Goal: Task Accomplishment & Management: Manage account settings

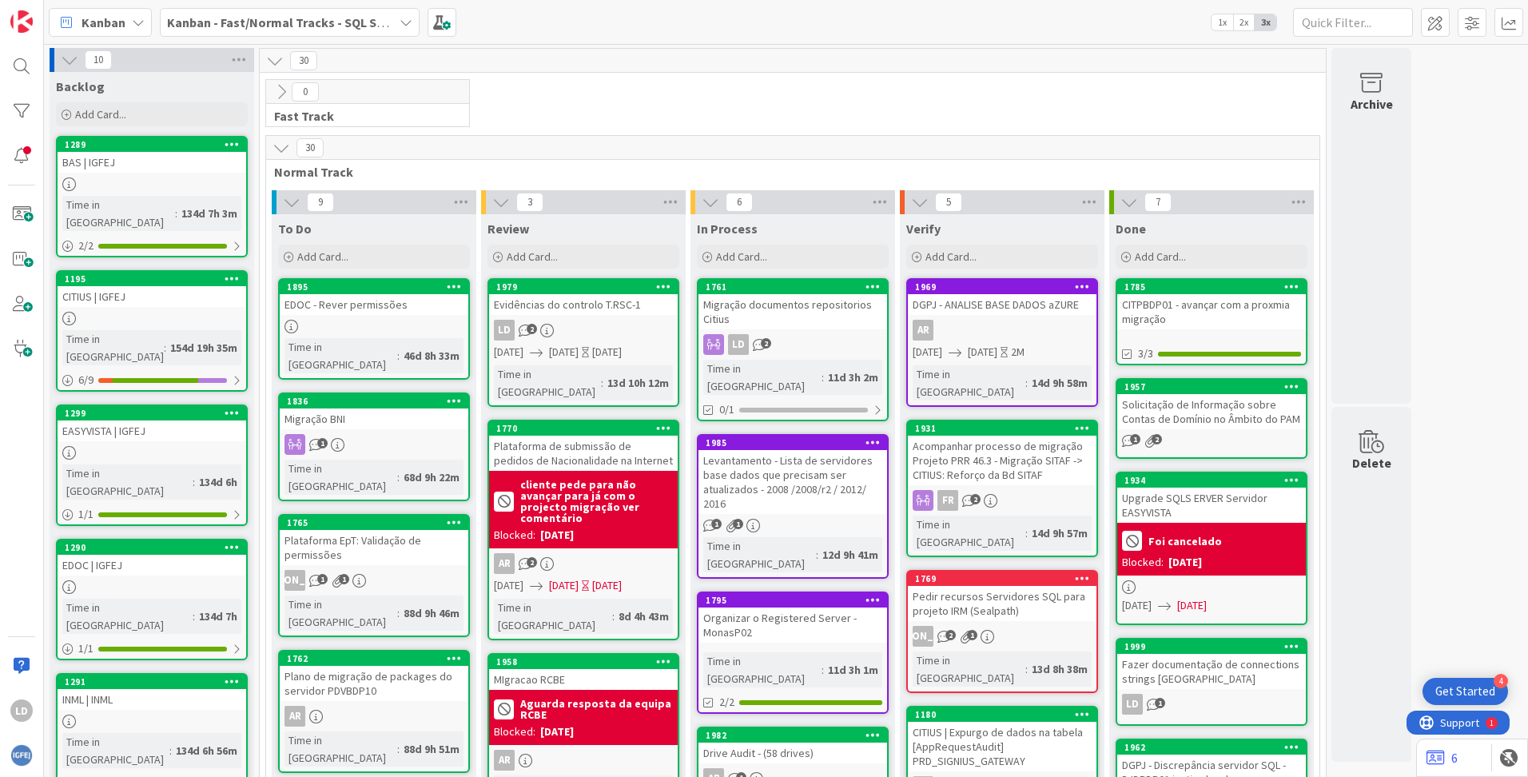
click at [405, 18] on icon at bounding box center [406, 22] width 13 height 13
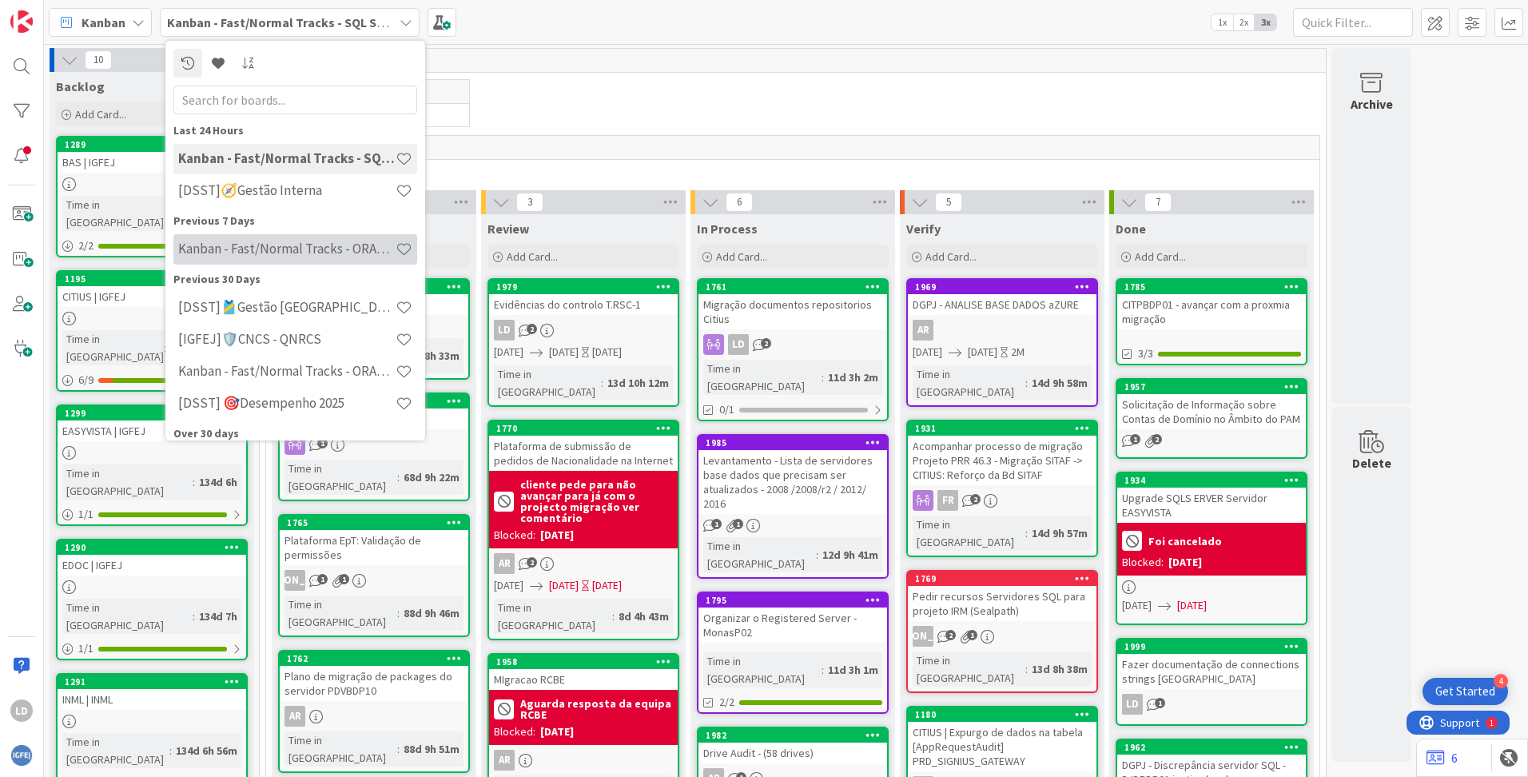
click at [312, 247] on h4 "Kanban - Fast/Normal Tracks - ORACLE TEAM | IGFEJ" at bounding box center [286, 249] width 217 height 16
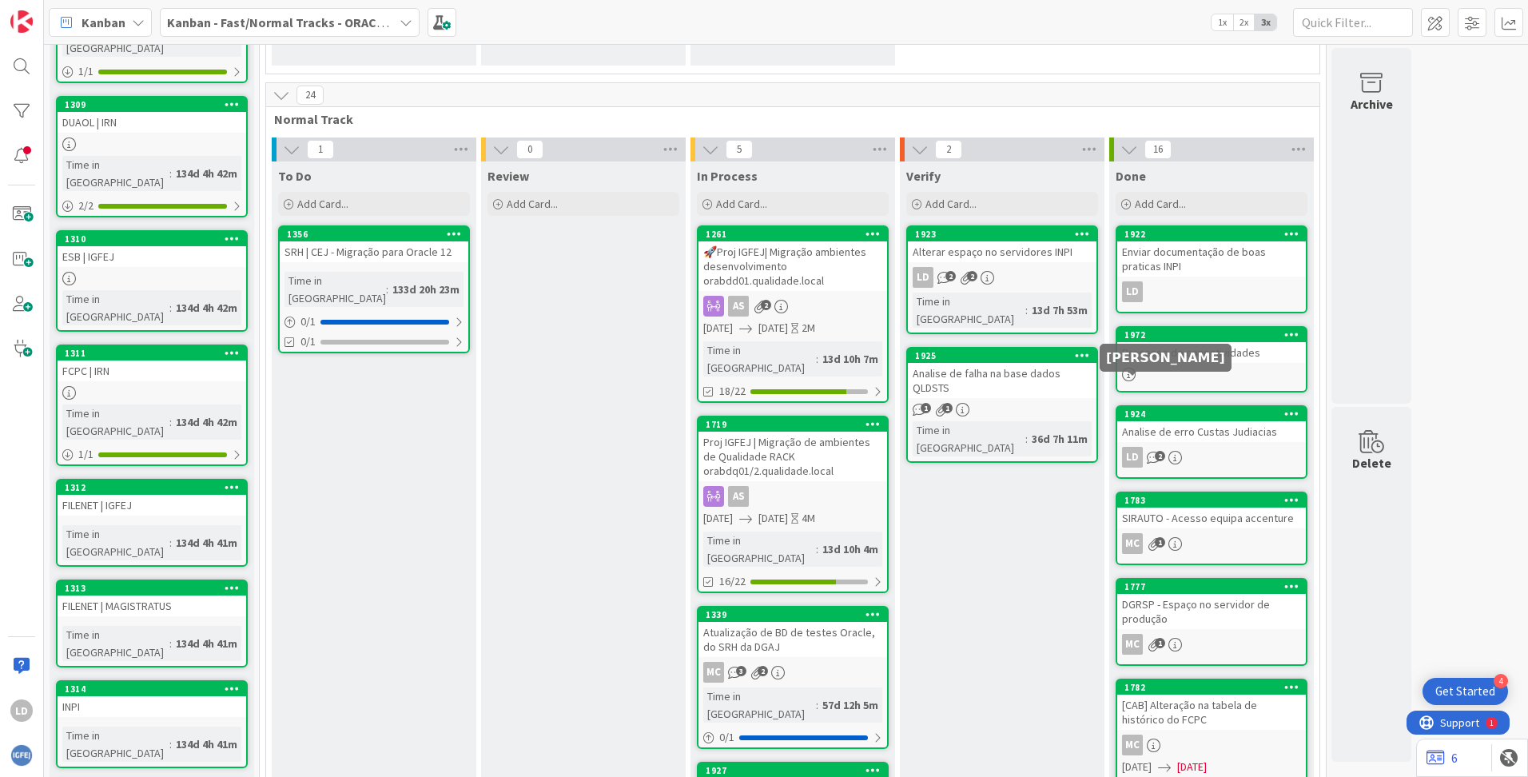
scroll to position [320, 0]
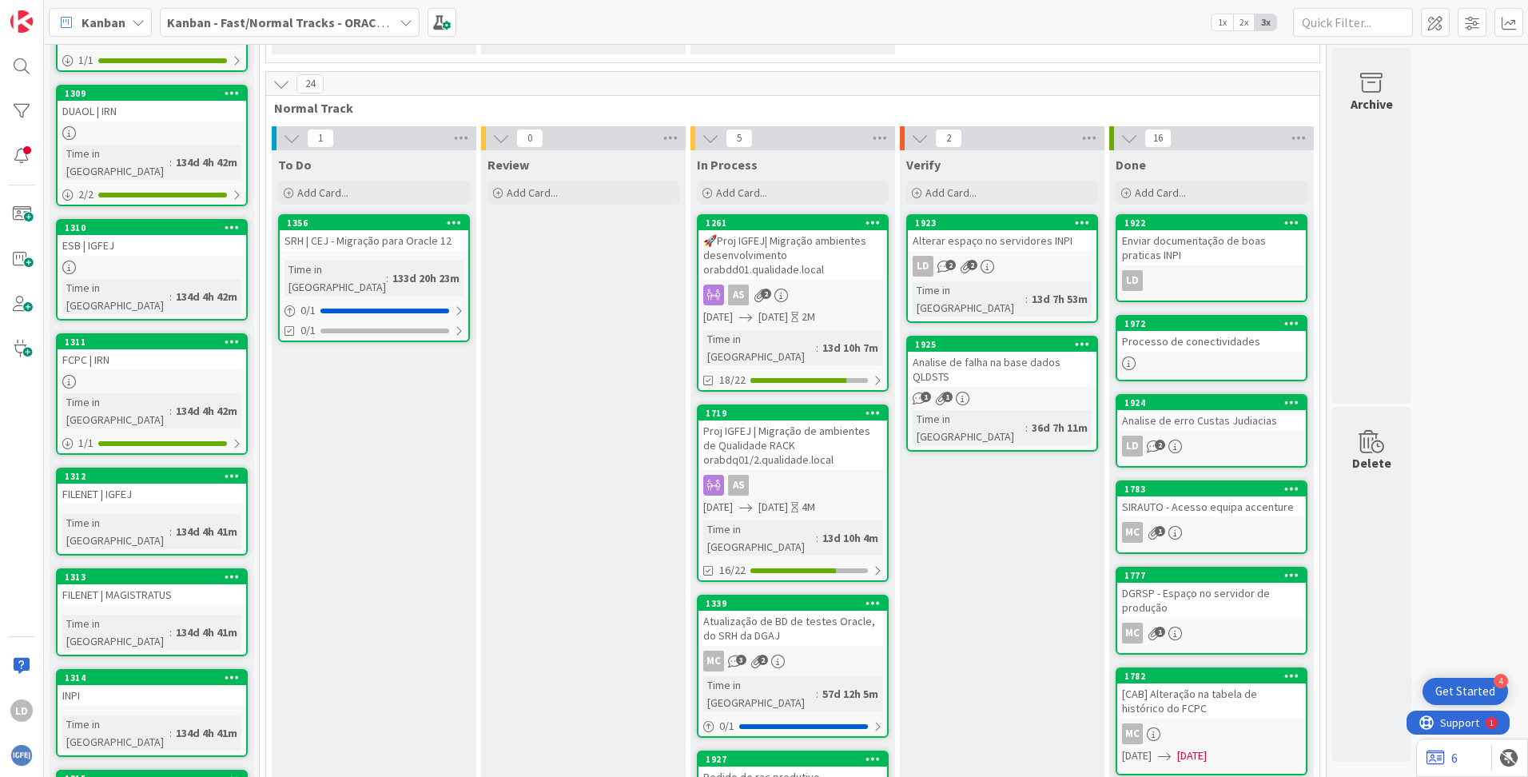
click at [407, 20] on icon at bounding box center [406, 22] width 13 height 13
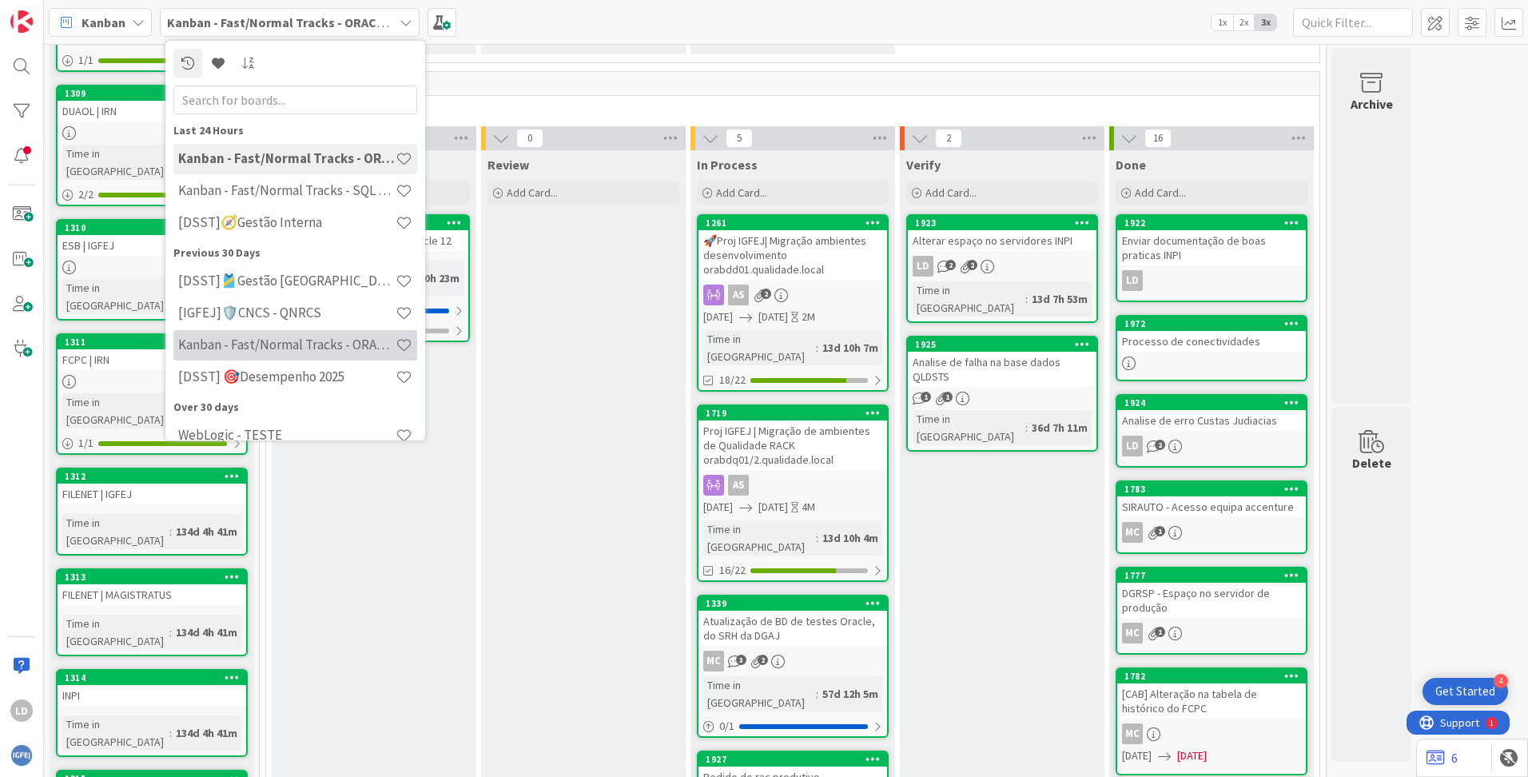
click at [309, 335] on div "Kanban - Fast/Normal Tracks - ORACLE WEBLOGIC" at bounding box center [295, 345] width 244 height 30
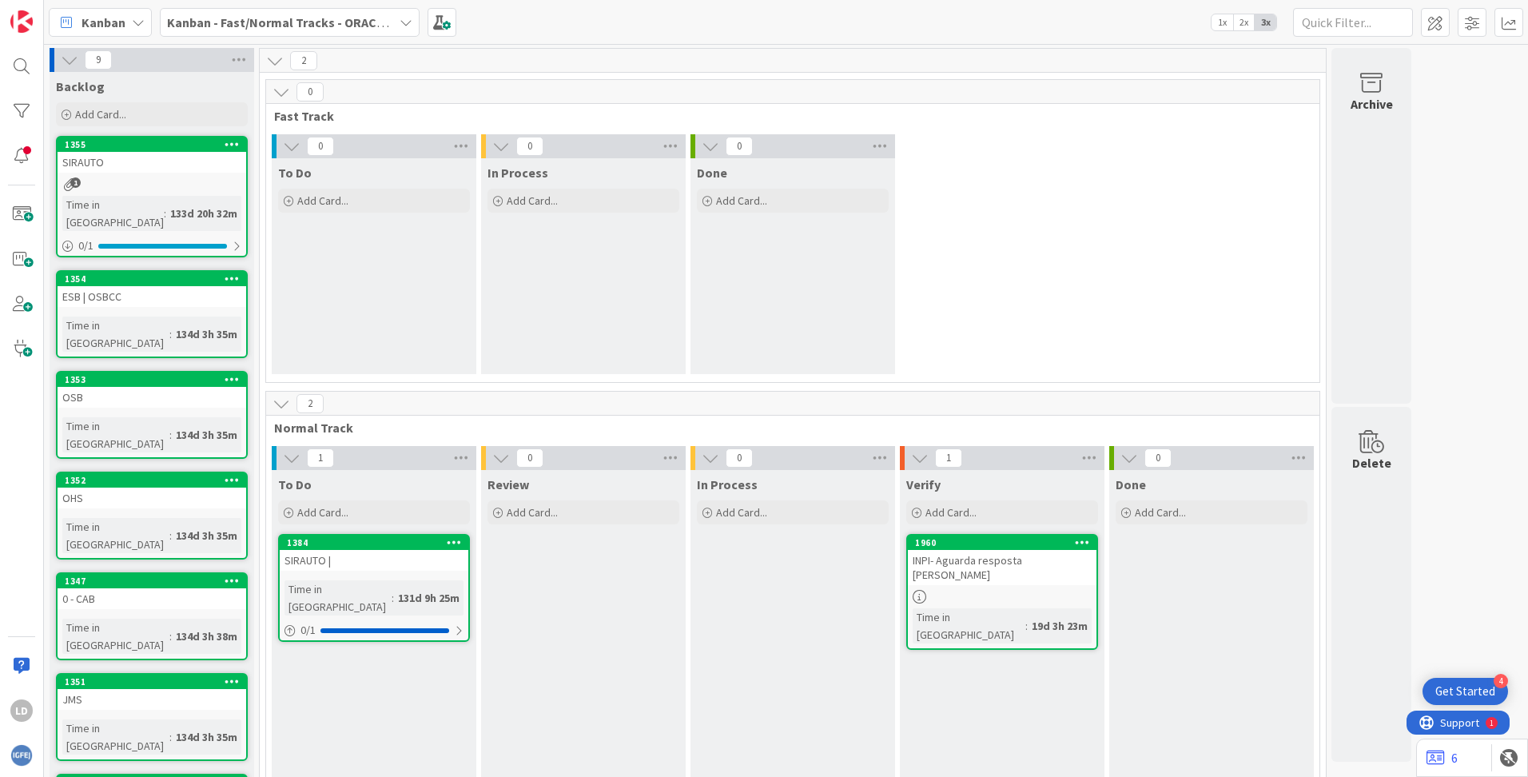
click at [403, 20] on icon at bounding box center [406, 22] width 13 height 13
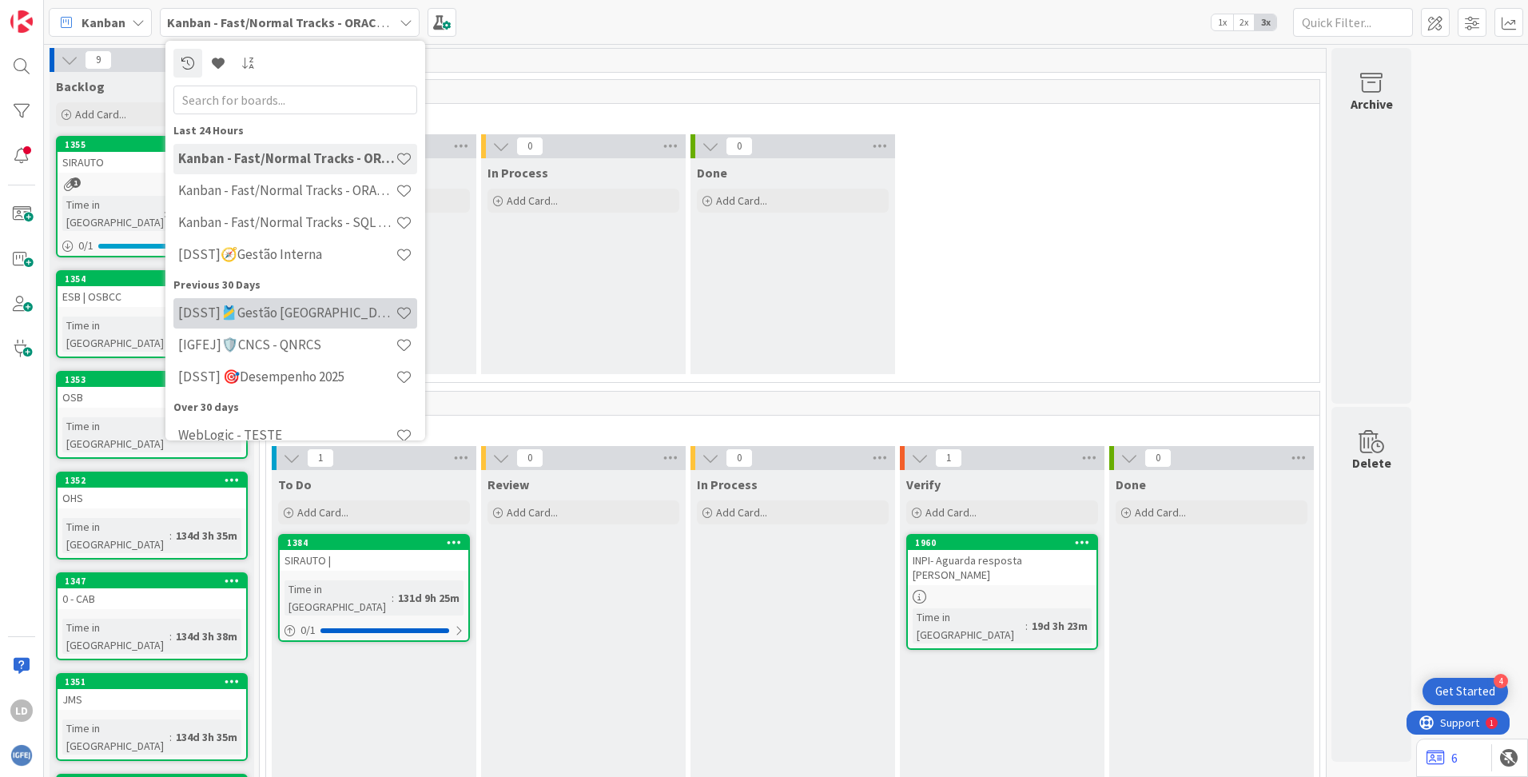
scroll to position [52, 0]
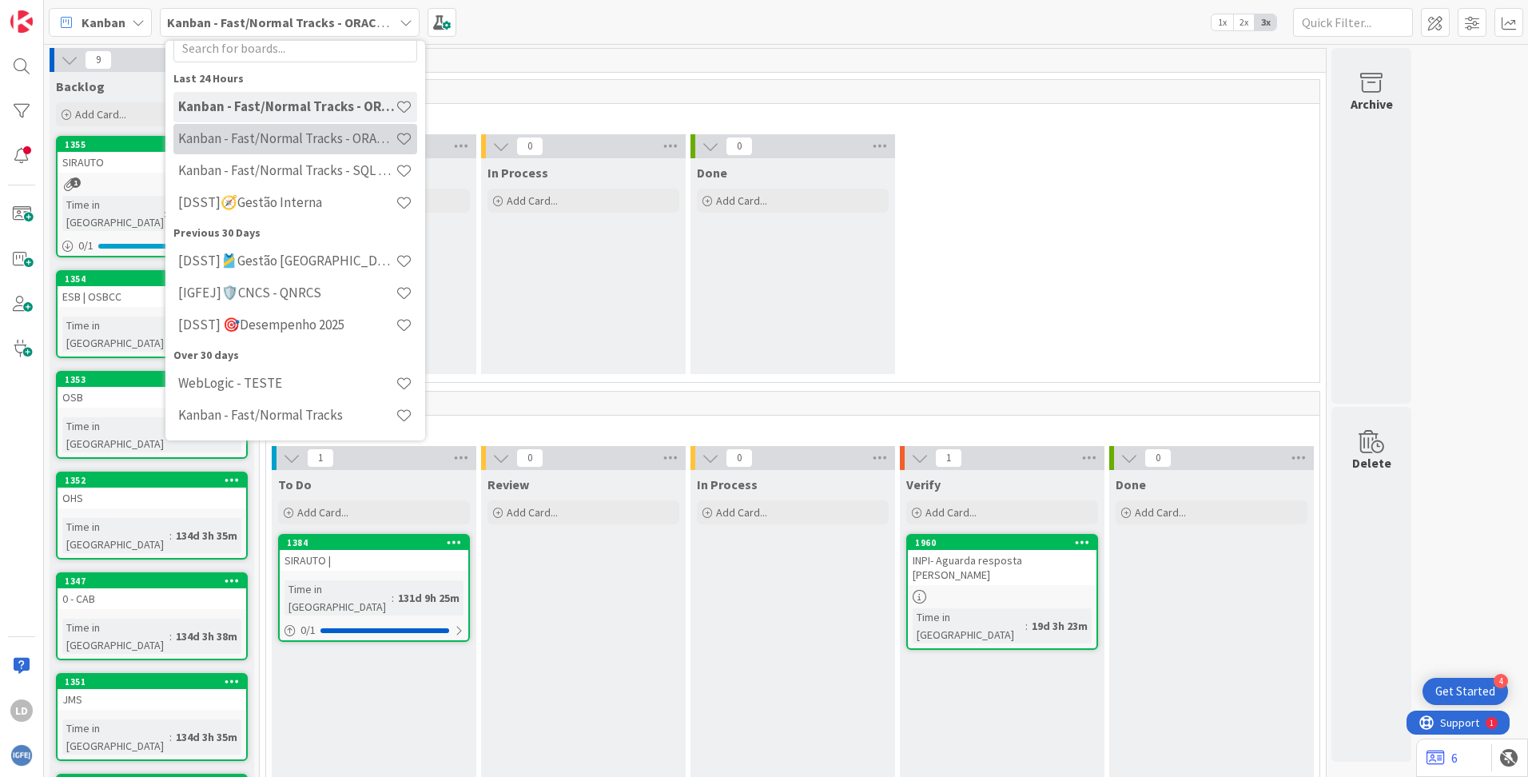
click at [288, 145] on h4 "Kanban - Fast/Normal Tracks - ORACLE TEAM | IGFEJ" at bounding box center [286, 138] width 217 height 16
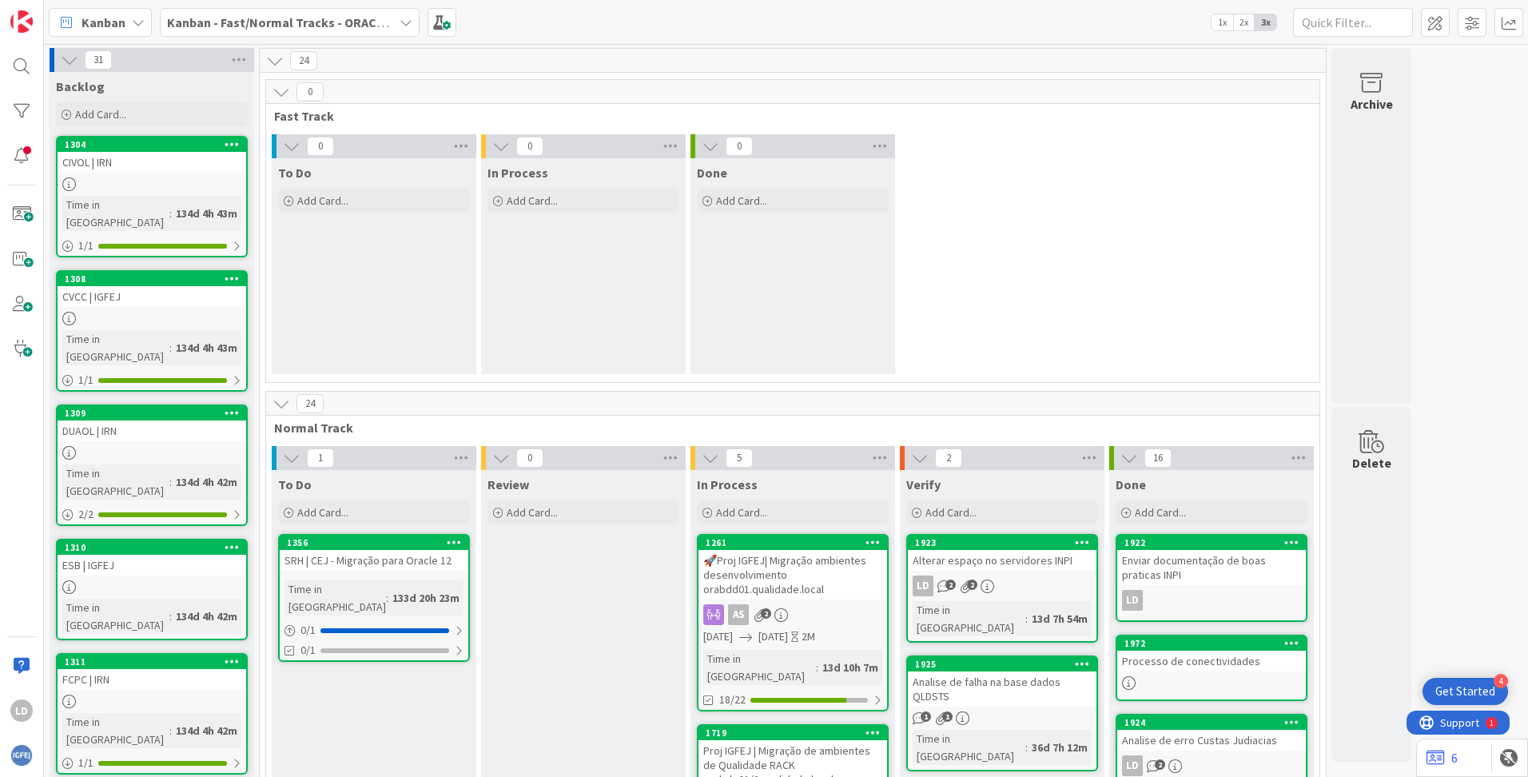
click at [408, 22] on icon at bounding box center [406, 22] width 13 height 13
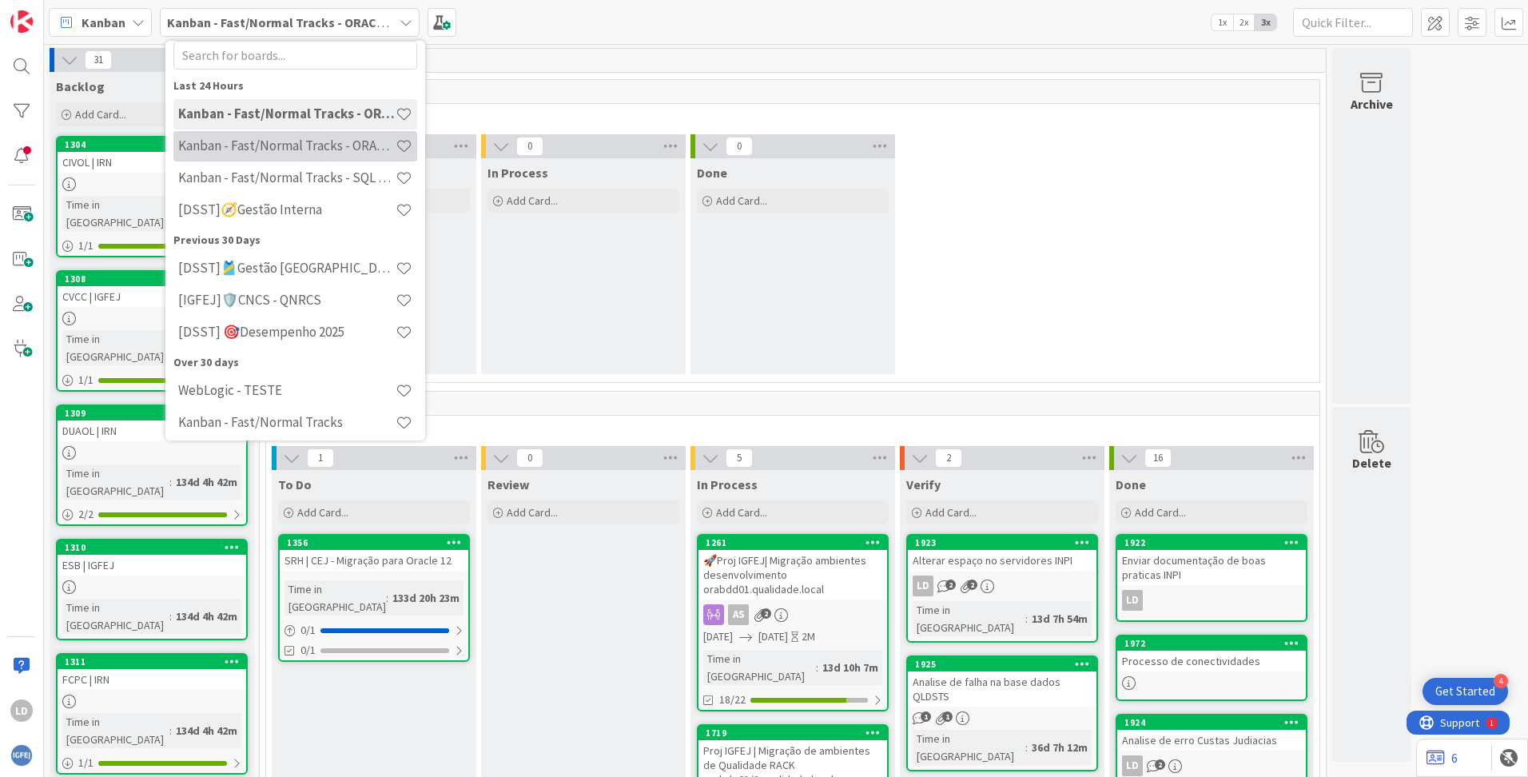
click at [350, 154] on div "Kanban - Fast/Normal Tracks - ORACLE WEBLOGIC" at bounding box center [295, 146] width 244 height 30
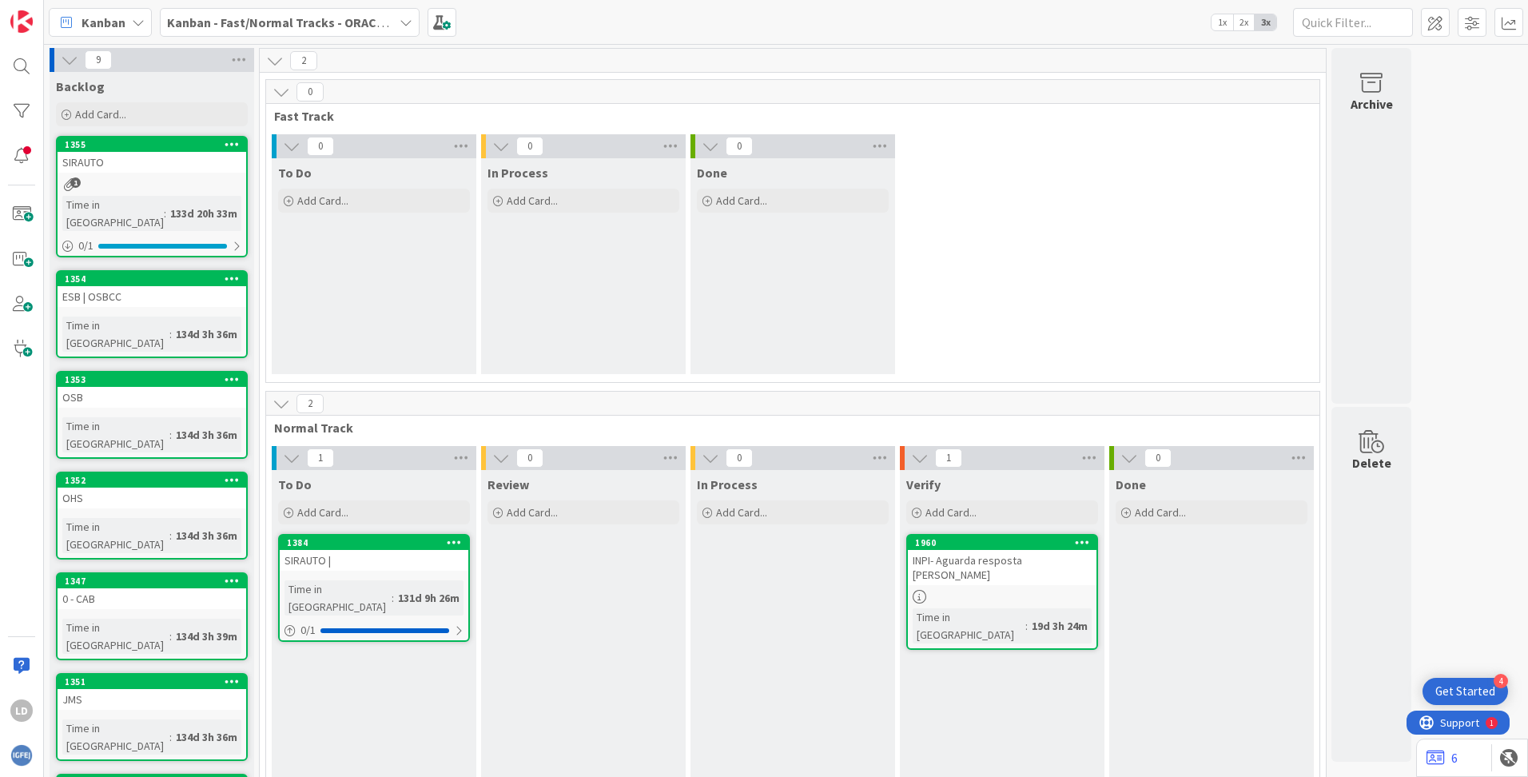
click at [410, 20] on div "Kanban - Fast/Normal Tracks - ORACLE WEBLOGIC" at bounding box center [290, 22] width 260 height 29
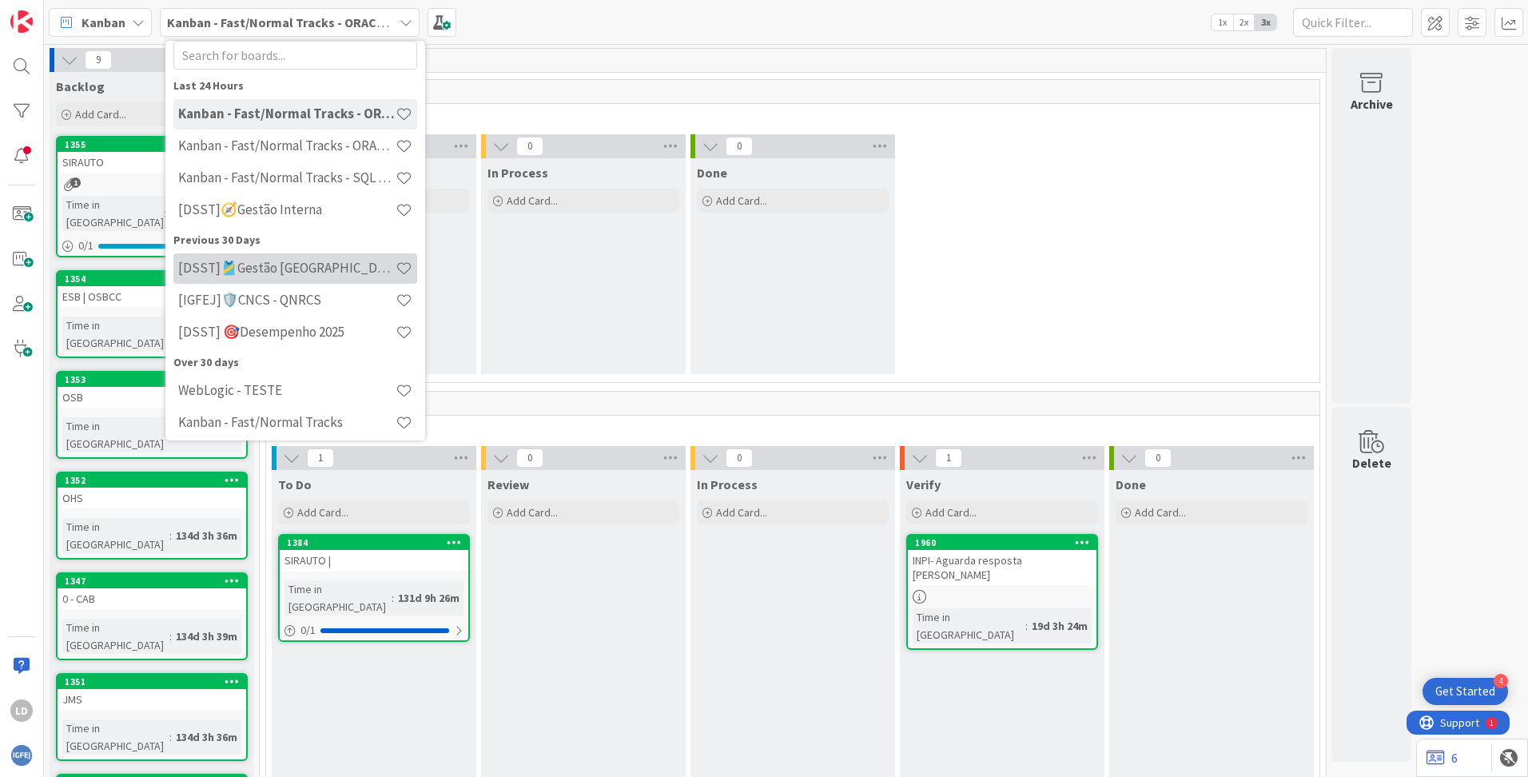
click at [312, 268] on h4 "[DSST]🎽Gestão [GEOGRAPHIC_DATA]" at bounding box center [286, 268] width 217 height 16
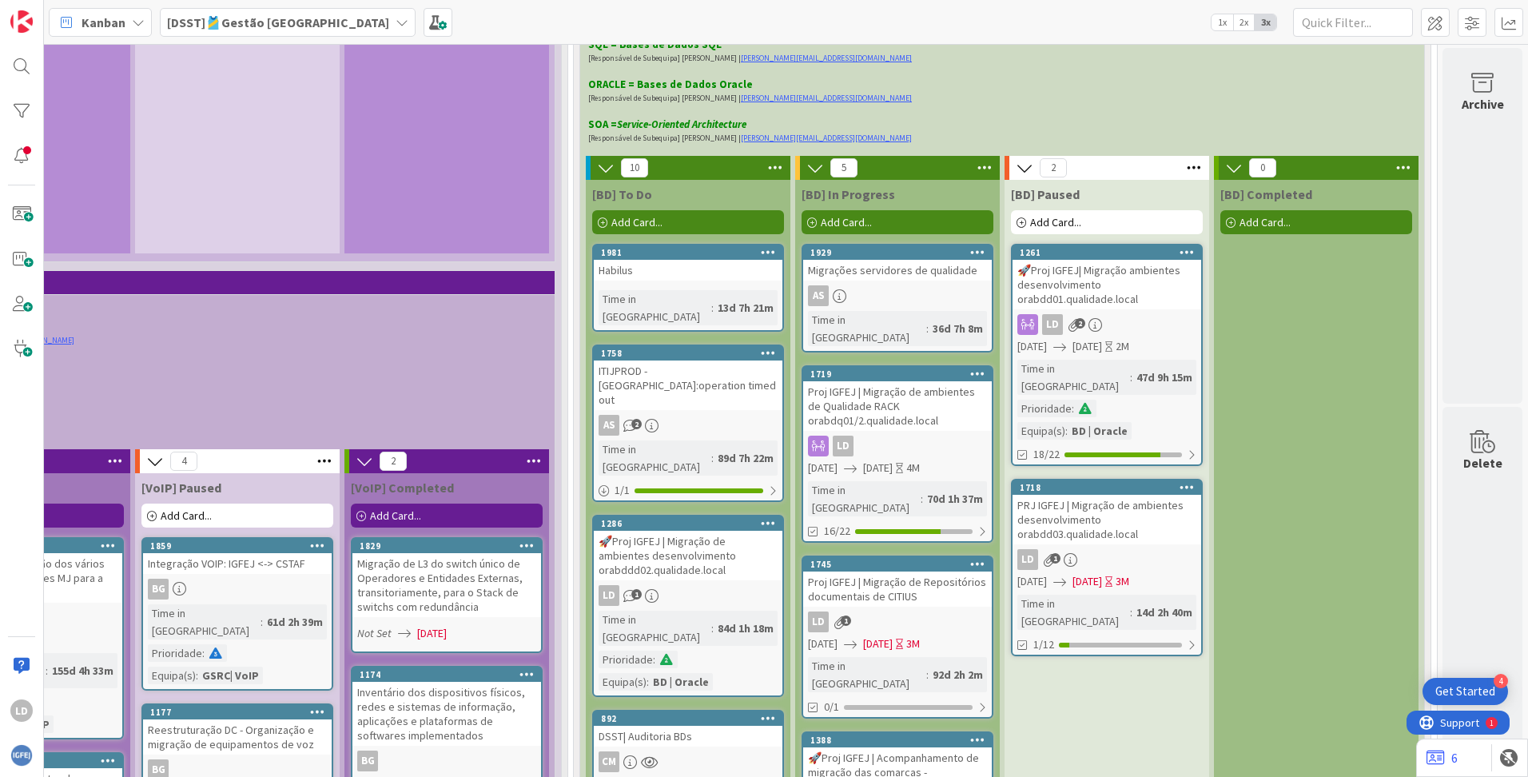
scroll to position [4075, 1247]
click at [889, 382] on div "Proj IGFEJ | Migração de ambientes de Qualidade RACK orabdq01/2.qualidade.local" at bounding box center [897, 407] width 189 height 50
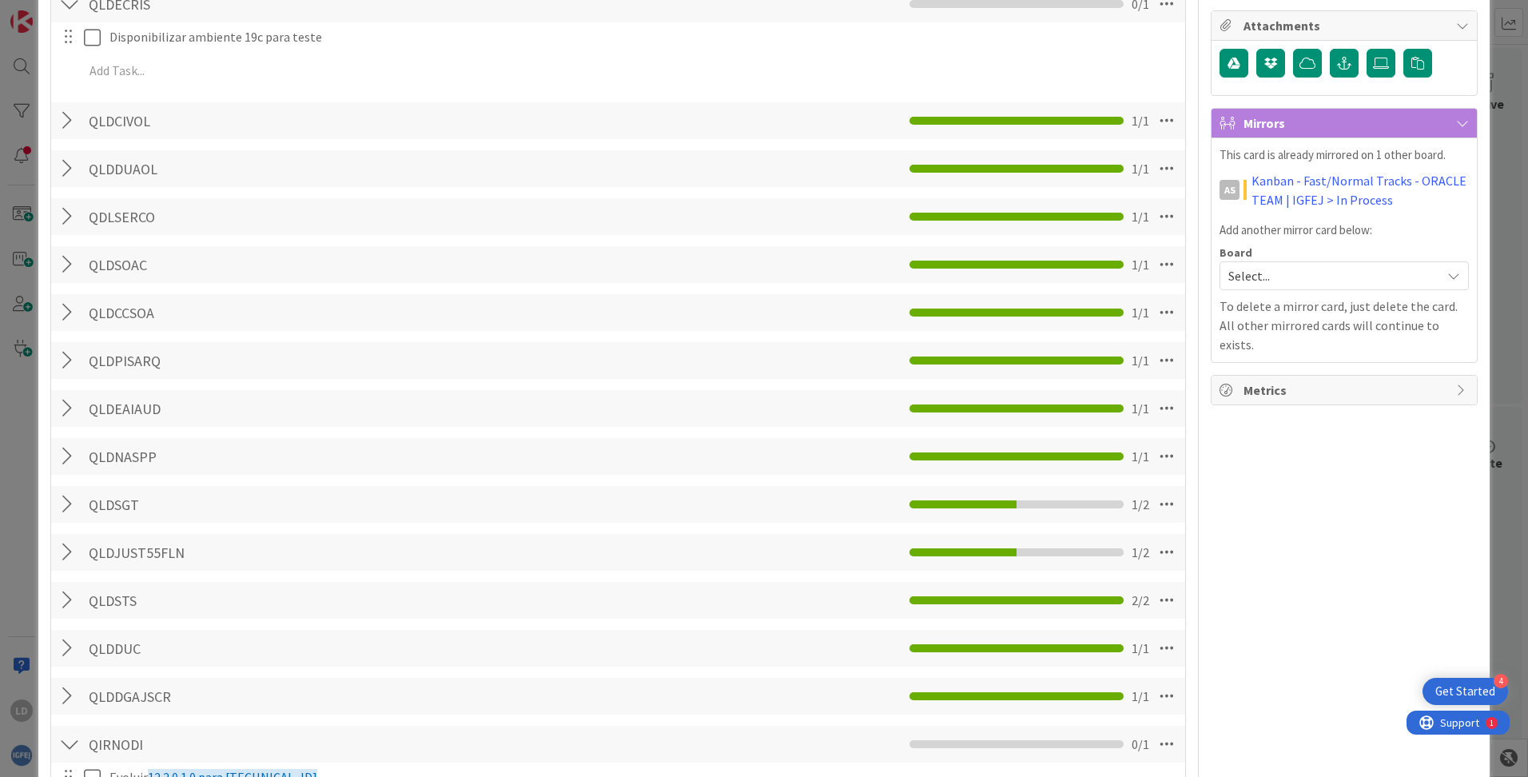
scroll to position [639, 0]
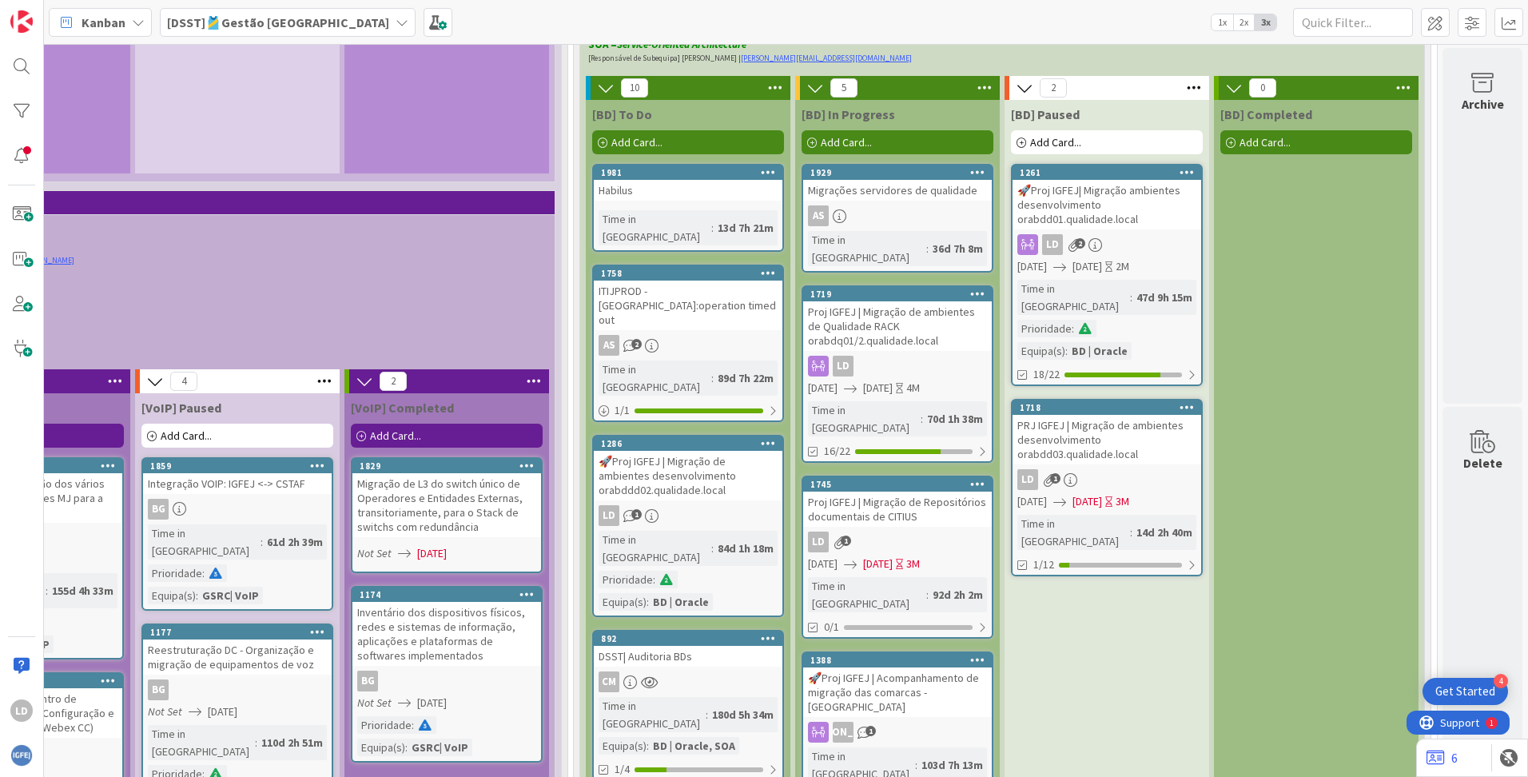
scroll to position [4075, 1247]
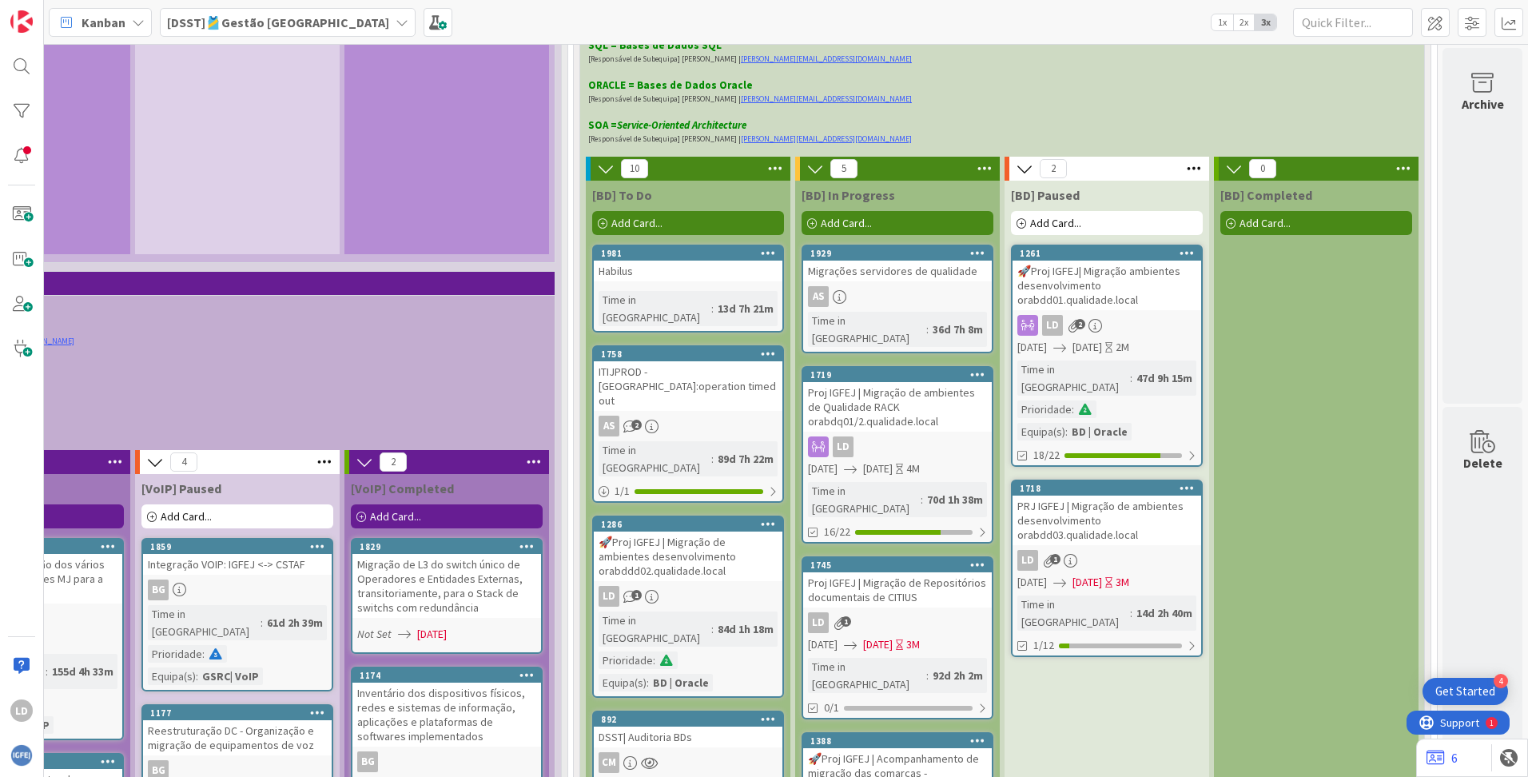
click at [894, 560] on div "Proj IGFEJ | Migração de Repositórios documentais de CITIUS" at bounding box center [897, 589] width 189 height 35
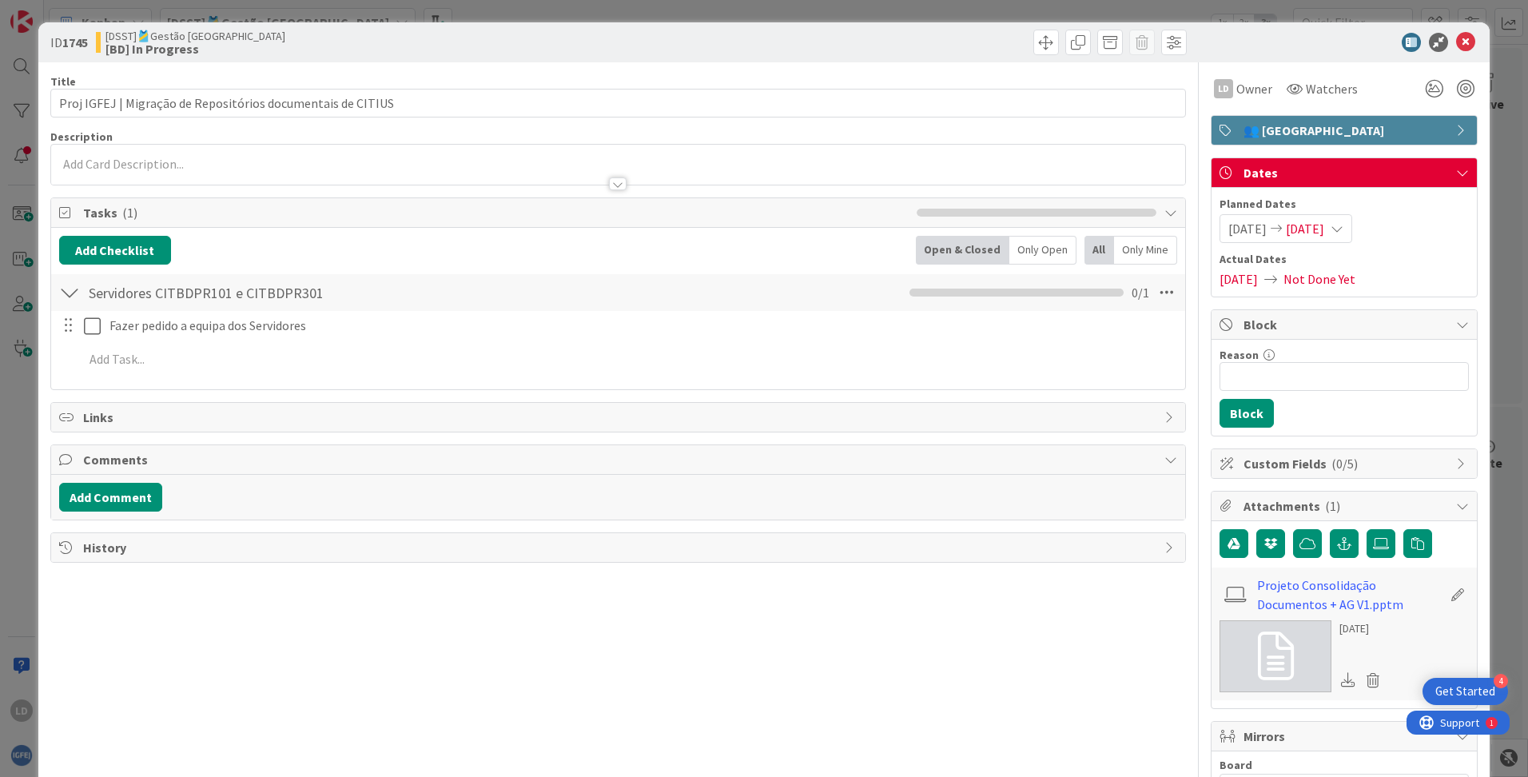
click at [976, 221] on span "[DATE]" at bounding box center [1305, 228] width 38 height 19
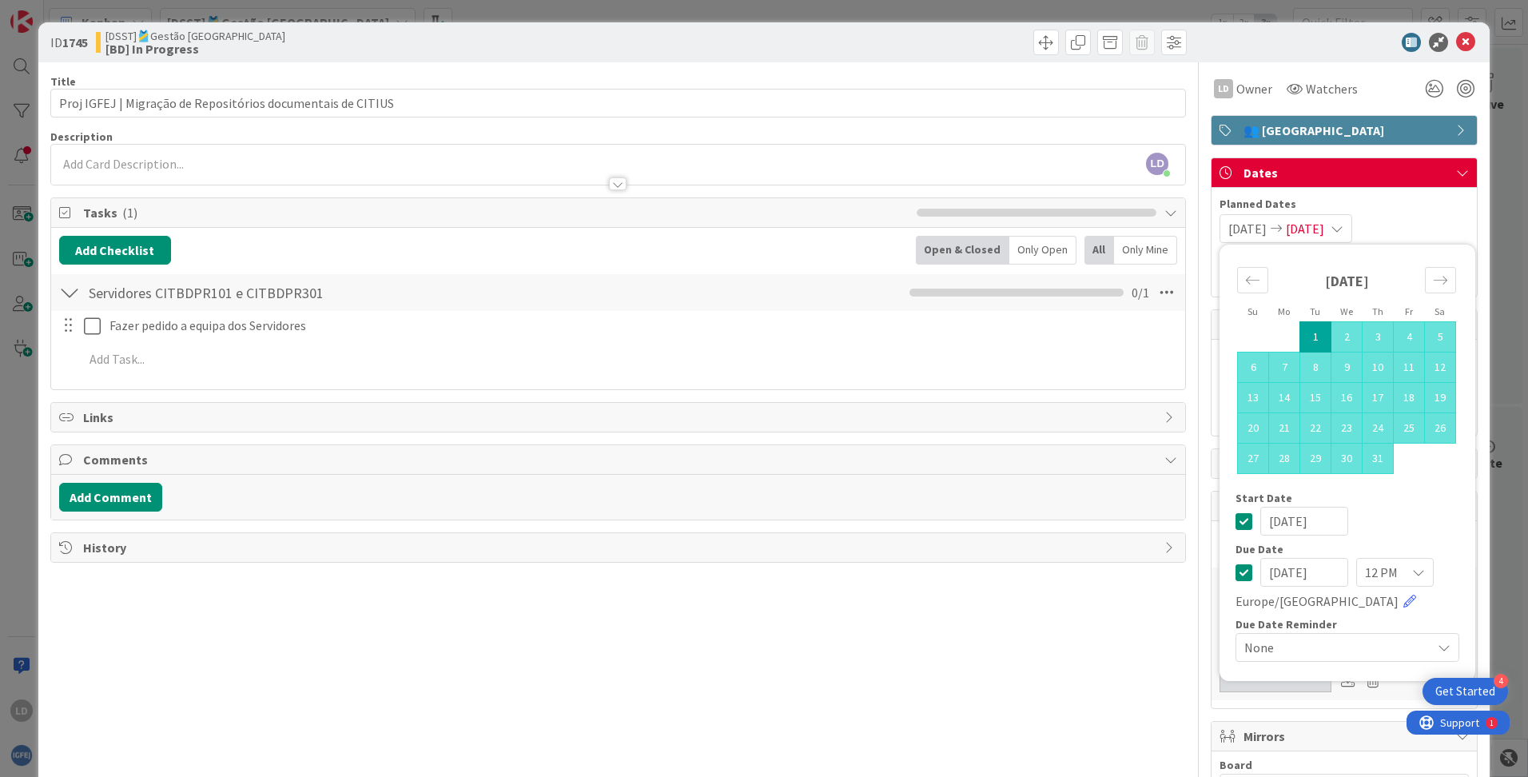
click at [976, 328] on td "1" at bounding box center [1315, 337] width 31 height 30
click at [976, 283] on icon "Move forward to switch to the next month." at bounding box center [1440, 279] width 15 height 15
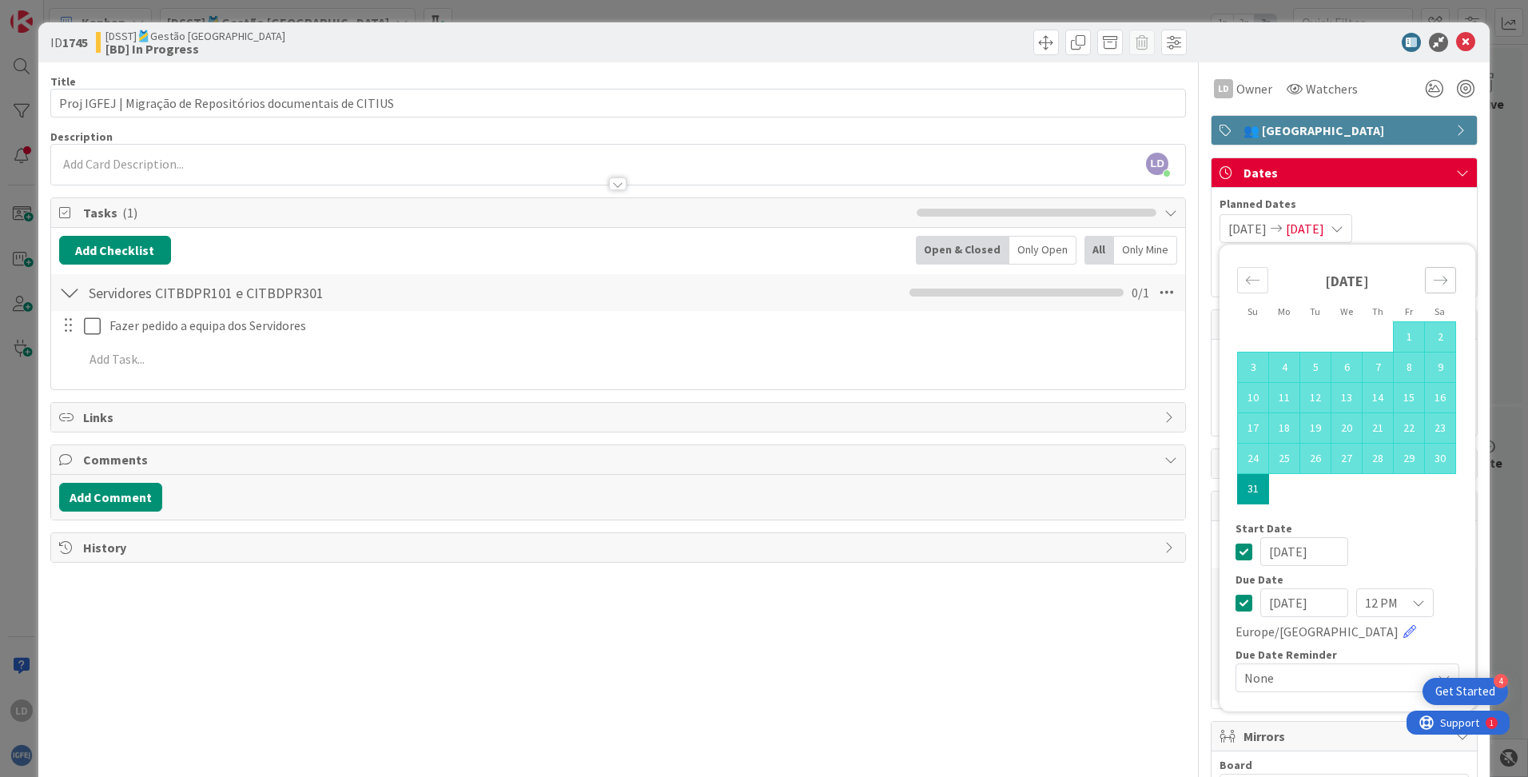
click at [976, 283] on icon "Move forward to switch to the next month." at bounding box center [1440, 279] width 15 height 15
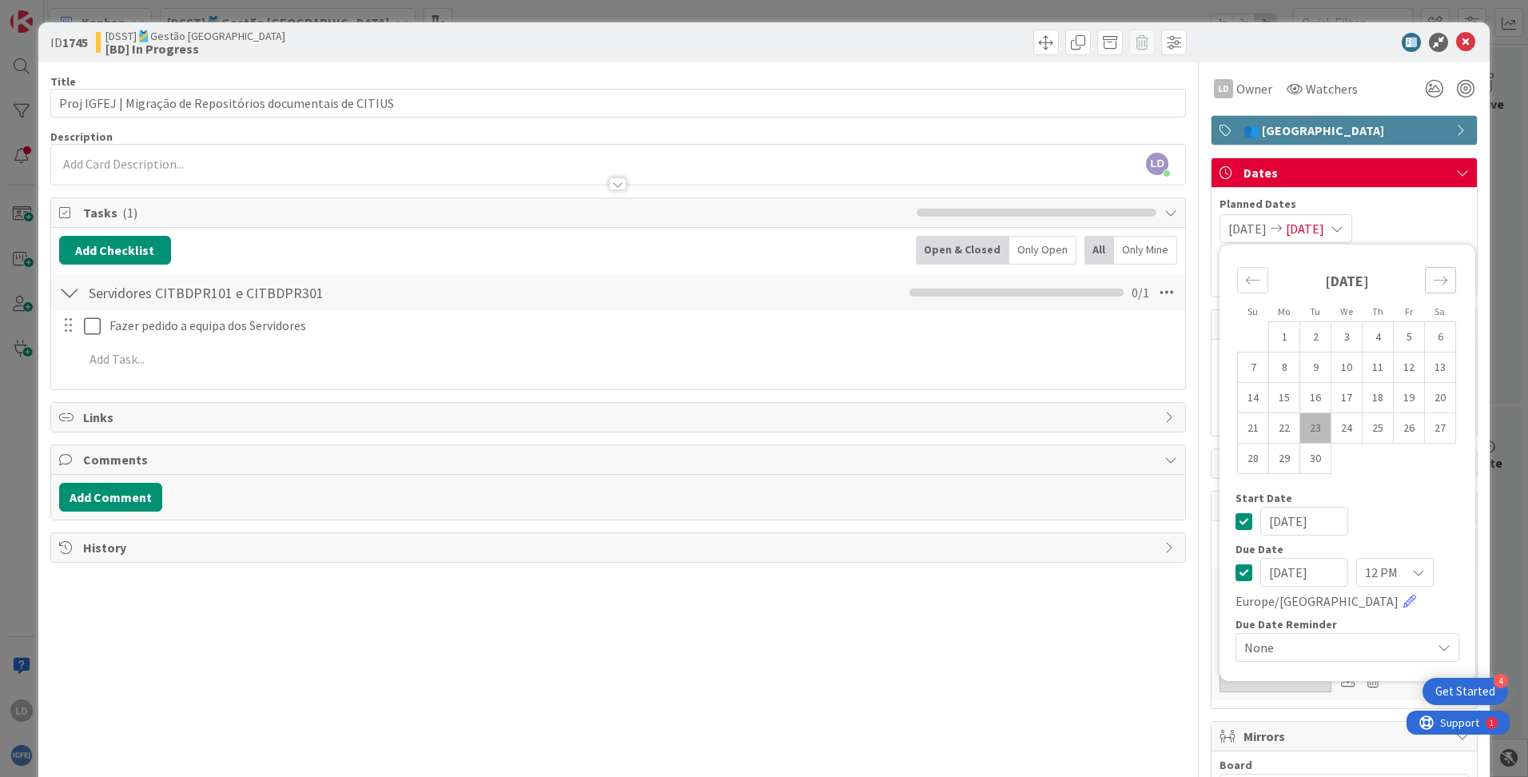
click at [976, 285] on icon "Move forward to switch to the next month." at bounding box center [1440, 279] width 15 height 15
click at [976, 460] on td "31" at bounding box center [1409, 458] width 31 height 30
type input "[DATE]"
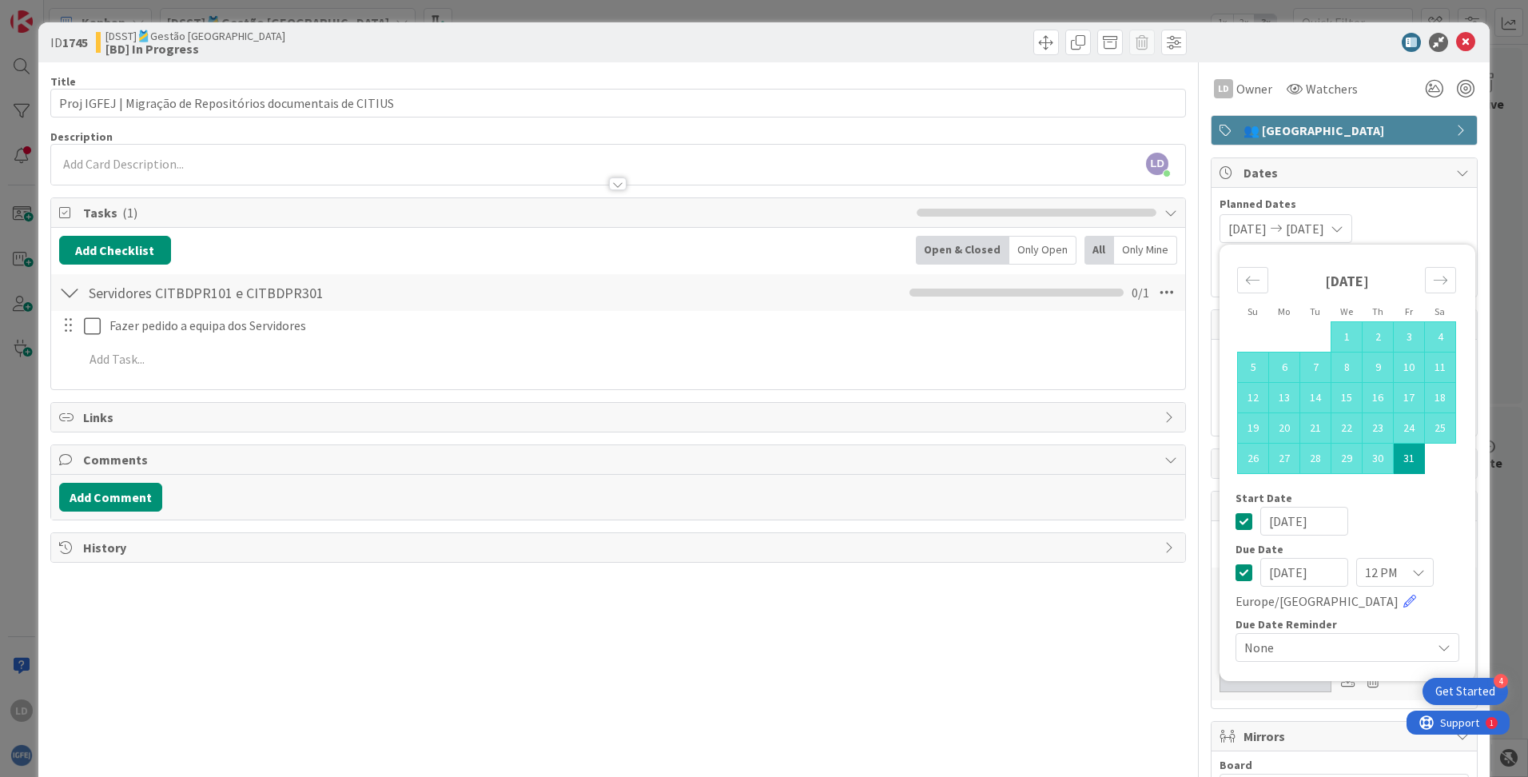
click at [976, 222] on div "[DATE] [DATE] Su Mo Tu We Th Fr Sa [DATE] 1 2 3 4 5 6 7 8 9 10 11 12 13 14 15 1…" at bounding box center [1343, 228] width 249 height 29
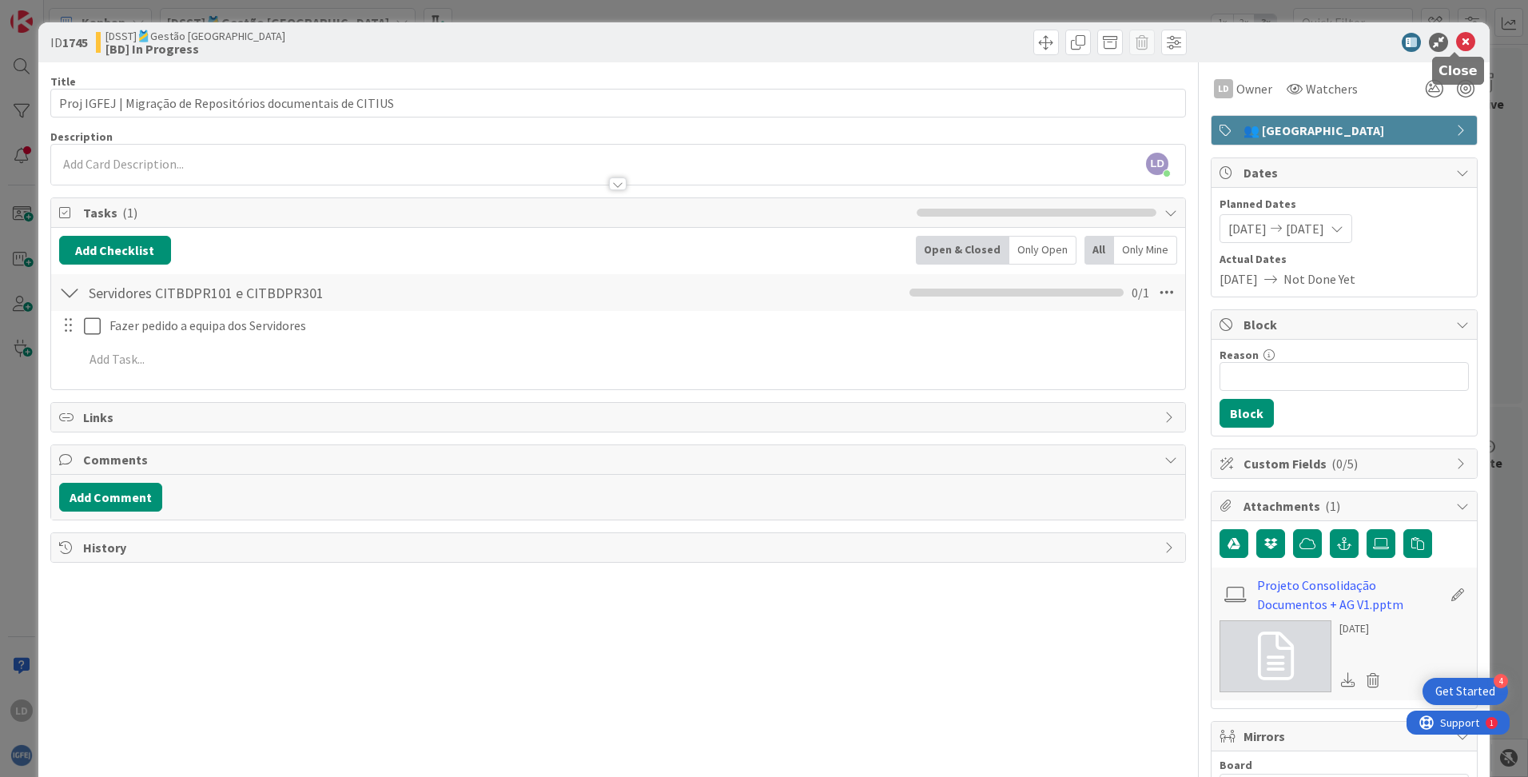
click at [976, 38] on div at bounding box center [1336, 42] width 283 height 19
click at [976, 38] on icon at bounding box center [1465, 42] width 19 height 19
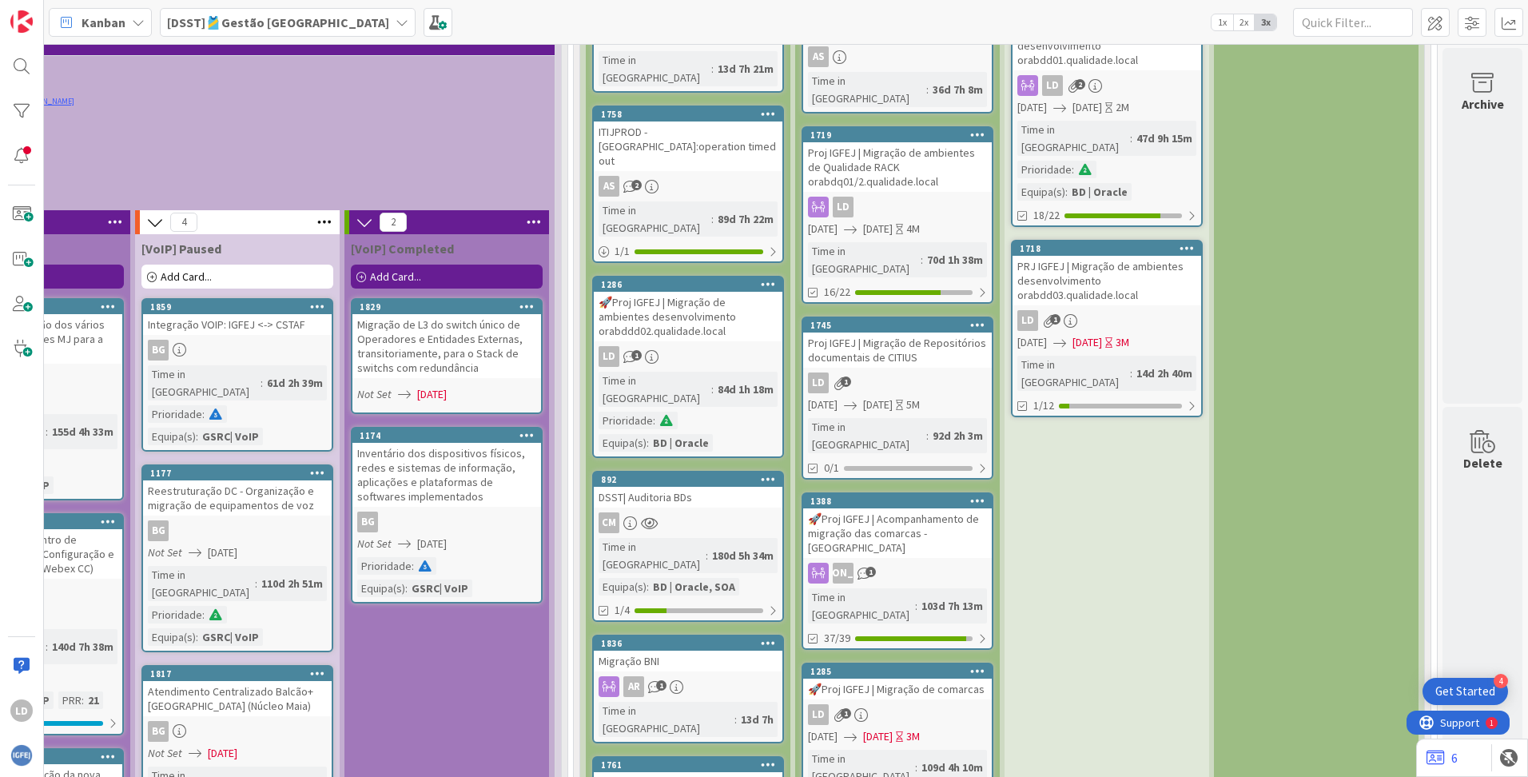
click at [920, 560] on div "🚀Proj IGFEJ | Migração de comarcas" at bounding box center [897, 688] width 189 height 21
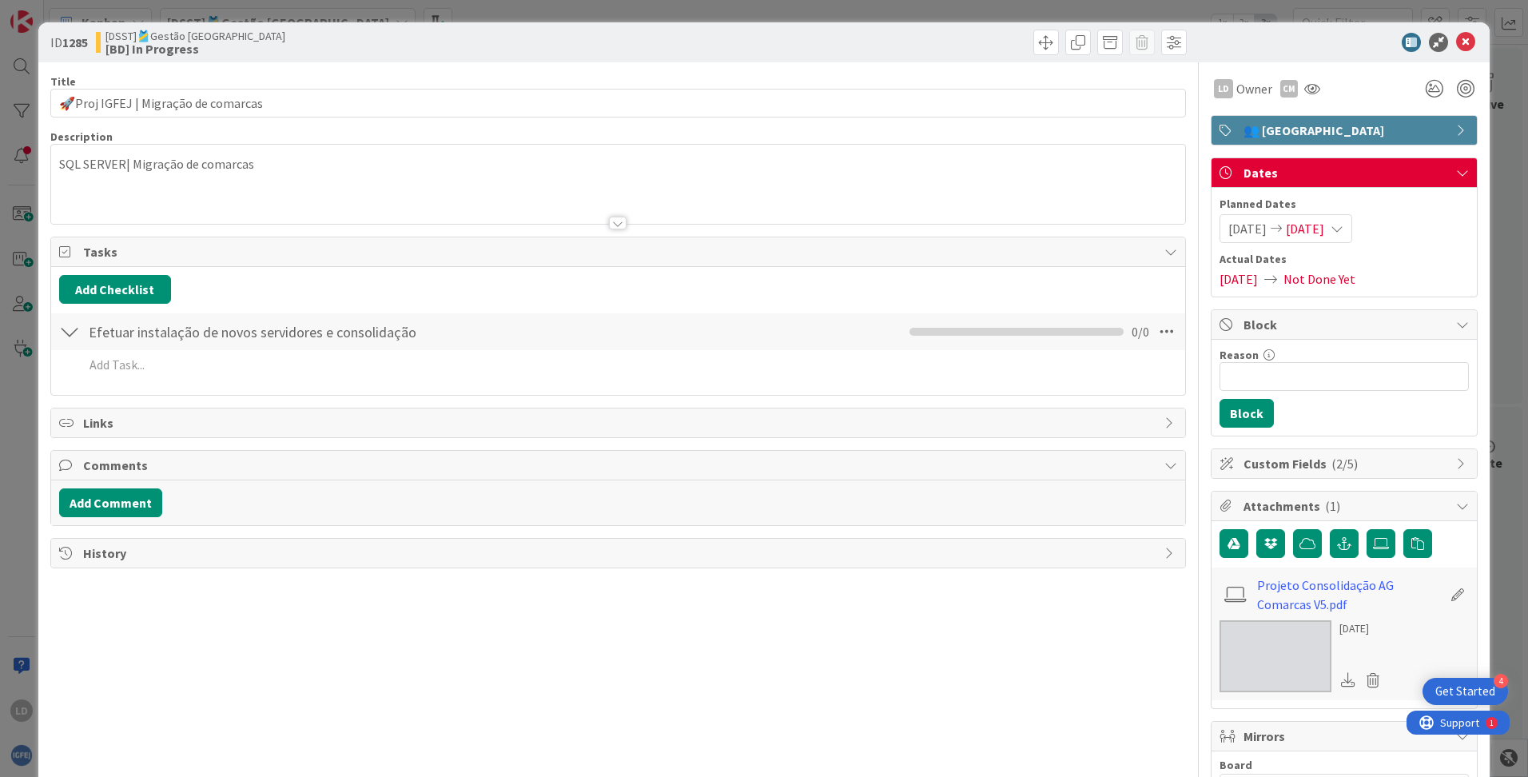
click at [976, 228] on span "[DATE]" at bounding box center [1247, 228] width 38 height 19
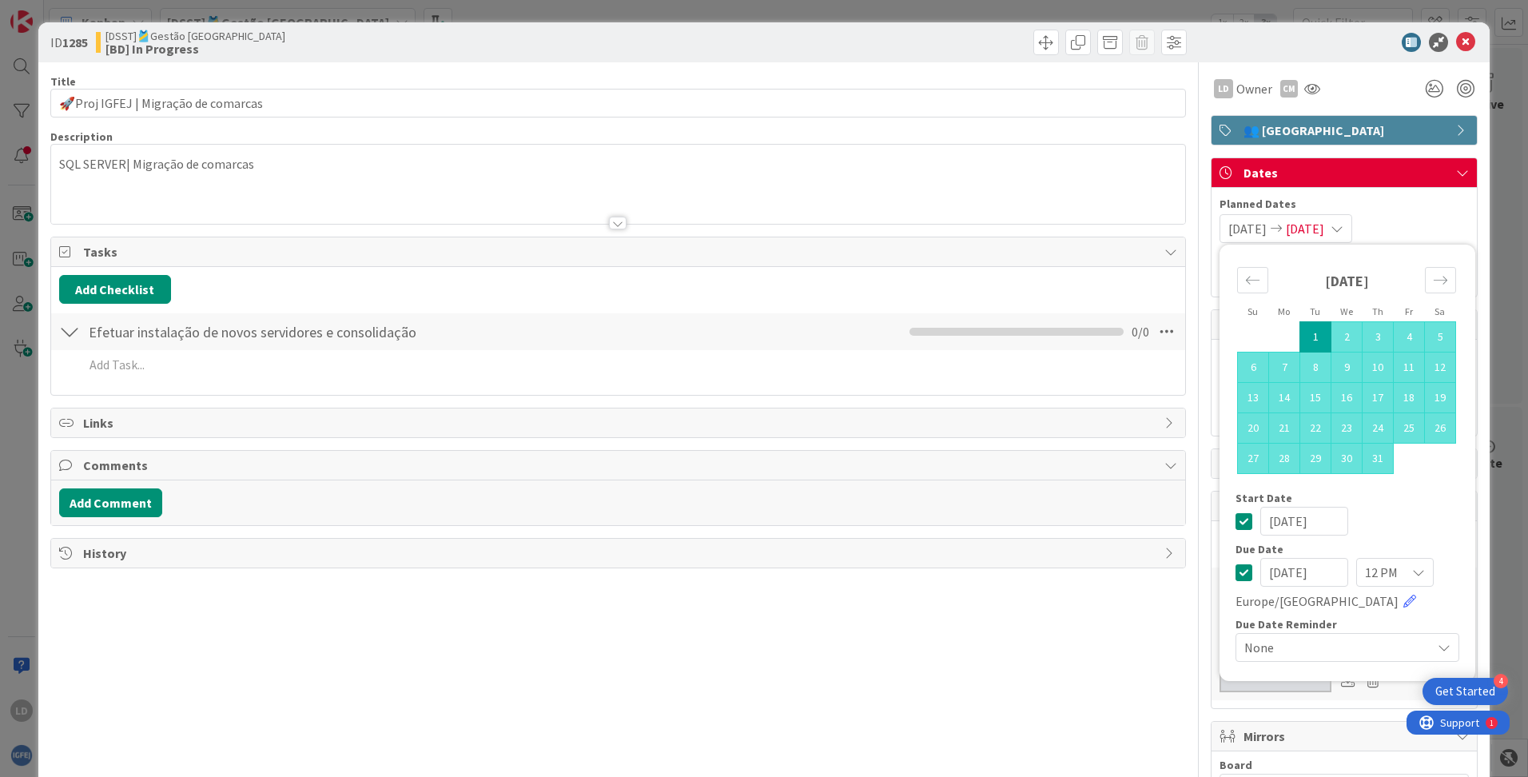
click at [976, 331] on td "1" at bounding box center [1315, 337] width 31 height 30
click at [976, 275] on icon "Move forward to switch to the next month." at bounding box center [1440, 279] width 15 height 15
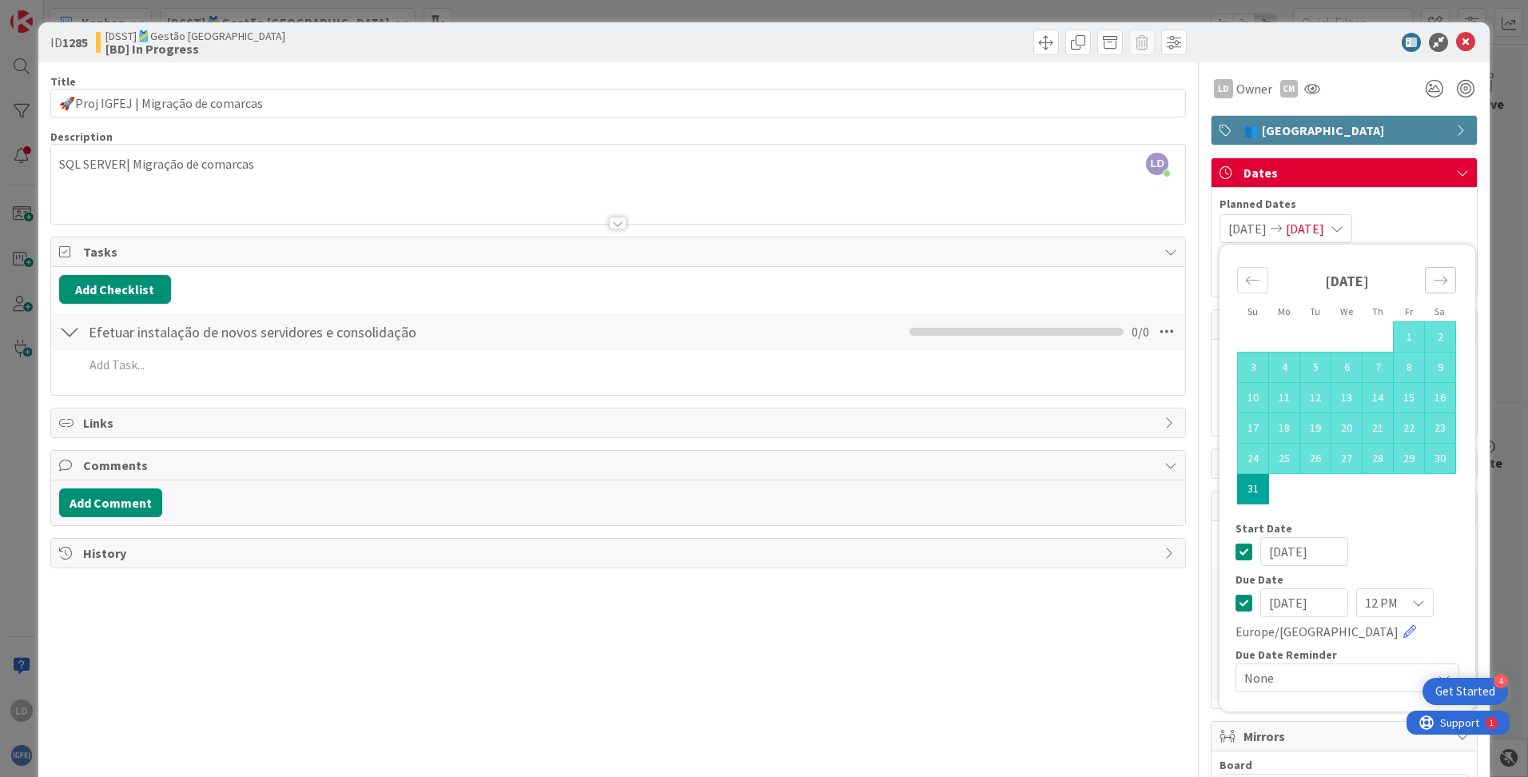
click at [976, 275] on icon "Move forward to switch to the next month." at bounding box center [1440, 279] width 15 height 15
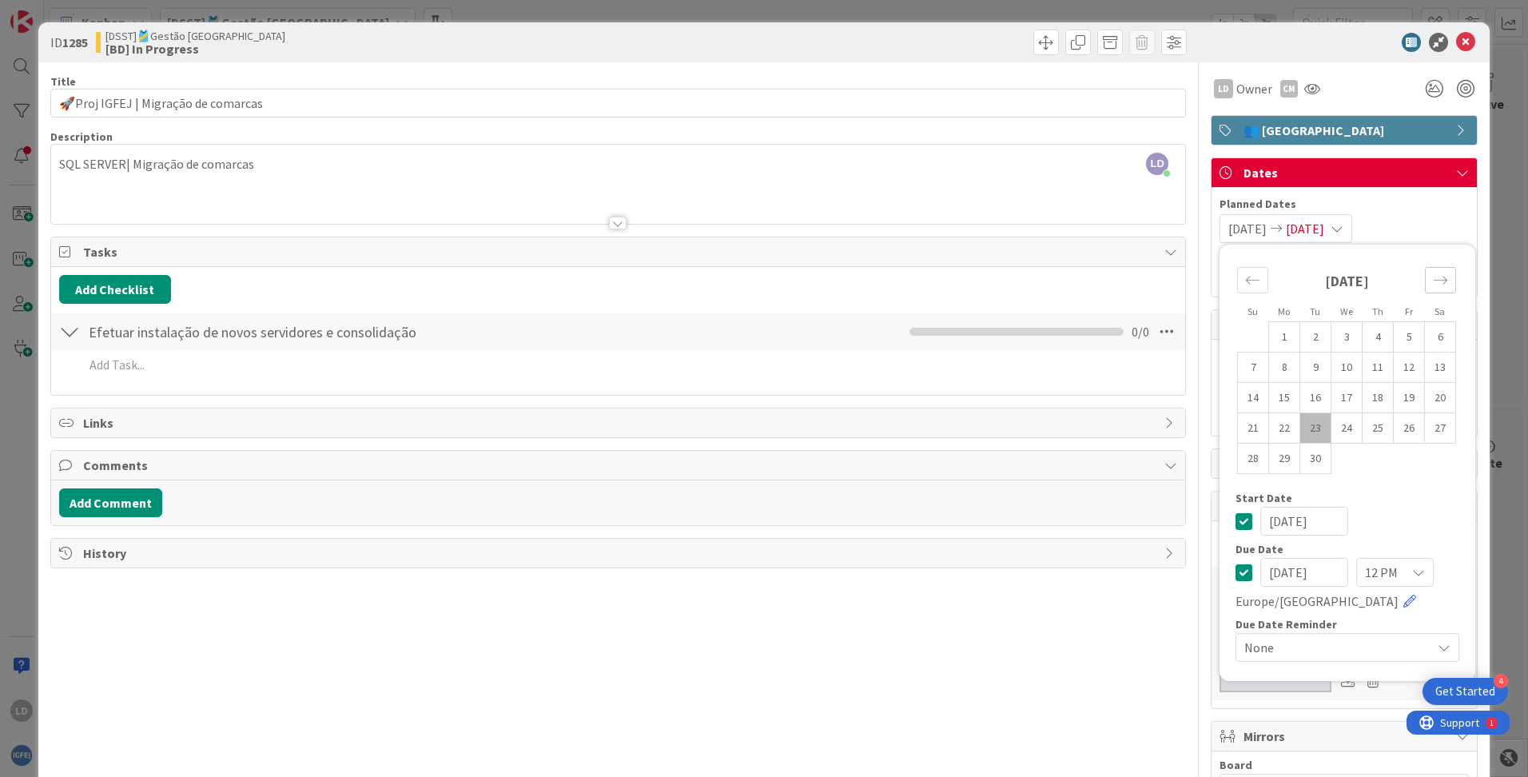
click at [976, 275] on icon "Move forward to switch to the next month." at bounding box center [1440, 279] width 15 height 15
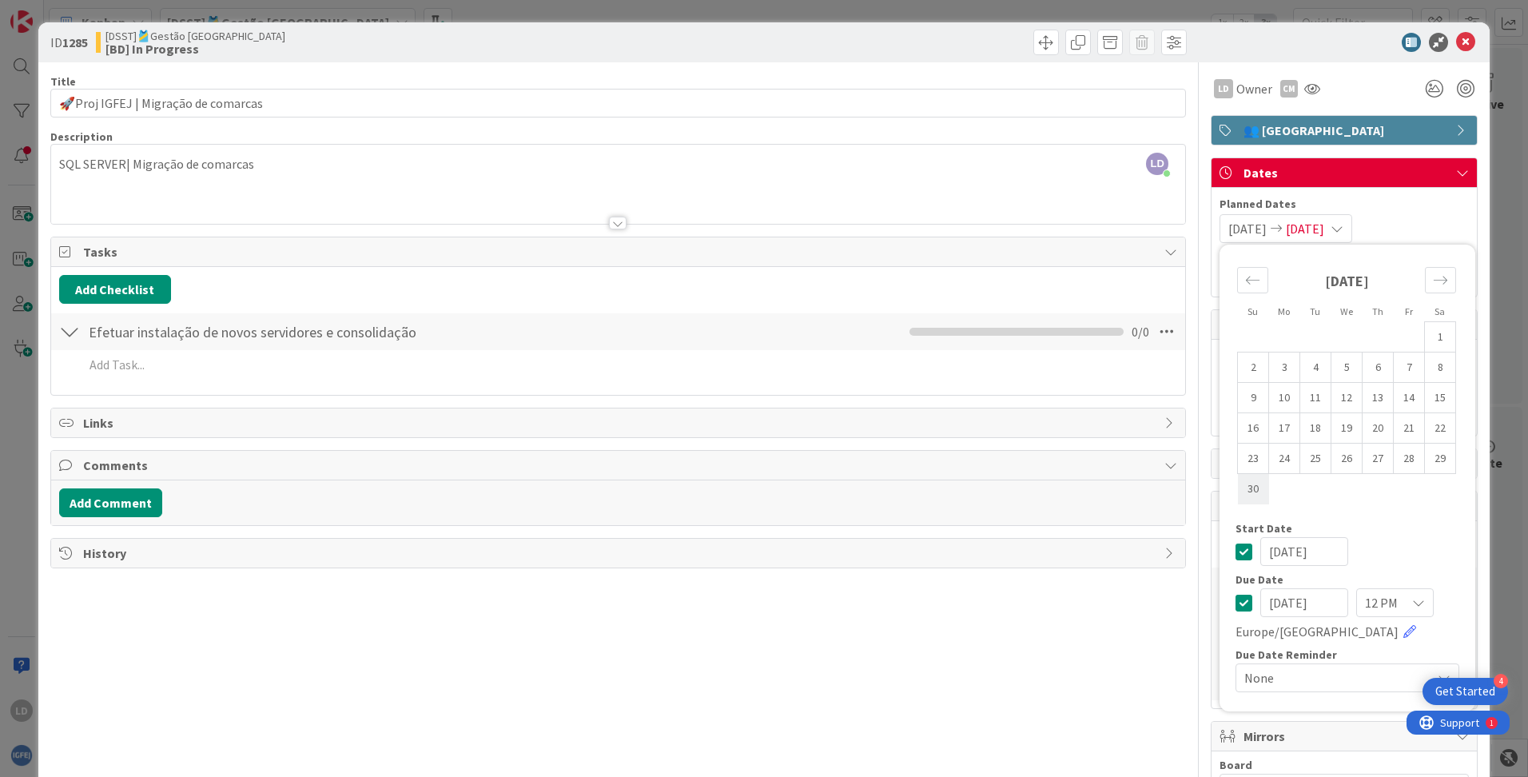
click at [976, 487] on td "30" at bounding box center [1253, 489] width 31 height 30
type input "[DATE]"
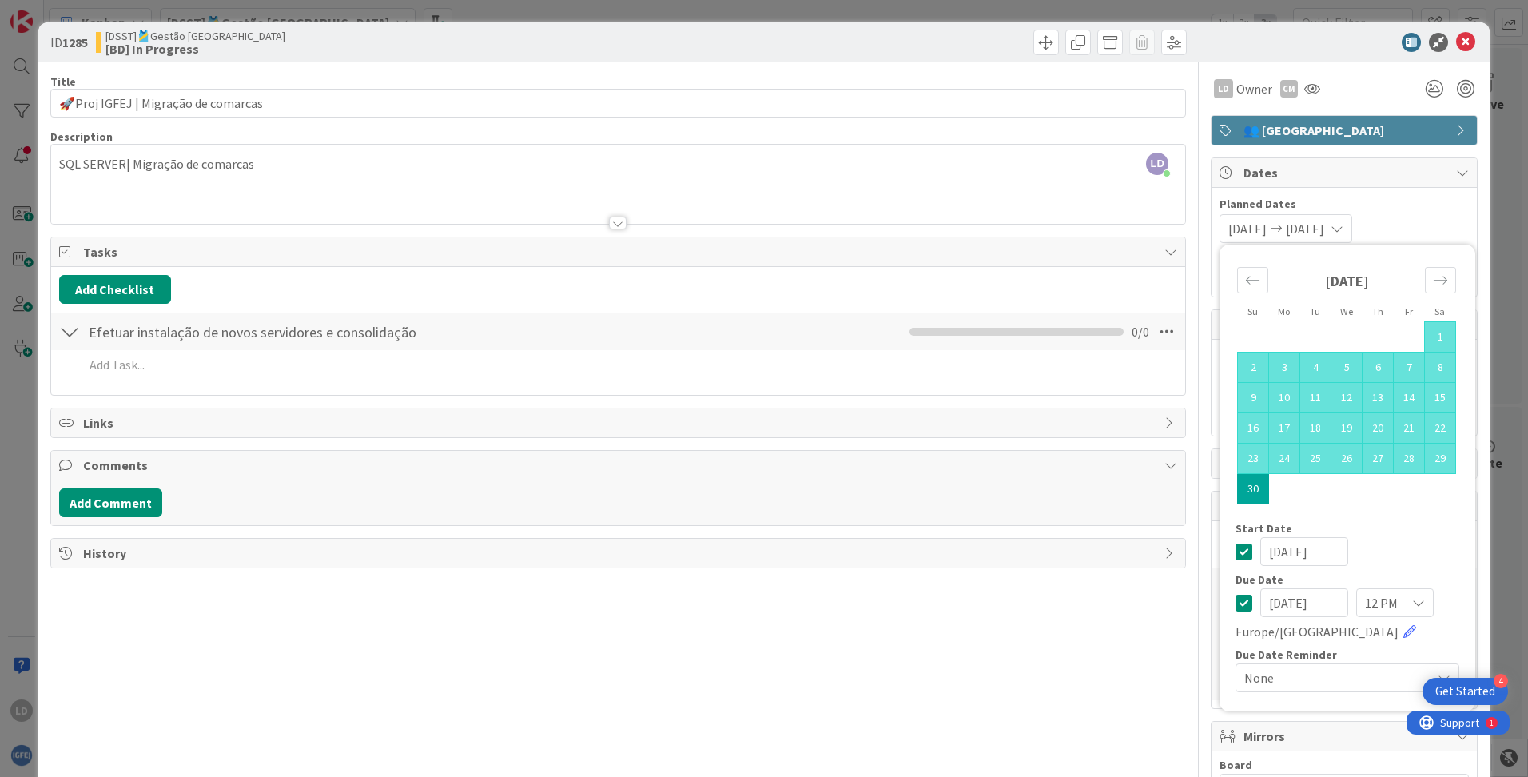
click at [976, 89] on div "LD Owner CM" at bounding box center [1344, 88] width 267 height 29
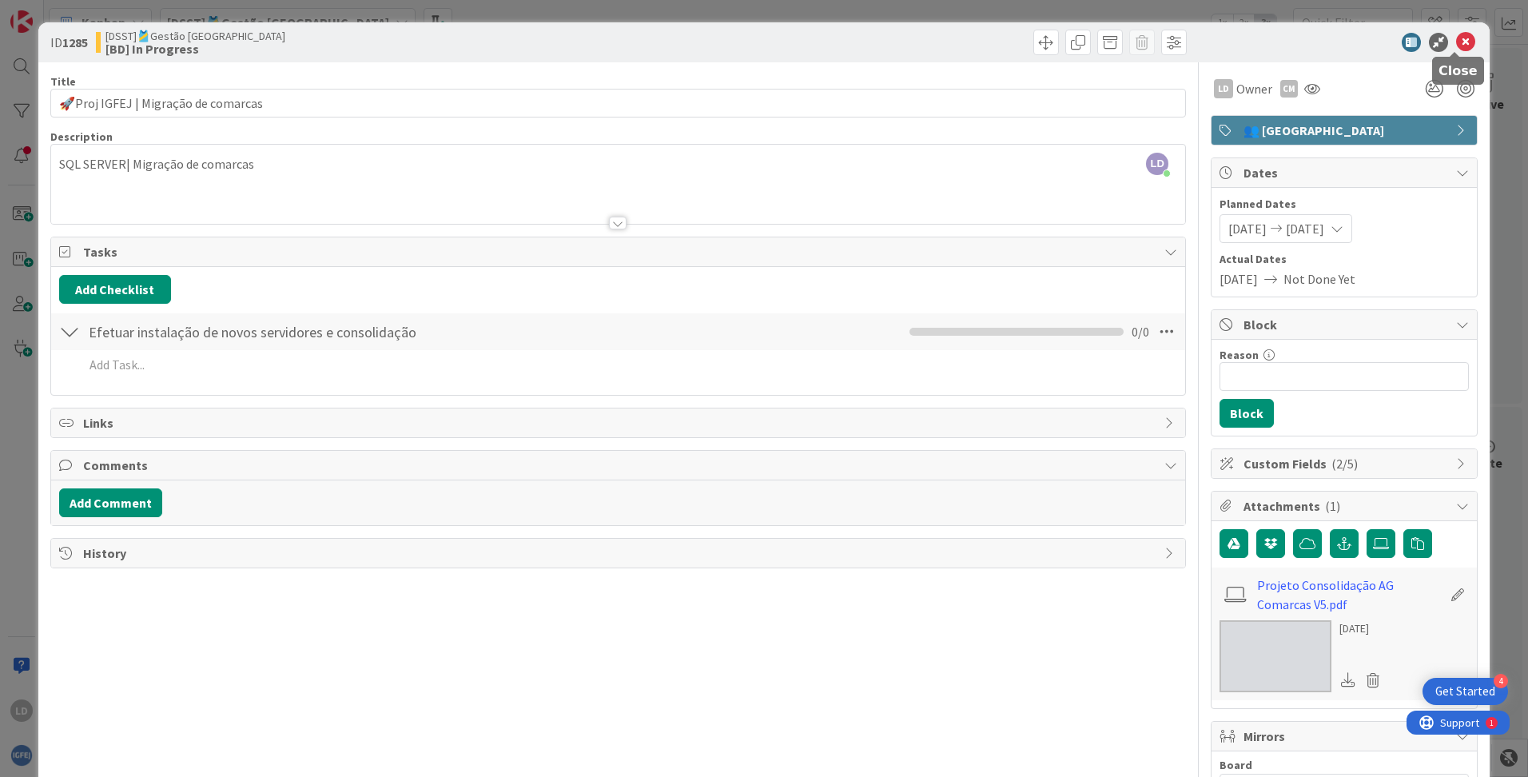
click at [976, 34] on icon at bounding box center [1465, 42] width 19 height 19
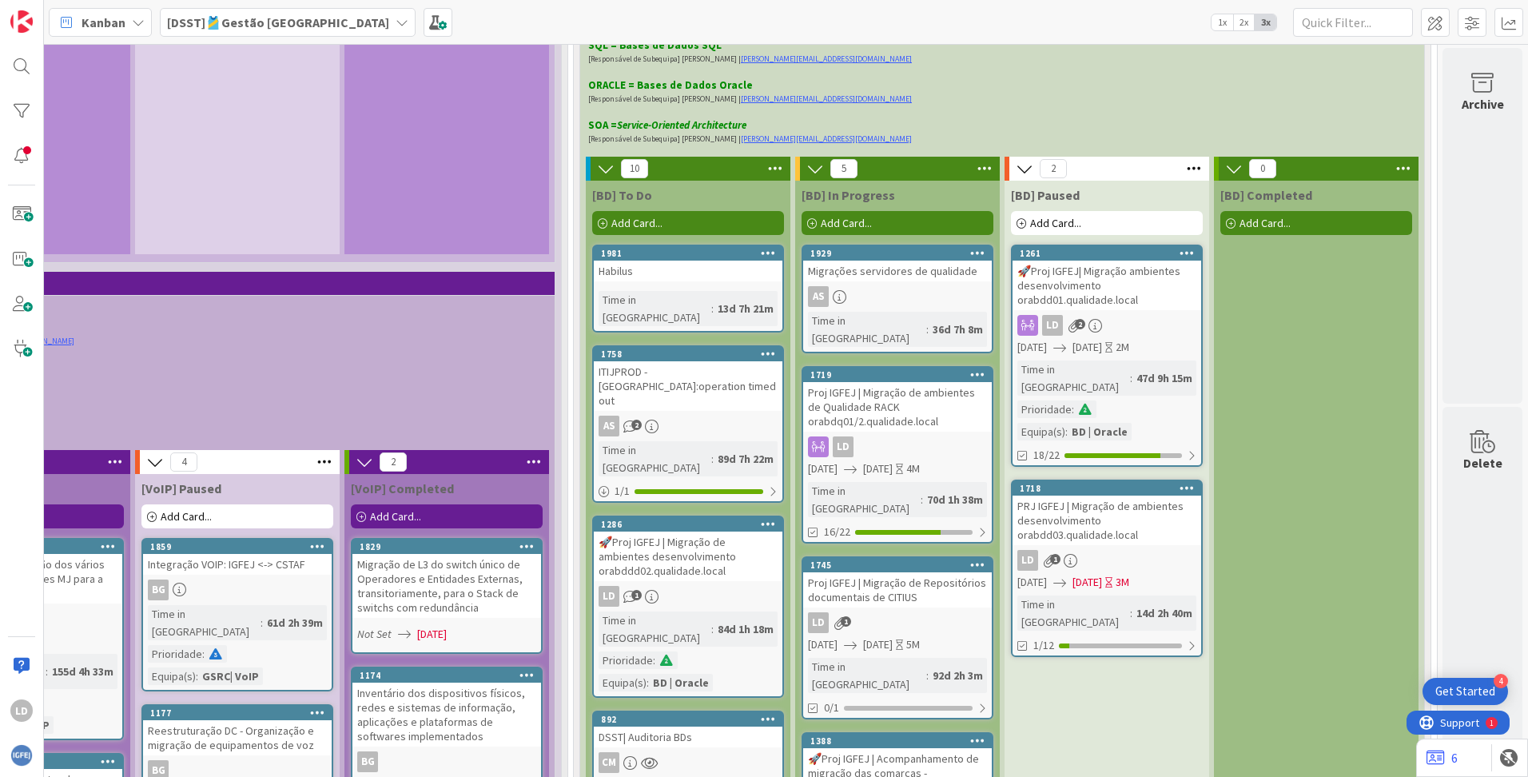
click at [976, 495] on div "PRJ IGFEJ | Migração de ambientes desenvolvimento orabdd03.qualidade.local" at bounding box center [1106, 520] width 189 height 50
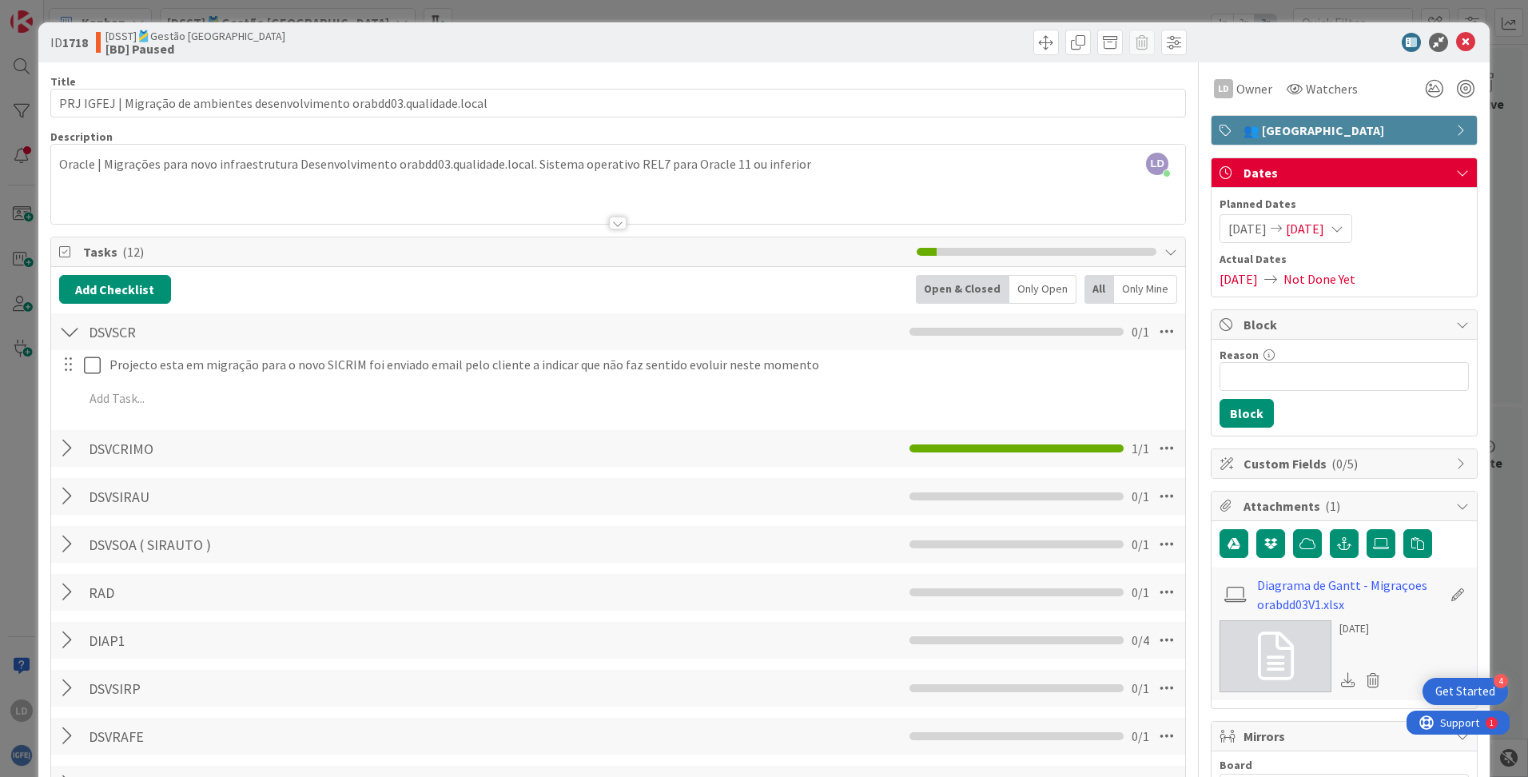
click at [976, 225] on span "[DATE]" at bounding box center [1305, 228] width 38 height 19
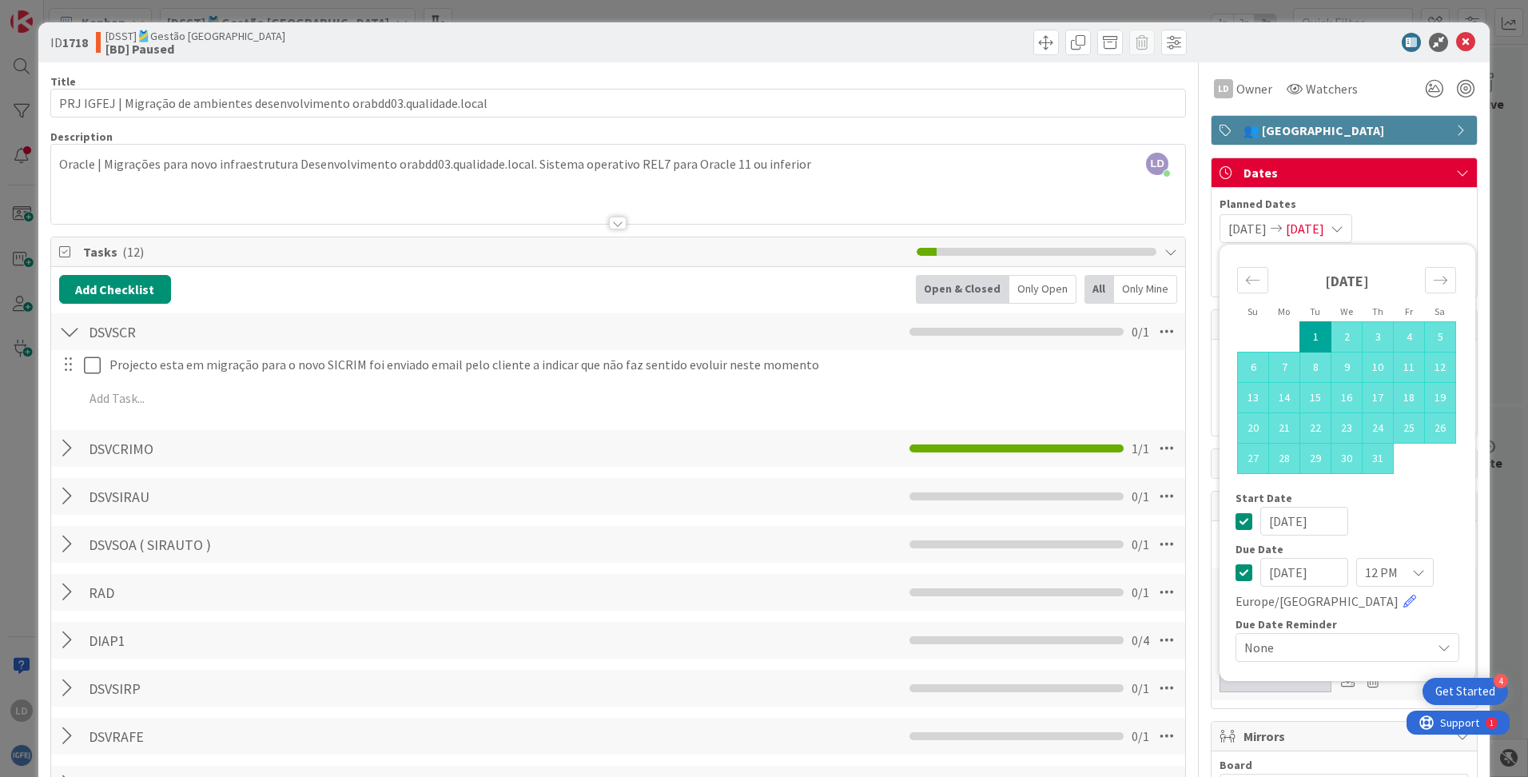
click at [976, 329] on td "1" at bounding box center [1315, 337] width 31 height 30
click at [976, 274] on icon "Move forward to switch to the next month." at bounding box center [1440, 279] width 15 height 15
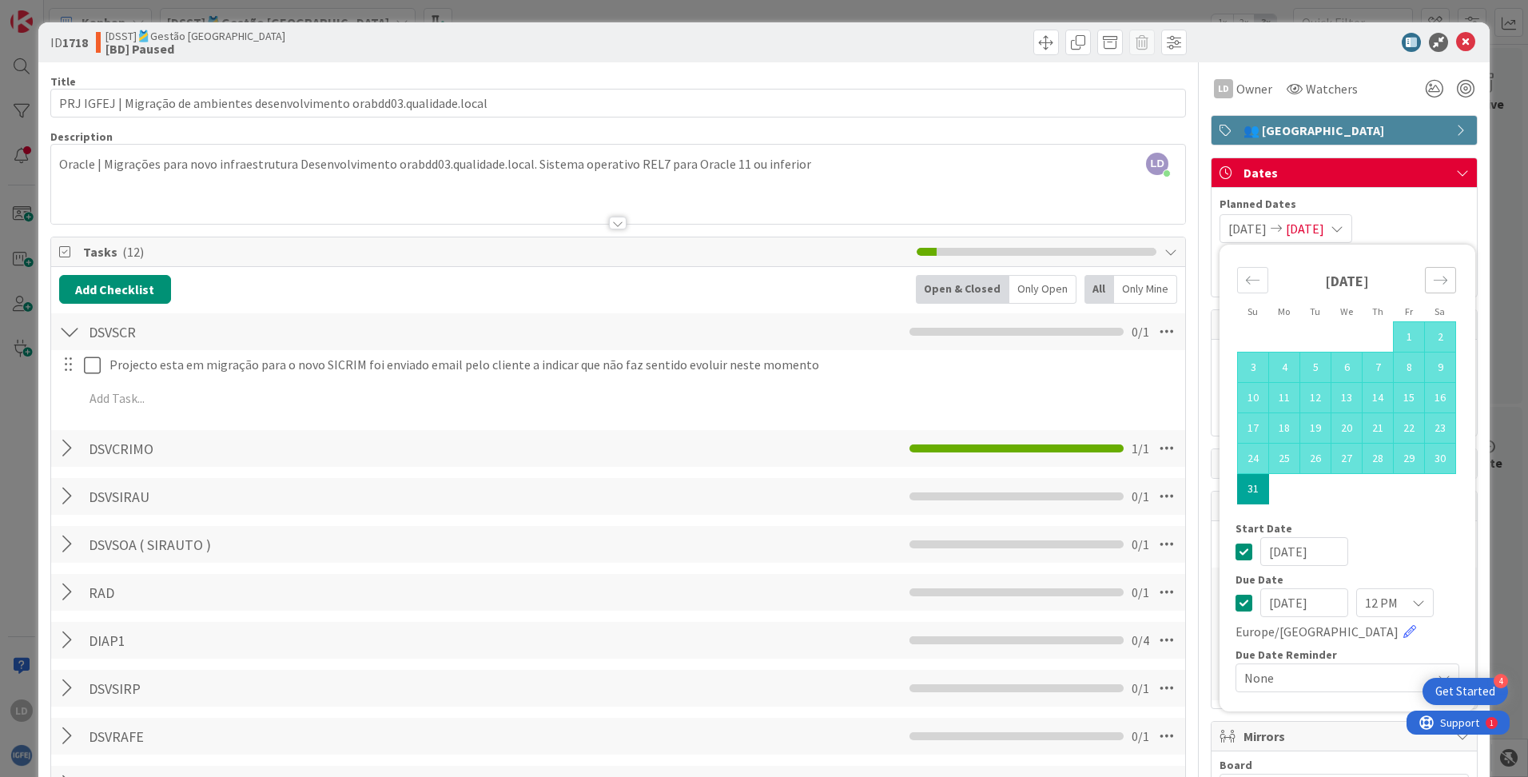
click at [976, 274] on icon "Move forward to switch to the next month." at bounding box center [1440, 279] width 15 height 15
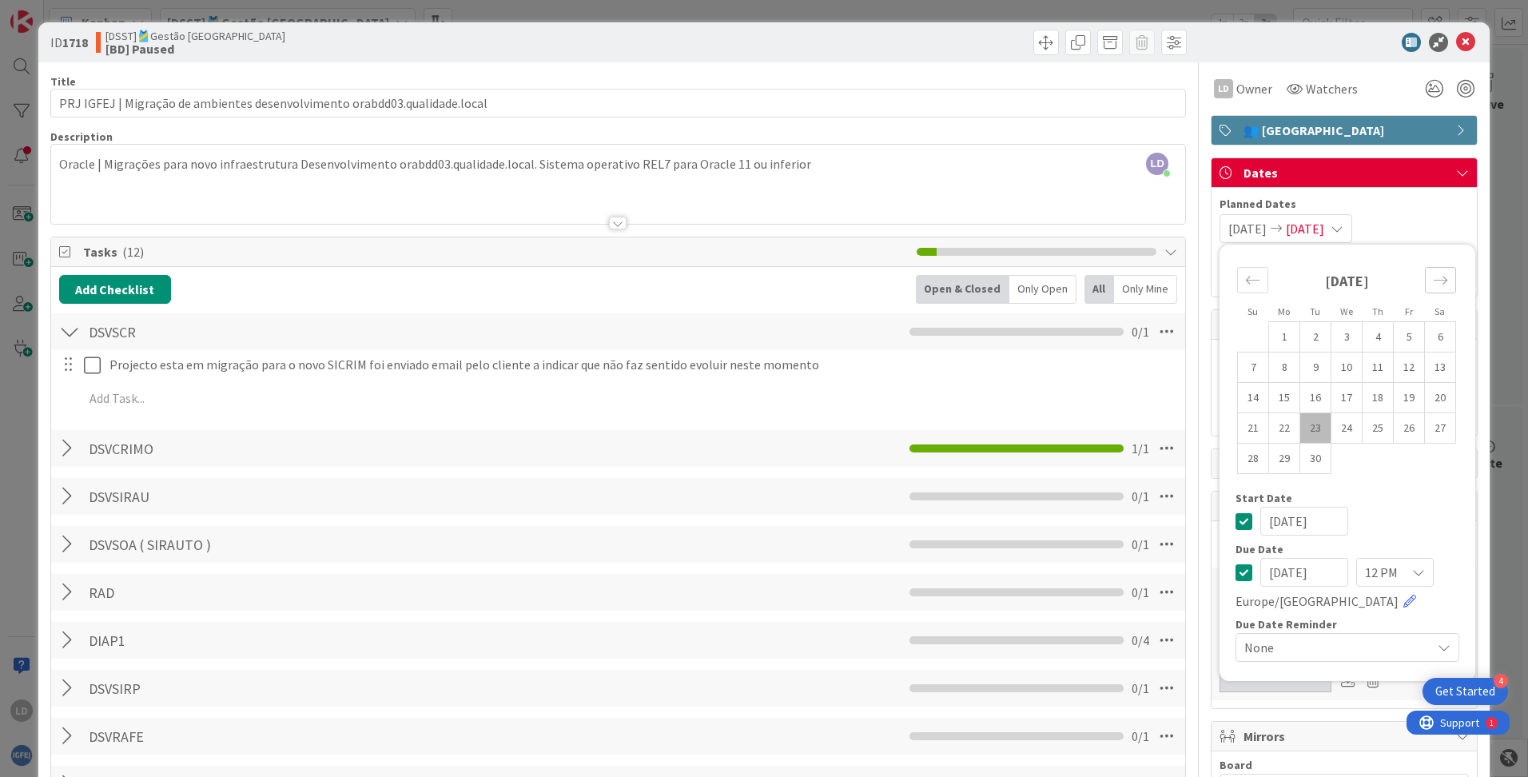
click at [976, 274] on icon "Move forward to switch to the next month." at bounding box center [1440, 279] width 15 height 15
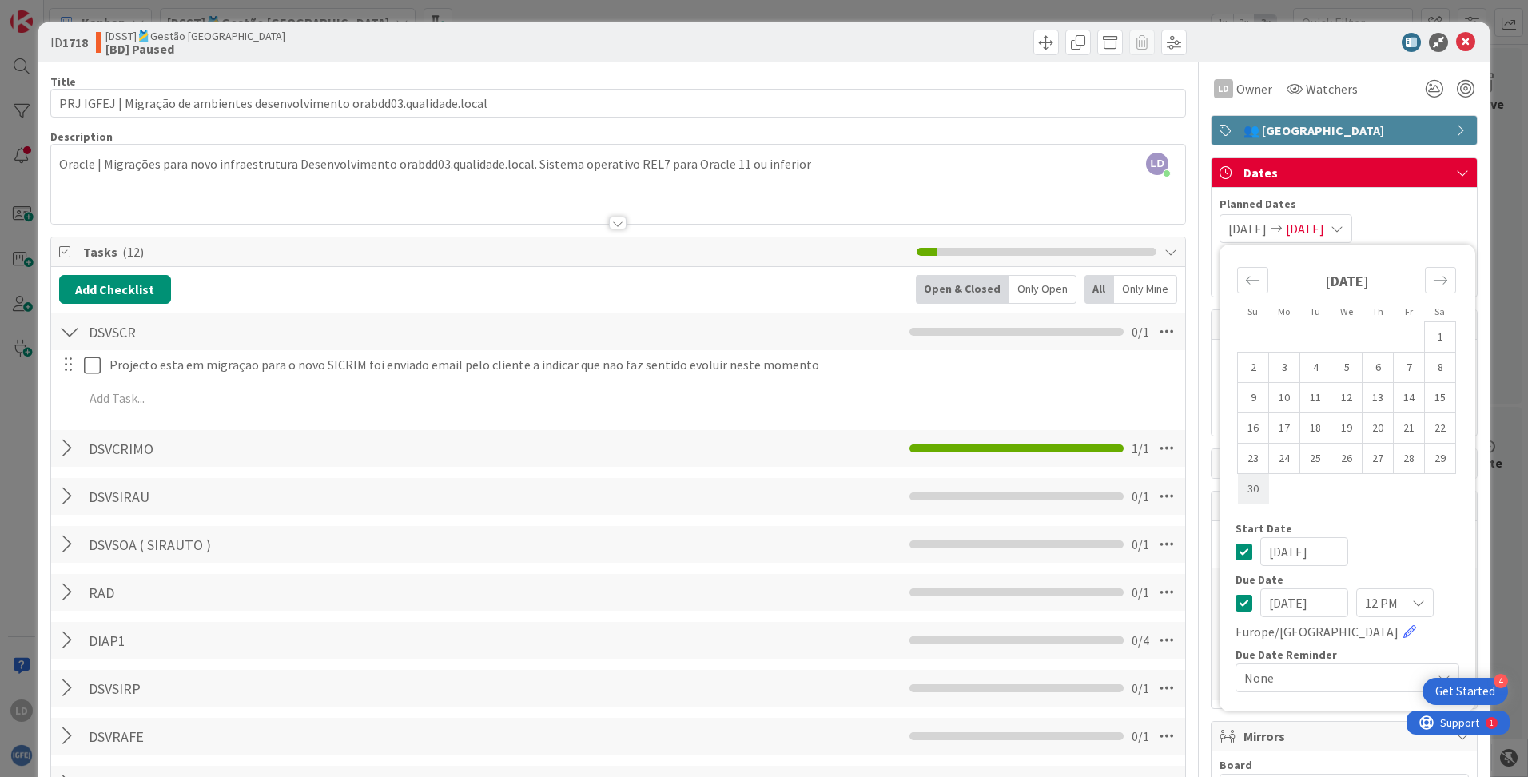
click at [976, 492] on td "30" at bounding box center [1253, 489] width 31 height 30
type input "[DATE]"
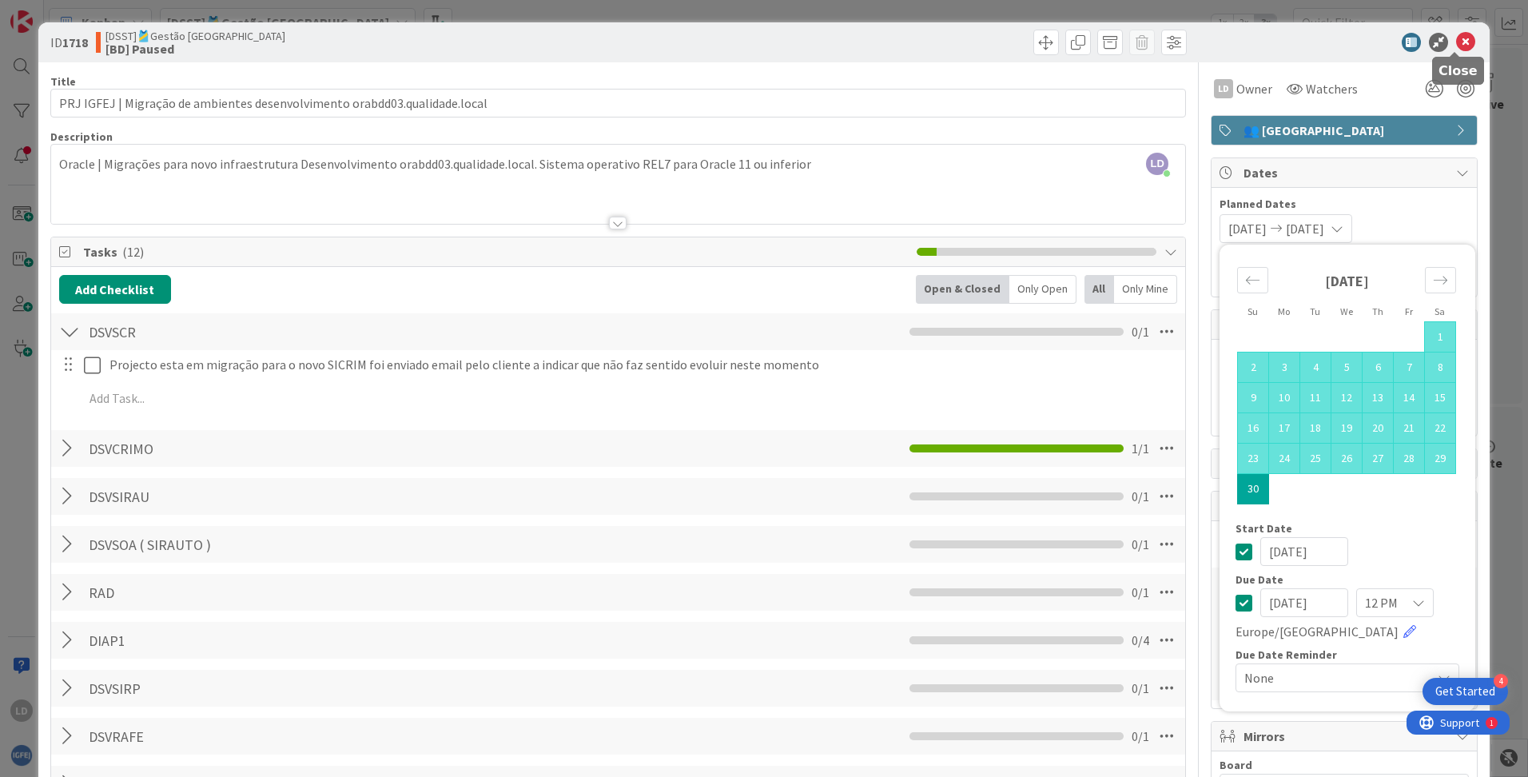
click at [976, 39] on icon at bounding box center [1465, 42] width 19 height 19
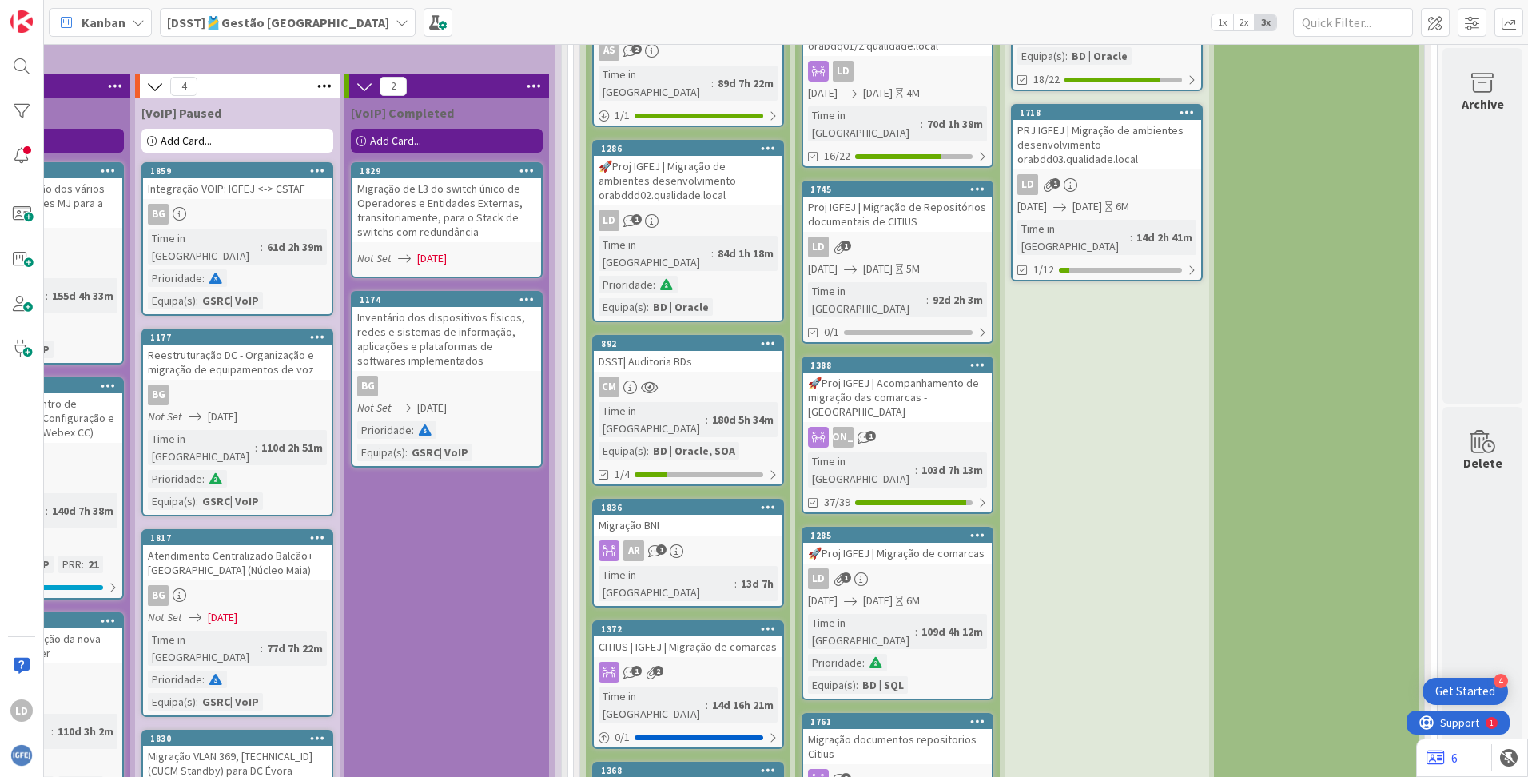
scroll to position [4458, 1247]
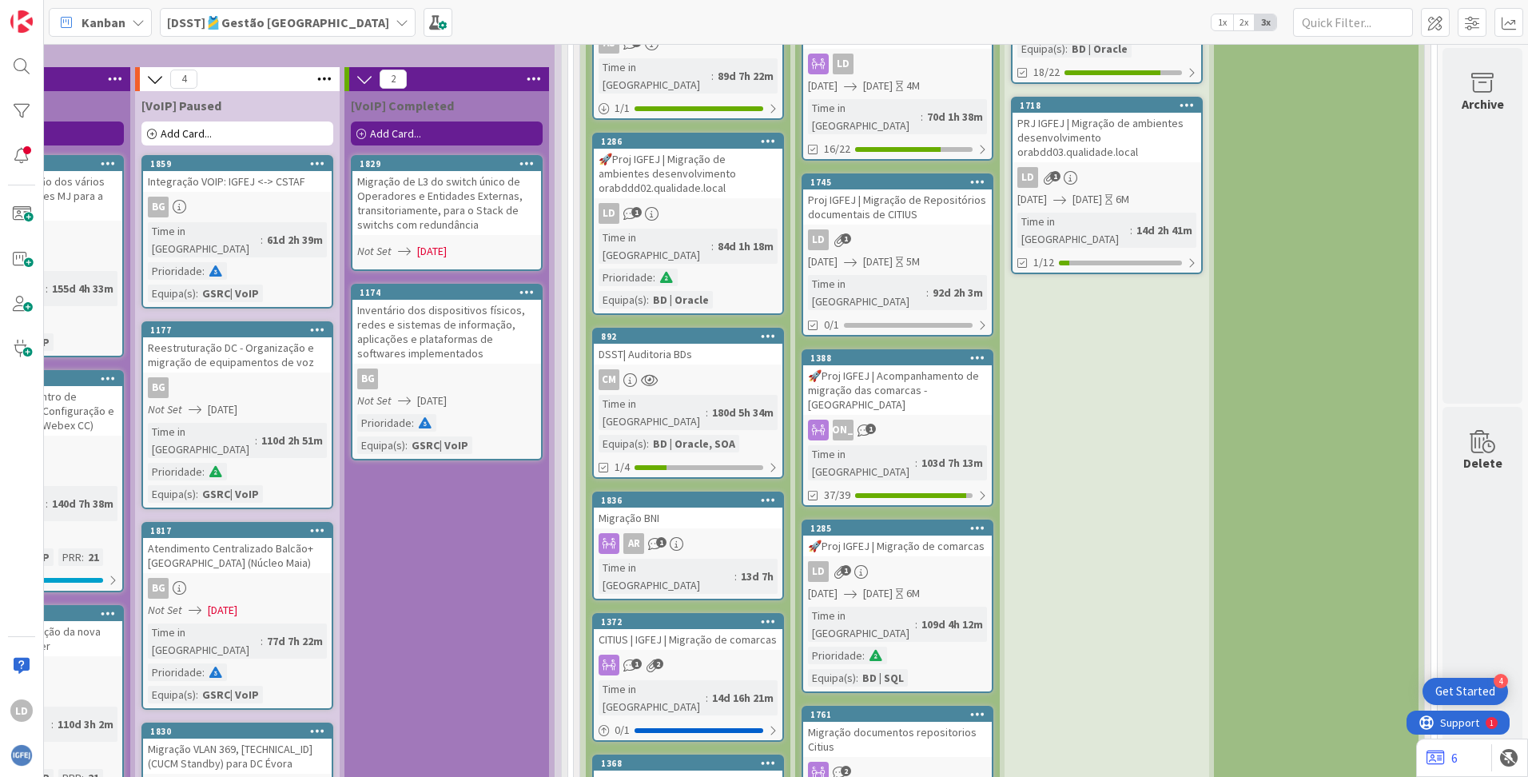
click at [881, 560] on div "Migração documentos repositorios Citius" at bounding box center [897, 739] width 189 height 35
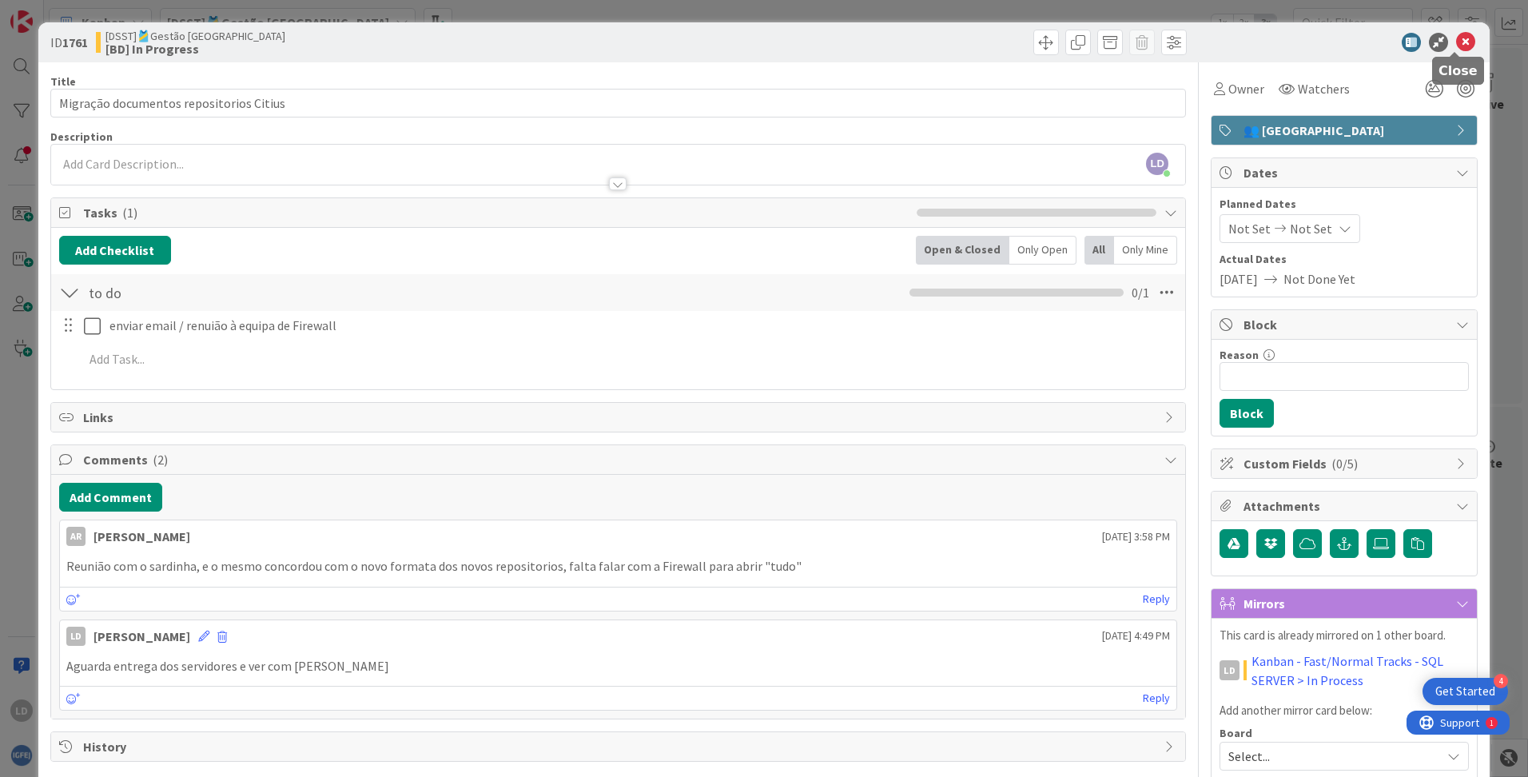
click at [976, 48] on icon at bounding box center [1465, 42] width 19 height 19
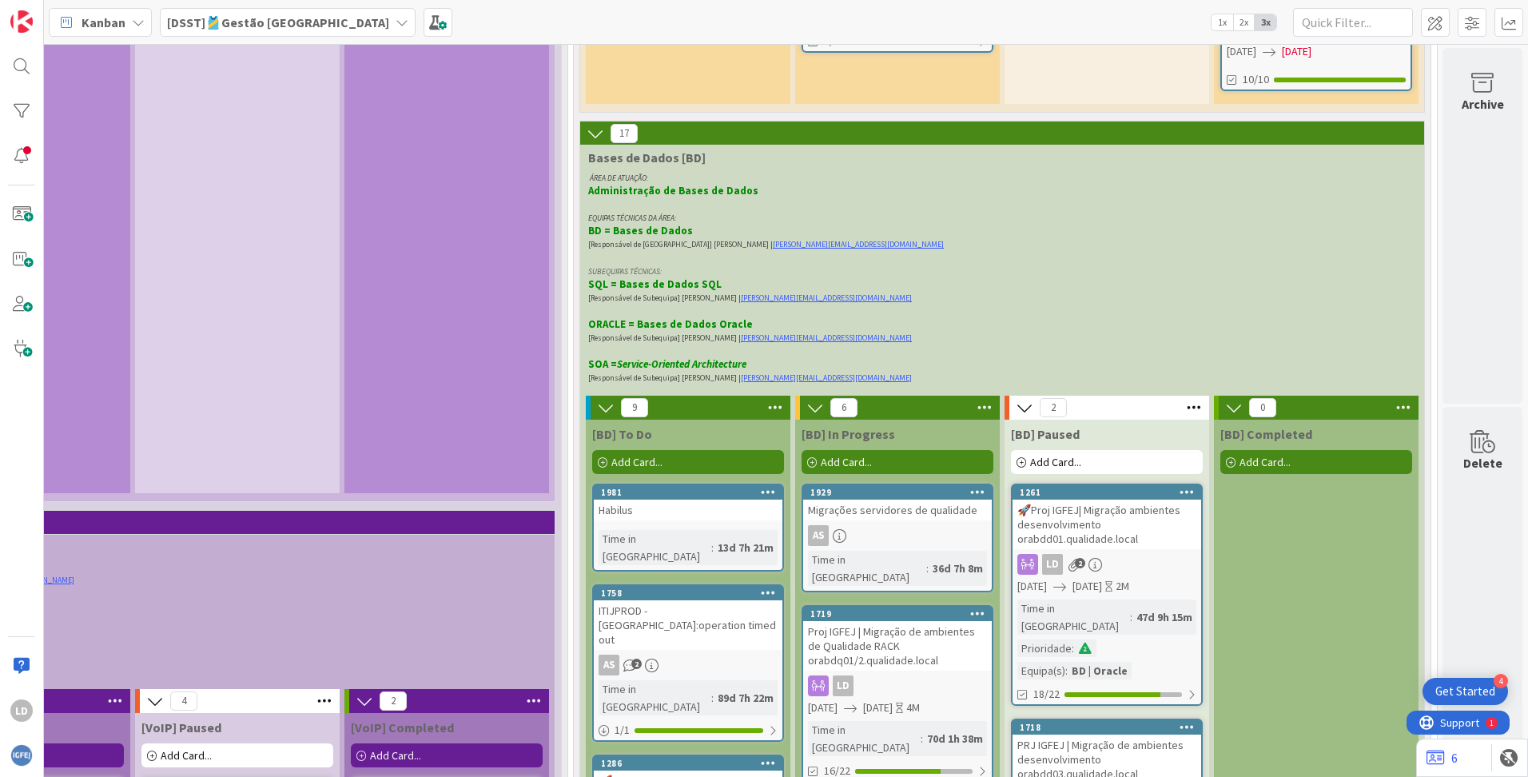
scroll to position [3819, 1247]
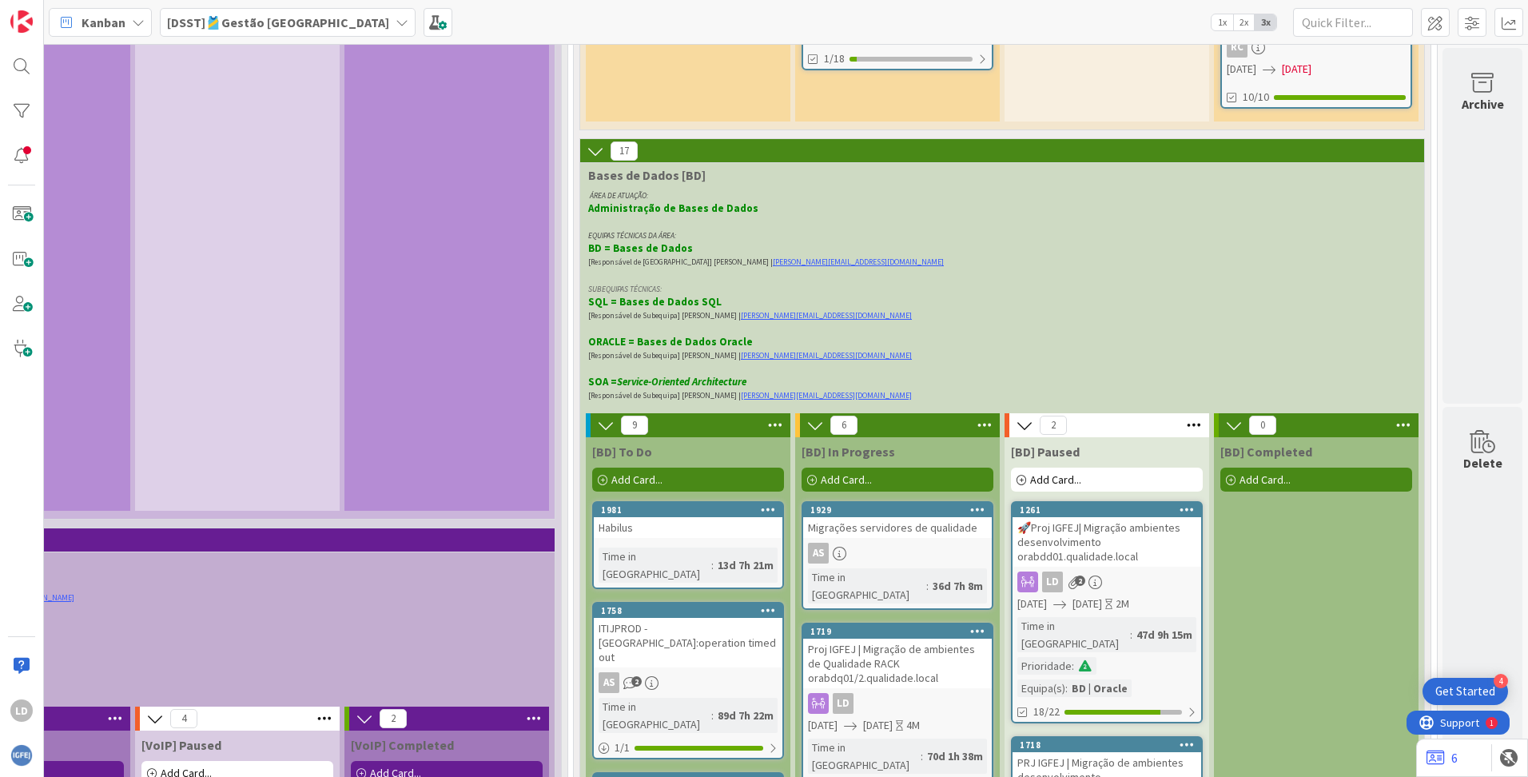
click at [974, 413] on icon at bounding box center [984, 425] width 21 height 24
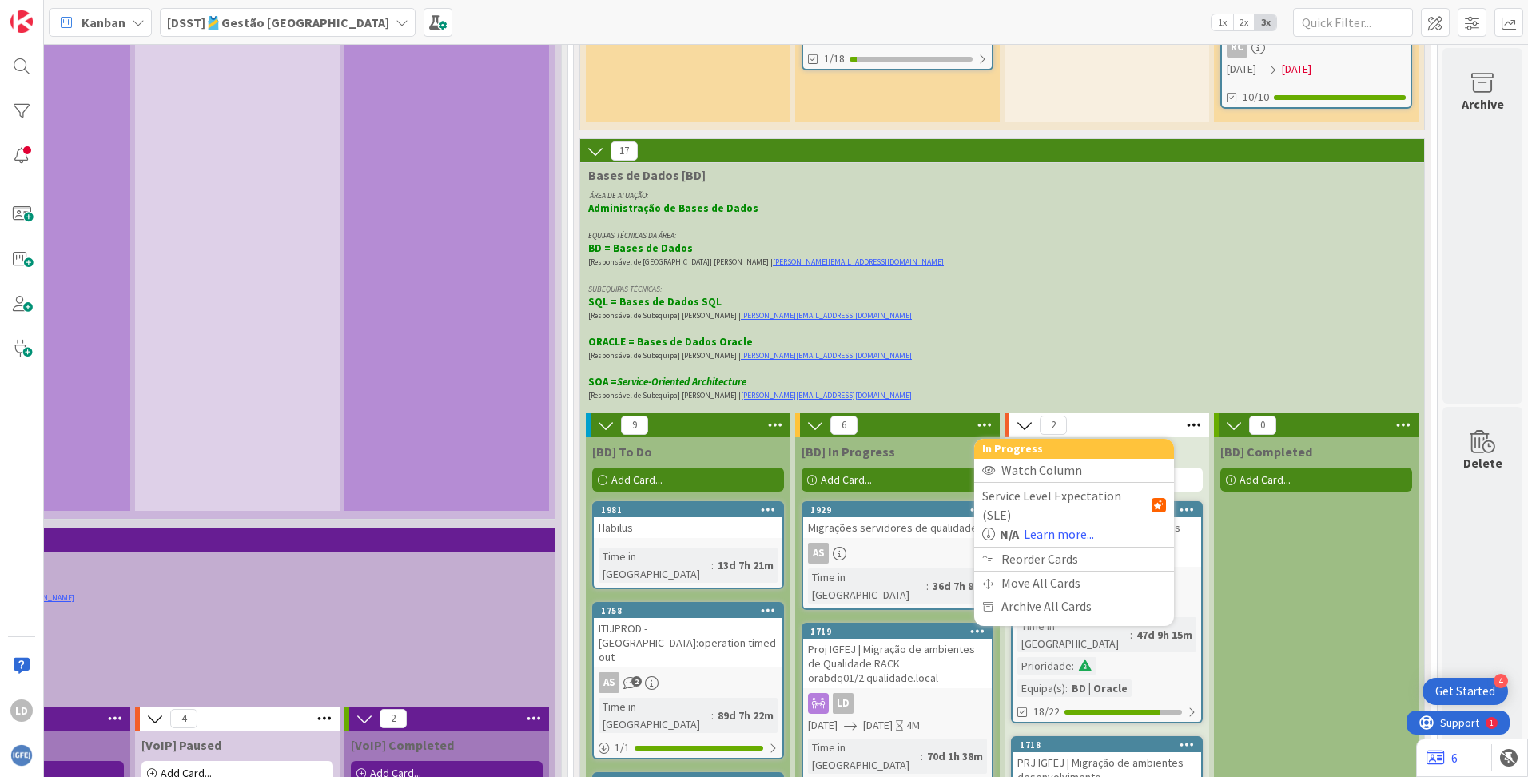
click at [895, 443] on div "[BD] In Progress" at bounding box center [897, 451] width 192 height 16
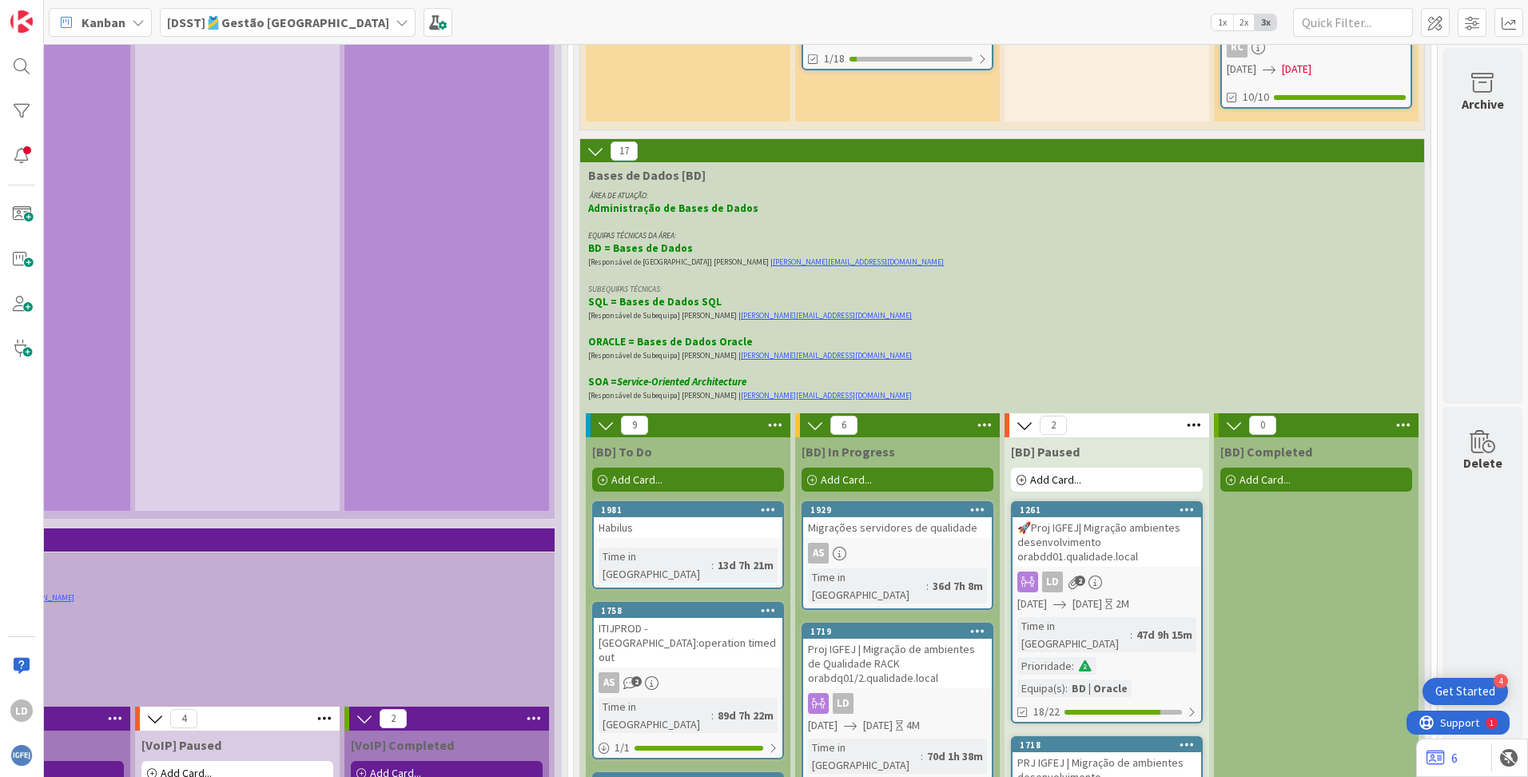
click at [821, 472] on span "Add Card..." at bounding box center [846, 479] width 51 height 14
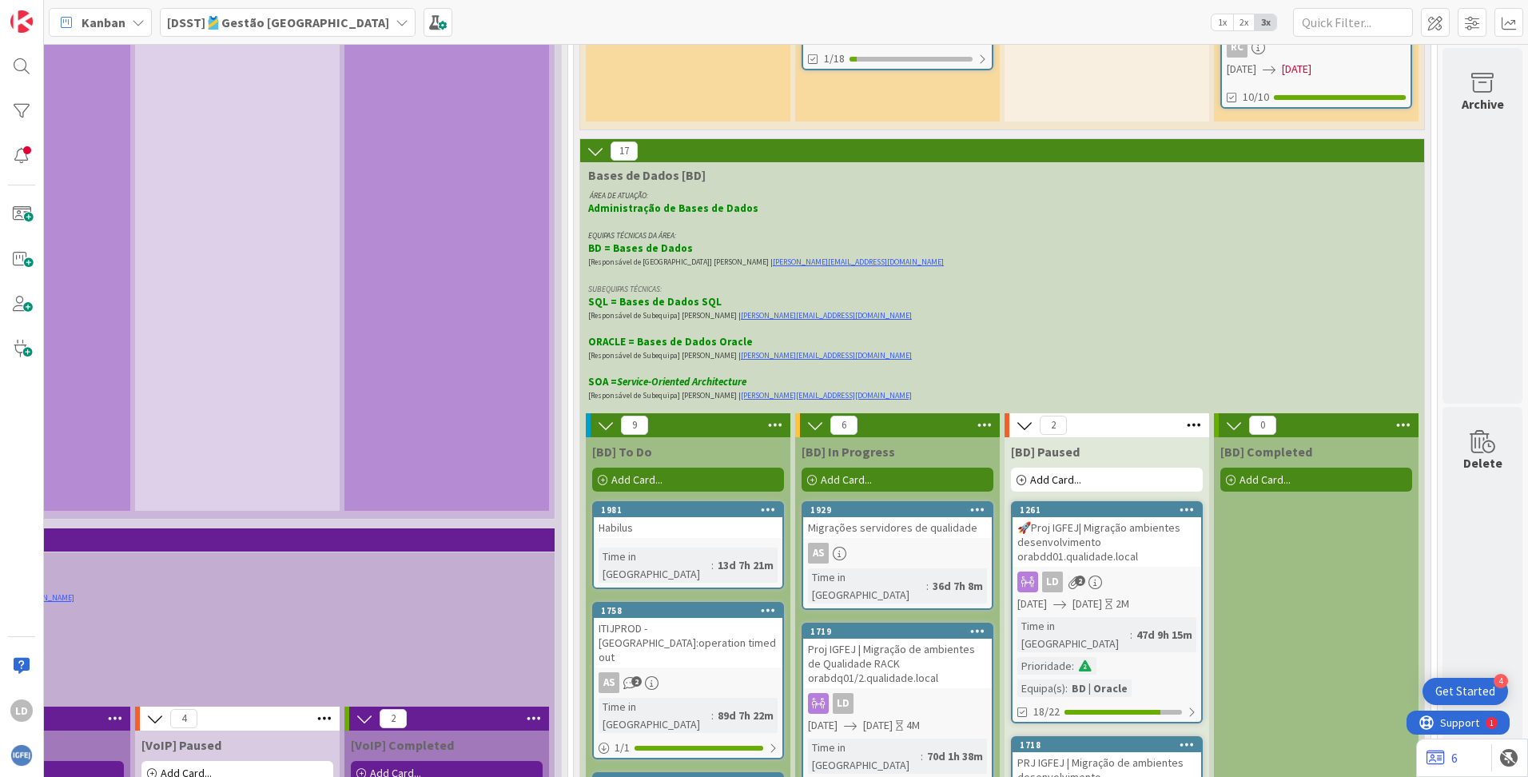
click at [897, 560] on div "Proj IGFEJ | Migração de ambientes de Qualidade RACK orabdq01/2.qualidade.local" at bounding box center [897, 663] width 189 height 50
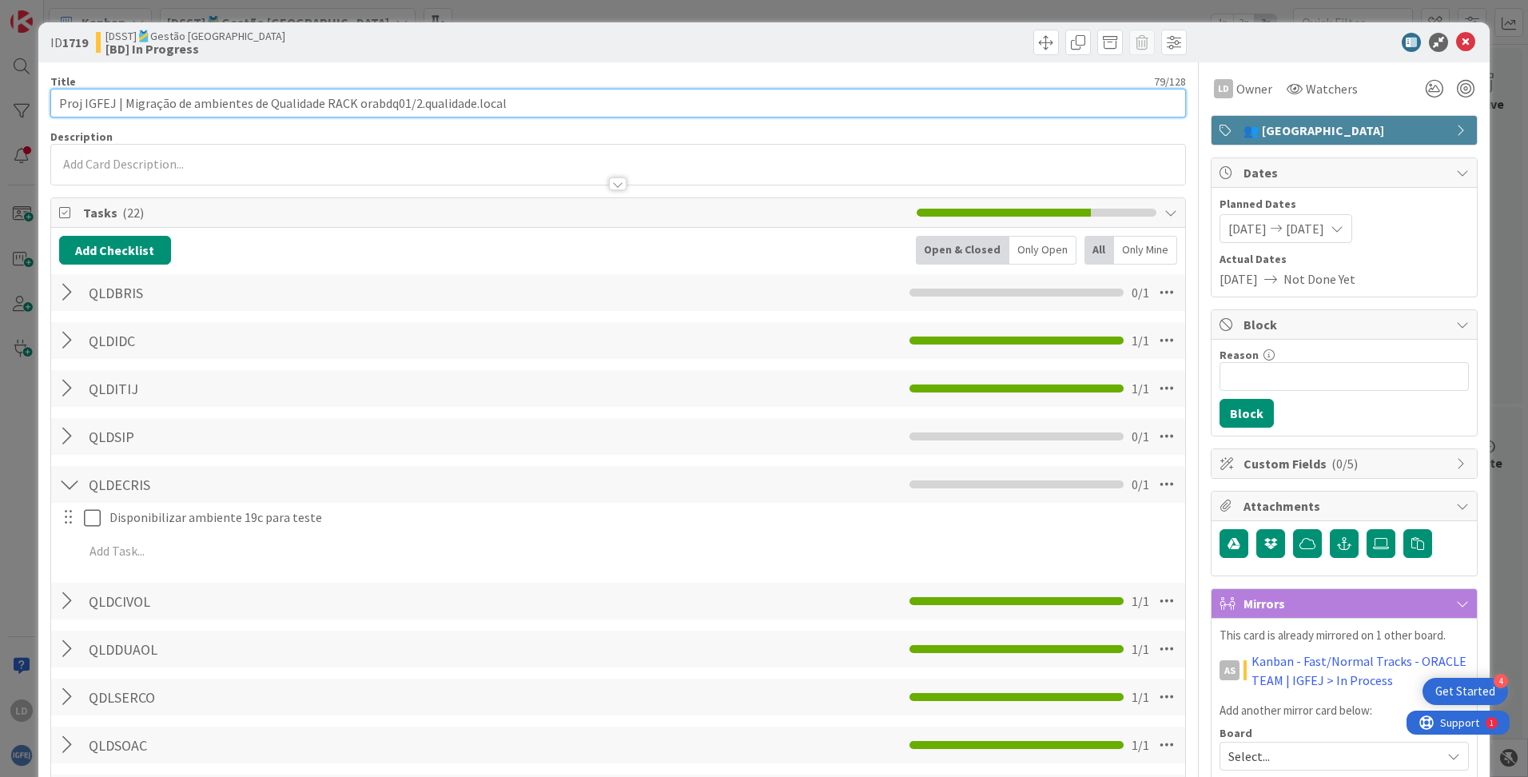
drag, startPoint x: 519, startPoint y: 106, endPoint x: -2, endPoint y: 111, distance: 521.8
click at [0, 111] on html "4 Get Started LD Kanban [DSST]🎽Gestão Equipas 1x 2x 3x 371 🎽Gestão de Tarefas d…" at bounding box center [764, 388] width 1528 height 777
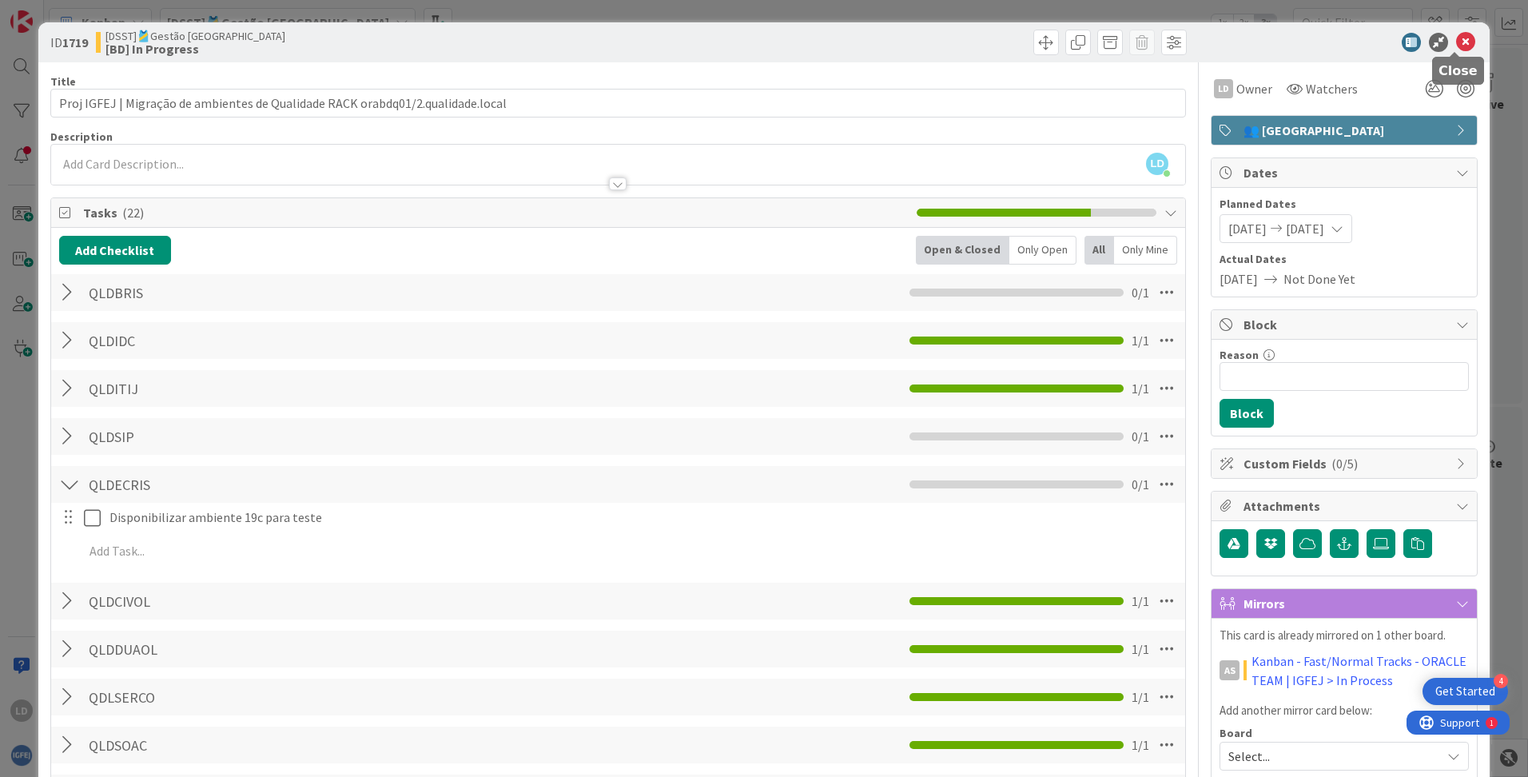
click at [976, 35] on icon at bounding box center [1465, 42] width 19 height 19
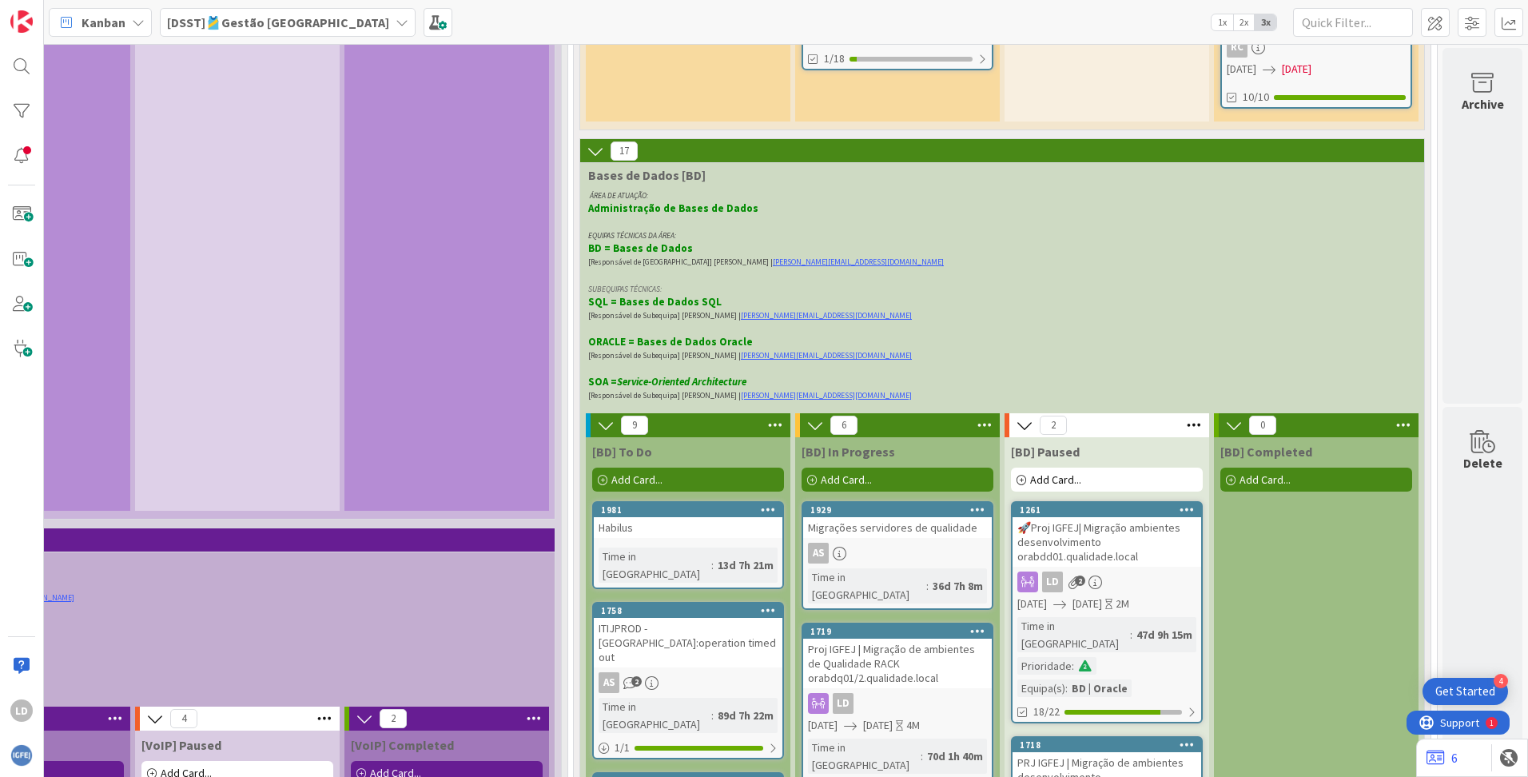
click at [807, 475] on icon at bounding box center [812, 480] width 10 height 10
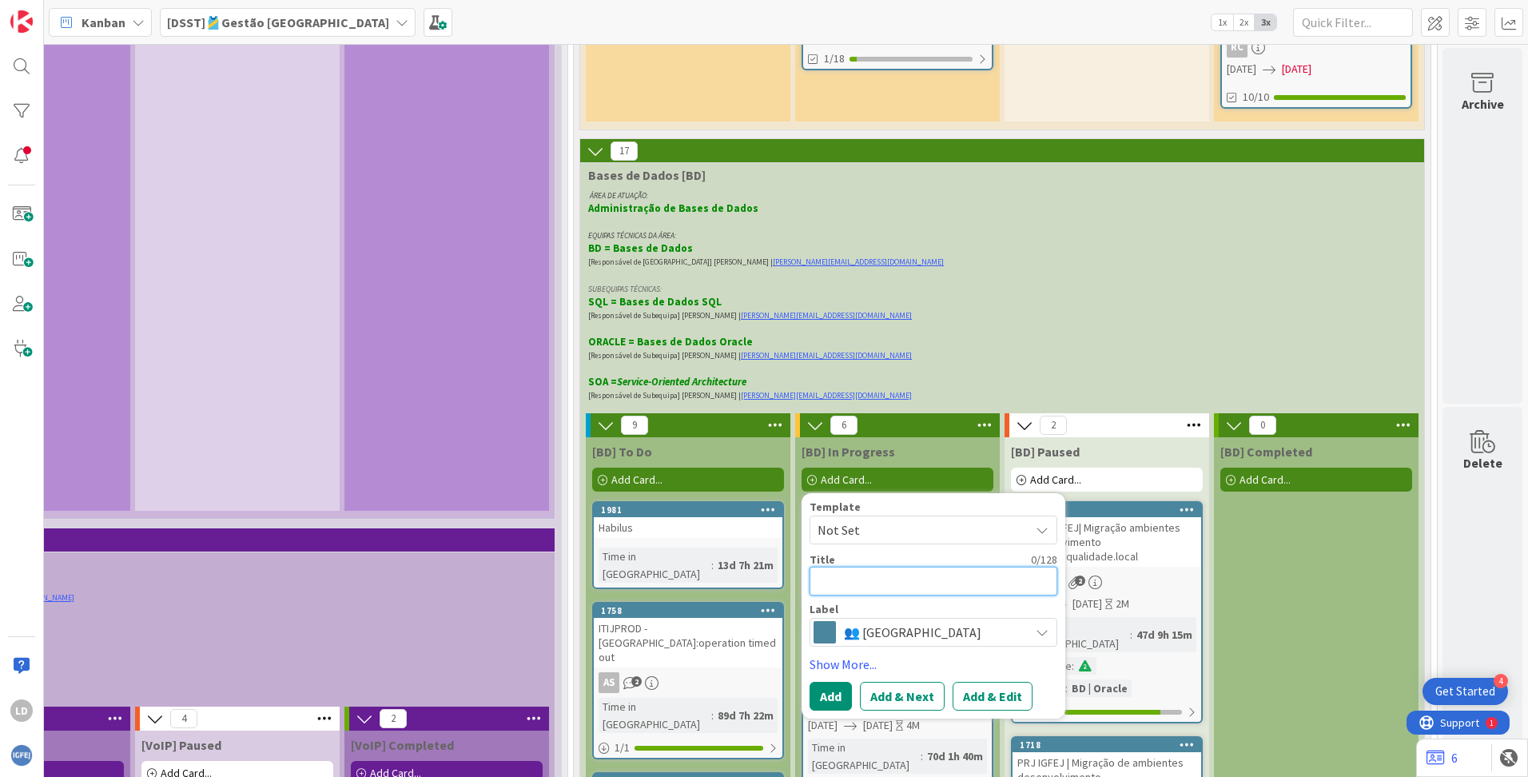
paste textarea "Proj IGFEJ | Migração de ambientes de Qualidade RACK orabdq01/2.qualidade.local"
type textarea "x"
type textarea "Proj IGFEJ | Migração de ambientes de Qualidade RACK orabdq01/2.qualidade.local"
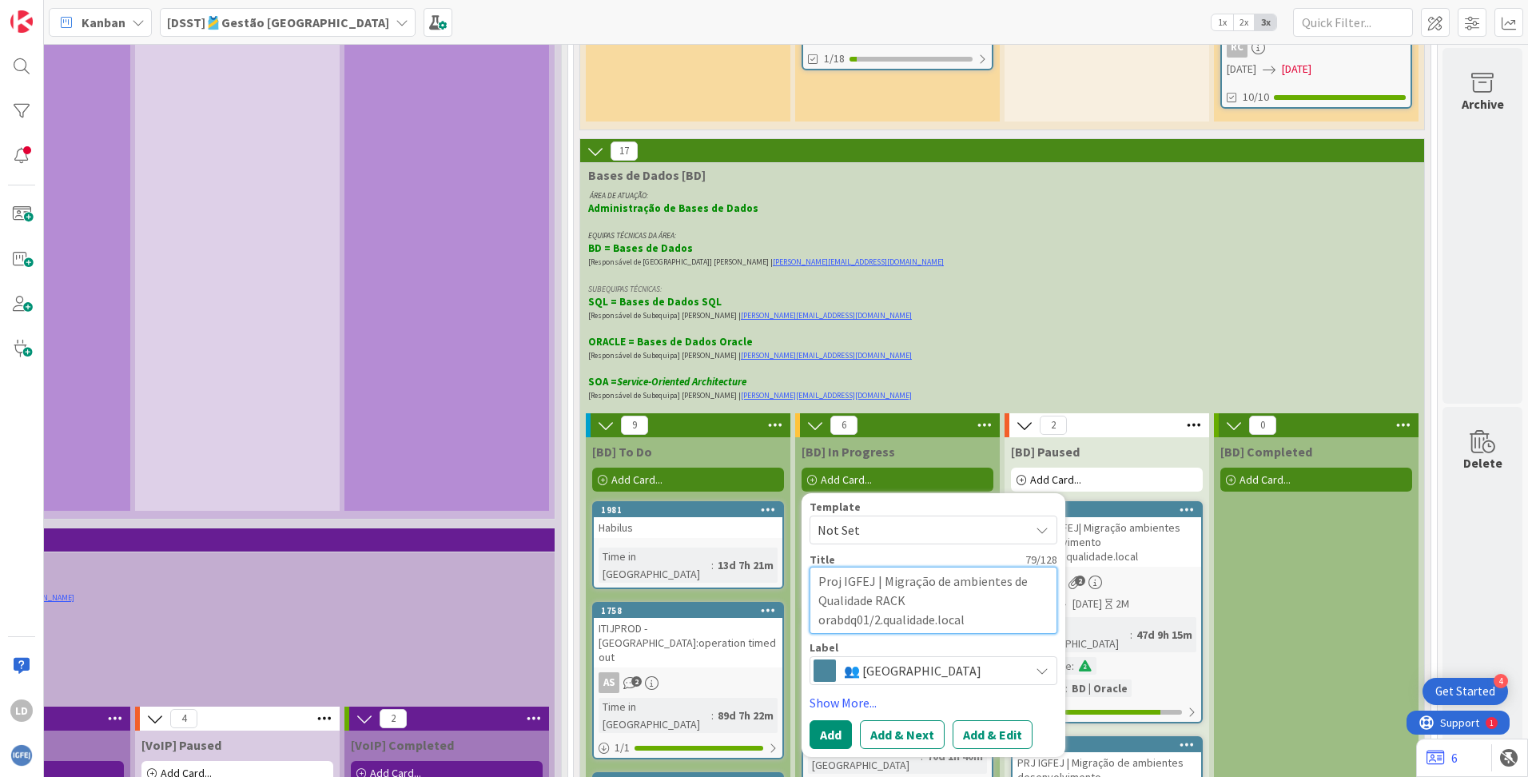
click at [844, 560] on textarea "Proj IGFEJ | Migração de ambientes de Qualidade RACK orabdq01/2.qualidade.local" at bounding box center [933, 600] width 248 height 67
type textarea "x"
type textarea "Proj IGFEJ | Migração de ambientes de Qualidade RACK orabd01/2.qualidade.local"
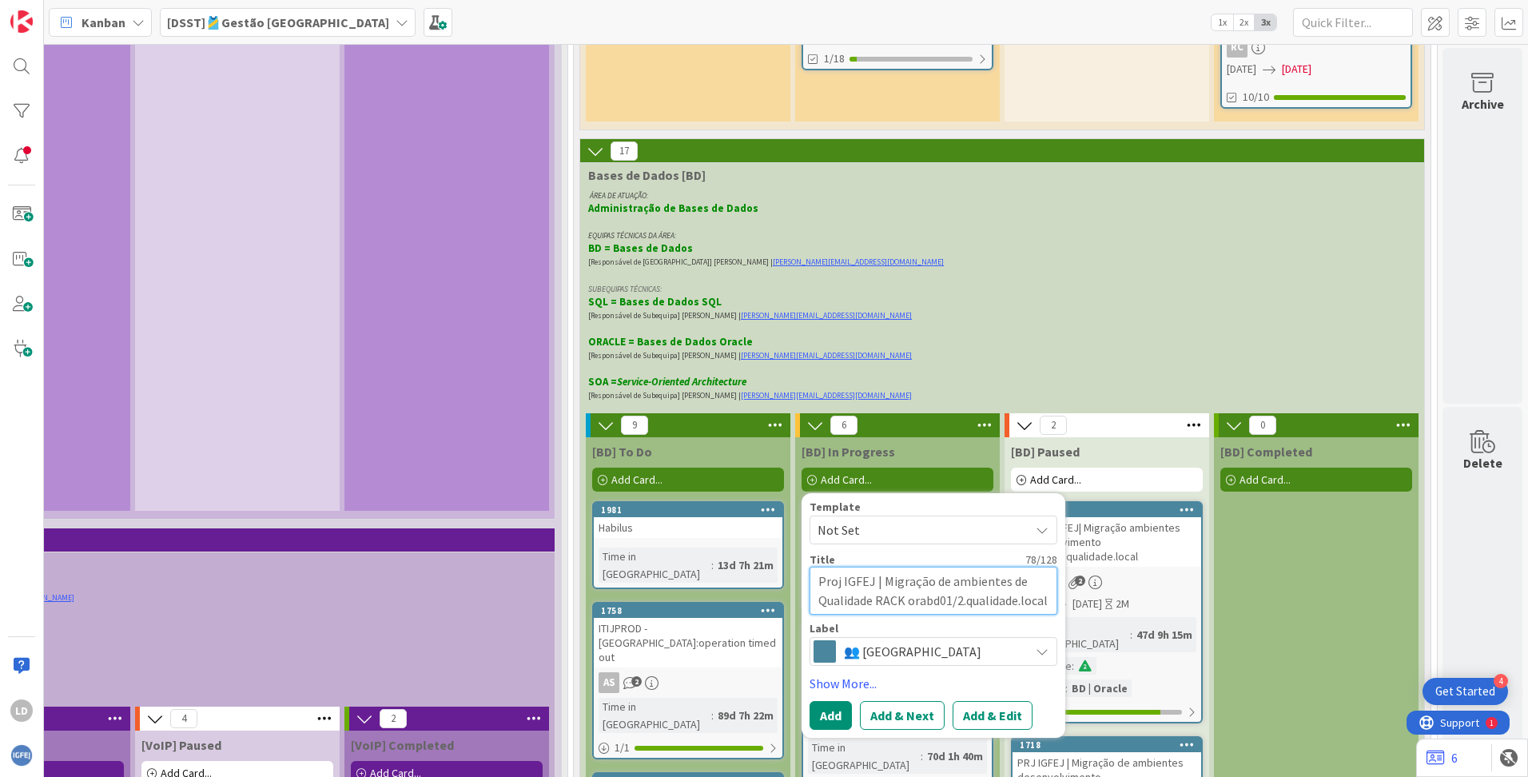
type textarea "x"
type textarea "Proj IGFEJ | Migração de ambientes de Qualidade RACK orabdP01/2.qualidade.local"
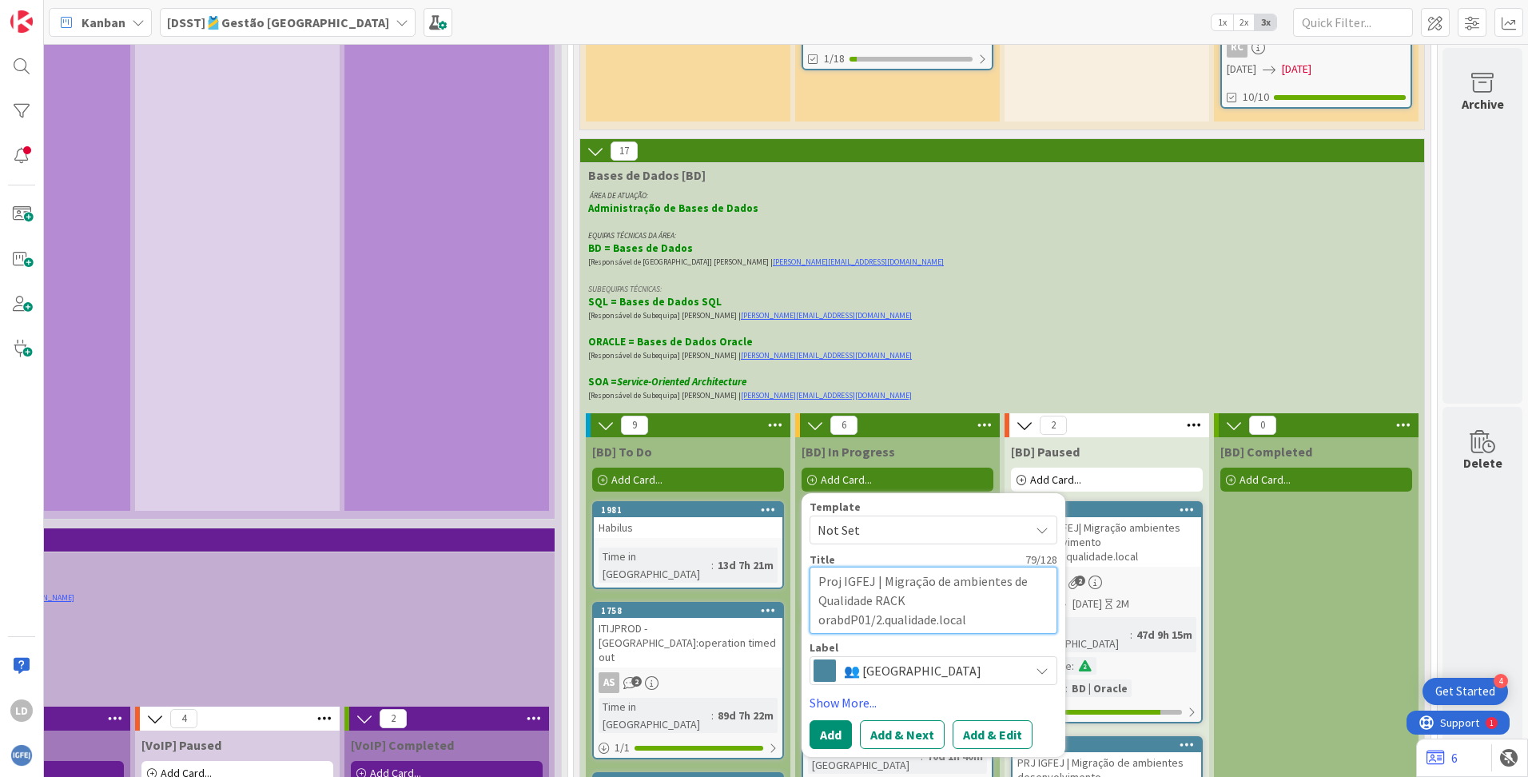
drag, startPoint x: 922, startPoint y: 444, endPoint x: 885, endPoint y: 453, distance: 37.8
click at [876, 560] on textarea "Proj IGFEJ | Migração de ambientes de Qualidade RACK orabdP01/2.qualidade.local" at bounding box center [933, 600] width 248 height 67
type textarea "x"
type textarea "Proj IGFEJ | Migração de ambientes de Qualidade RACK orabdP01/2.q.local"
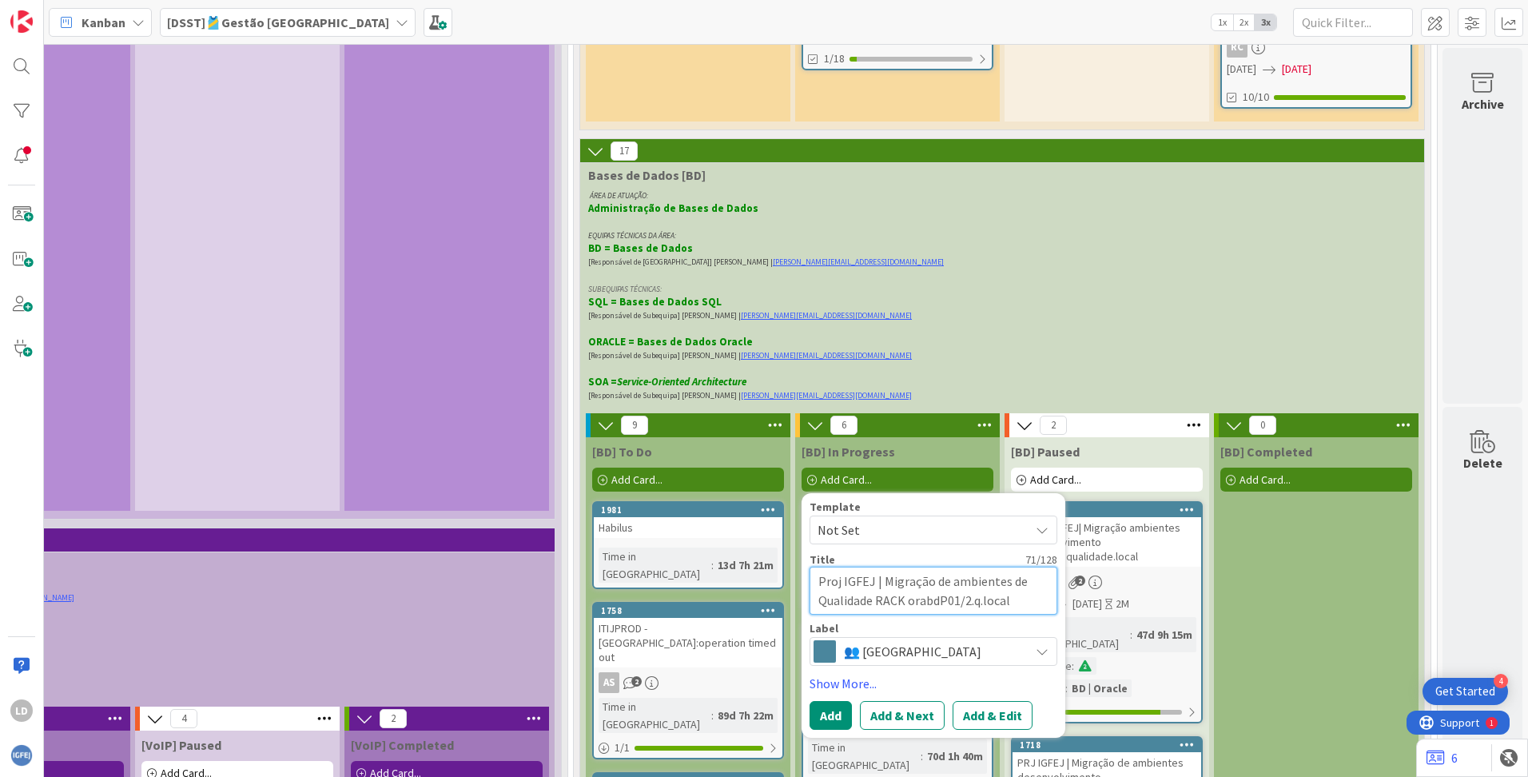
type textarea "x"
type textarea "Proj IGFEJ | Migração de ambientes de Qualidade RACK orabdP01/2..local"
type textarea "x"
type textarea "Proj IGFEJ | Migração de ambientes de Qualidade RACK orabdP01/2.K.local"
type textarea "x"
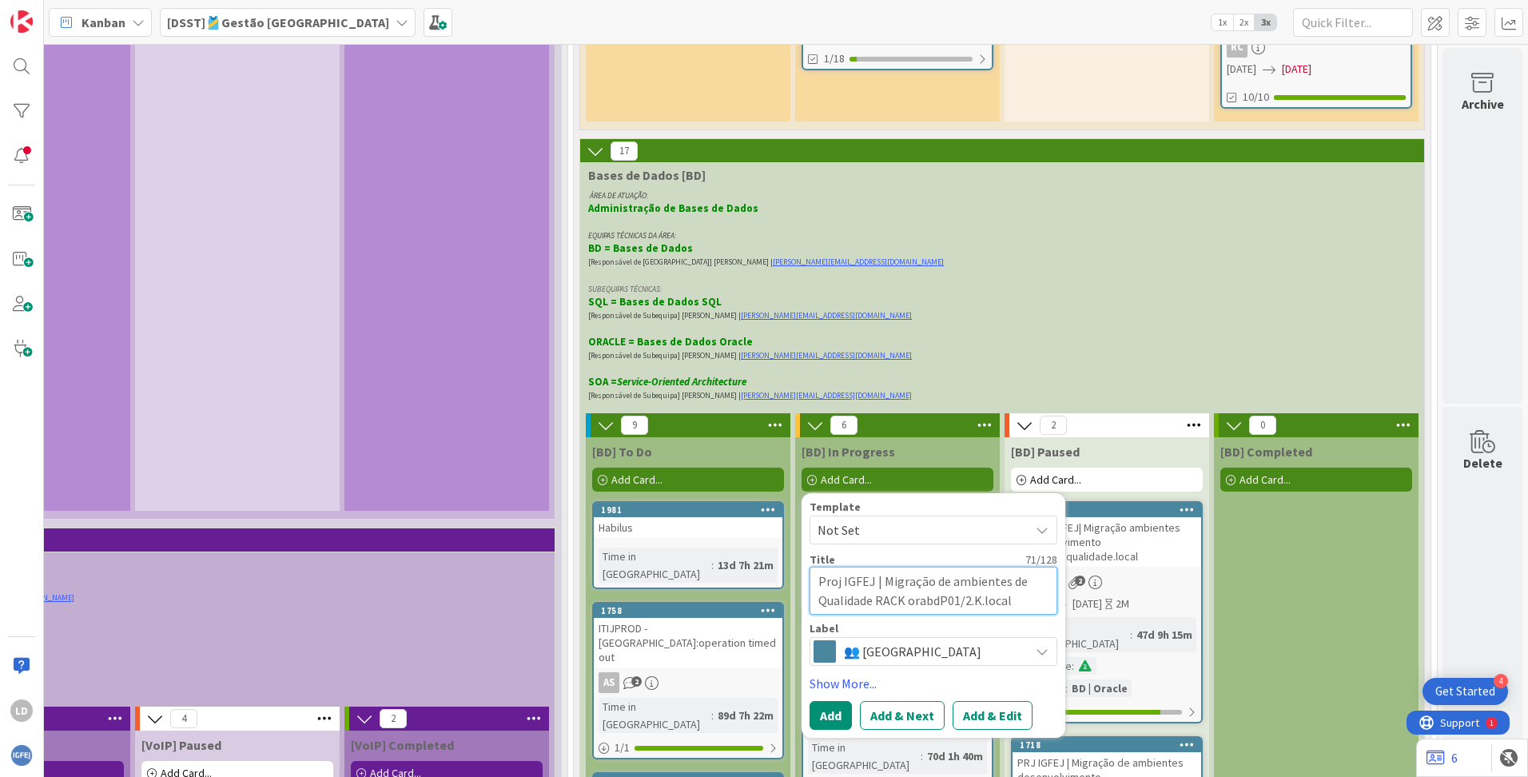
type textarea "Proj IGFEJ | Migração de ambientes de Qualidade RACK orabdP01/2.Ku.local"
type textarea "x"
type textarea "Proj IGFEJ | Migração de ambientes de Qualidade RACK orabdP01/2.Kus.local"
type textarea "x"
type textarea "Proj IGFEJ | Migração de ambientes de Qualidade RACK orabdP01/2.Kust.local"
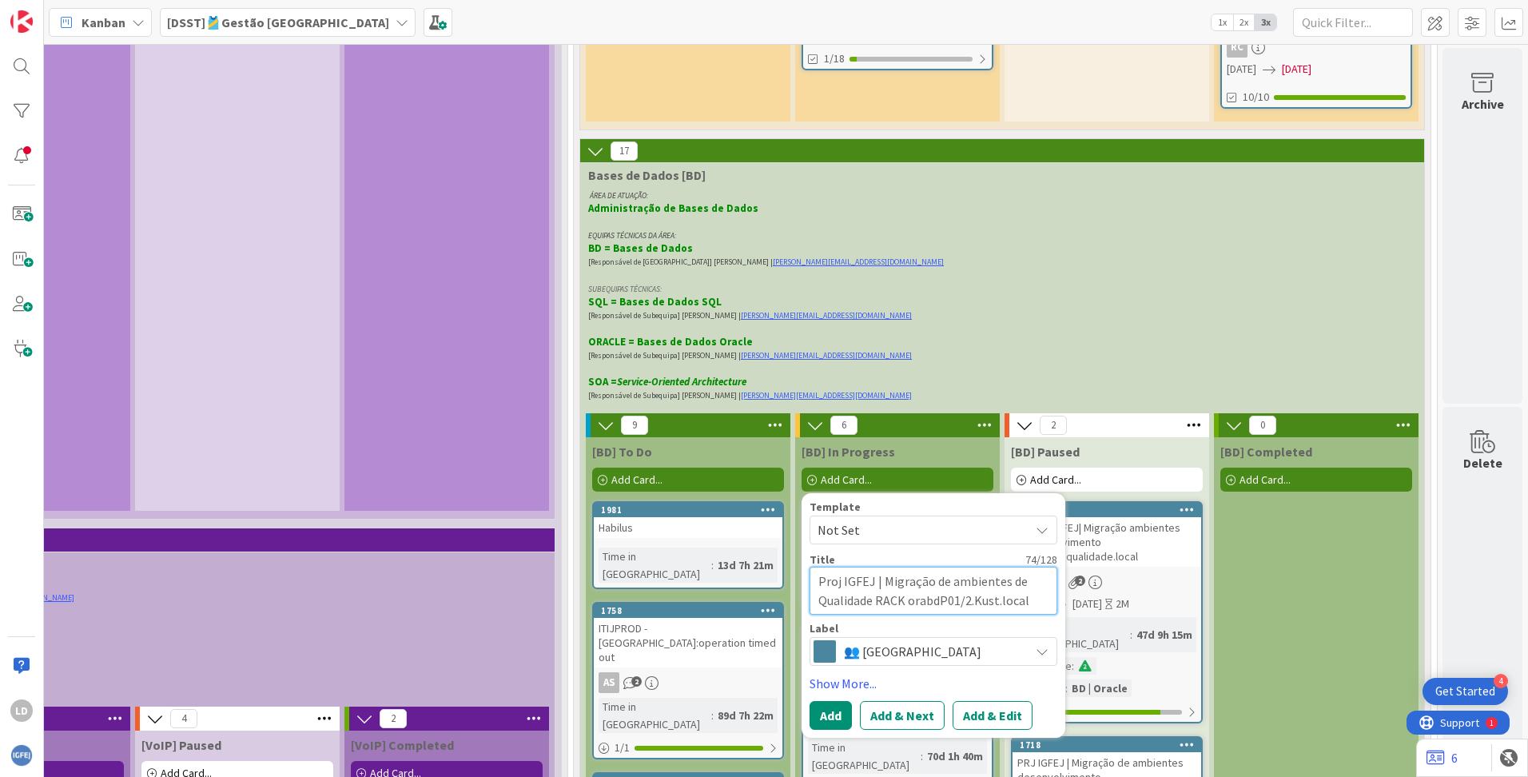
type textarea "x"
type textarea "Proj IGFEJ | Migração de ambientes de Qualidade RACK orabdP01/2.Kusti.local"
type textarea "x"
type textarea "Proj IGFEJ | Migração de ambientes de Qualidade RACK orabdP01/2.Kustic.local"
type textarea "x"
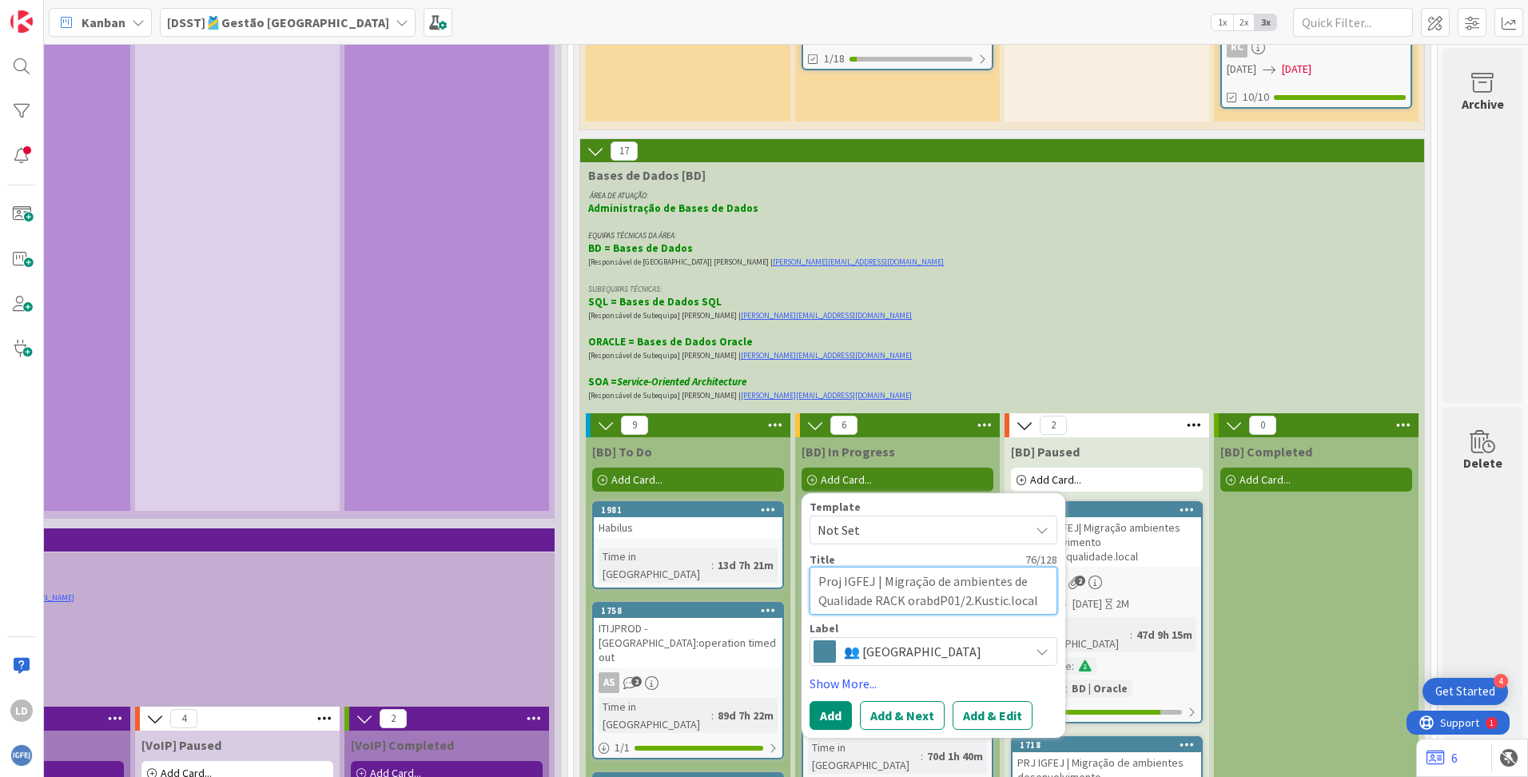
type textarea "Proj IGFEJ | Migração de ambientes de Qualidade RACK orabdP01/2.Kustica.local"
click at [969, 560] on textarea "Proj IGFEJ | Migração de ambientes de Qualidade RACK orabdP01/2.Kustica.local" at bounding box center [933, 591] width 248 height 48
type textarea "x"
type textarea "Proj IGFEJ | Migração de ambientes de Qualidade RACK orabdP01/2.ustica.local"
type textarea "x"
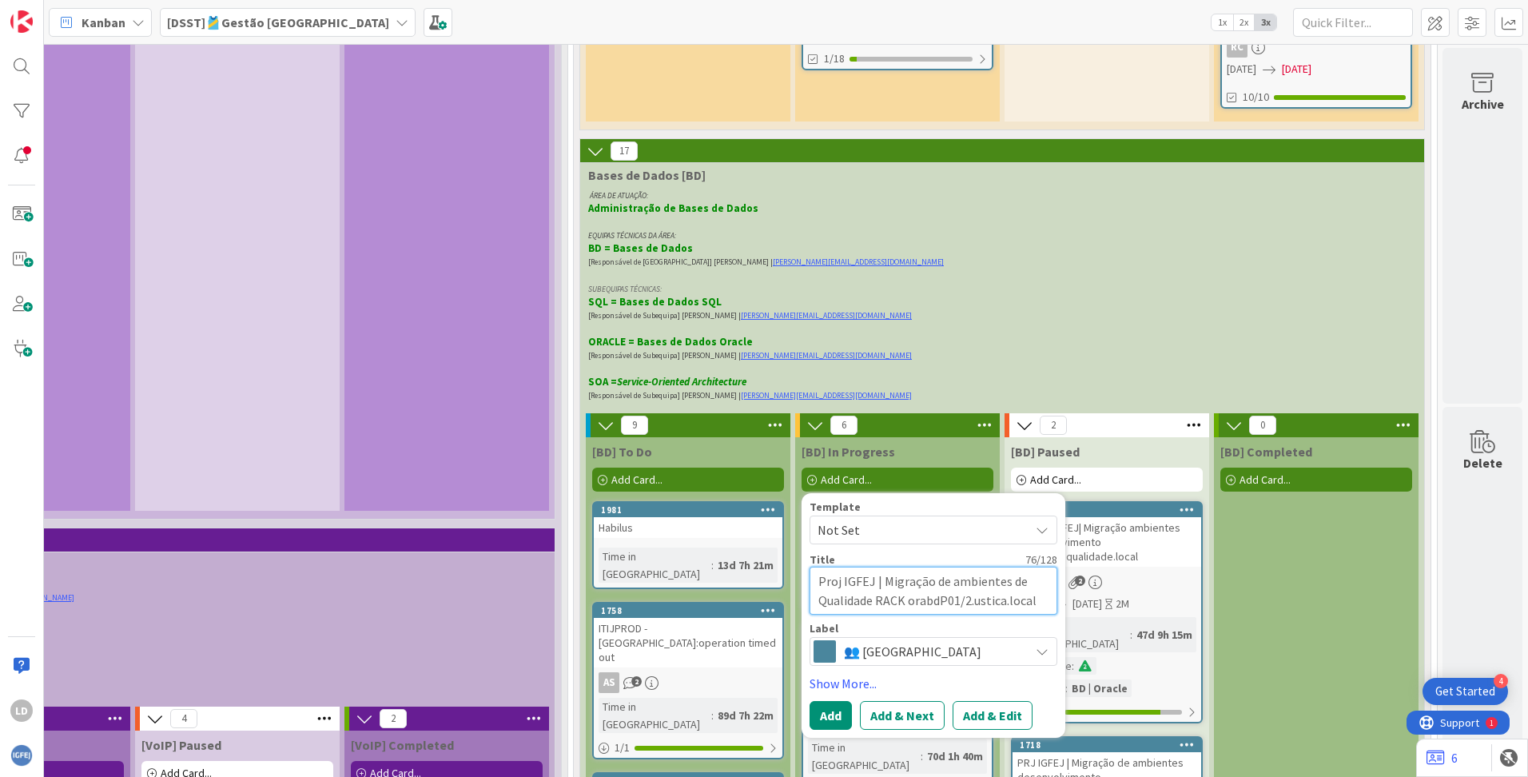
type textarea "Proj IGFEJ | Migração de ambientes de Qualidade RACK orabdP01/2.Justica.local"
type textarea "x"
type textarea "Proj IGFEJ | Migração de ambientes de Qualidade RACK orabdP01/2.ustica.local"
type textarea "x"
type textarea "Proj IGFEJ | Migração de ambientes de Qualidade RACK orabdP01/2.Justica.local"
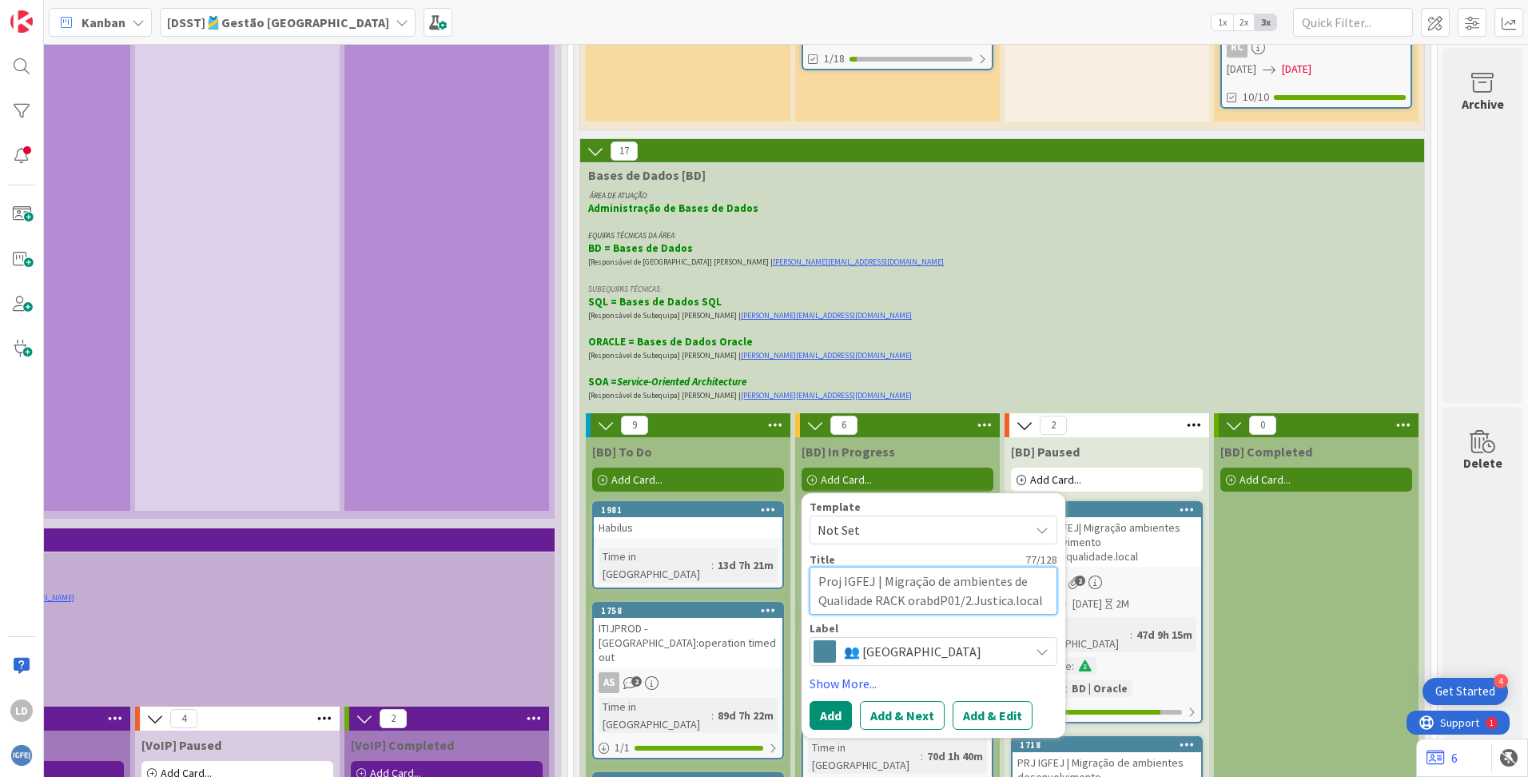
type textarea "x"
type textarea "Proj IGFEJ | Migração de ambientes de Qualidade RACK orabdP01/2.ustica.local"
type textarea "x"
type textarea "Proj IGFEJ | Migração de ambientes de Qualidade RACK orabdP01/2.justica.local"
click at [821, 560] on button "Add" at bounding box center [830, 715] width 42 height 29
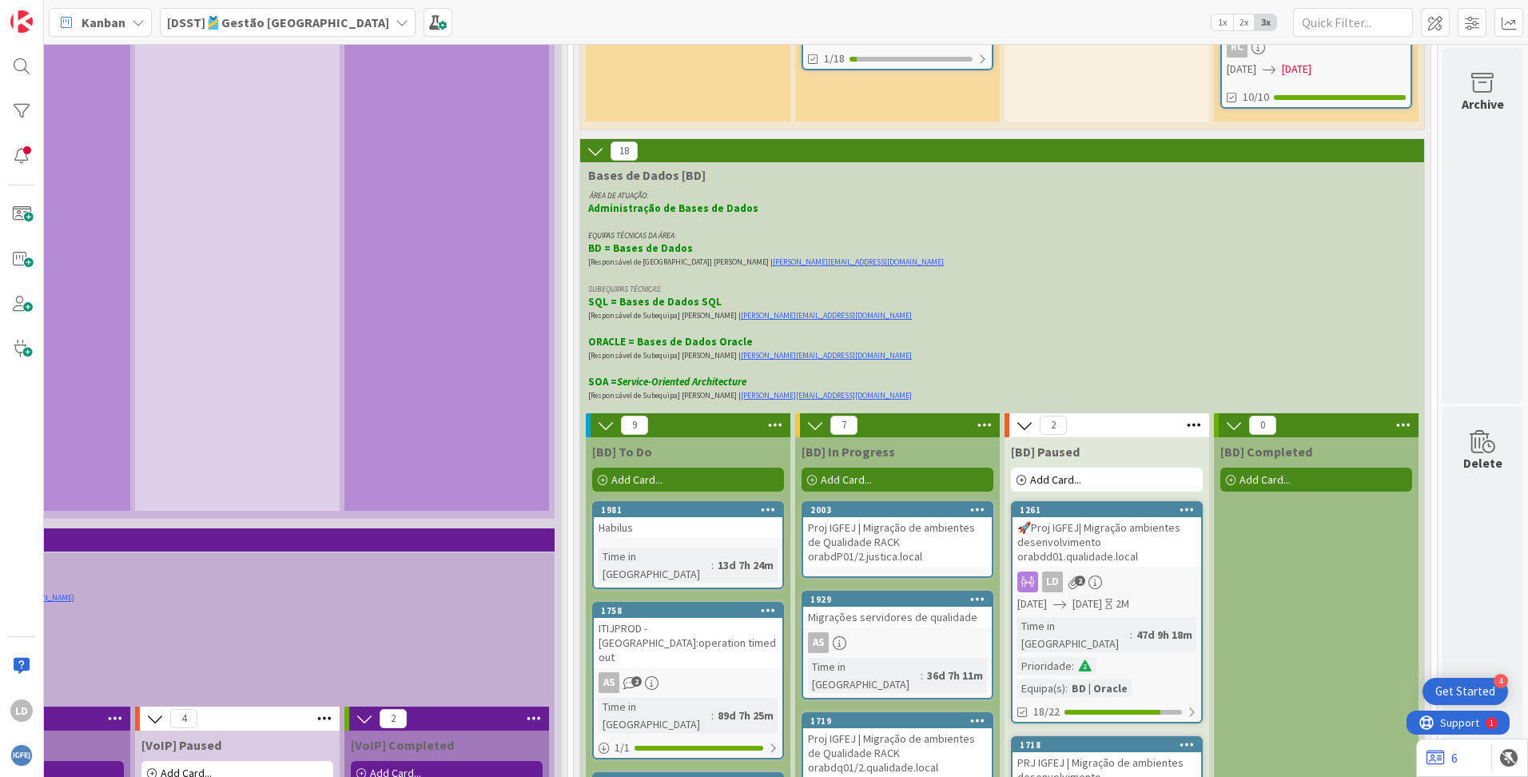
click at [855, 517] on div "Proj IGFEJ | Migração de ambientes de Qualidade RACK orabdP01/2.justica.local" at bounding box center [897, 542] width 189 height 50
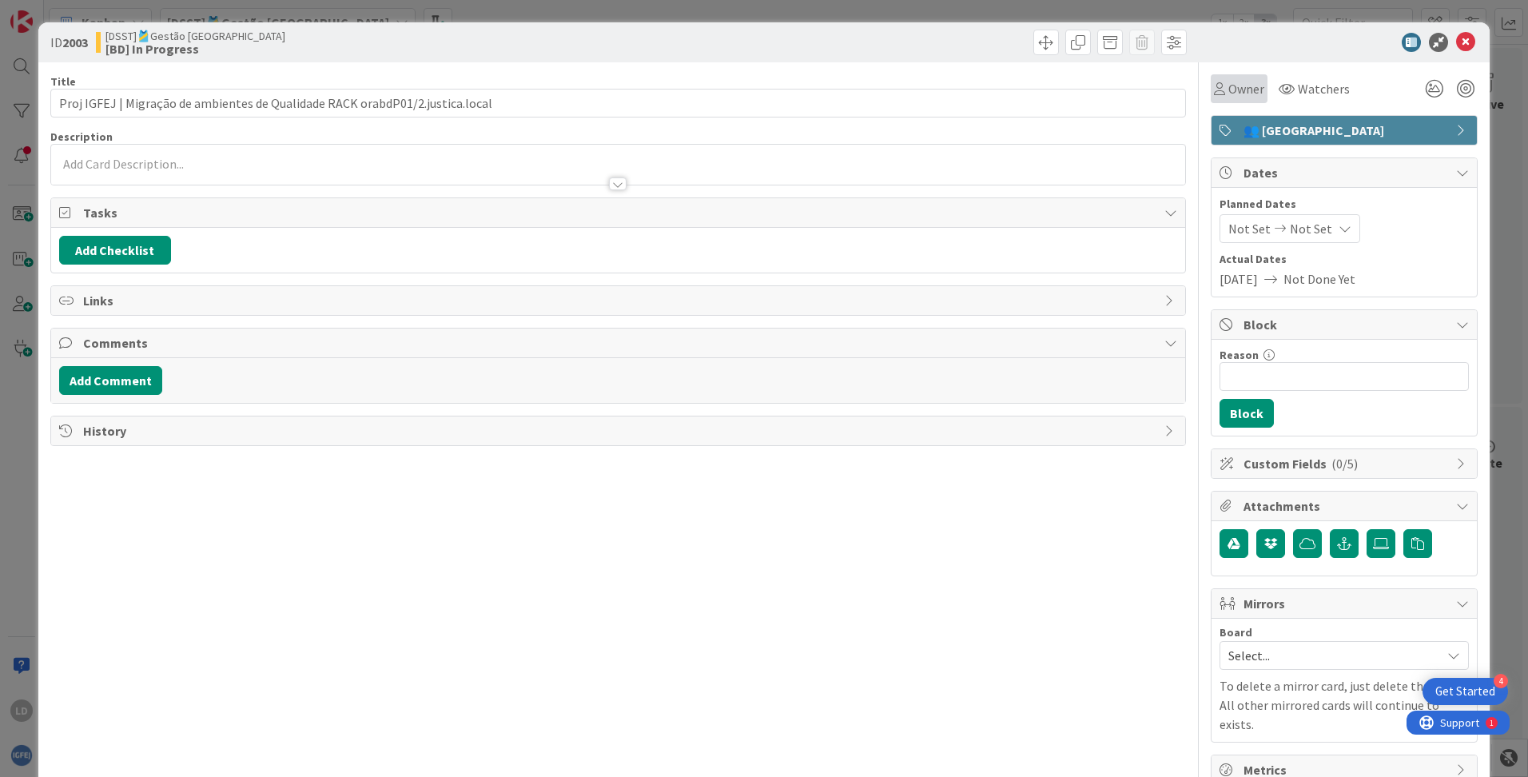
click at [976, 88] on span "Owner" at bounding box center [1246, 88] width 36 height 19
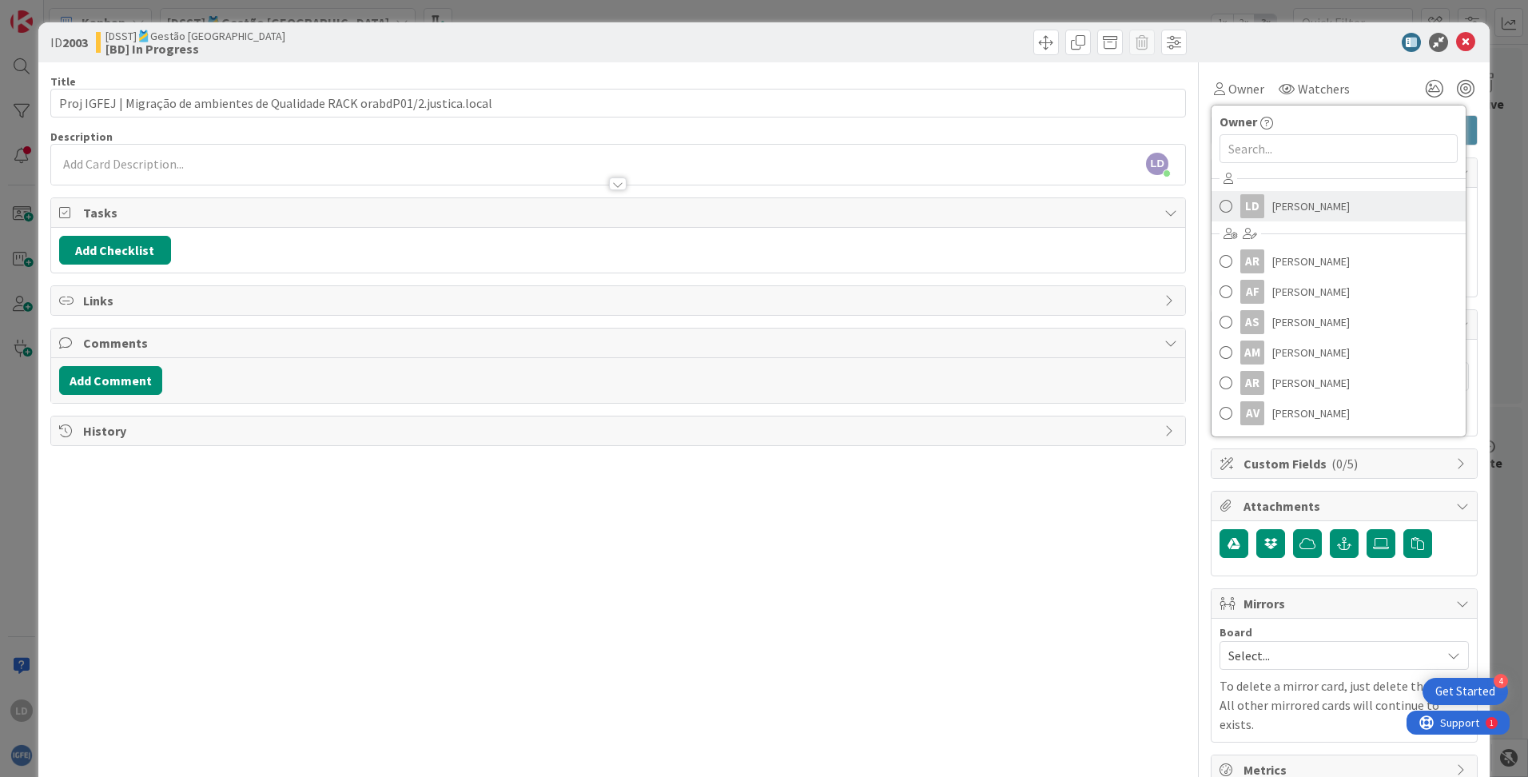
click at [976, 205] on span "[PERSON_NAME]" at bounding box center [1311, 206] width 78 height 24
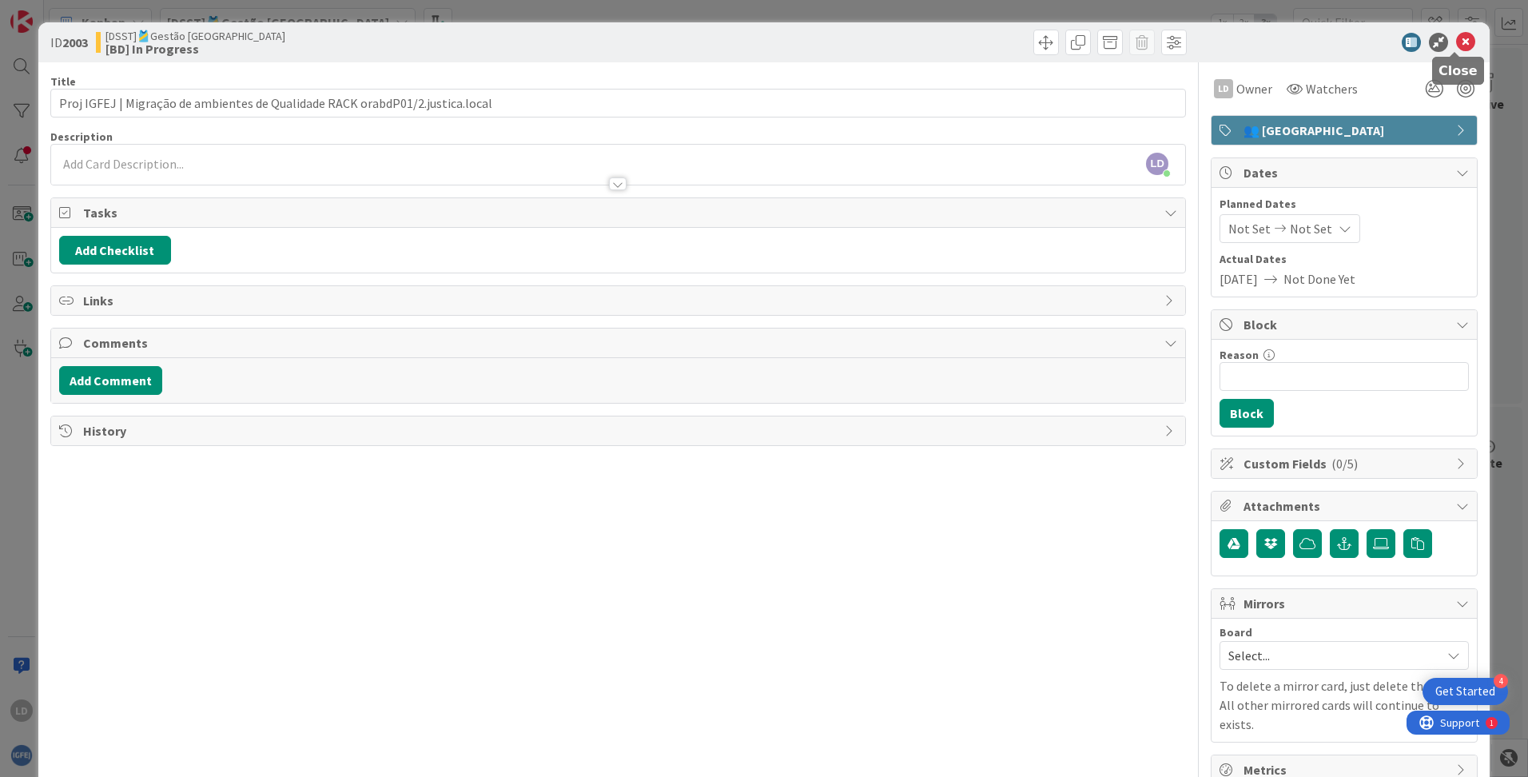
click at [976, 38] on icon at bounding box center [1465, 42] width 19 height 19
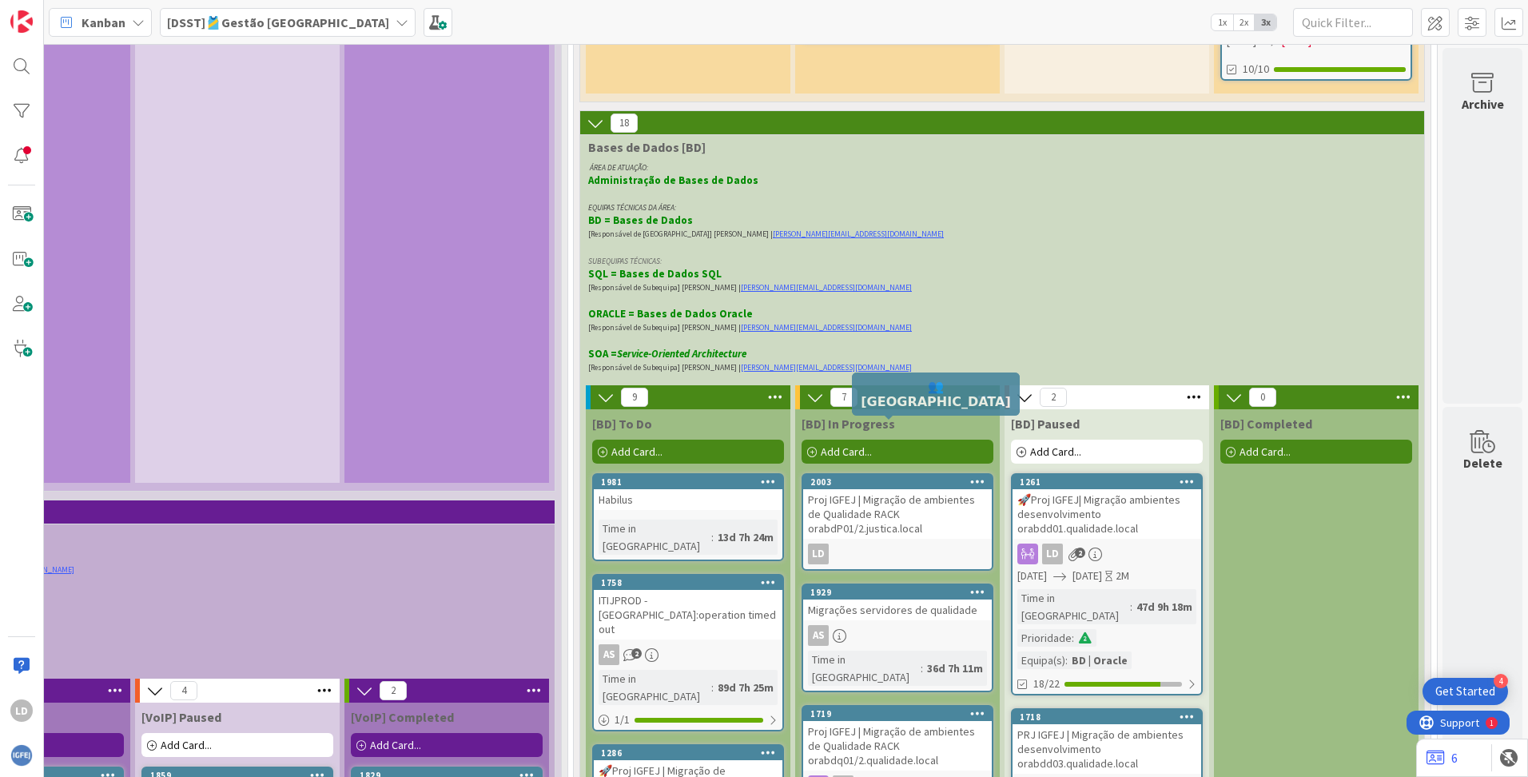
scroll to position [3819, 1247]
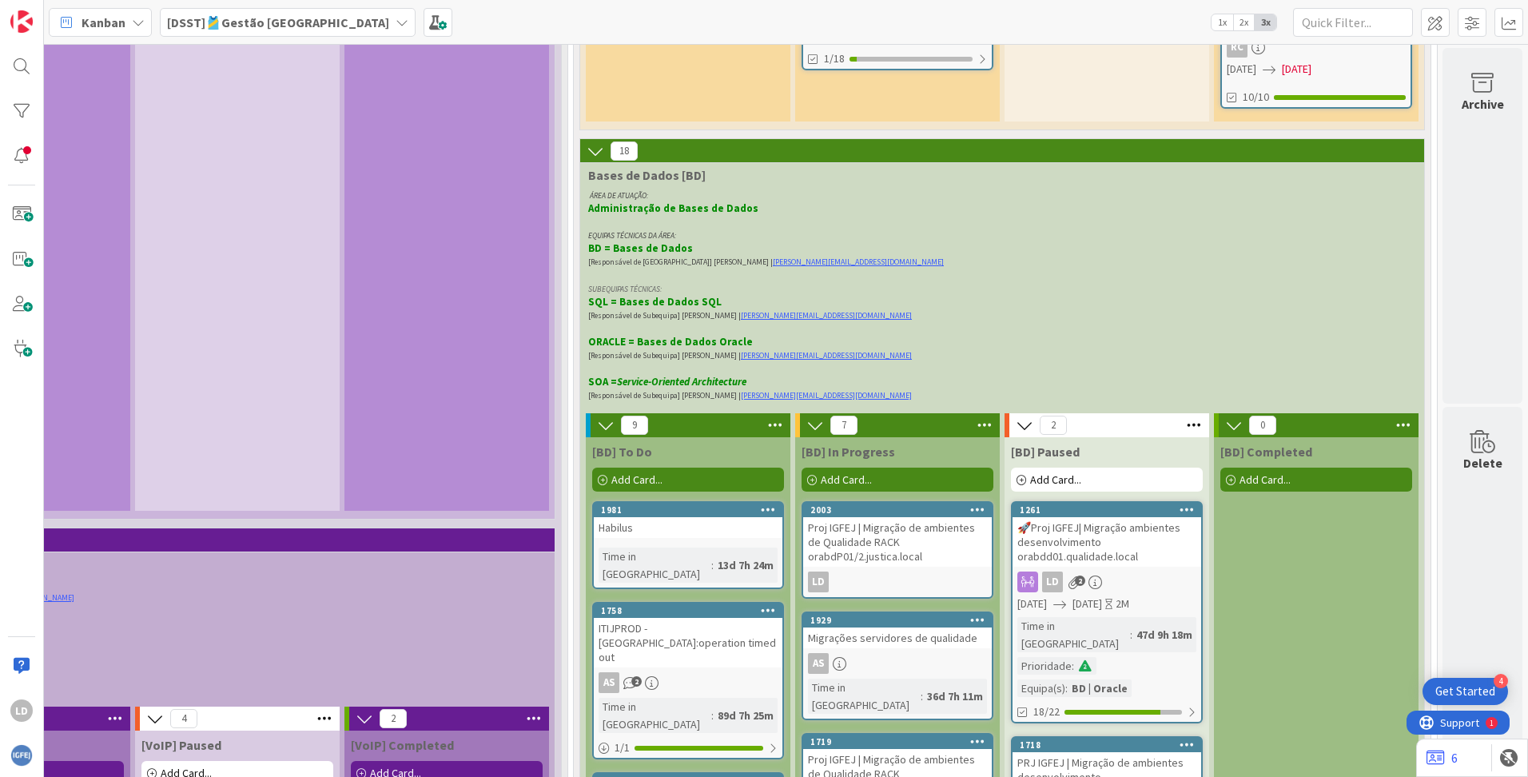
click at [873, 517] on div "Proj IGFEJ | Migração de ambientes de Qualidade RACK orabdP01/2.justica.local" at bounding box center [897, 542] width 189 height 50
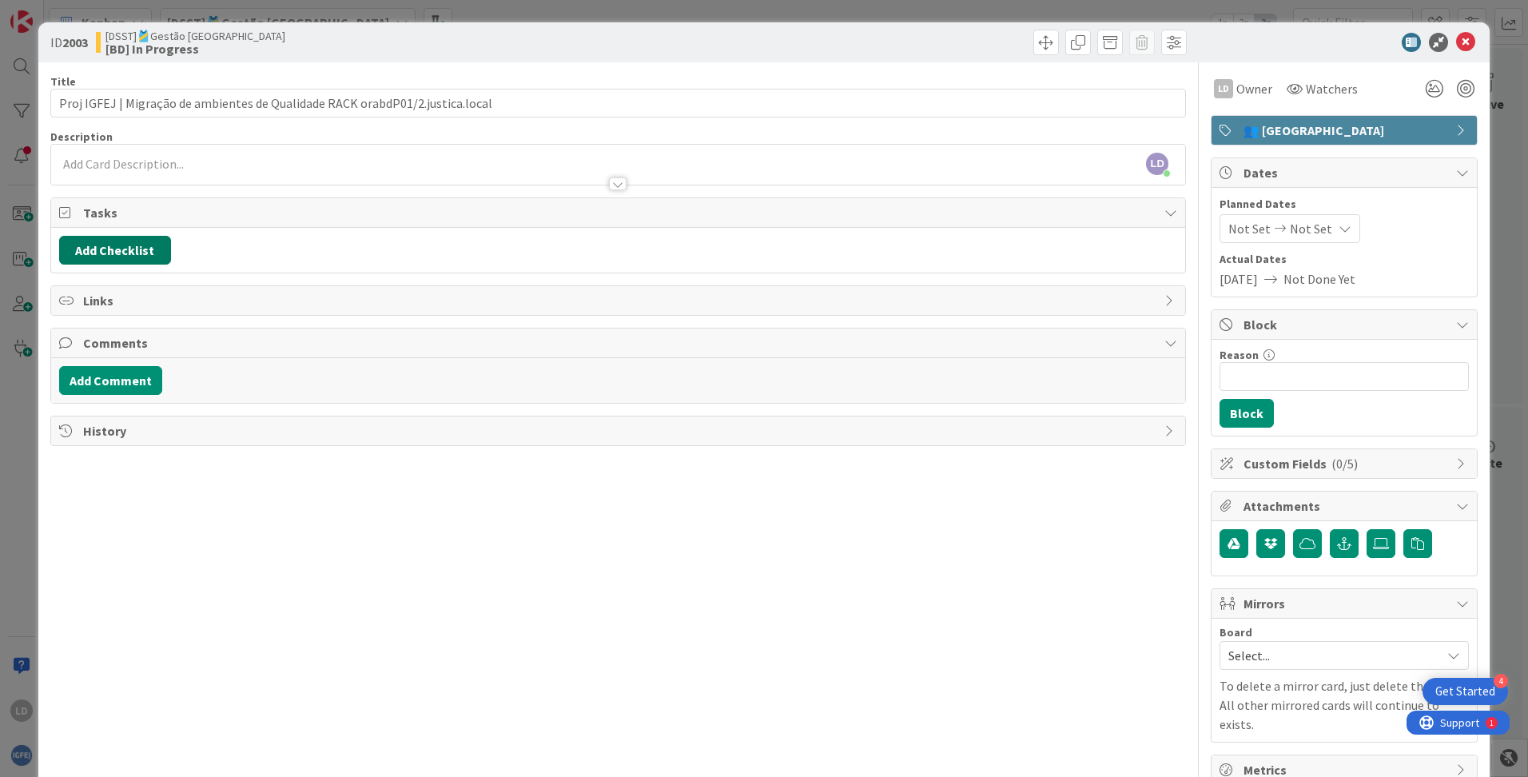
click at [111, 249] on button "Add Checklist" at bounding box center [115, 250] width 112 height 29
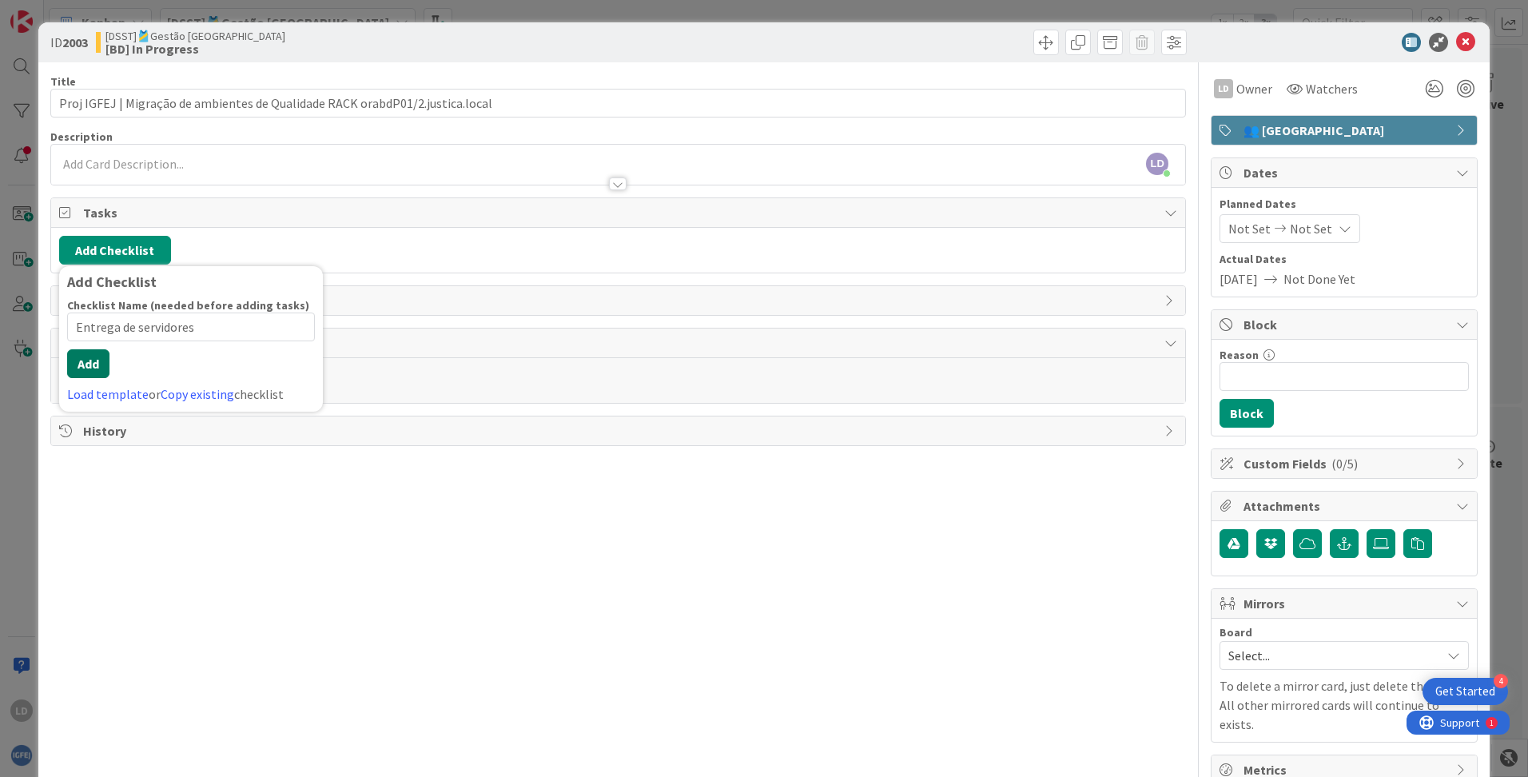
type input "Entrega de servidores"
click at [89, 376] on button "Add" at bounding box center [88, 363] width 42 height 29
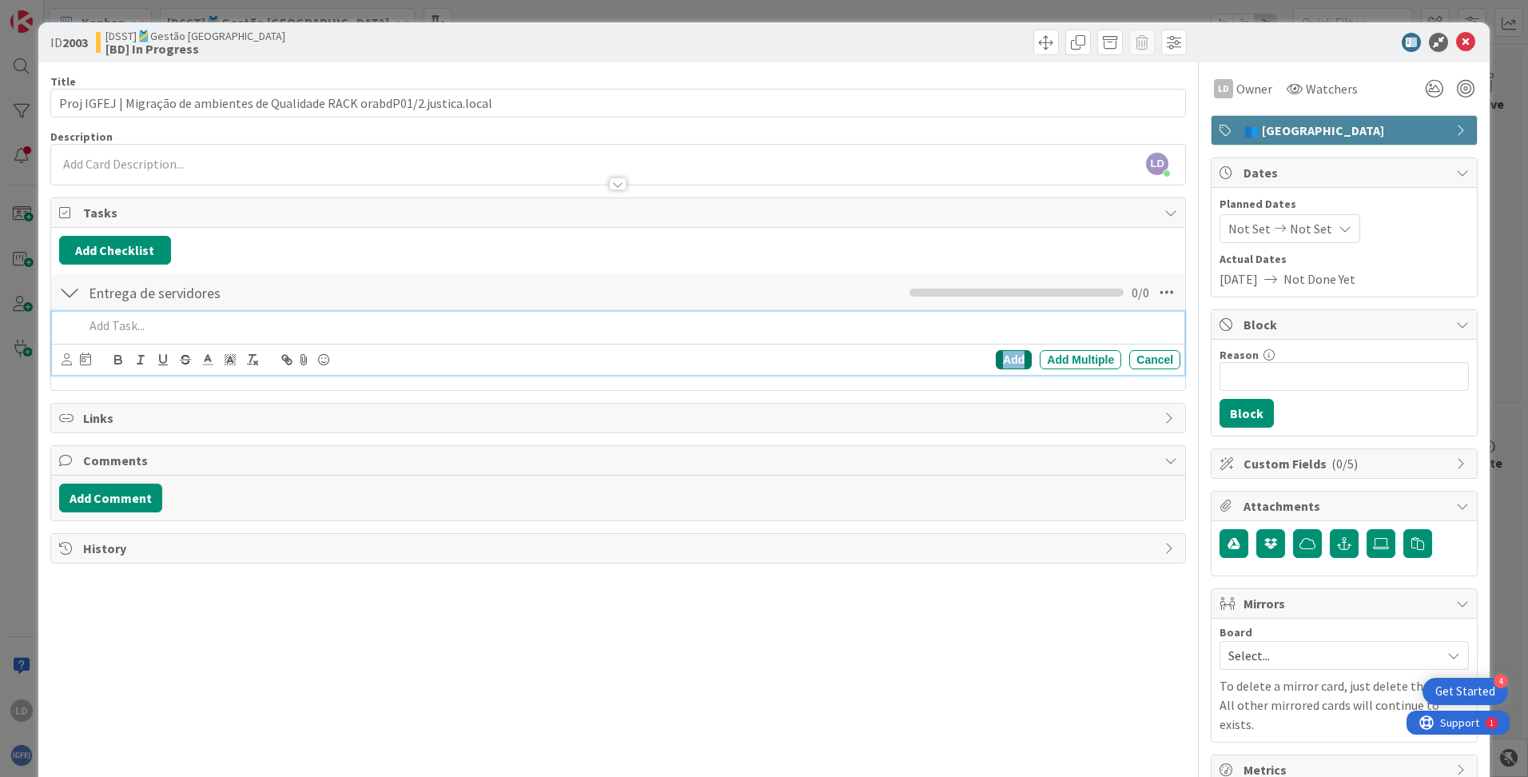
click at [976, 356] on div "Add" at bounding box center [1014, 359] width 36 height 19
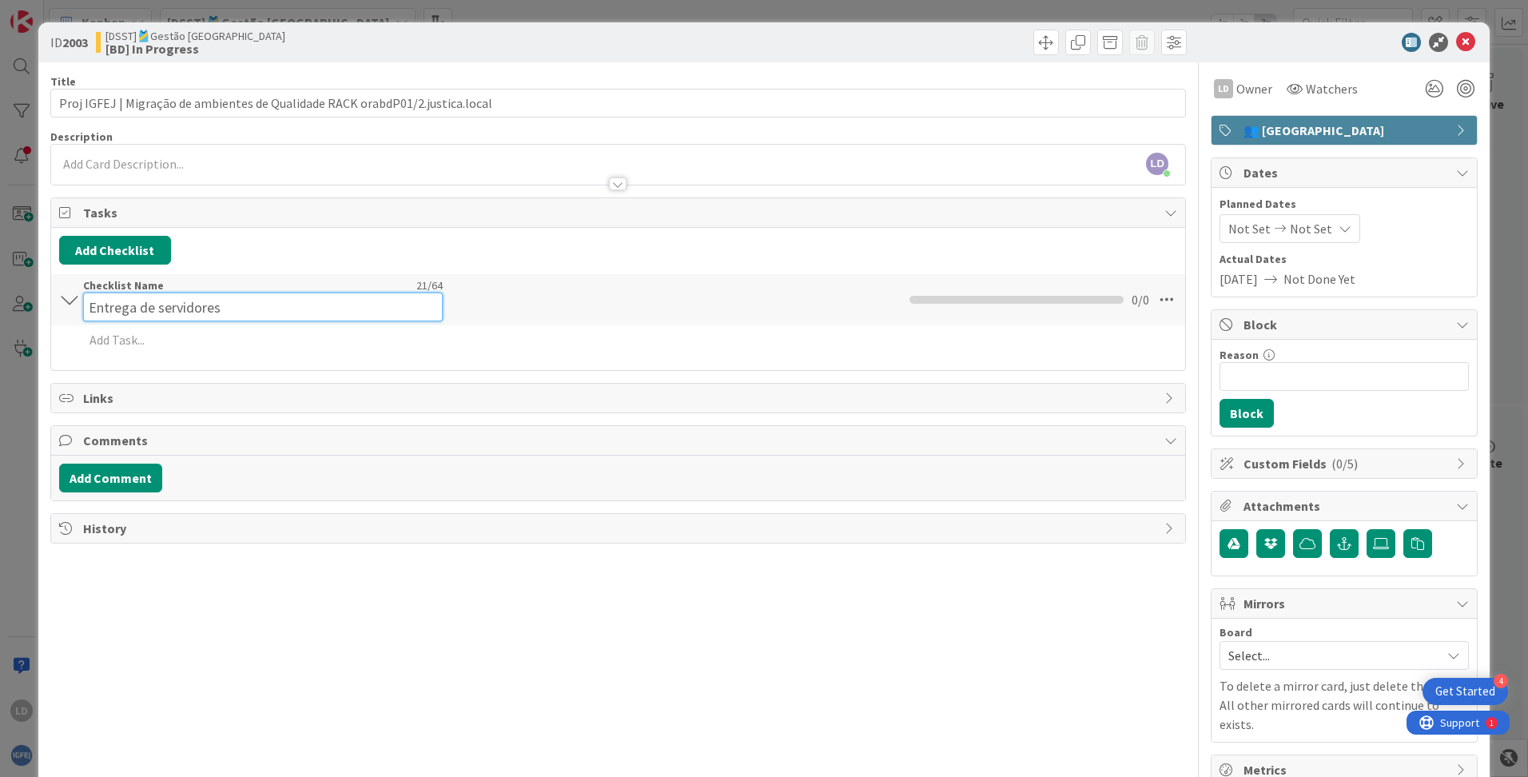
drag, startPoint x: 252, startPoint y: 293, endPoint x: 77, endPoint y: 293, distance: 175.0
click at [77, 293] on div "Entrega de servidores Checklist Name 21 / 64 Entrega de servidores 0 / 0" at bounding box center [618, 299] width 1134 height 51
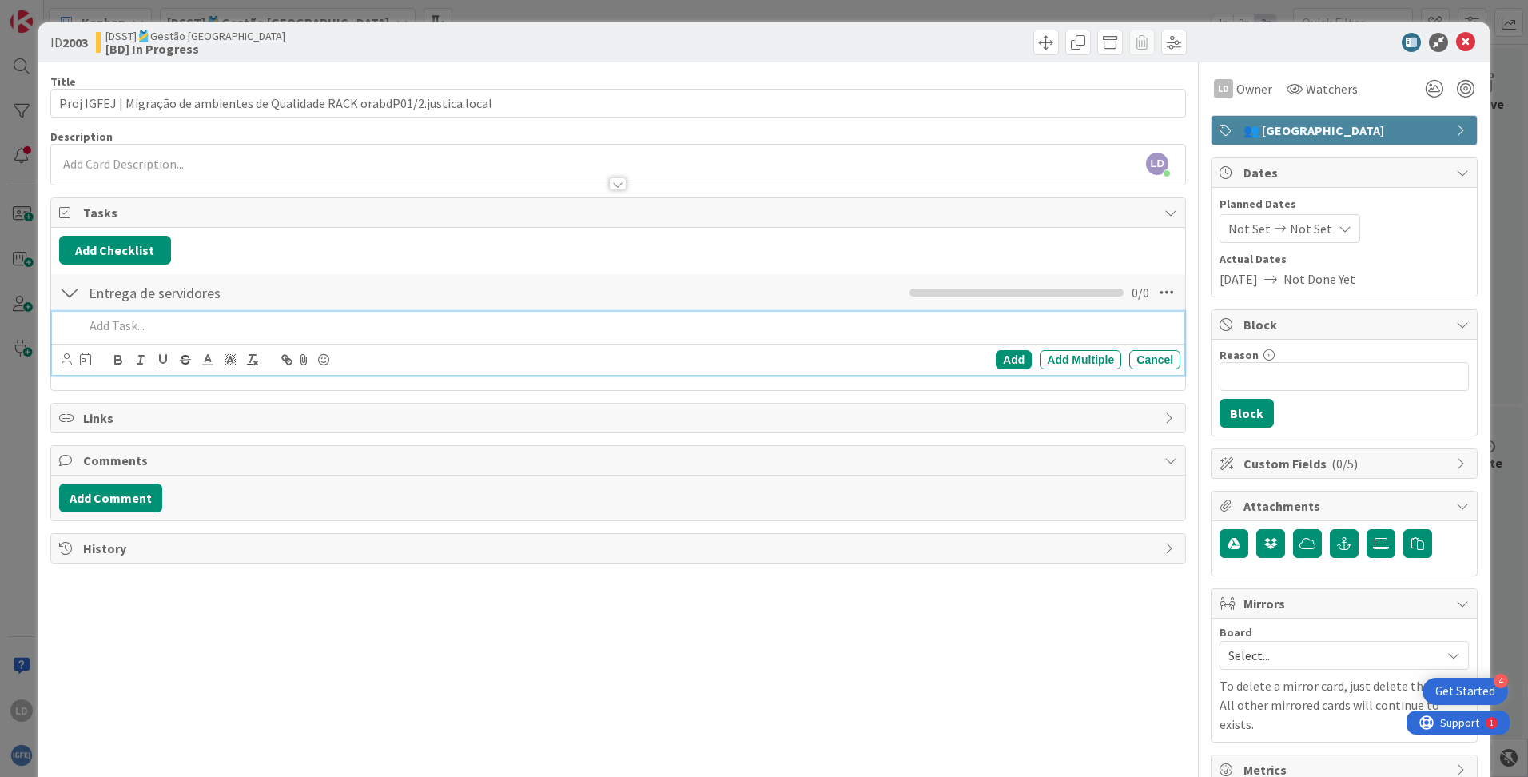
click at [672, 349] on div "Add Add Multiple Cancel" at bounding box center [618, 343] width 1132 height 63
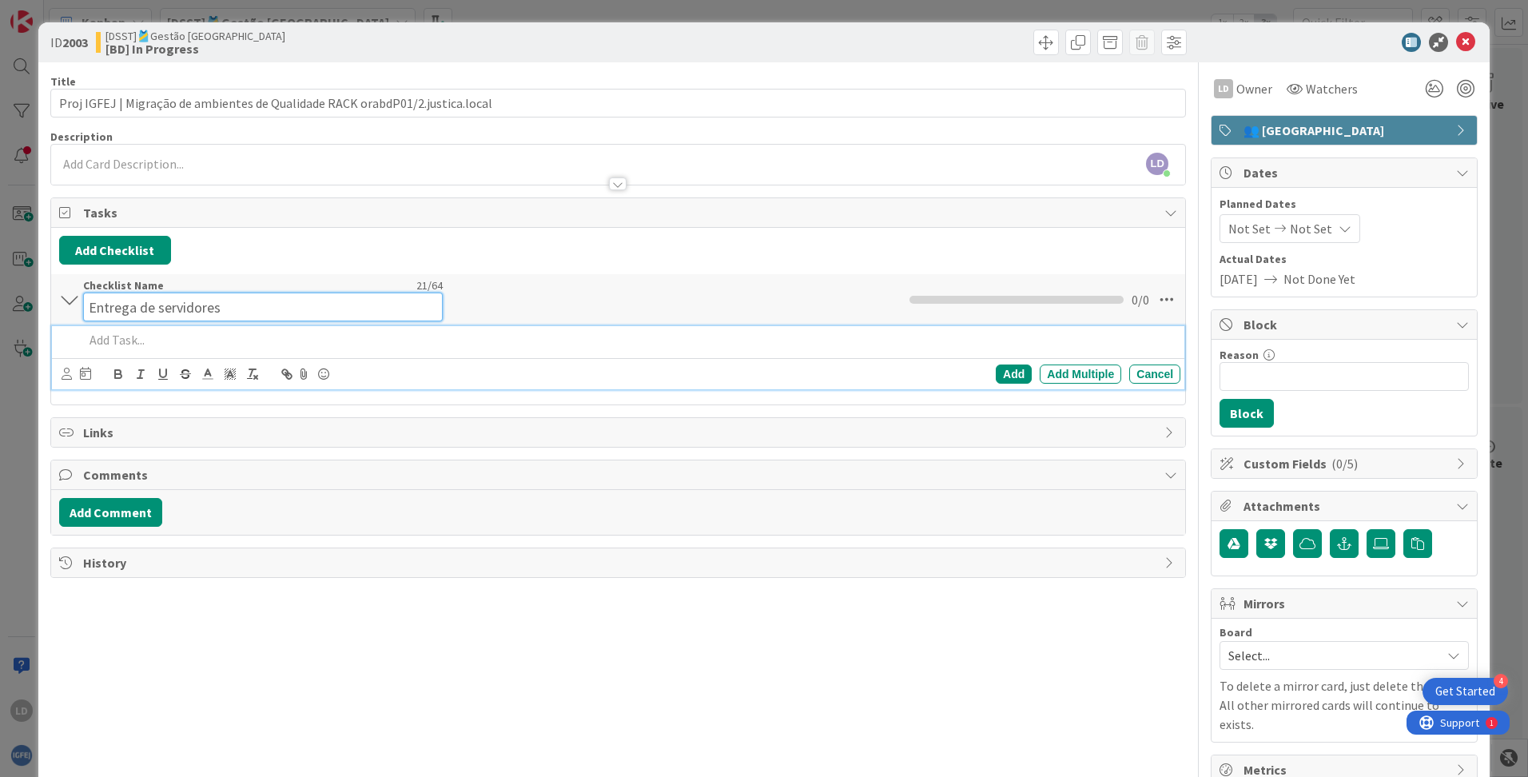
click at [241, 288] on div "Checklist Name 21 / 64 Entrega de servidores" at bounding box center [263, 299] width 360 height 43
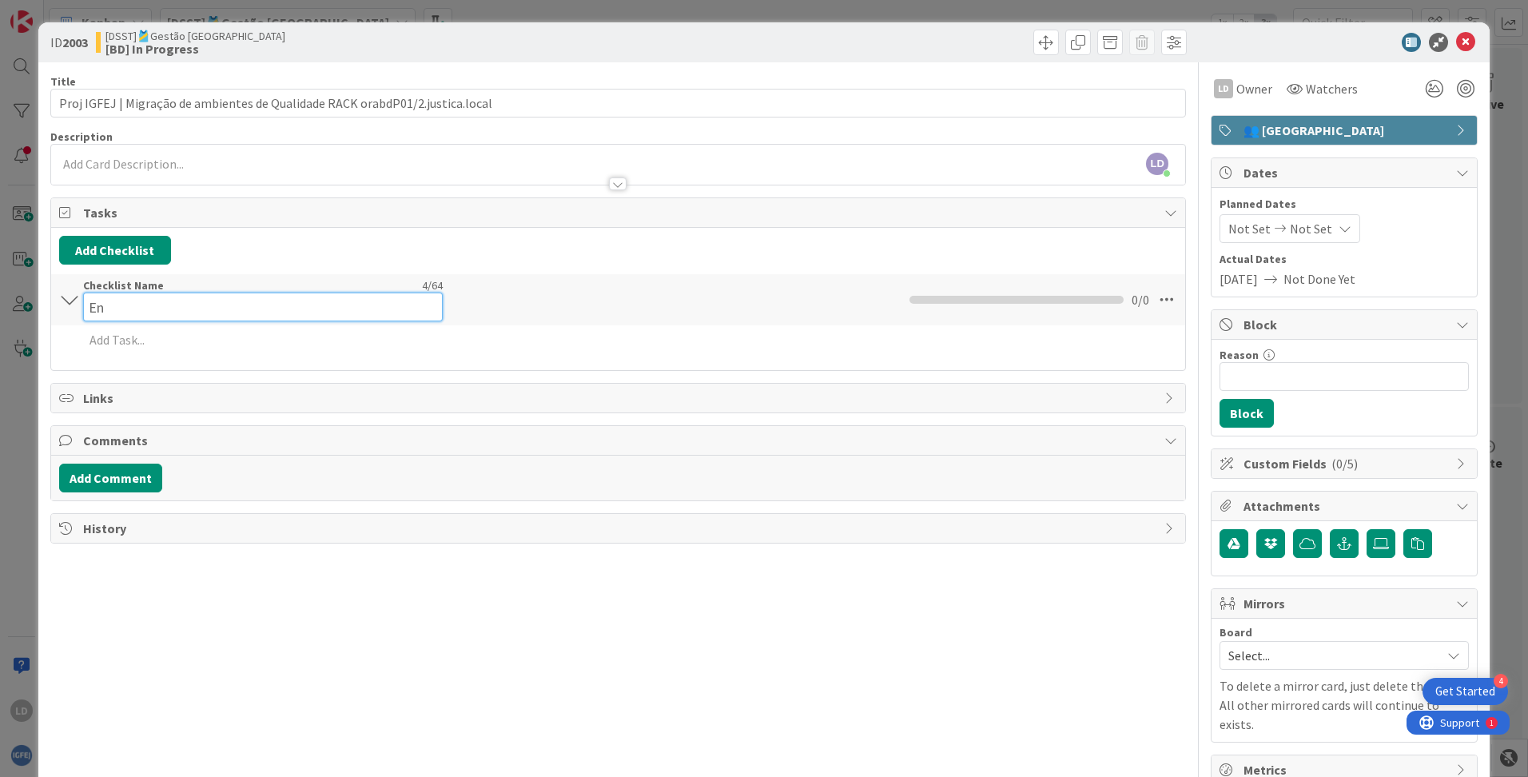
type input "E"
type input "Infrastrutura"
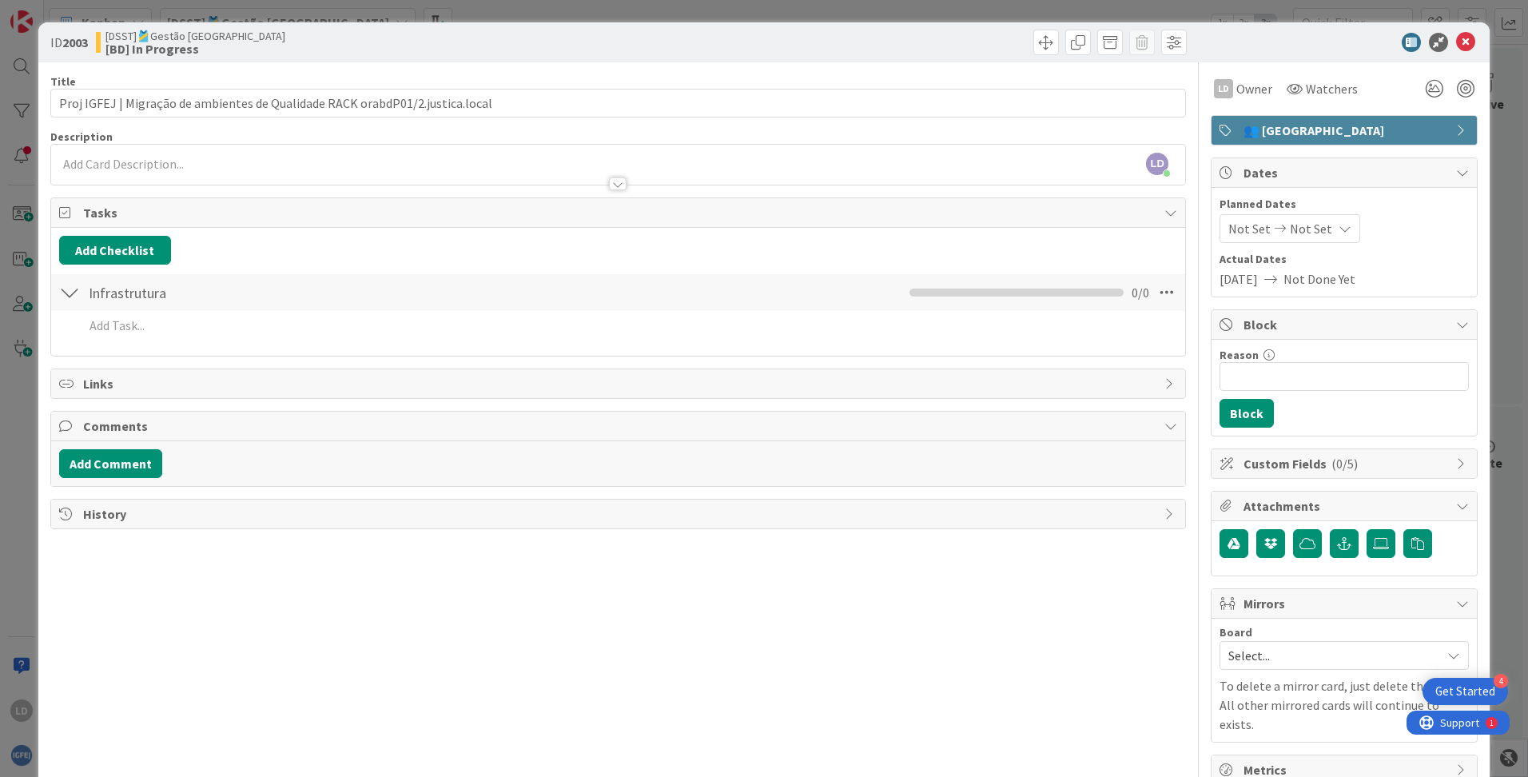
click at [600, 256] on div "Add Checklist Back" at bounding box center [618, 250] width 1118 height 29
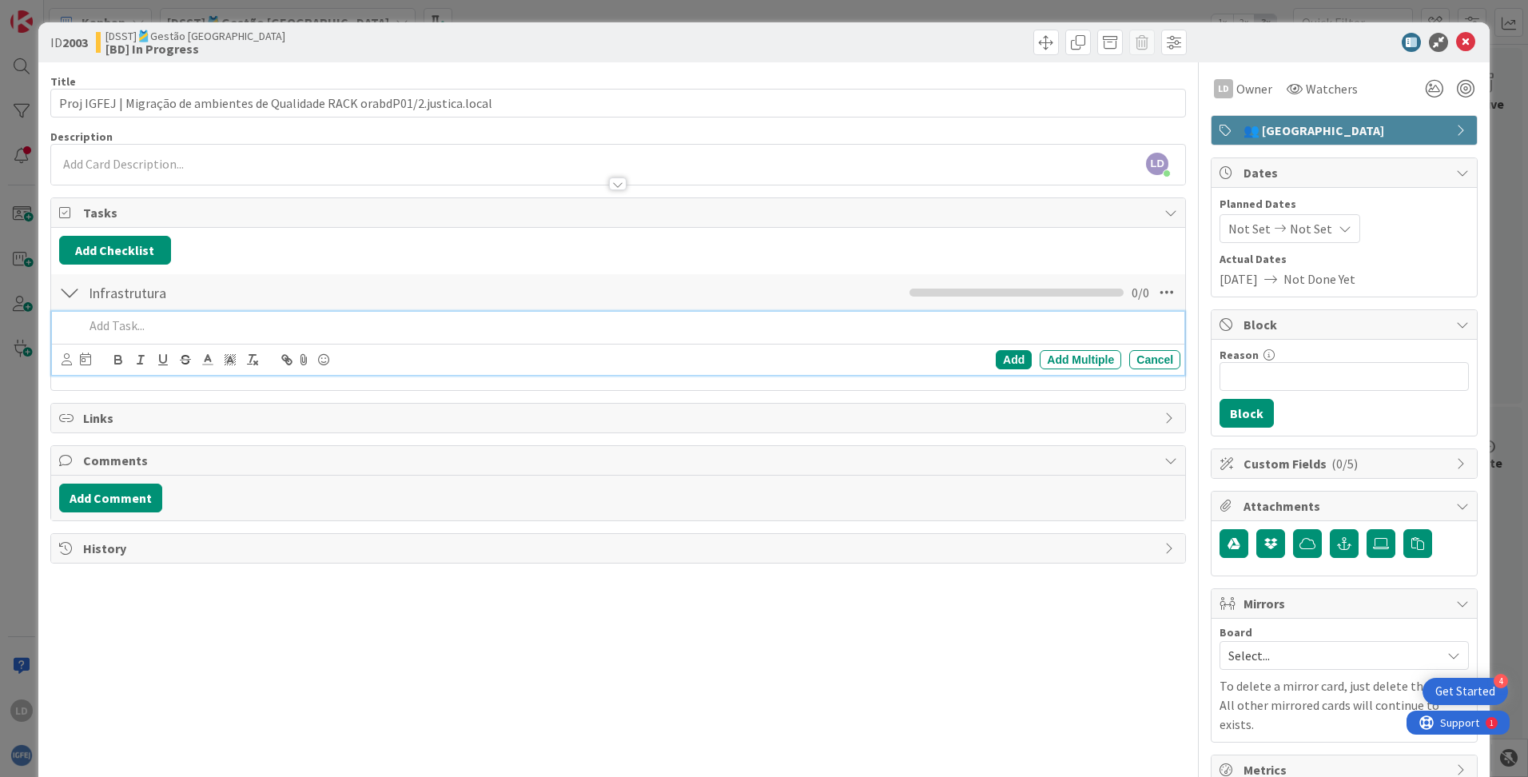
click at [137, 334] on p at bounding box center [629, 325] width 1090 height 18
click at [976, 357] on div "Add" at bounding box center [1014, 359] width 36 height 19
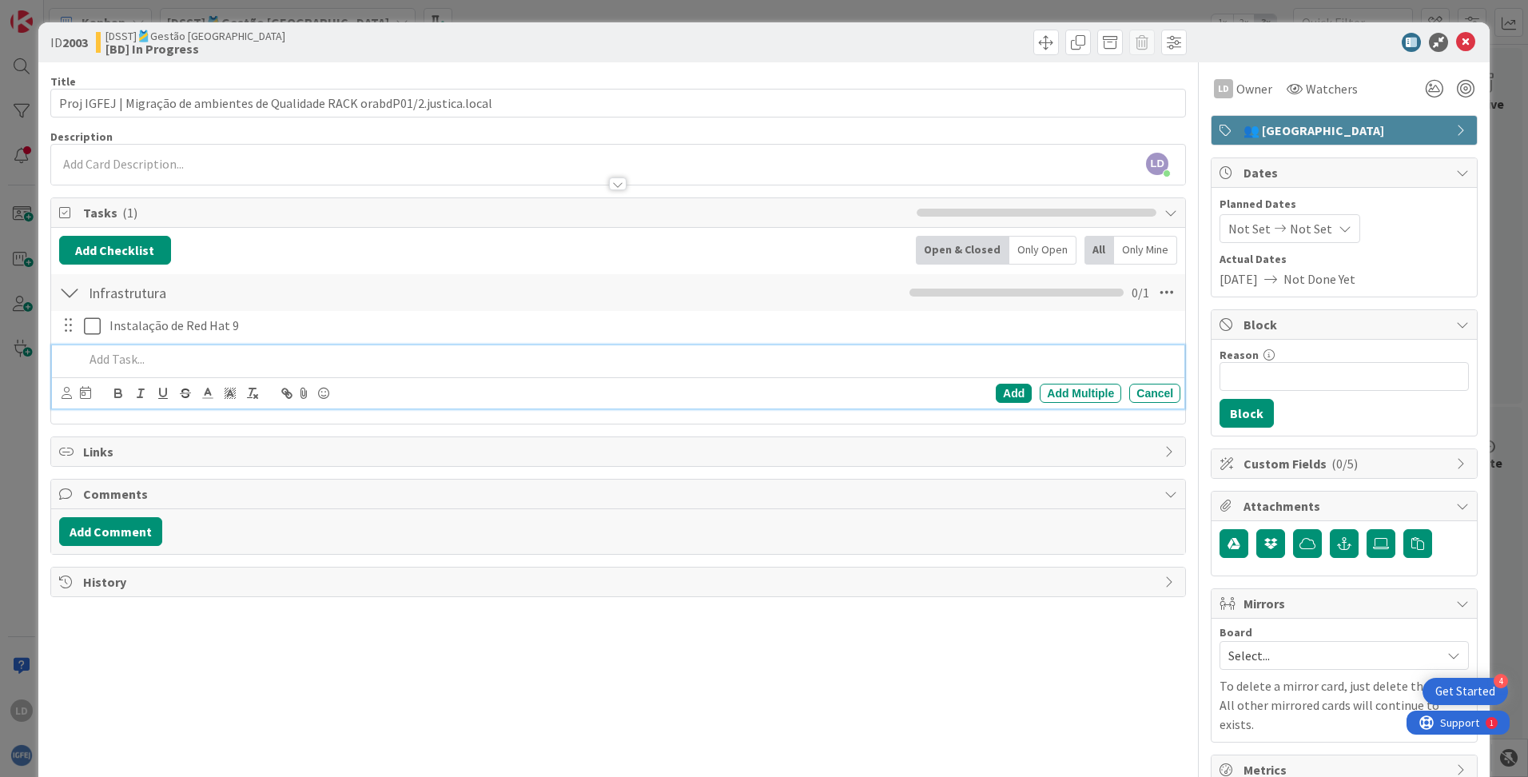
click at [122, 362] on p at bounding box center [629, 359] width 1090 height 18
click at [976, 390] on div "Add" at bounding box center [1014, 393] width 36 height 19
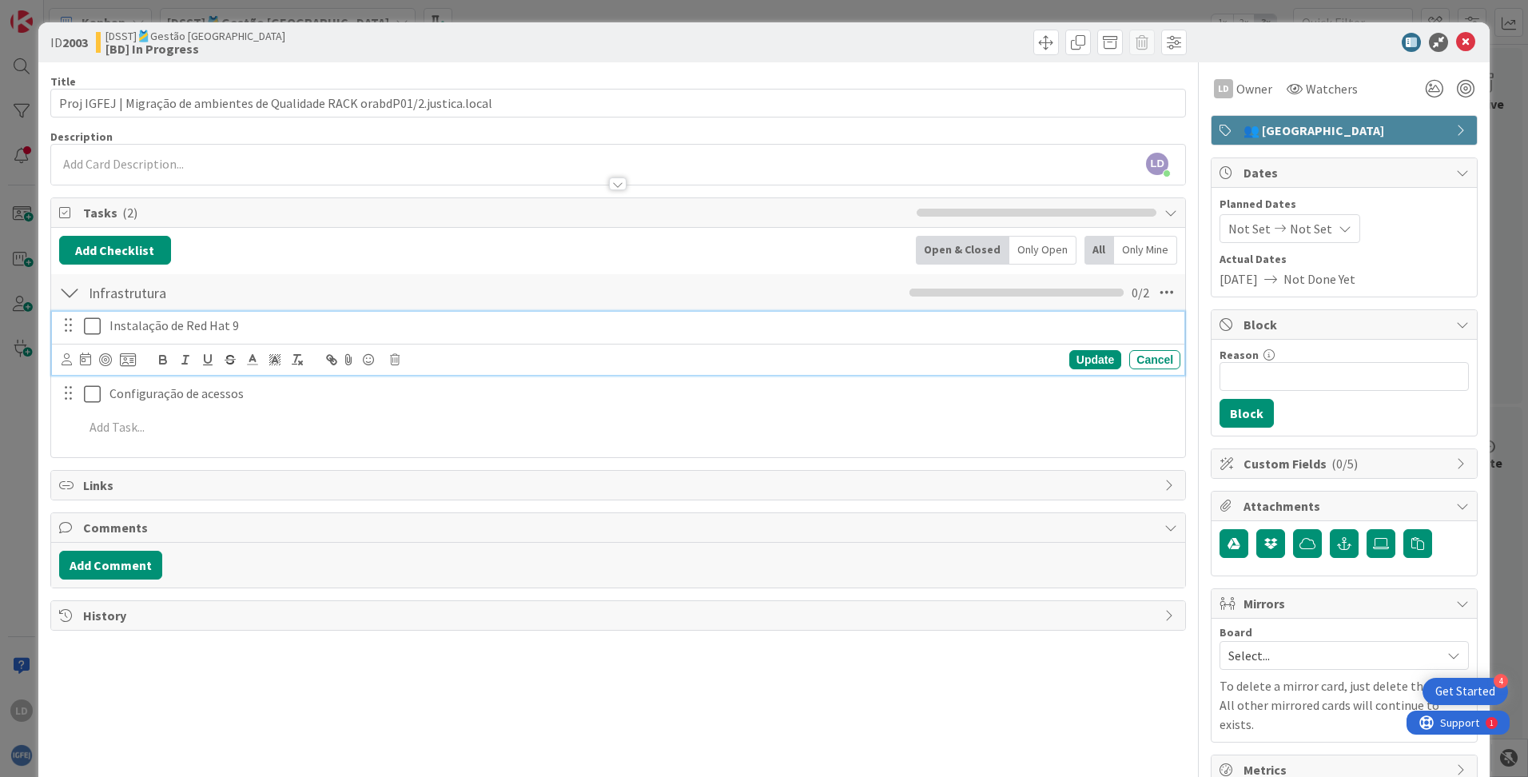
click at [93, 326] on icon at bounding box center [92, 325] width 17 height 19
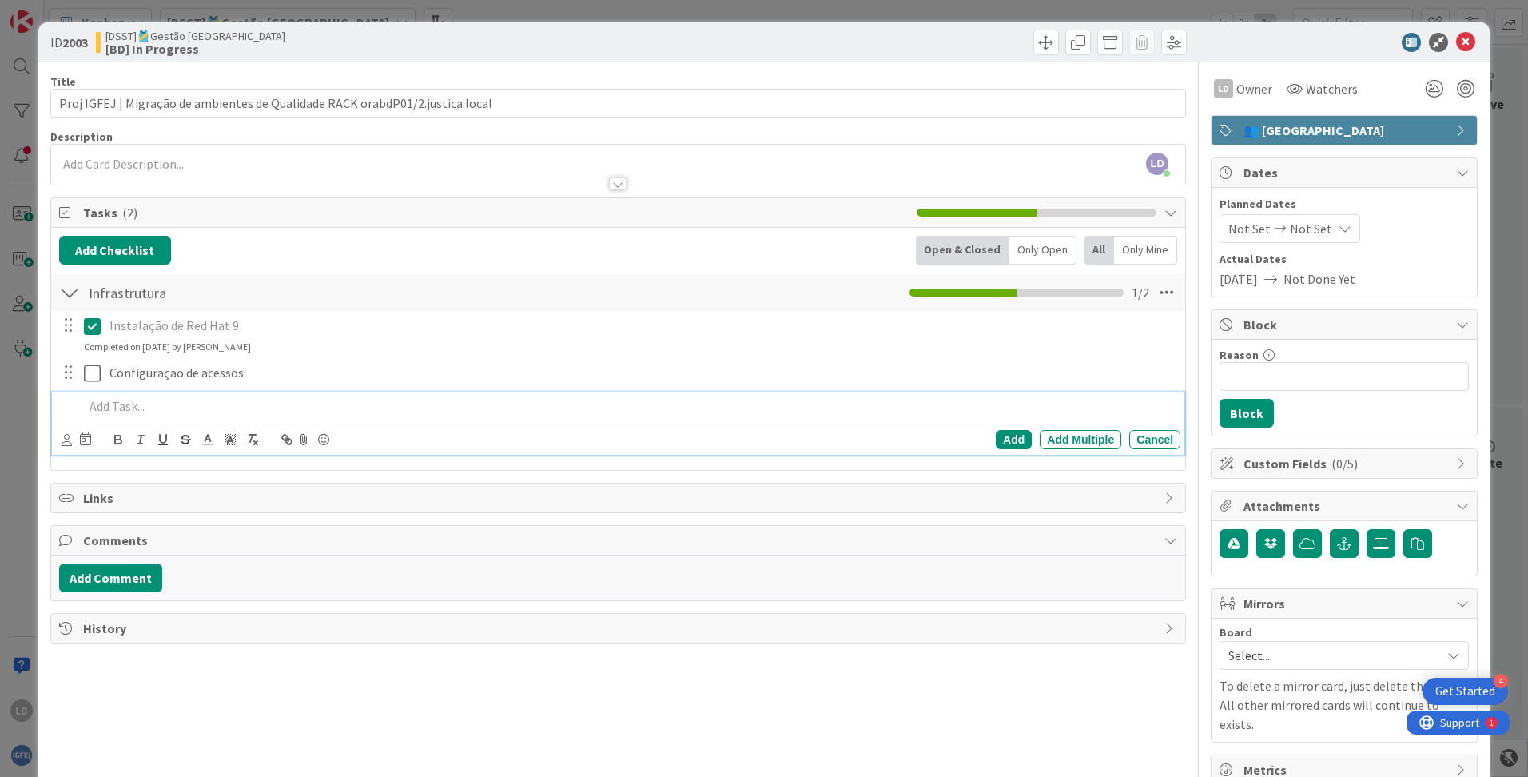
click at [130, 408] on p at bounding box center [629, 406] width 1090 height 18
click at [976, 439] on div "Add" at bounding box center [1014, 439] width 36 height 19
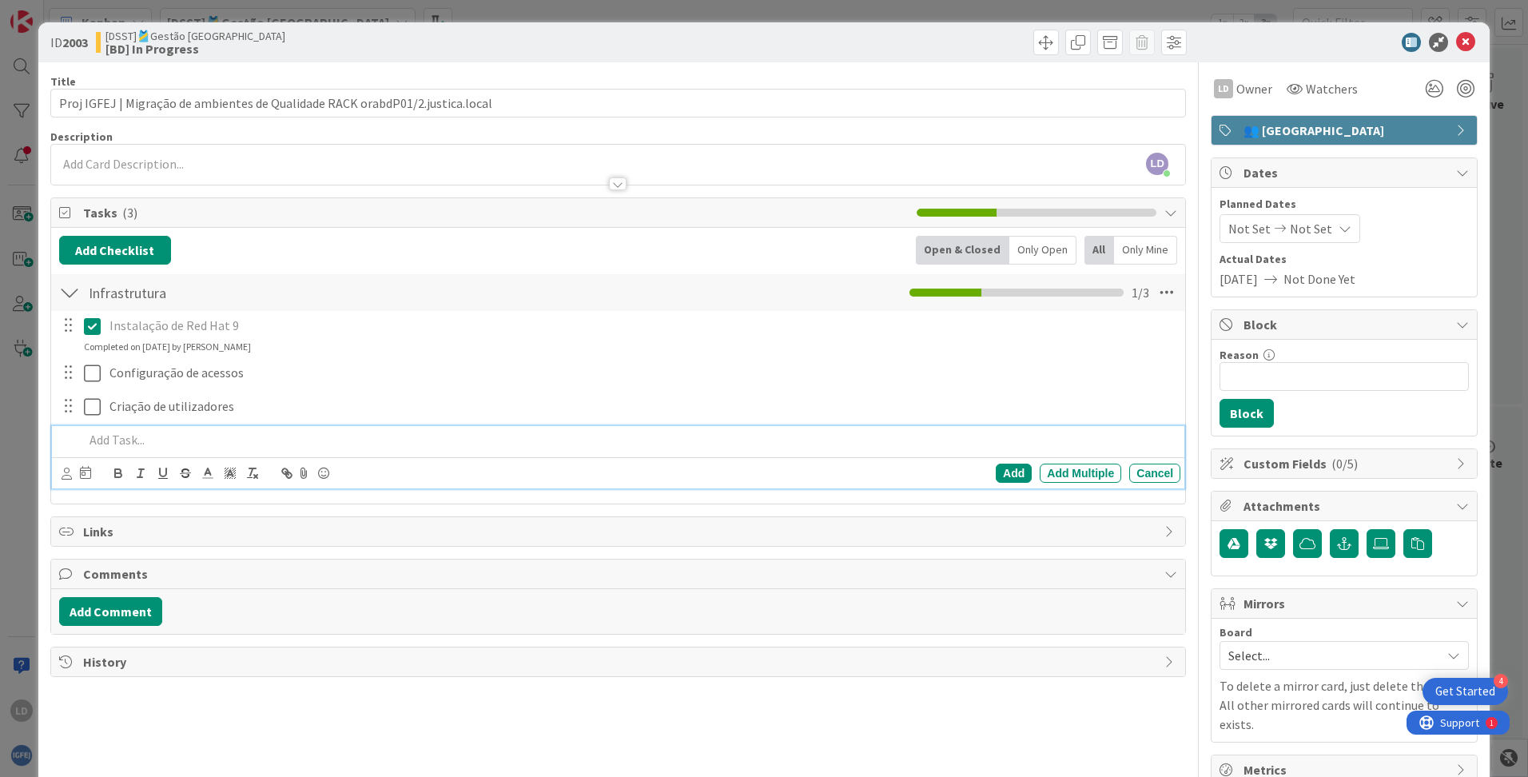
click at [116, 443] on p at bounding box center [629, 440] width 1090 height 18
click at [976, 471] on div "Add" at bounding box center [1014, 472] width 36 height 19
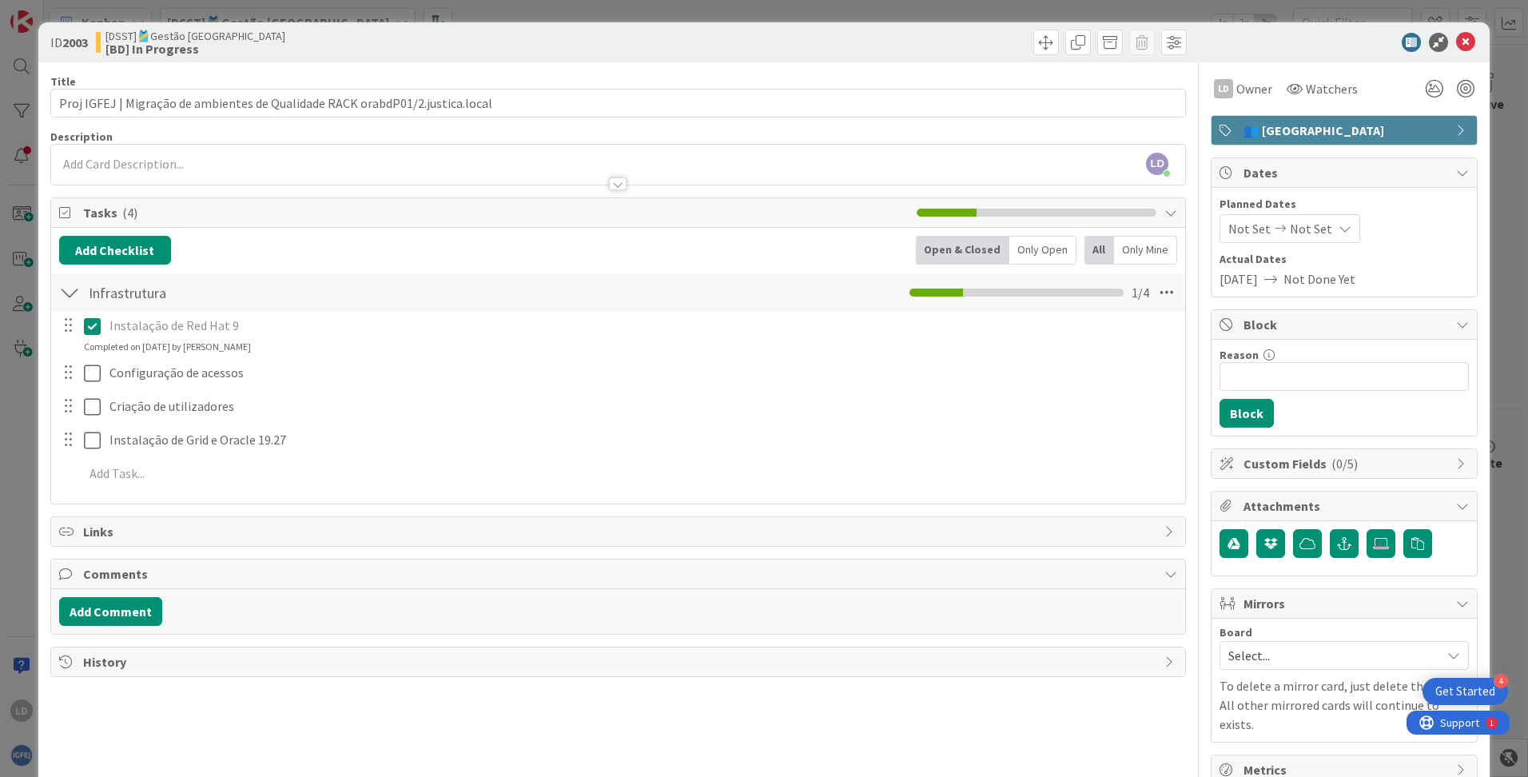
click at [73, 288] on div at bounding box center [69, 292] width 21 height 29
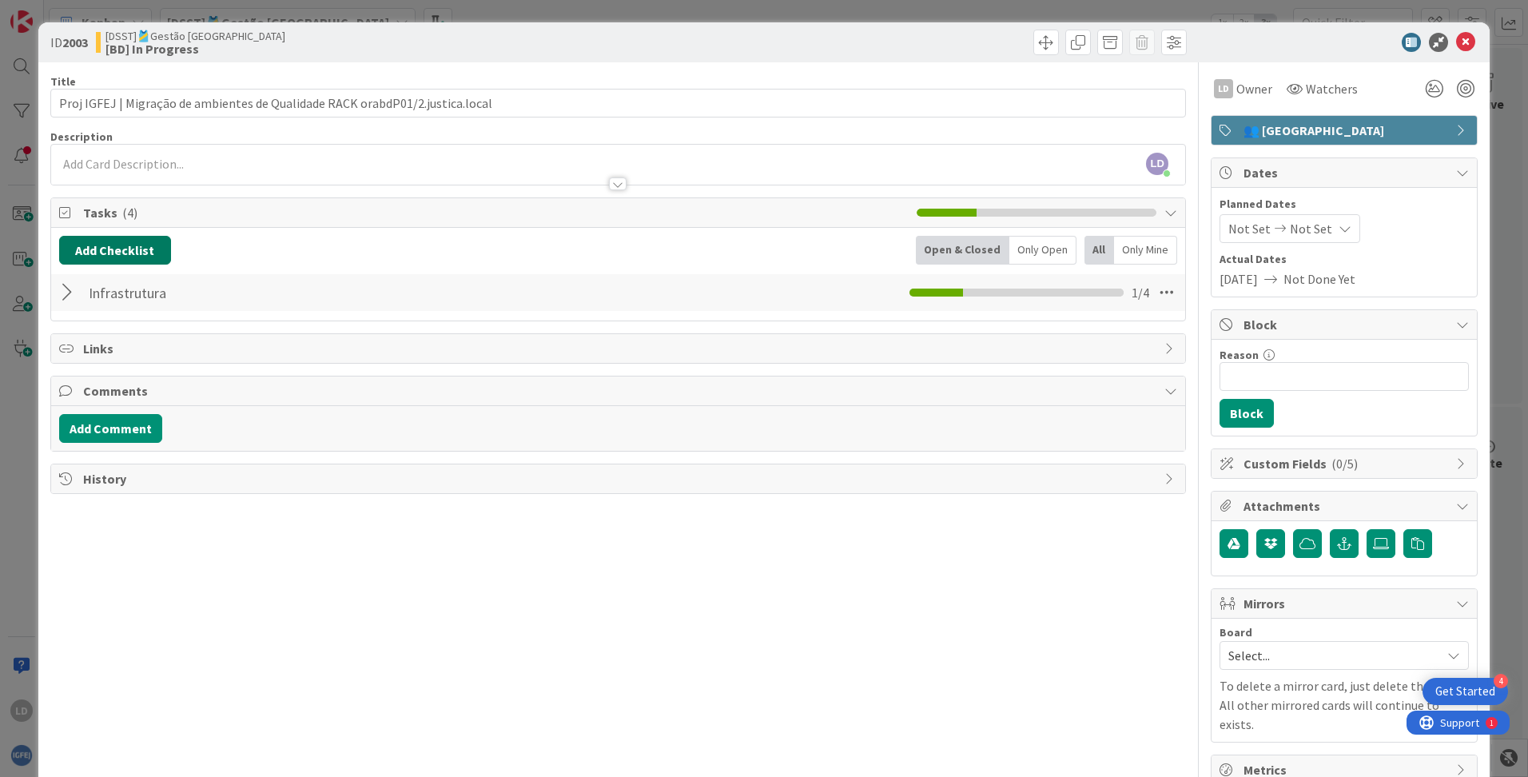
click at [119, 254] on button "Add Checklist" at bounding box center [115, 250] width 112 height 29
type input "M"
type input "Migração de Servidores"
click at [263, 505] on div "Title 77 / 128 Proj IGFEJ | Migração de ambientes de Qualidade RACK orabdP01/2.…" at bounding box center [617, 423] width 1135 height 722
click at [72, 286] on div at bounding box center [69, 292] width 21 height 29
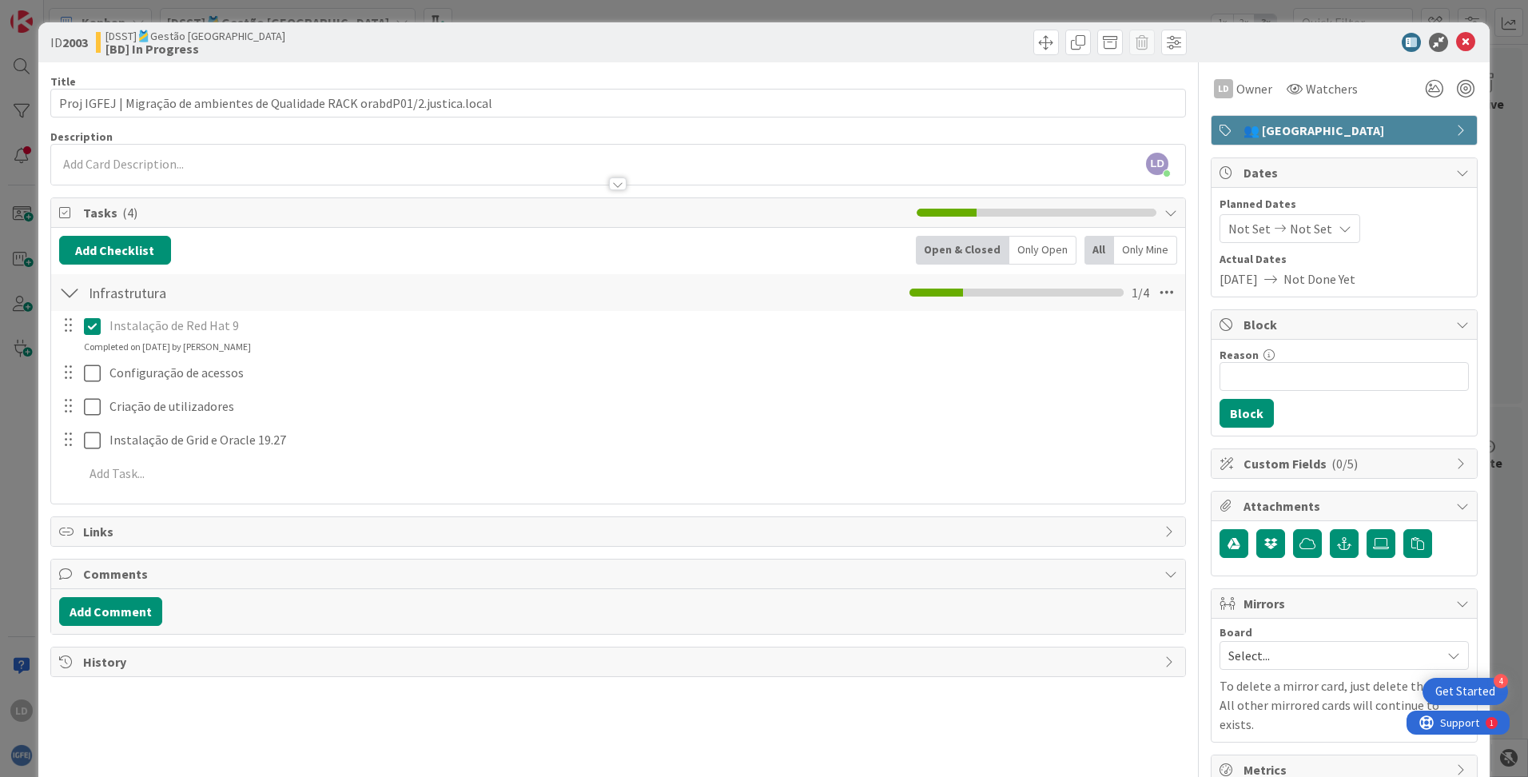
click at [72, 286] on div at bounding box center [69, 292] width 21 height 29
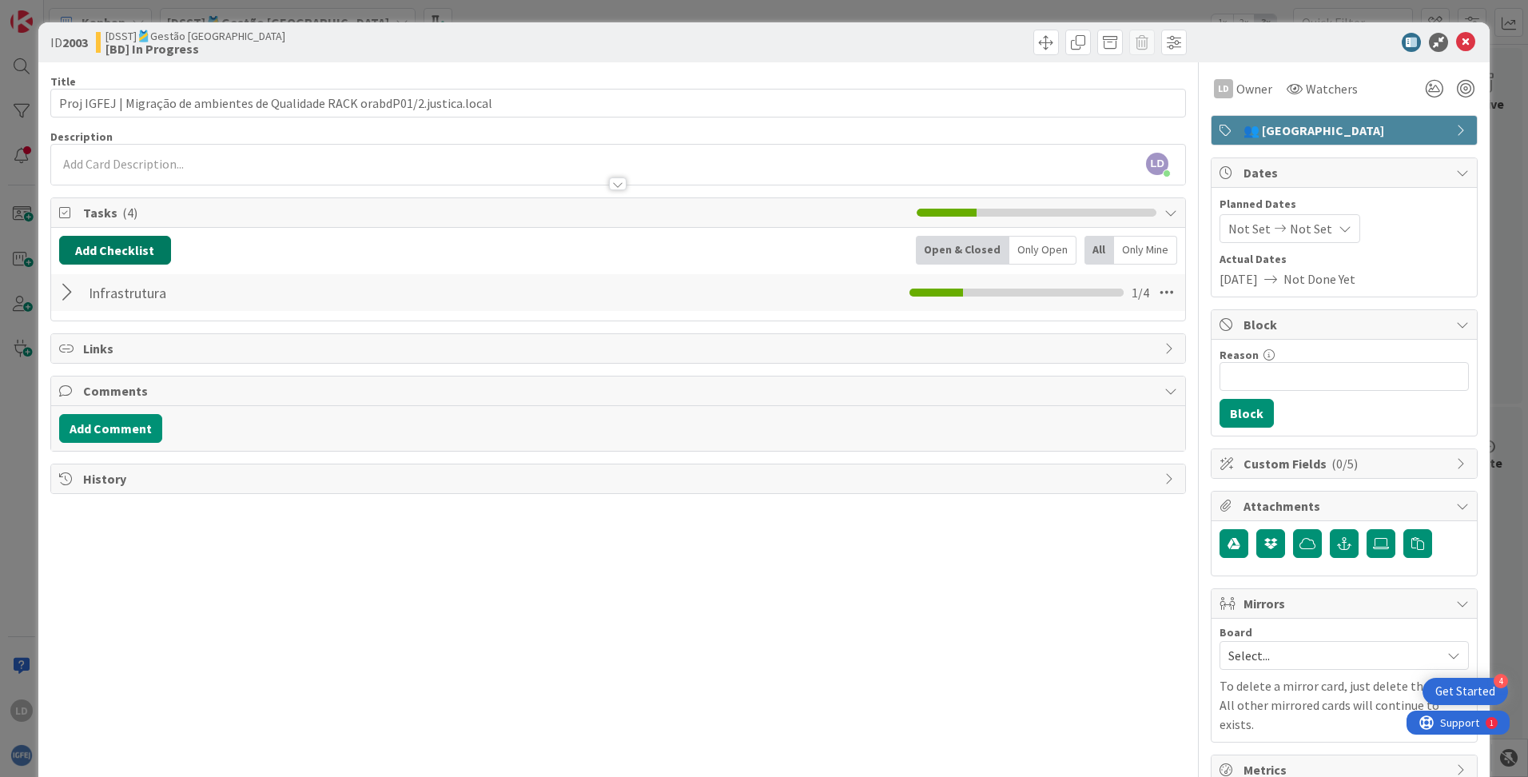
click at [125, 243] on button "Add Checklist" at bounding box center [115, 250] width 112 height 29
click at [91, 374] on button "Add" at bounding box center [88, 363] width 42 height 29
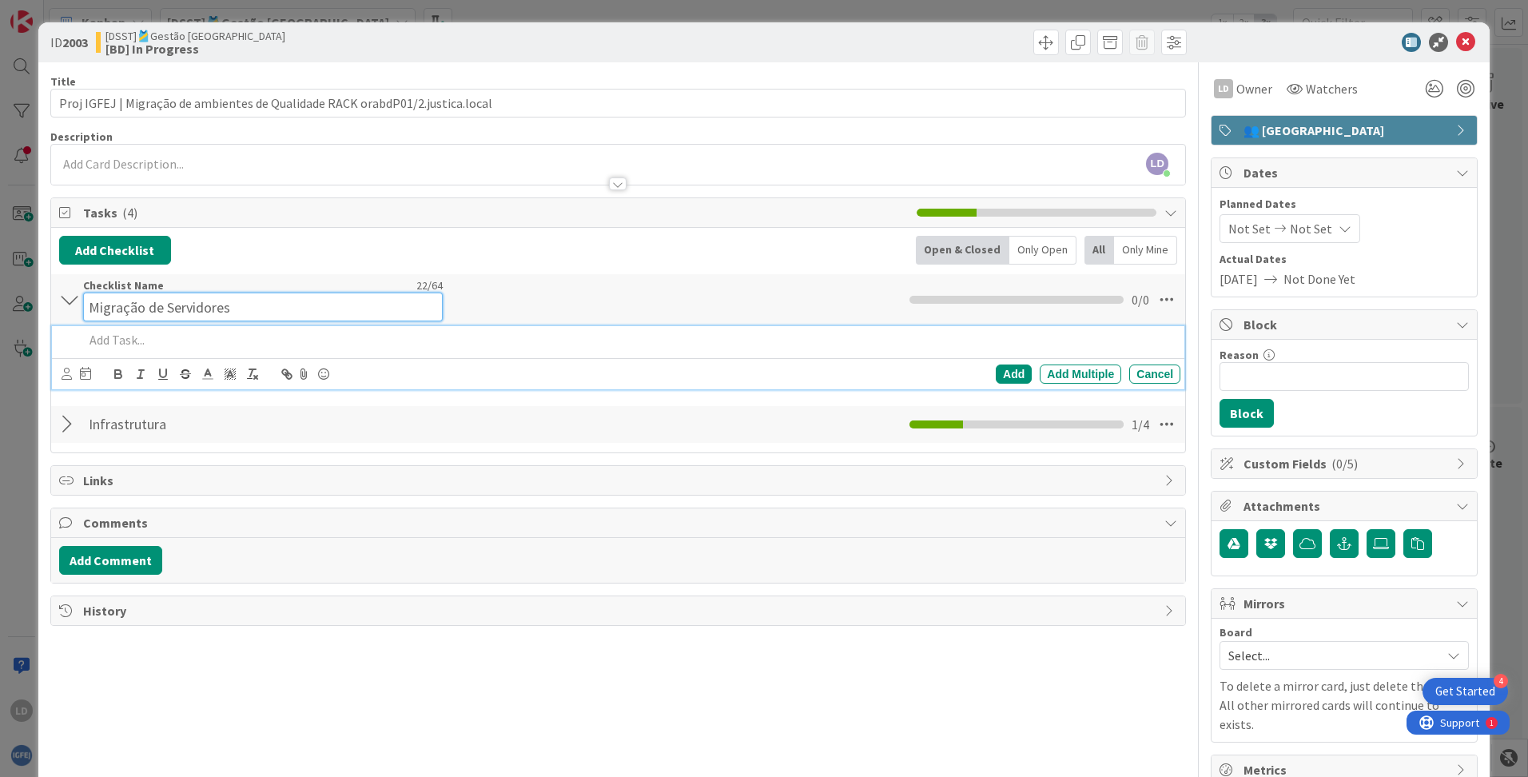
click at [229, 290] on div "Checklist Name 22 / 64 Migração de Servidores" at bounding box center [263, 299] width 360 height 43
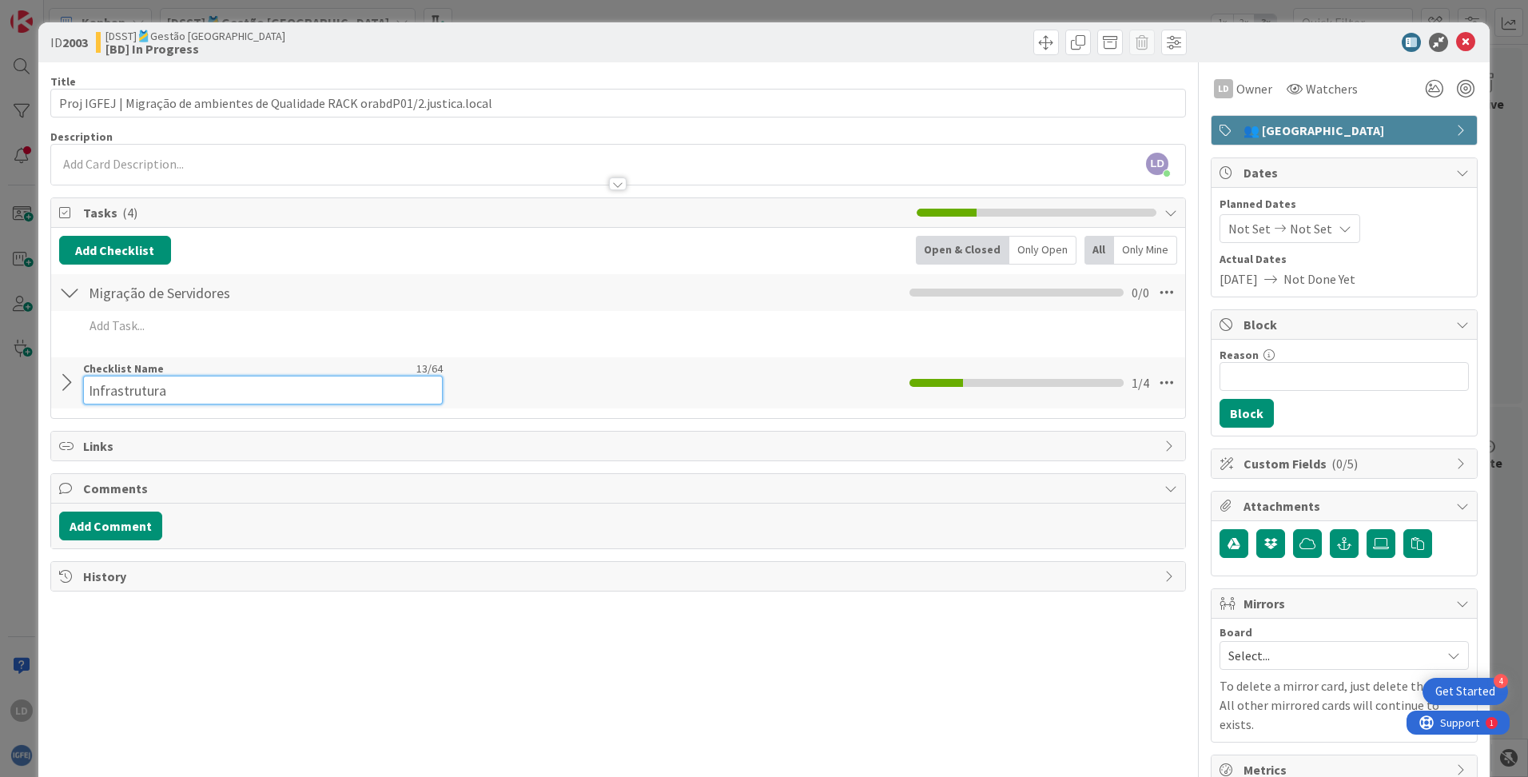
click at [125, 389] on input "Infrastrutura" at bounding box center [263, 390] width 360 height 29
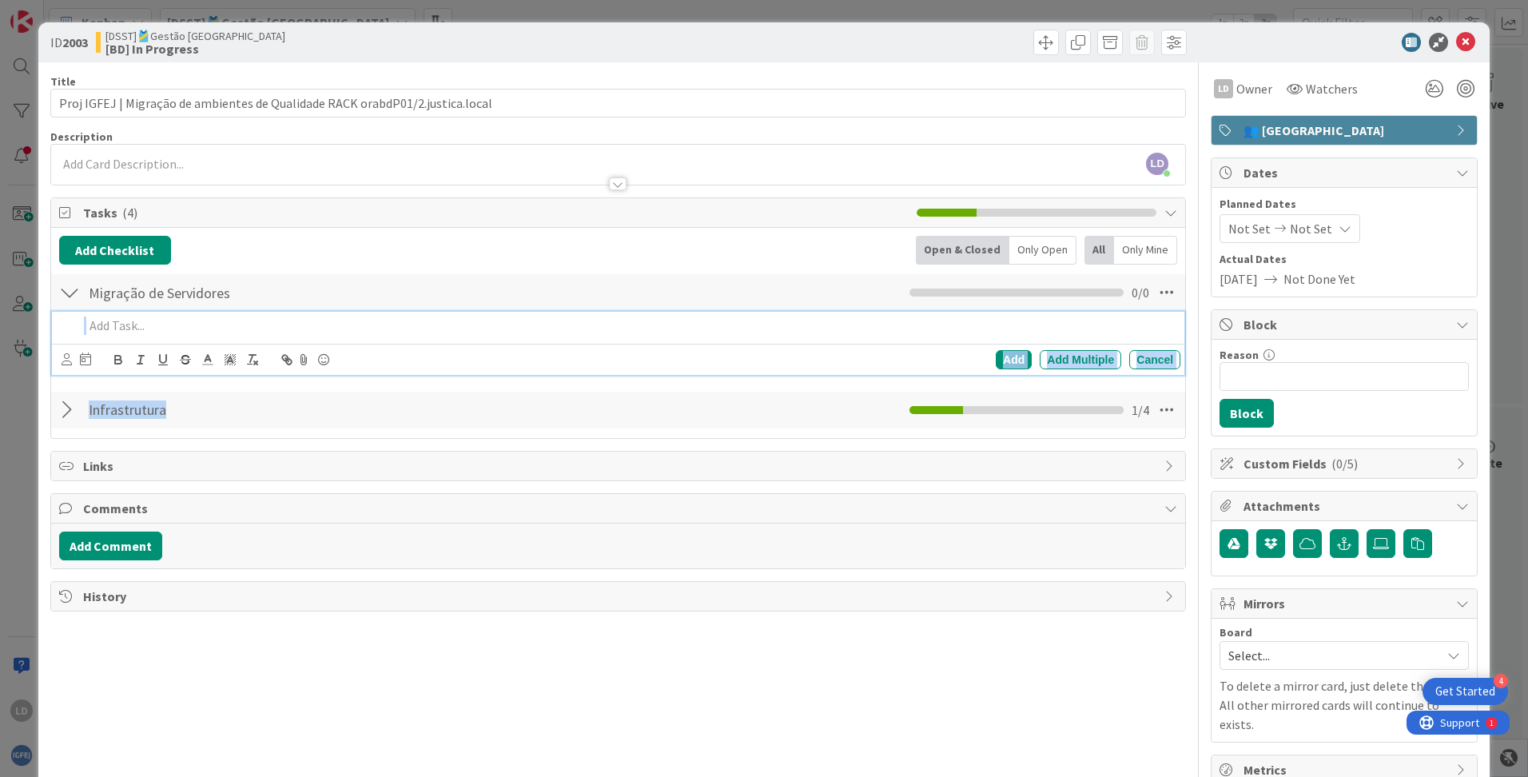
drag, startPoint x: 1161, startPoint y: 380, endPoint x: 1160, endPoint y: 325, distance: 54.3
click at [976, 324] on div "Add Checklist Back Open & Closed Only Open All Only Mine Migração de Servidores…" at bounding box center [618, 333] width 1118 height 194
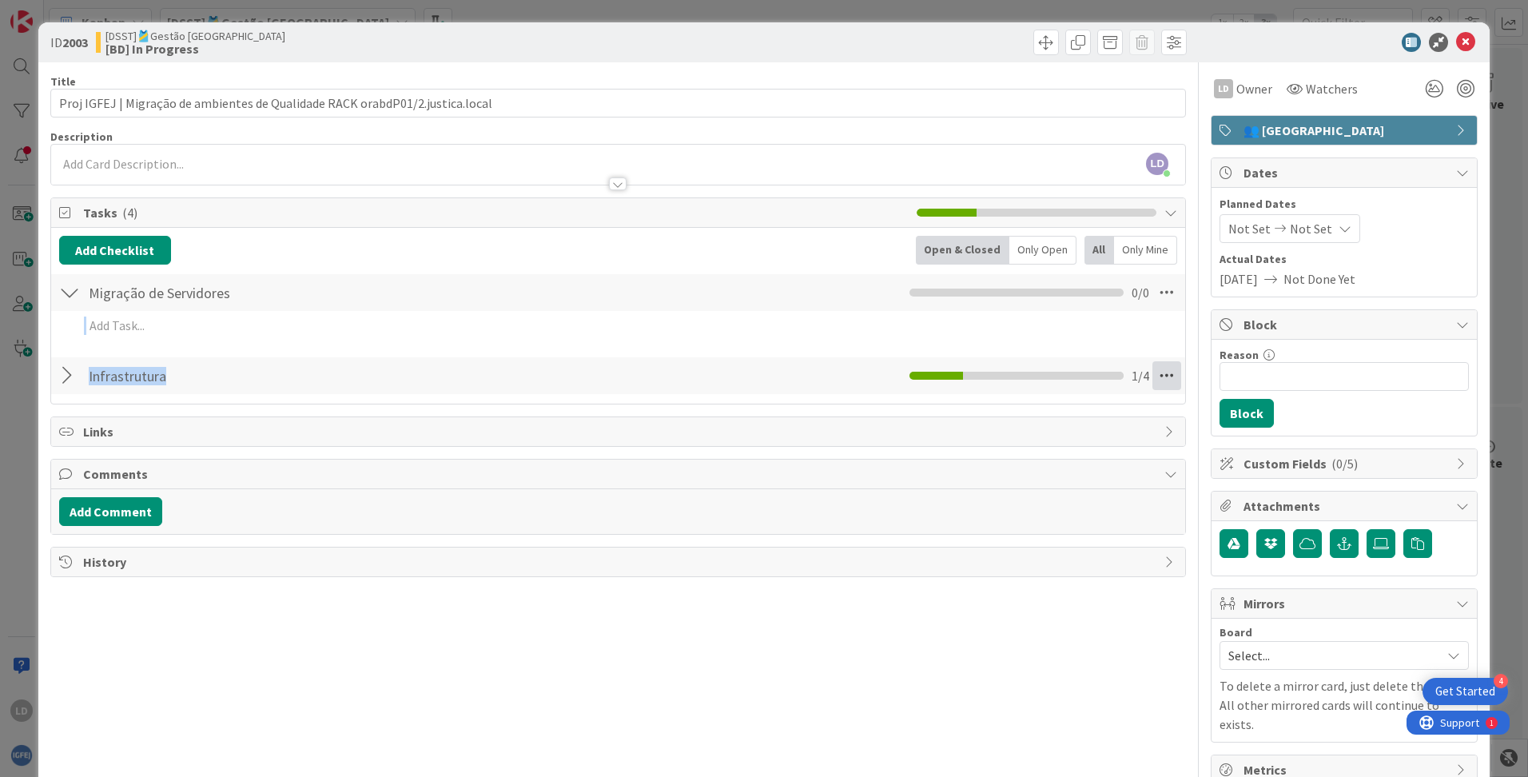
click at [976, 400] on div "Add Checklist Back Open & Closed Only Open All Only Mine Migração de Servidores…" at bounding box center [618, 316] width 1134 height 176
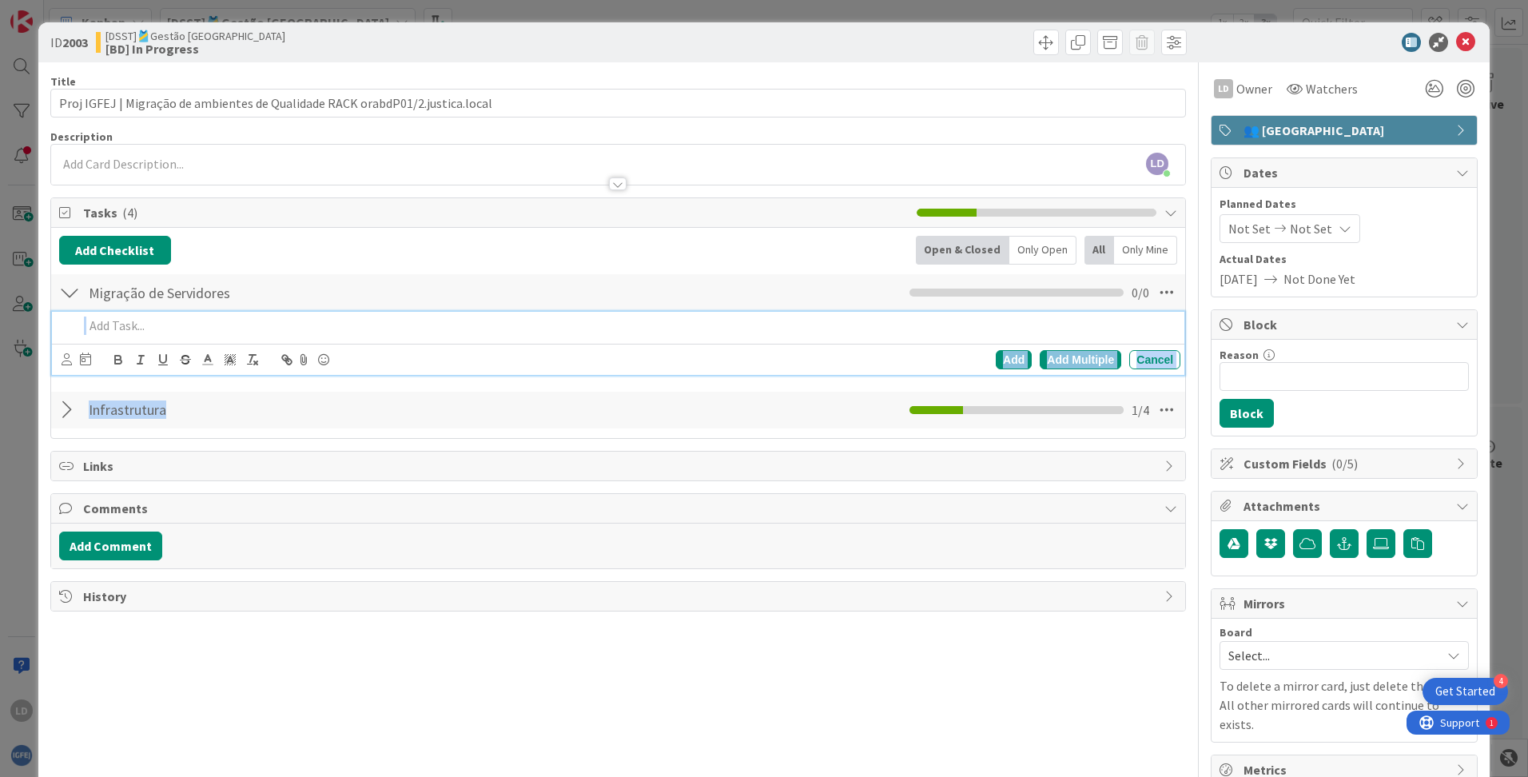
drag, startPoint x: 1153, startPoint y: 380, endPoint x: 1059, endPoint y: 351, distance: 98.6
click at [976, 340] on div "Add Checklist Back Open & Closed Only Open All Only Mine Migração de Servidores…" at bounding box center [618, 333] width 1118 height 194
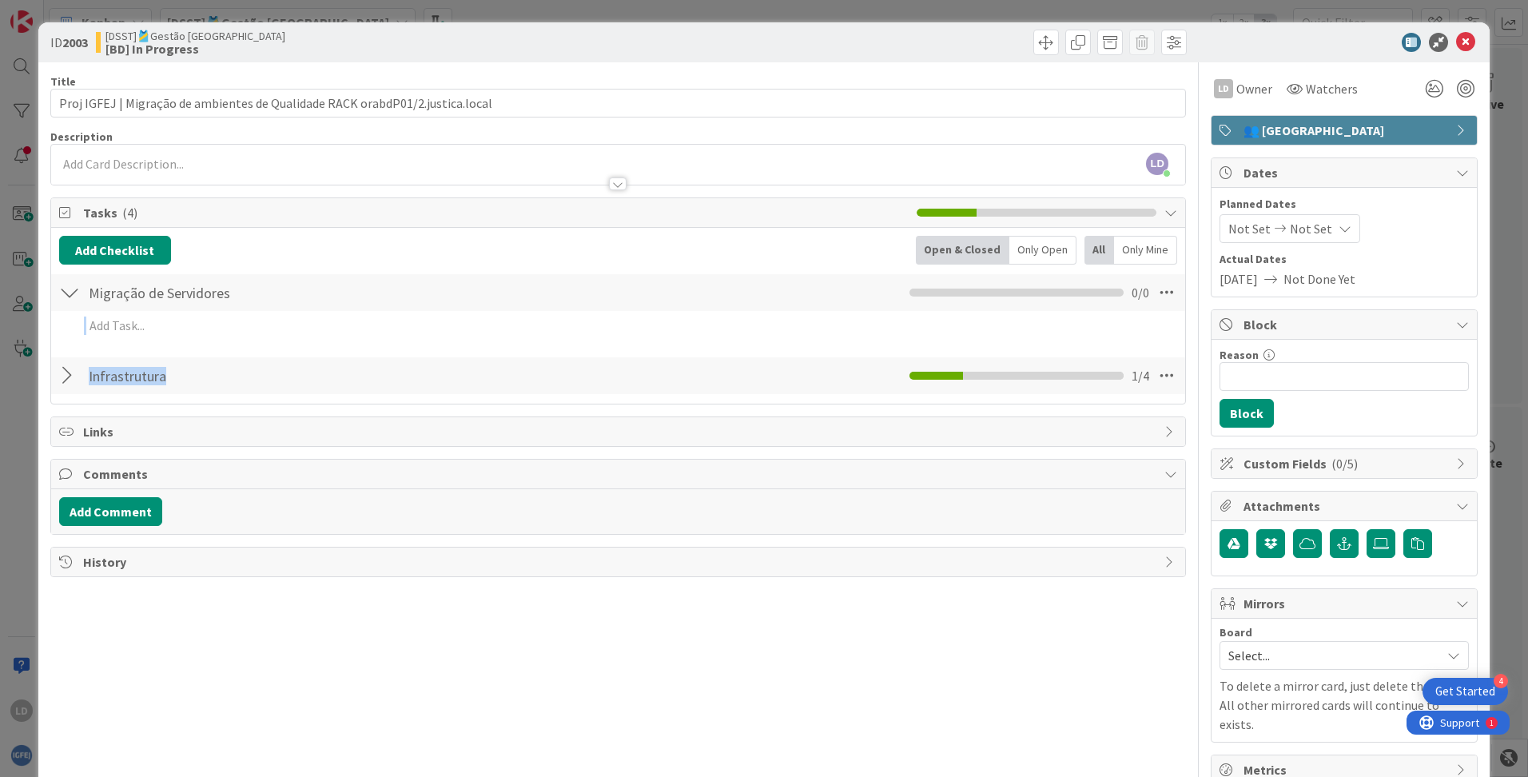
click at [68, 407] on div "Title 77 / 128 Proj IGFEJ | Migração de ambientes de Qualidade RACK orabdP01/2.…" at bounding box center [617, 423] width 1135 height 722
click at [70, 294] on div at bounding box center [69, 292] width 21 height 29
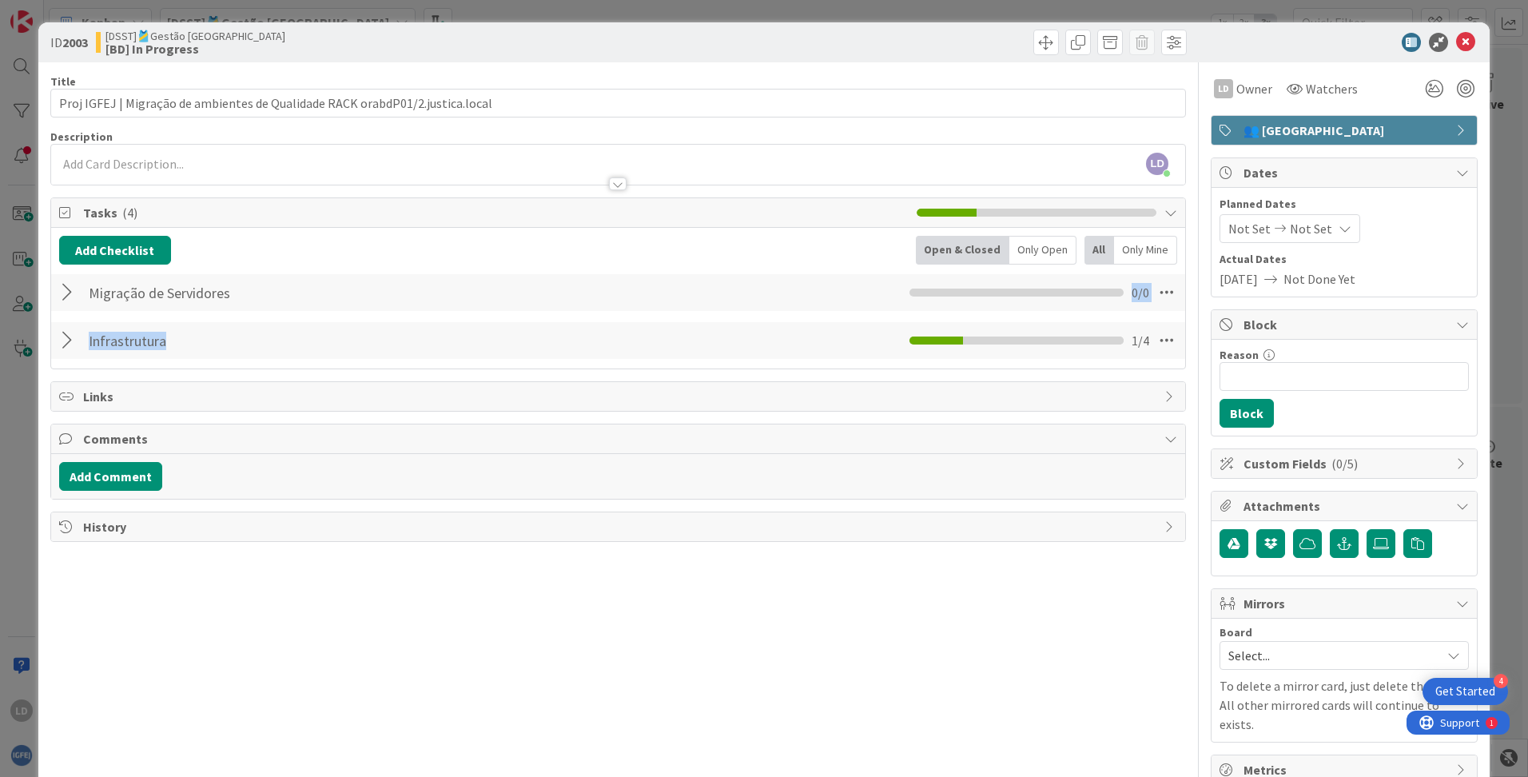
drag, startPoint x: 795, startPoint y: 336, endPoint x: 829, endPoint y: 288, distance: 59.2
click at [829, 288] on div "Add Checklist Back Open & Closed Only Open All Only Mine Migração de Servidores…" at bounding box center [618, 298] width 1118 height 125
drag, startPoint x: 829, startPoint y: 288, endPoint x: 708, endPoint y: 288, distance: 120.7
click at [708, 288] on div "Migração de Servidores Checklist Name 22 / 64 Migração de Servidores 0 / 0" at bounding box center [618, 292] width 1134 height 37
click at [976, 291] on icon at bounding box center [1166, 292] width 29 height 29
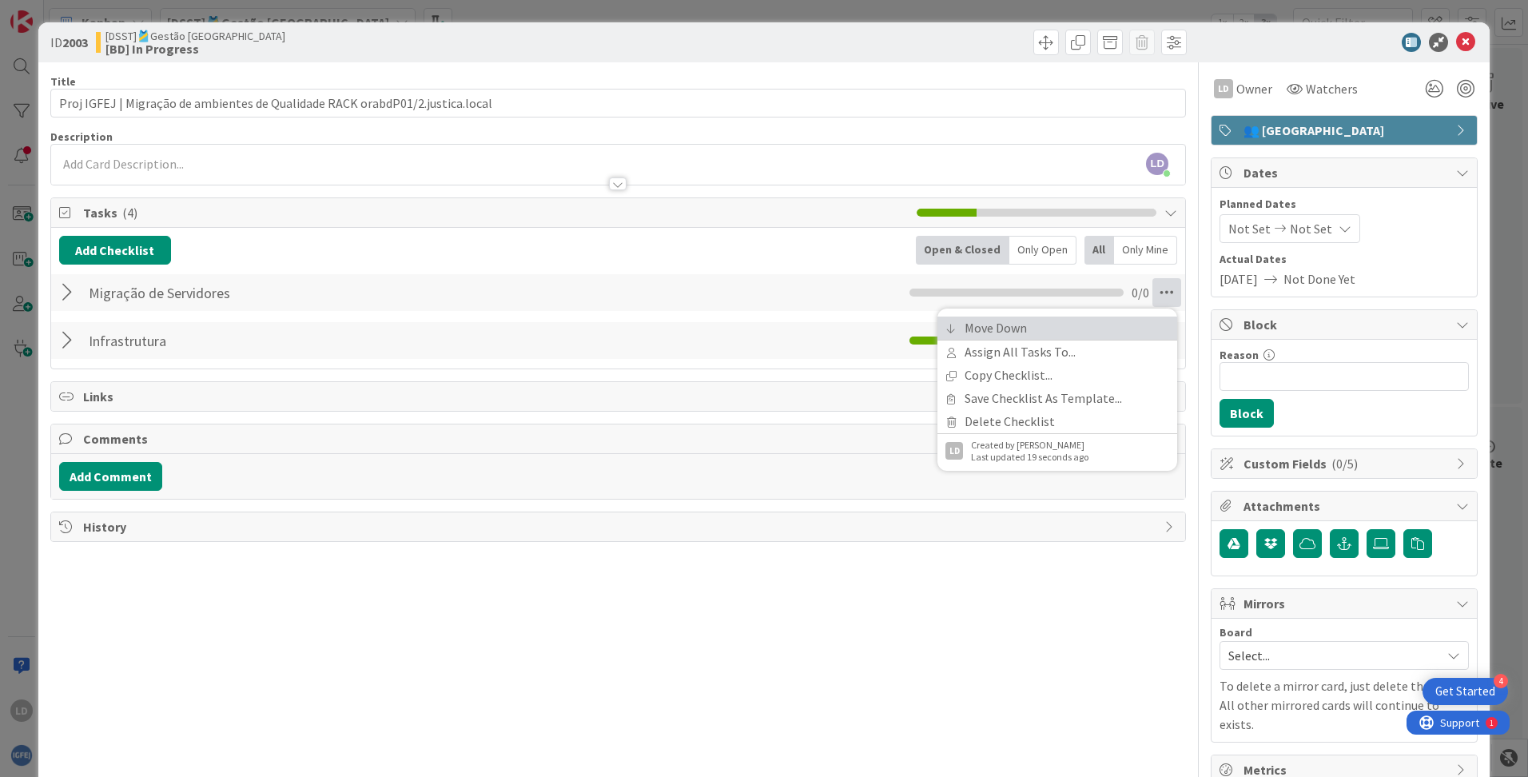
click at [976, 324] on link "Move Down" at bounding box center [1057, 327] width 240 height 23
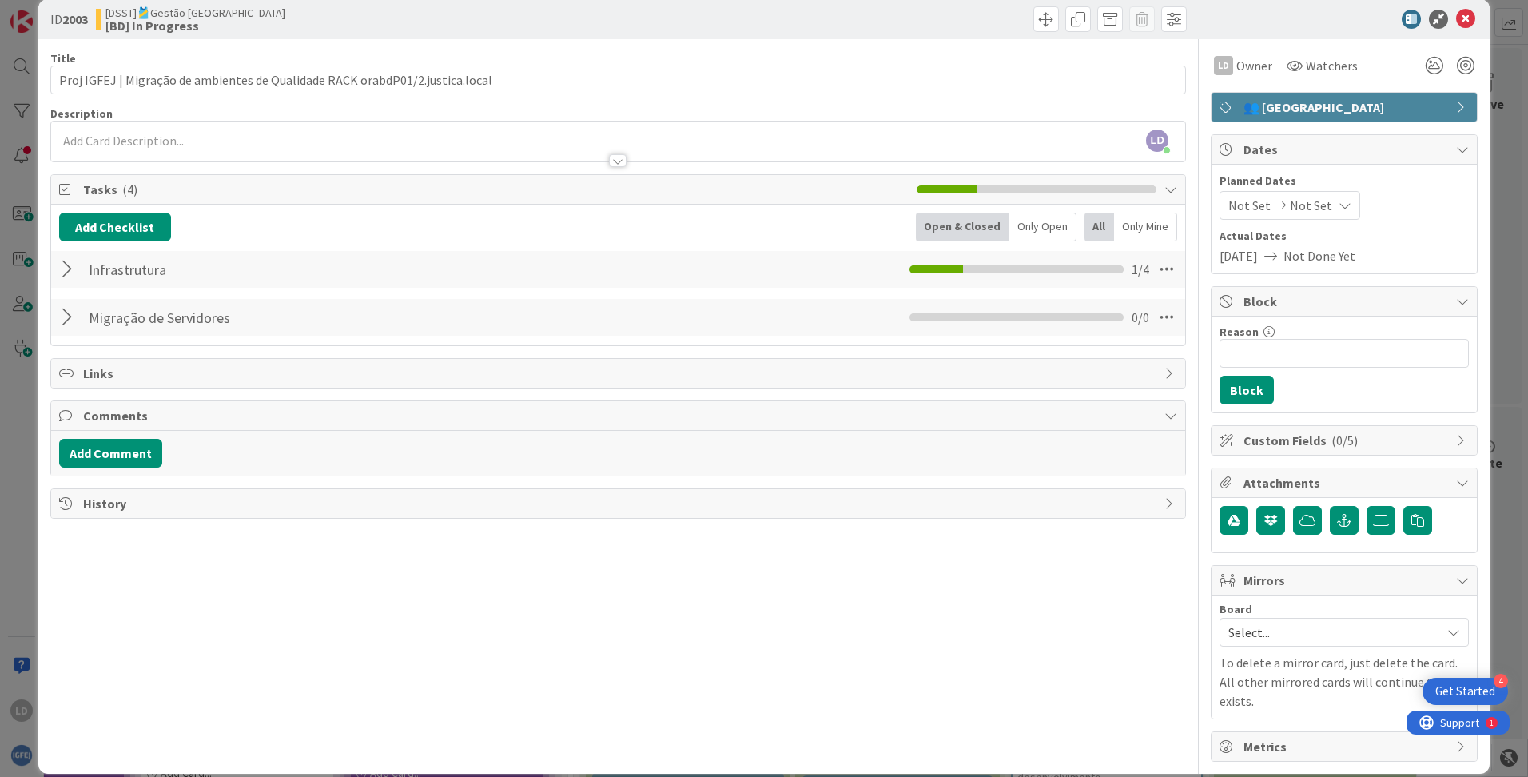
click at [64, 315] on div at bounding box center [69, 317] width 21 height 29
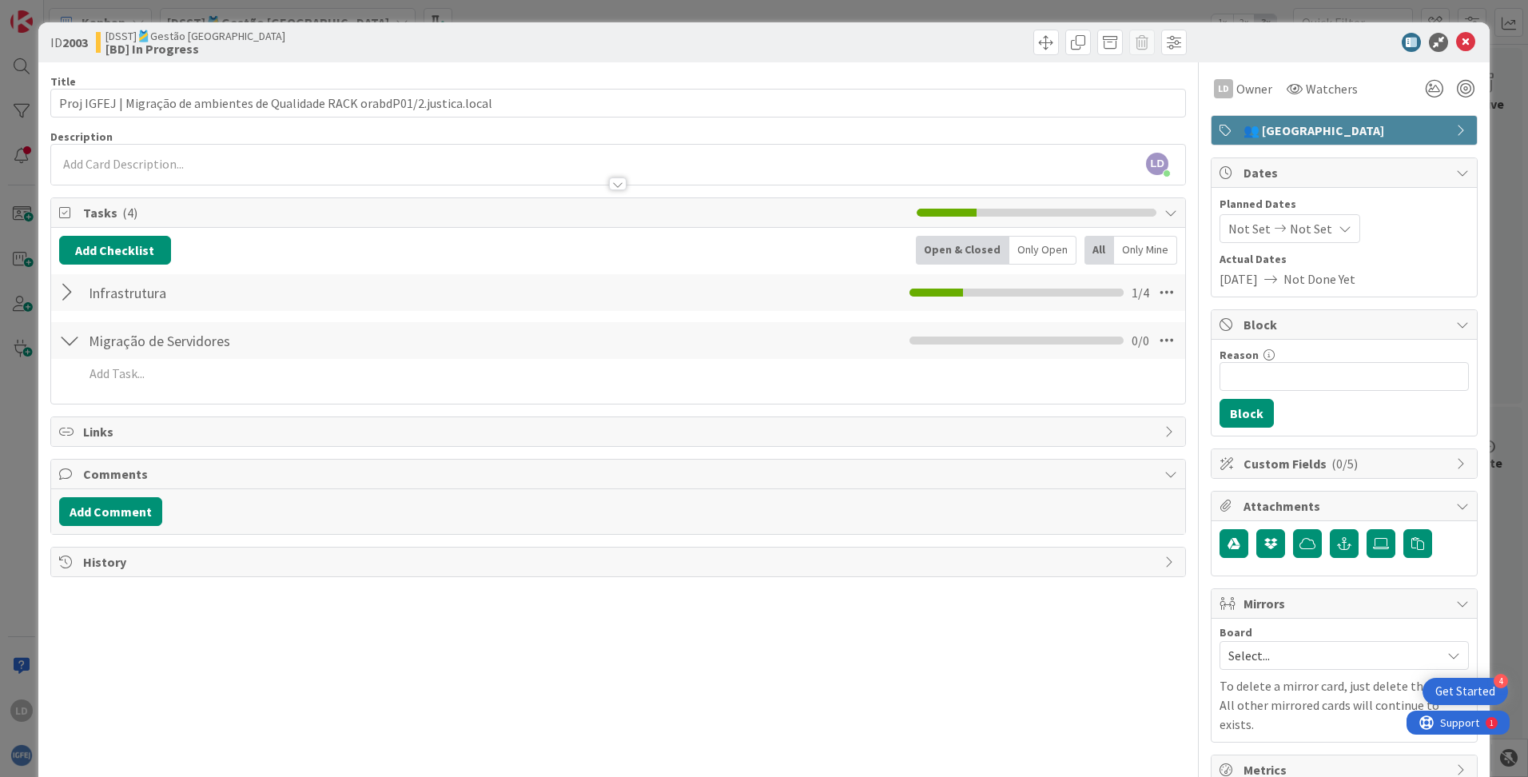
click at [123, 155] on div "LD [PERSON_NAME] joined 2 m ago" at bounding box center [618, 165] width 1134 height 40
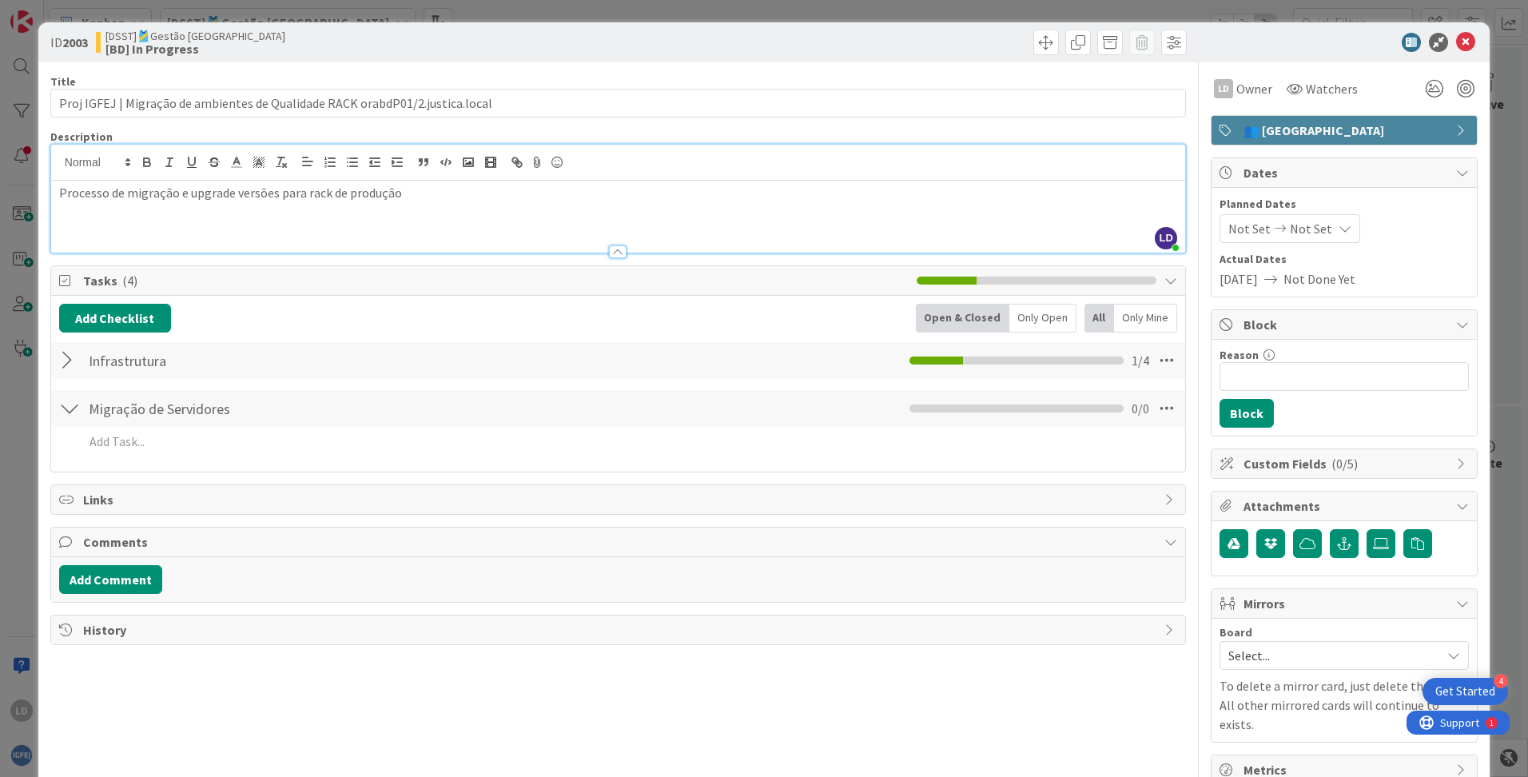
click at [976, 87] on div "Title 77 / 128" at bounding box center [617, 81] width 1135 height 14
click at [976, 41] on icon at bounding box center [1465, 42] width 19 height 19
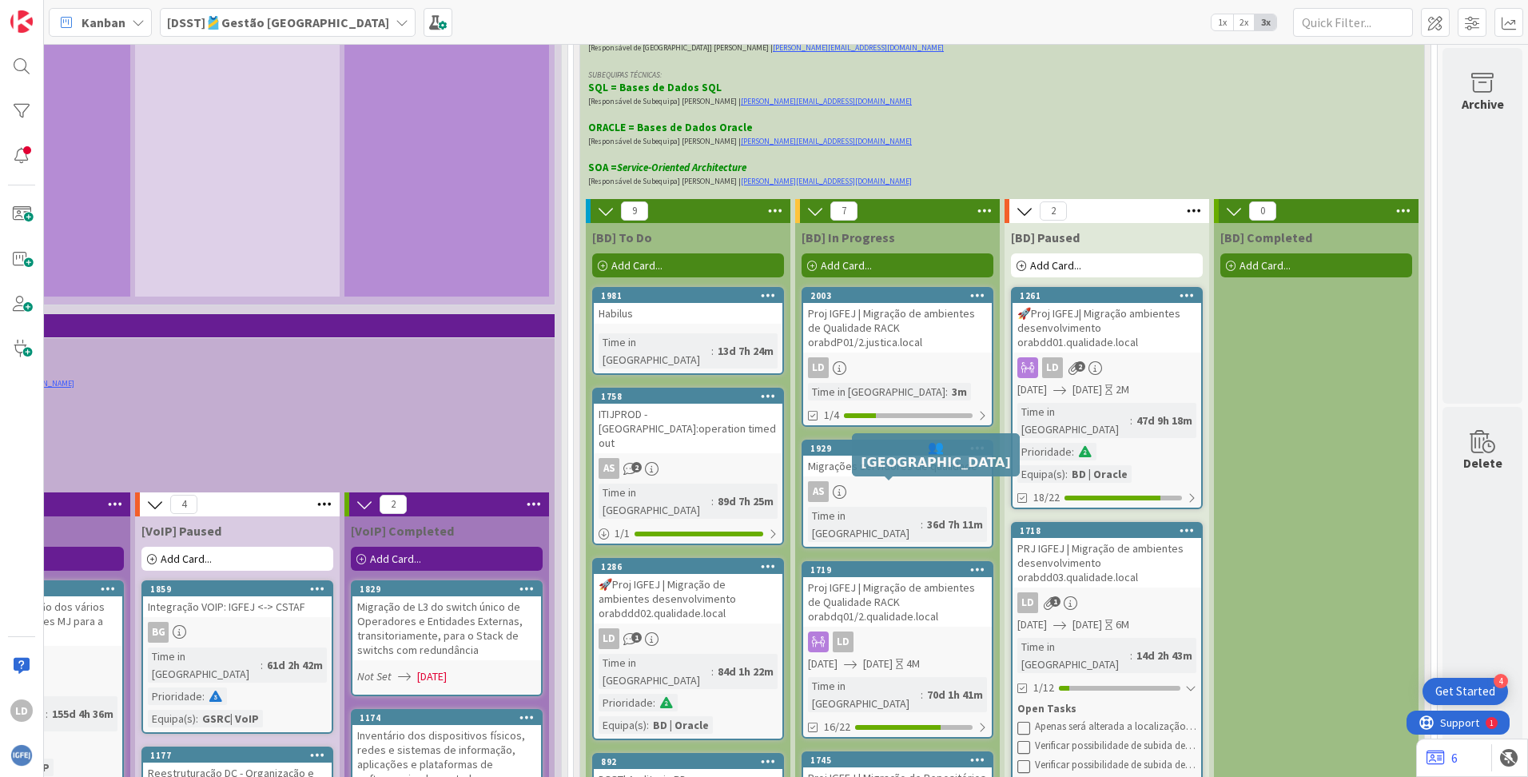
scroll to position [3899, 1247]
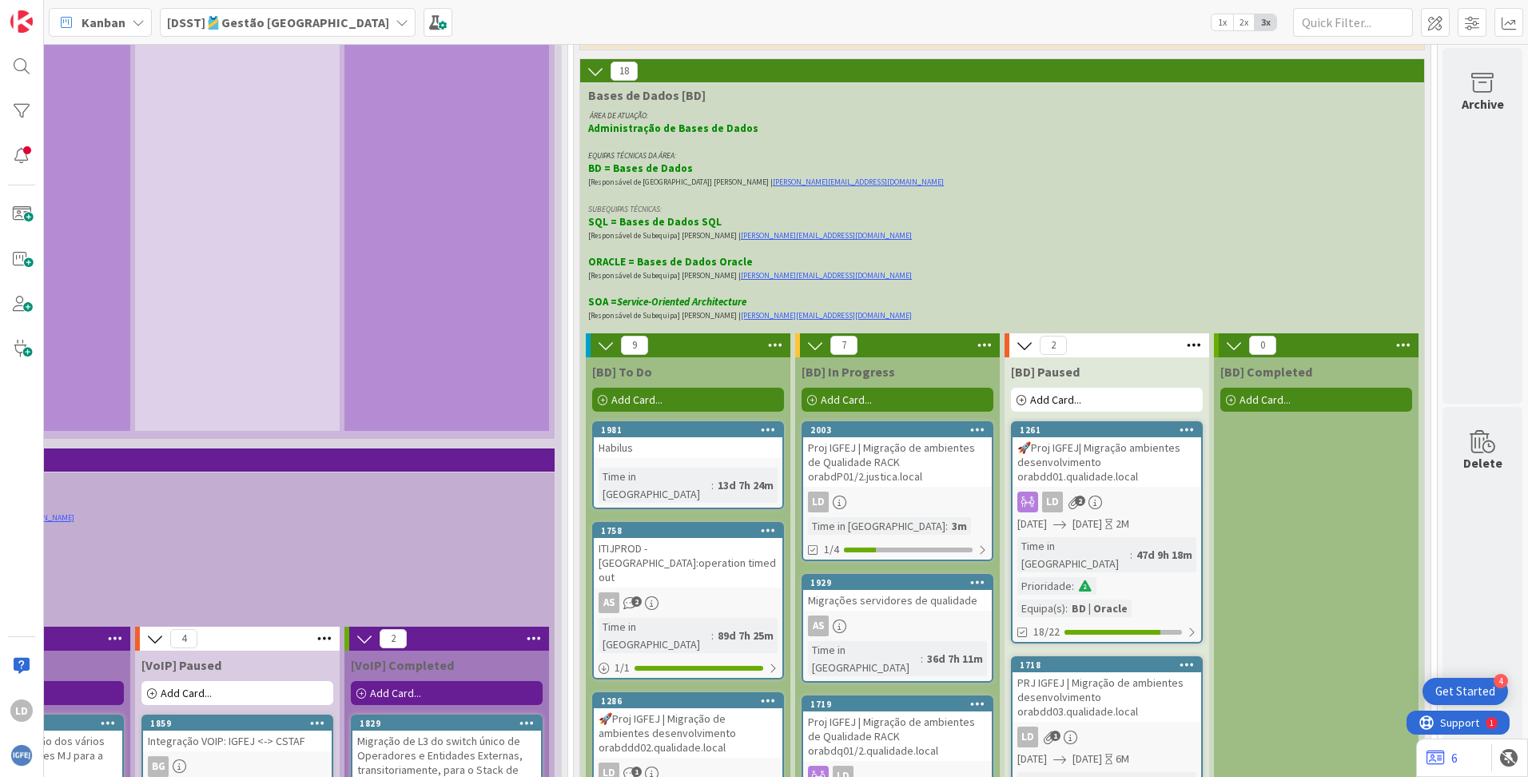
click at [844, 437] on div "Proj IGFEJ | Migração de ambientes de Qualidade RACK orabdP01/2.justica.local" at bounding box center [897, 462] width 189 height 50
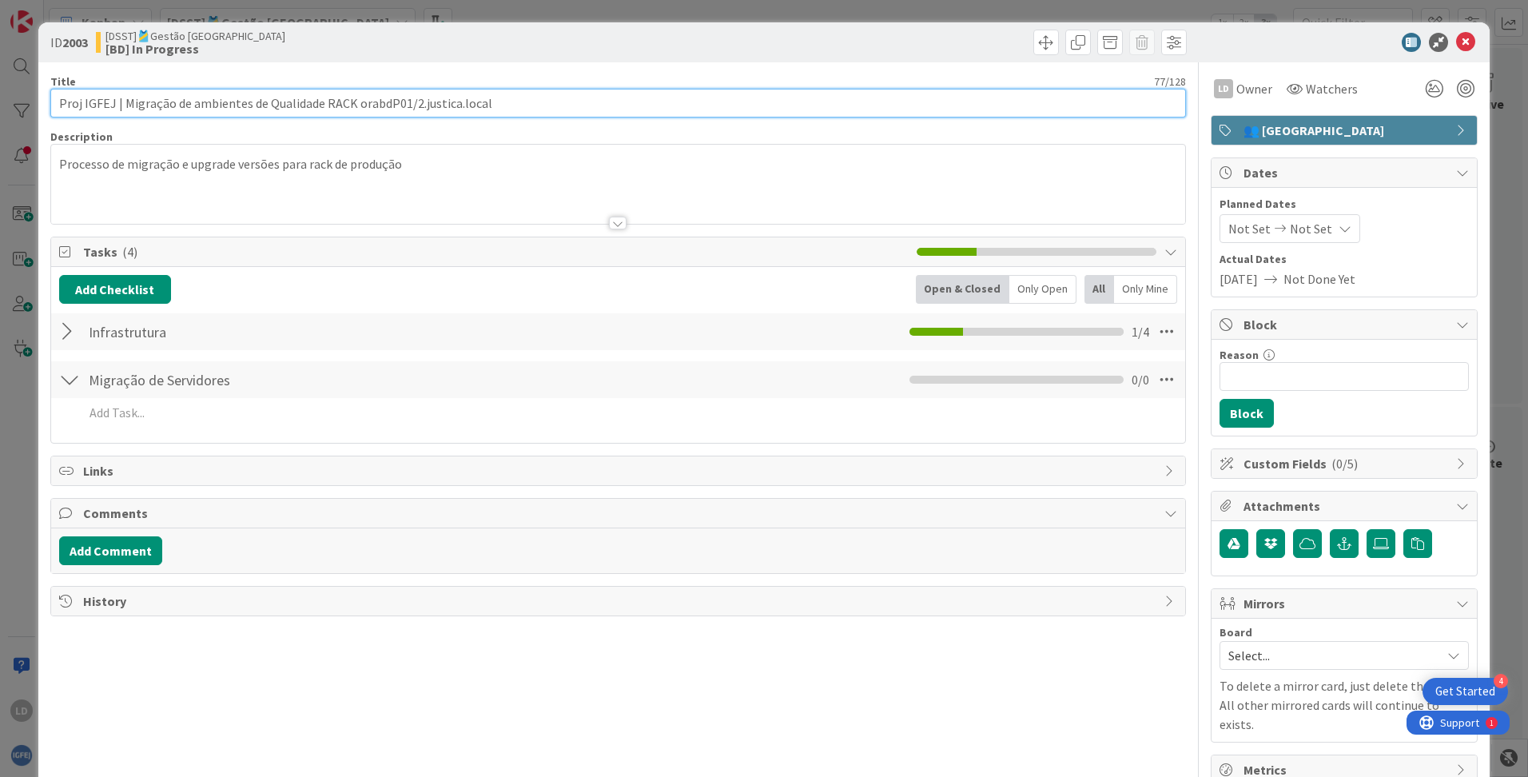
click at [302, 104] on input "Proj IGFEJ | Migração de ambientes de Qualidade RACK orabdP01/2.justica.local" at bounding box center [617, 103] width 1135 height 29
type input "Proj IGFEJ | Migração de ambientes de Produção RACK orabdP01/2.justica.local"
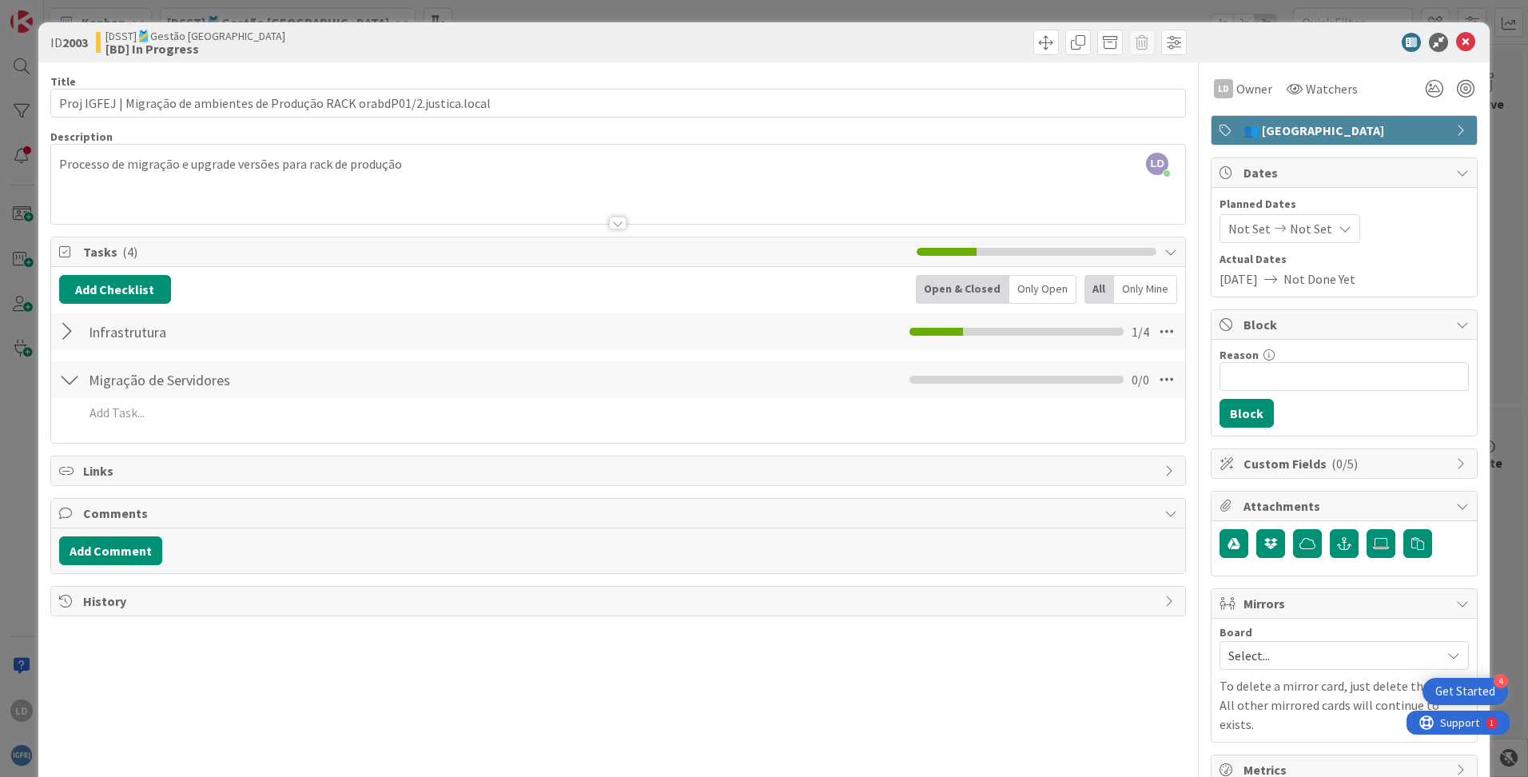
click at [663, 133] on div "Description" at bounding box center [617, 136] width 1135 height 14
click at [976, 40] on icon at bounding box center [1465, 42] width 19 height 19
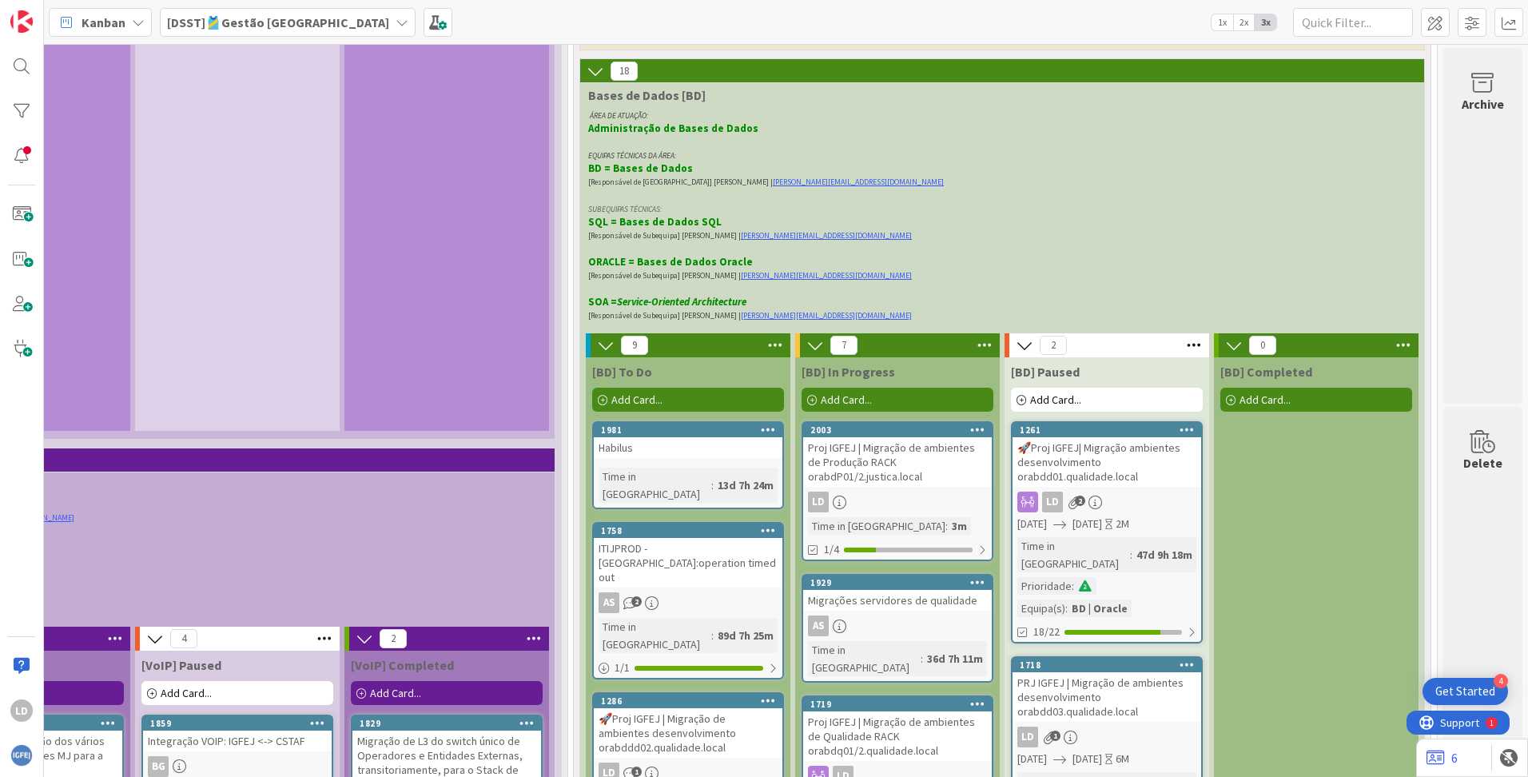
click at [833, 392] on span "Add Card..." at bounding box center [846, 399] width 51 height 14
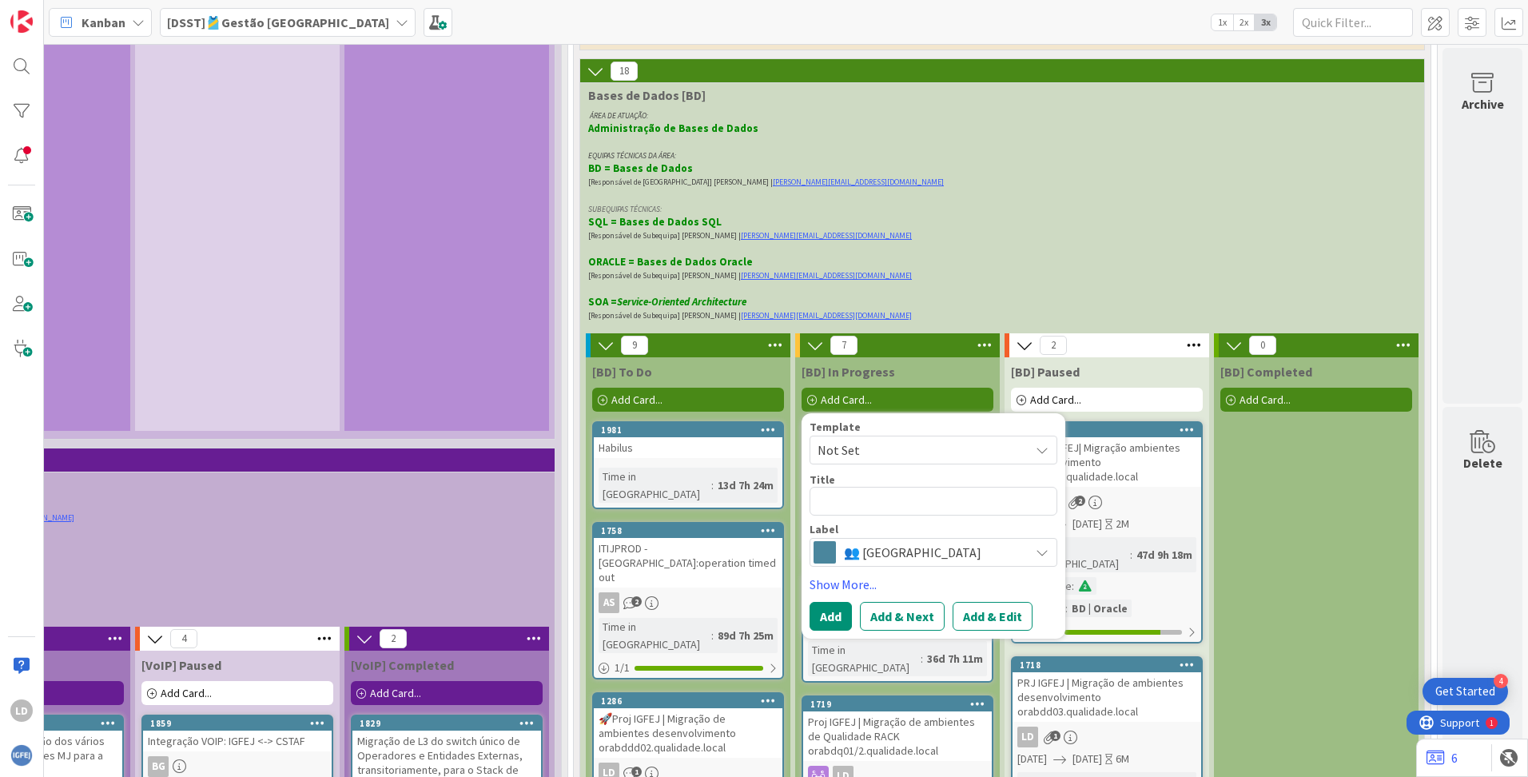
click at [960, 268] on p "[Responsável de Subequipa] [PERSON_NAME] | [EMAIL_ADDRESS][DOMAIN_NAME]" at bounding box center [998, 275] width 821 height 14
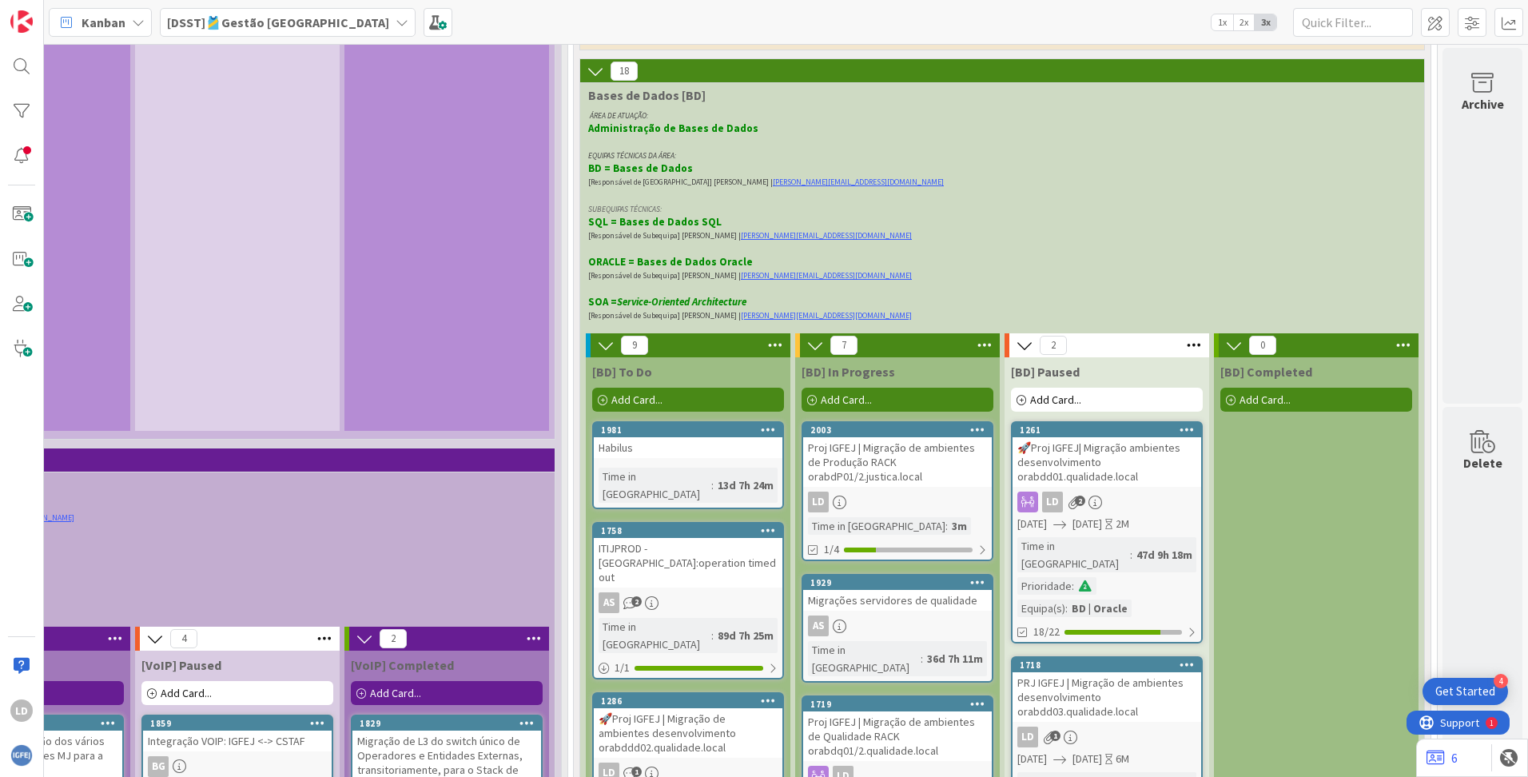
click at [875, 437] on div "Proj IGFEJ | Migração de ambientes de Produção RACK orabdP01/2.justica.local" at bounding box center [897, 462] width 189 height 50
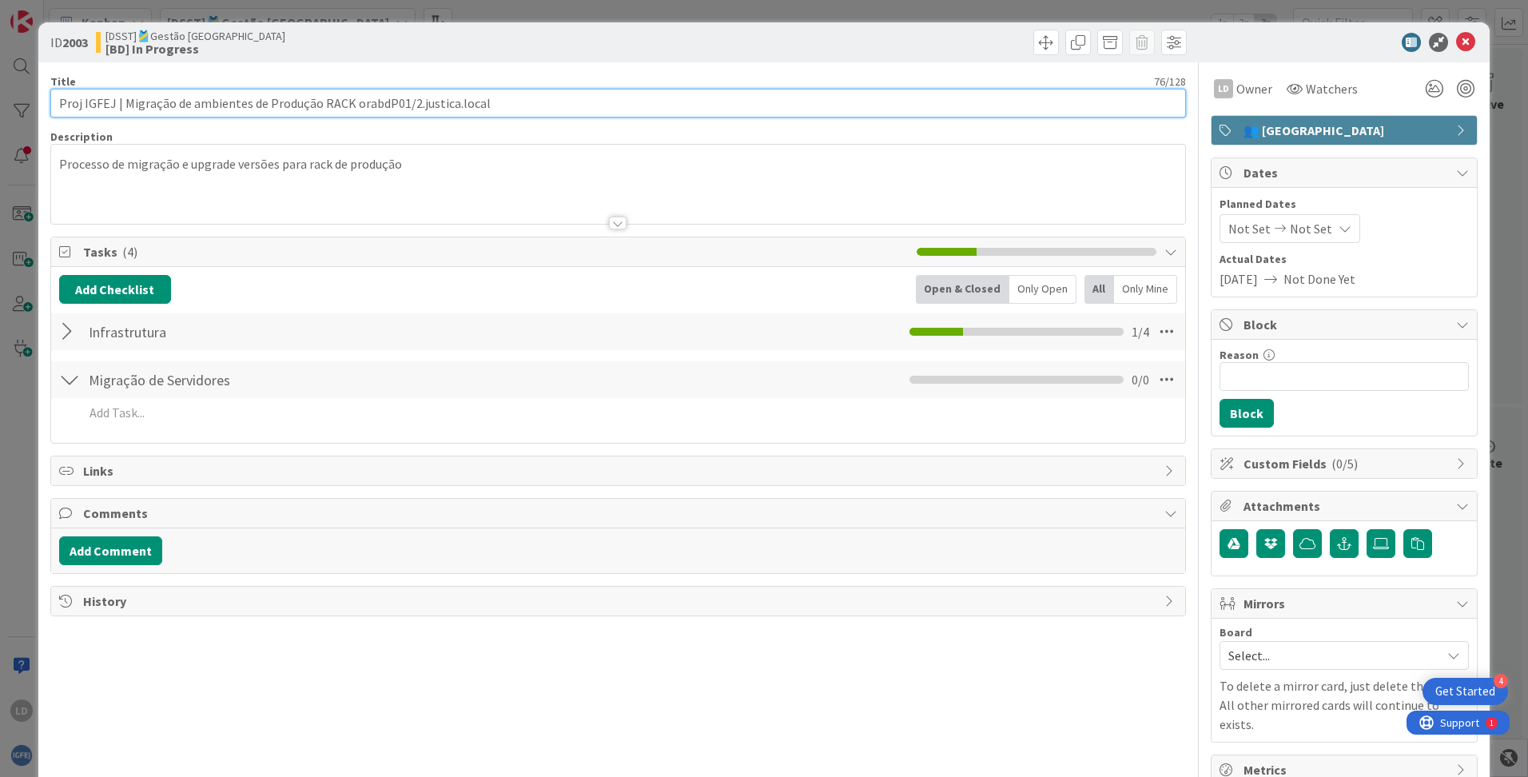
drag, startPoint x: 499, startPoint y: 101, endPoint x: 47, endPoint y: 113, distance: 452.4
click at [47, 113] on div "ID 2003 [DSST]🎽Gestão Equipas [BD] In Progress Title 76 / 128 Proj IGFEJ | Migr…" at bounding box center [763, 409] width 1451 height 774
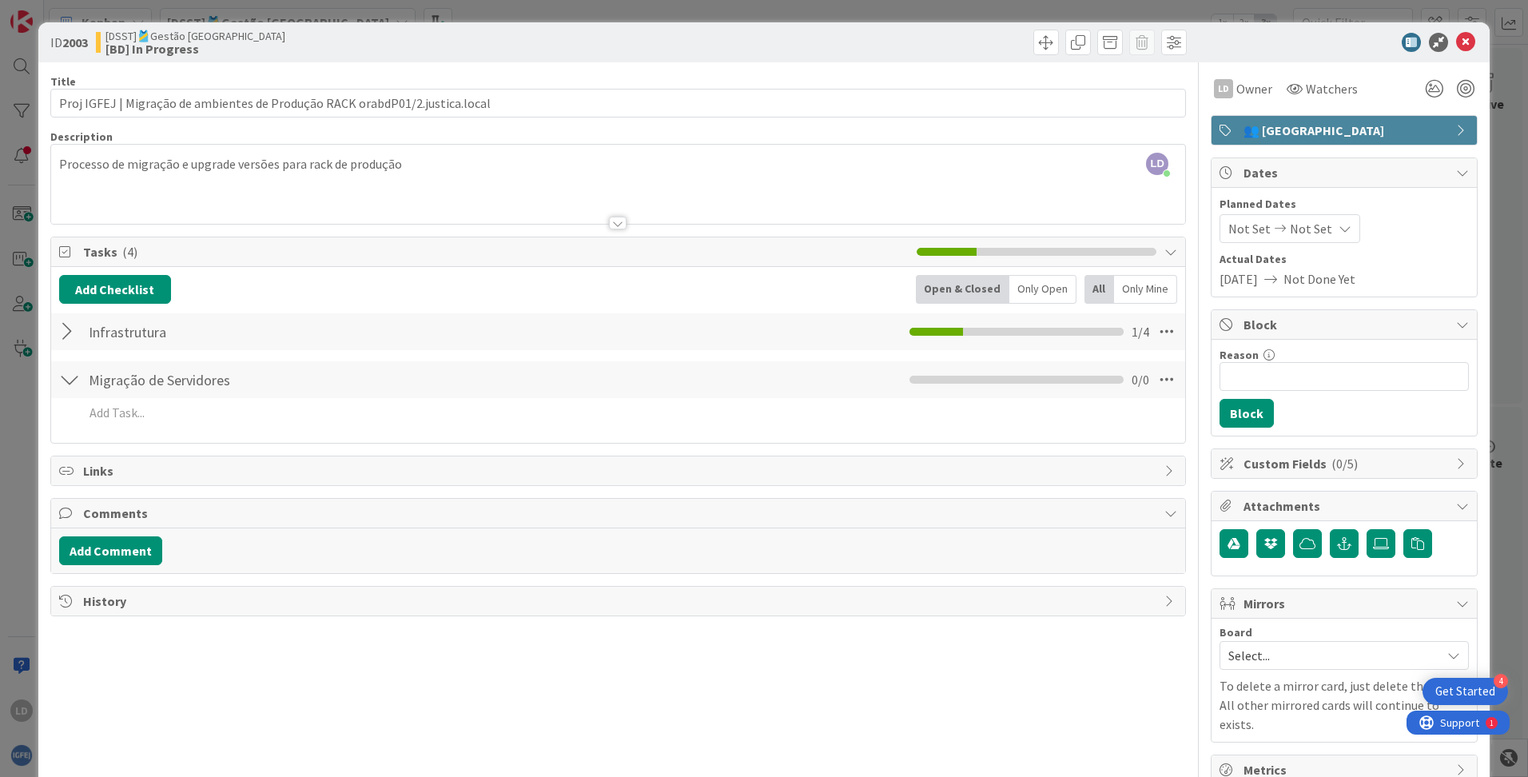
click at [976, 35] on icon at bounding box center [1465, 42] width 19 height 19
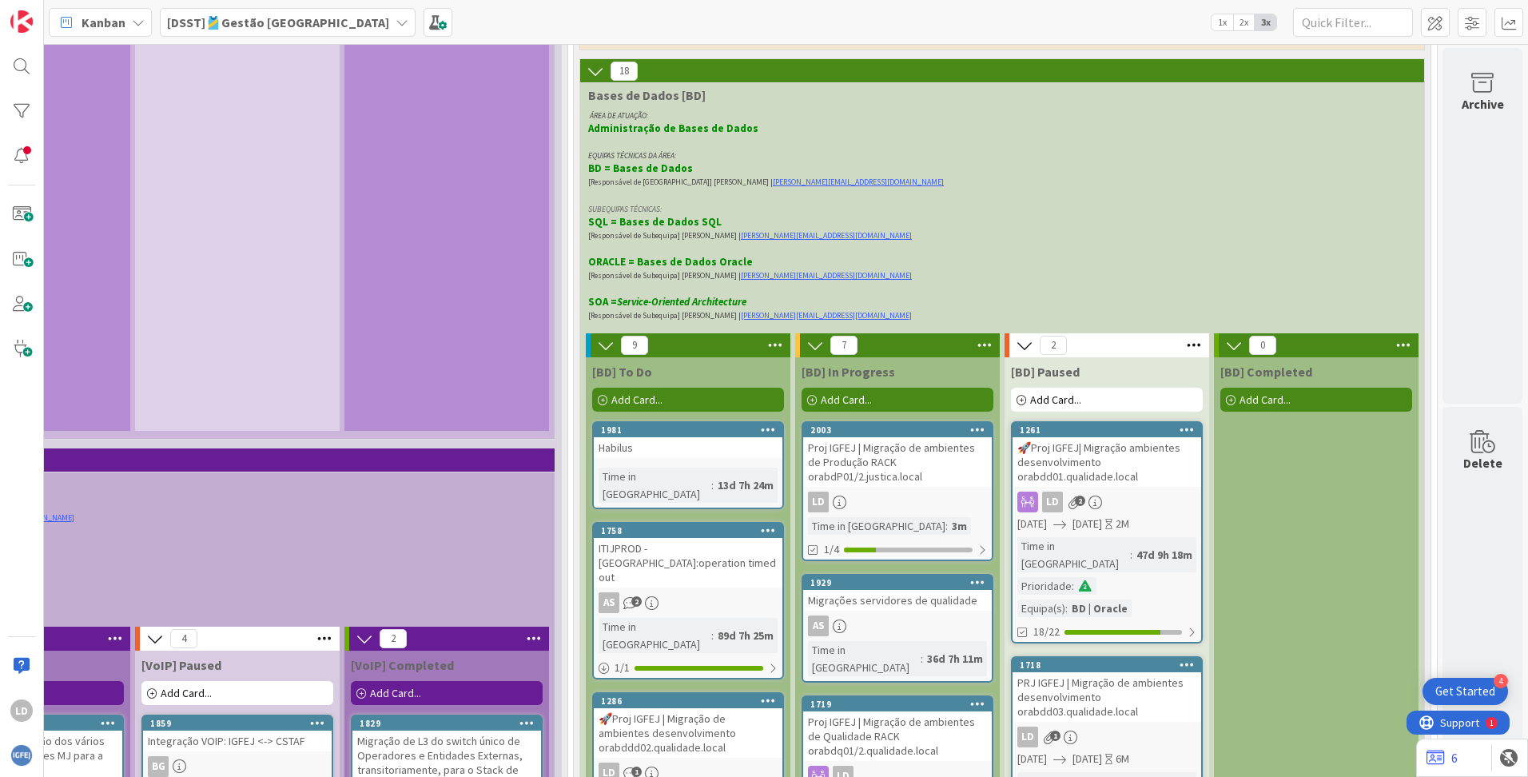
click at [805, 388] on div "Add Card..." at bounding box center [897, 400] width 192 height 24
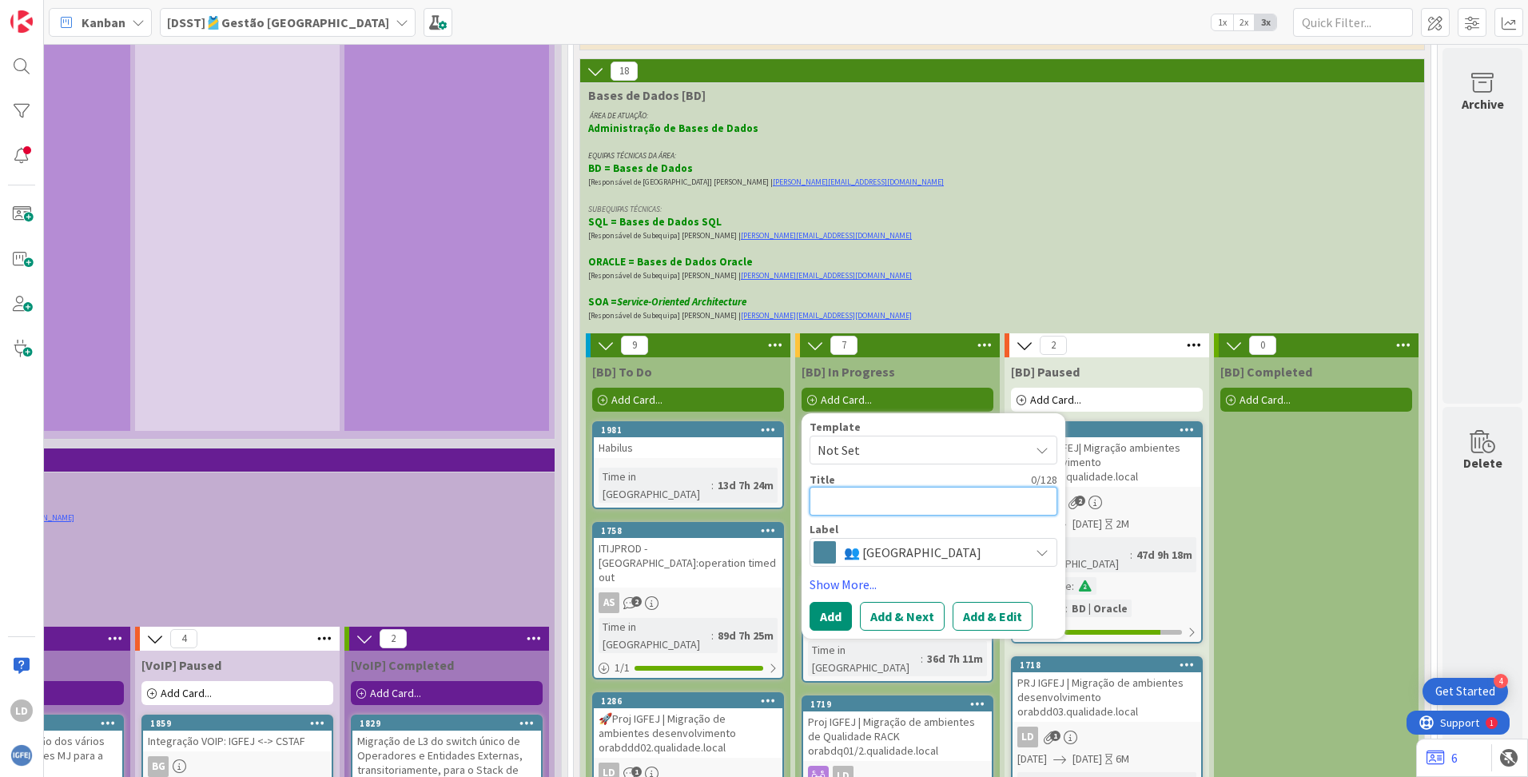
type textarea "x"
type textarea "A"
type textarea "x"
type textarea "Ac"
type textarea "x"
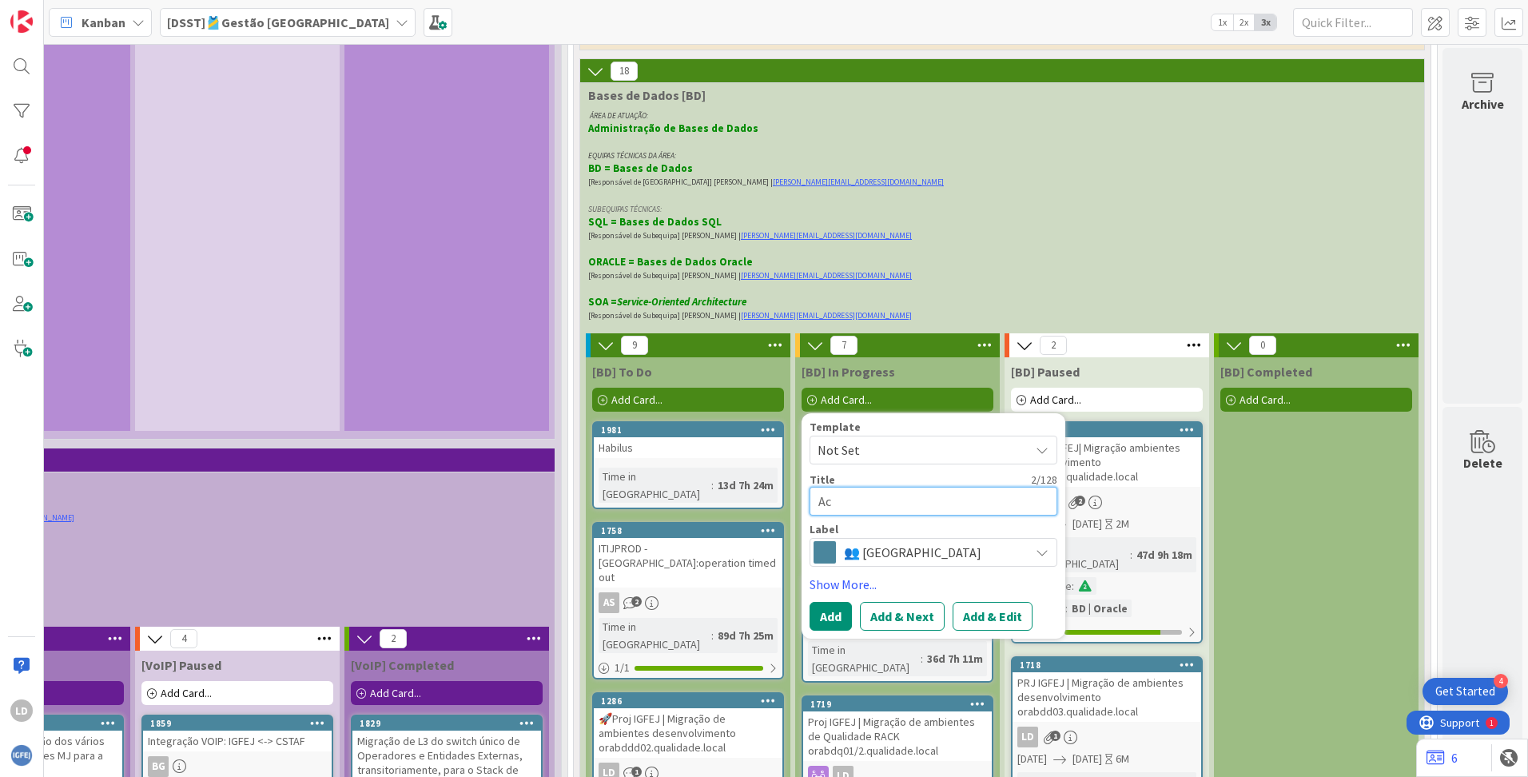
type textarea "Act"
type textarea "x"
type textarea "Actu"
type textarea "x"
type textarea "Actua"
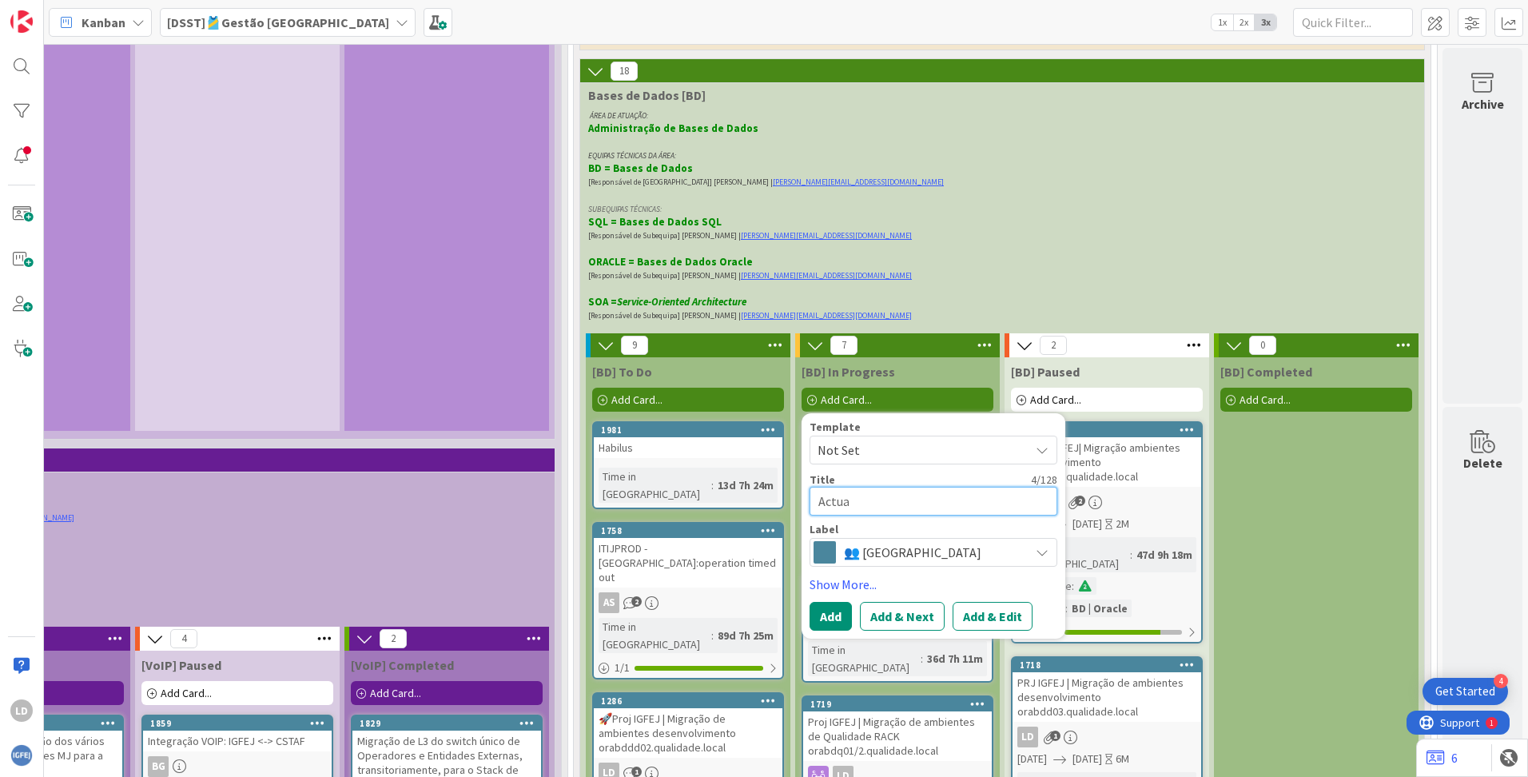
type textarea "x"
type textarea "Actual"
type textarea "x"
type textarea "Actuali"
type textarea "x"
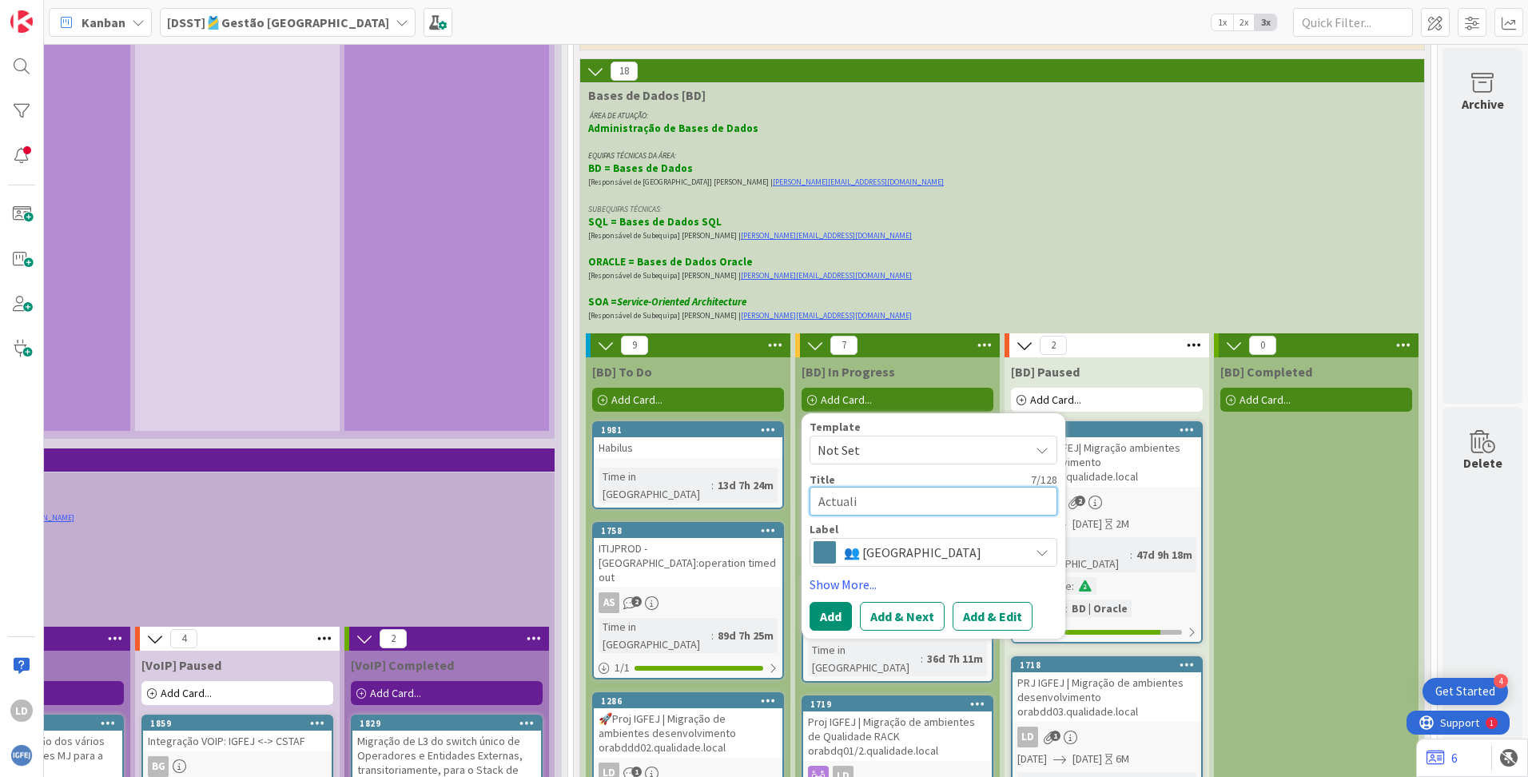
type textarea "Actualia"
type textarea "x"
type textarea "Actualiz"
type textarea "x"
type textarea "Actualiza"
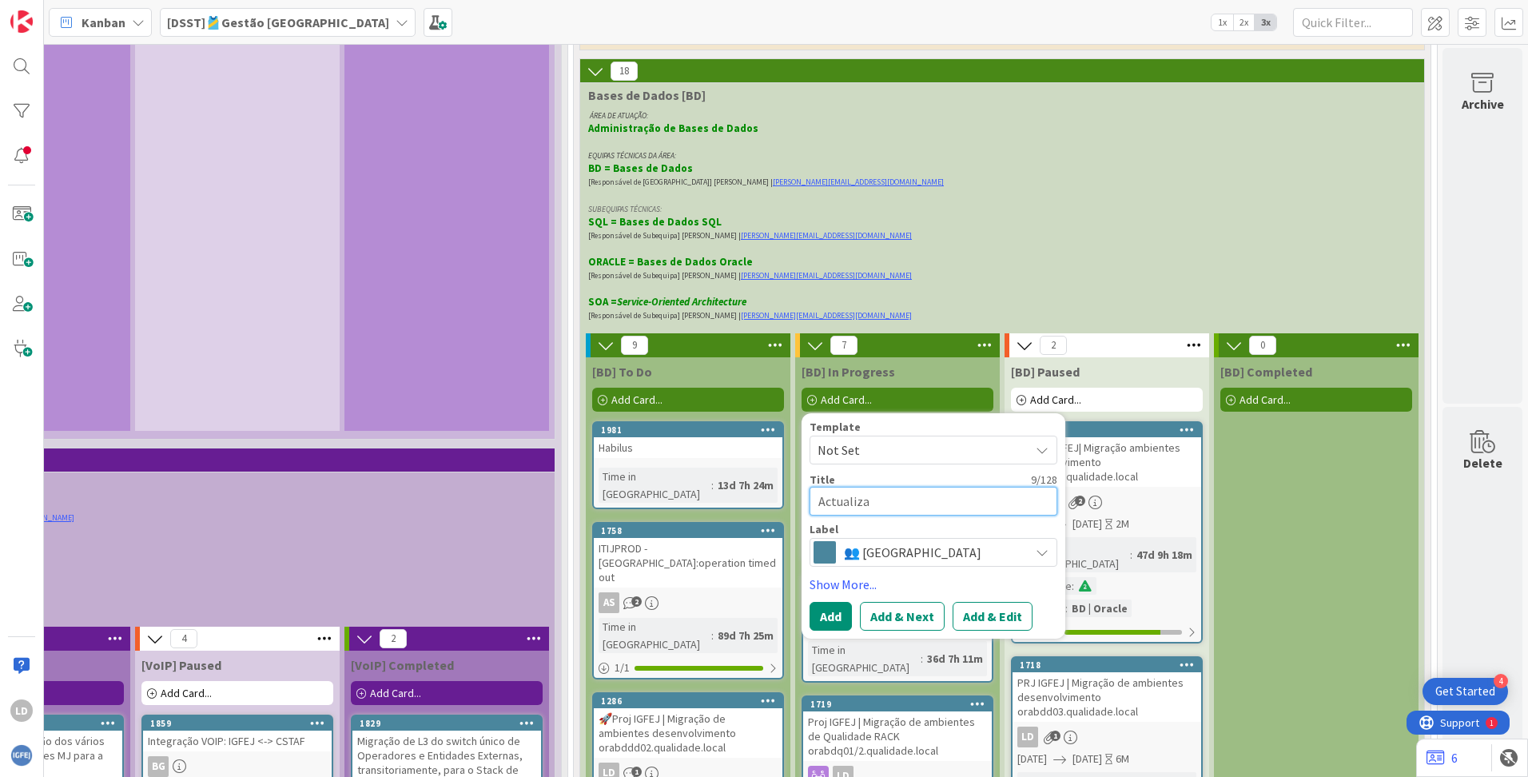
type textarea "x"
type textarea "Actualizaç"
type textarea "x"
type textarea "Actualizaçã"
type textarea "x"
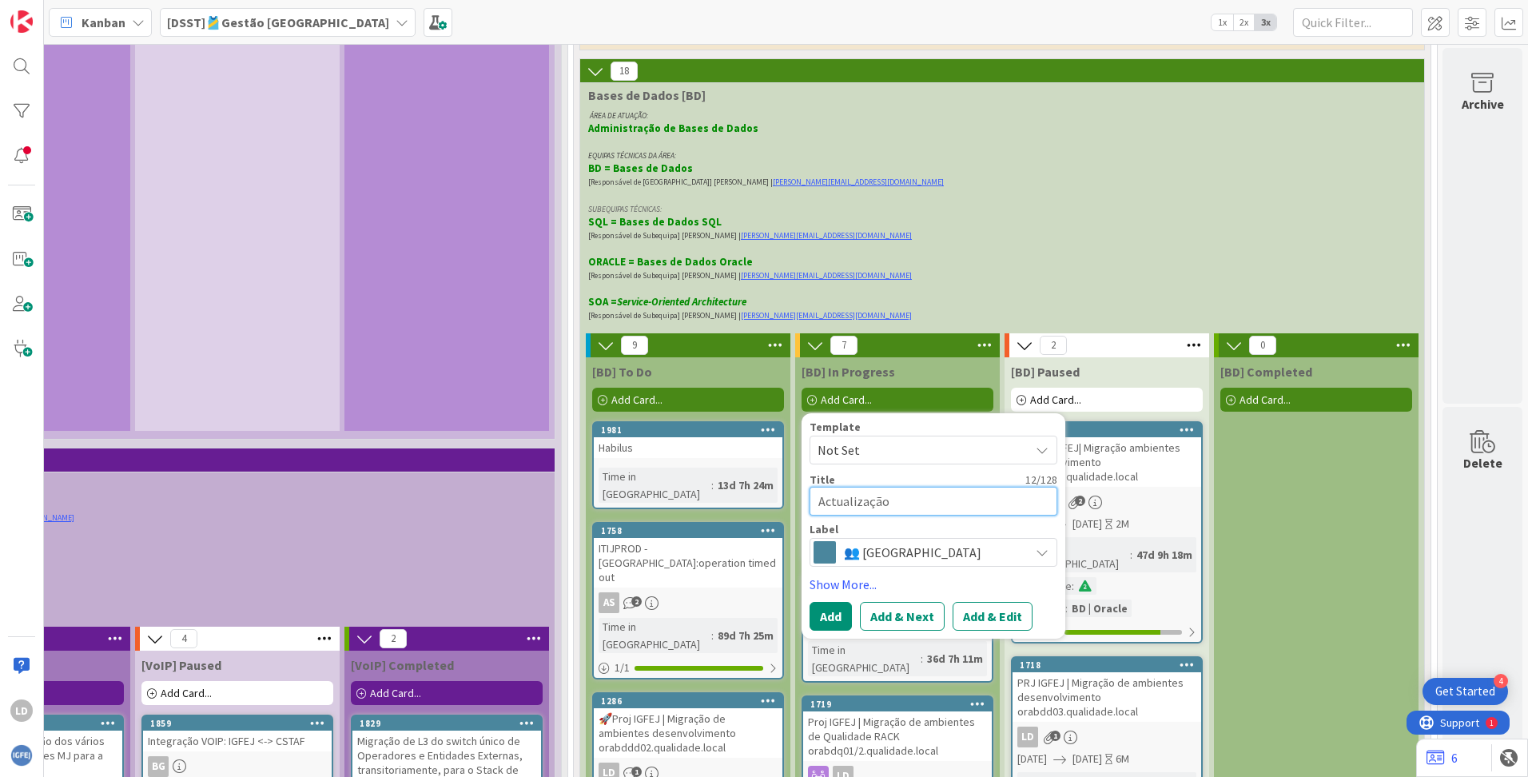
type textarea "Actualização"
type textarea "x"
type textarea "Actualização d"
type textarea "x"
type textarea "Actualização de"
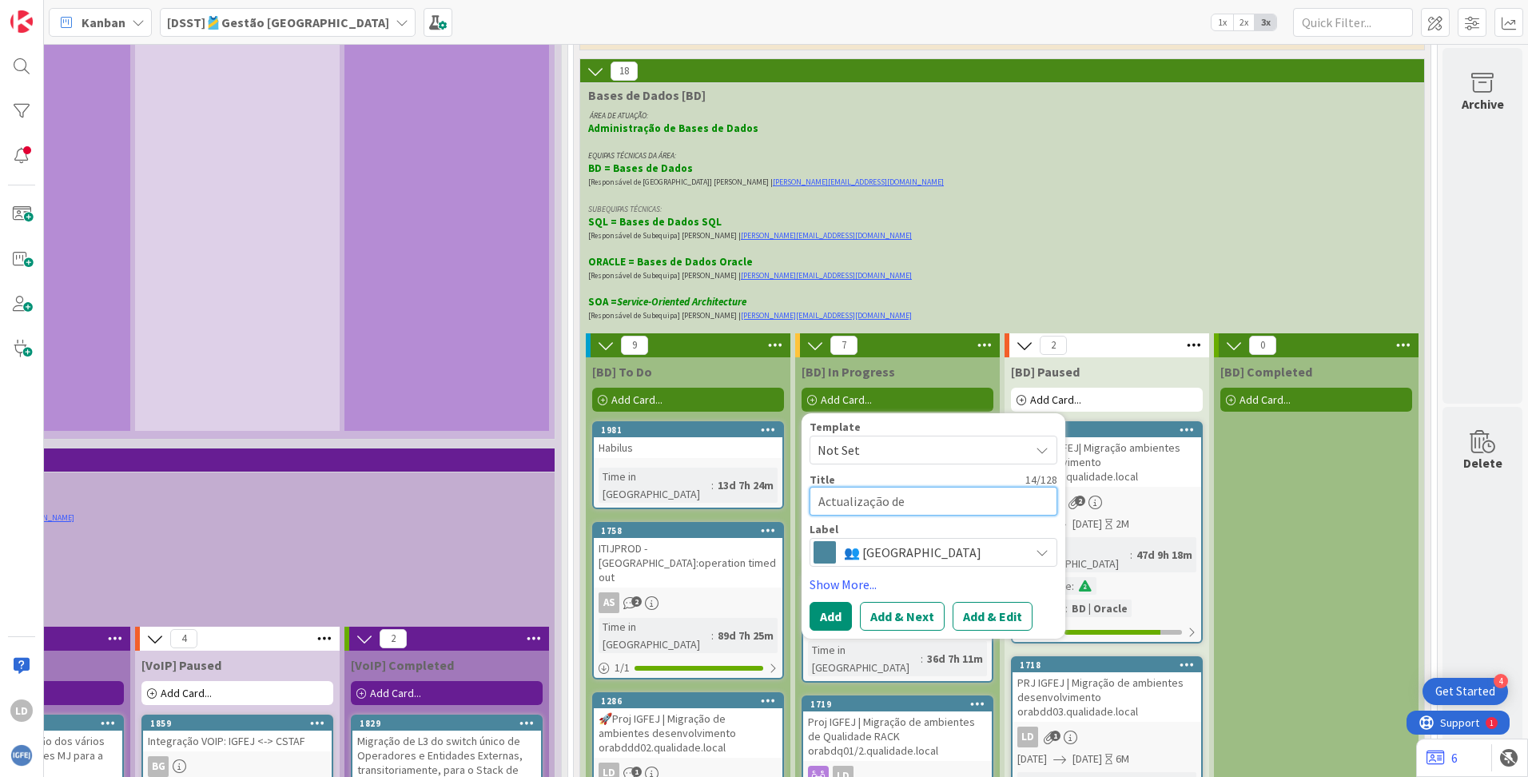
type textarea "x"
type textarea "Actualização de"
click at [852, 487] on textarea "Actualização de" at bounding box center [933, 501] width 248 height 29
click at [817, 487] on textarea "Actualização de" at bounding box center [933, 501] width 248 height 29
type textarea "x"
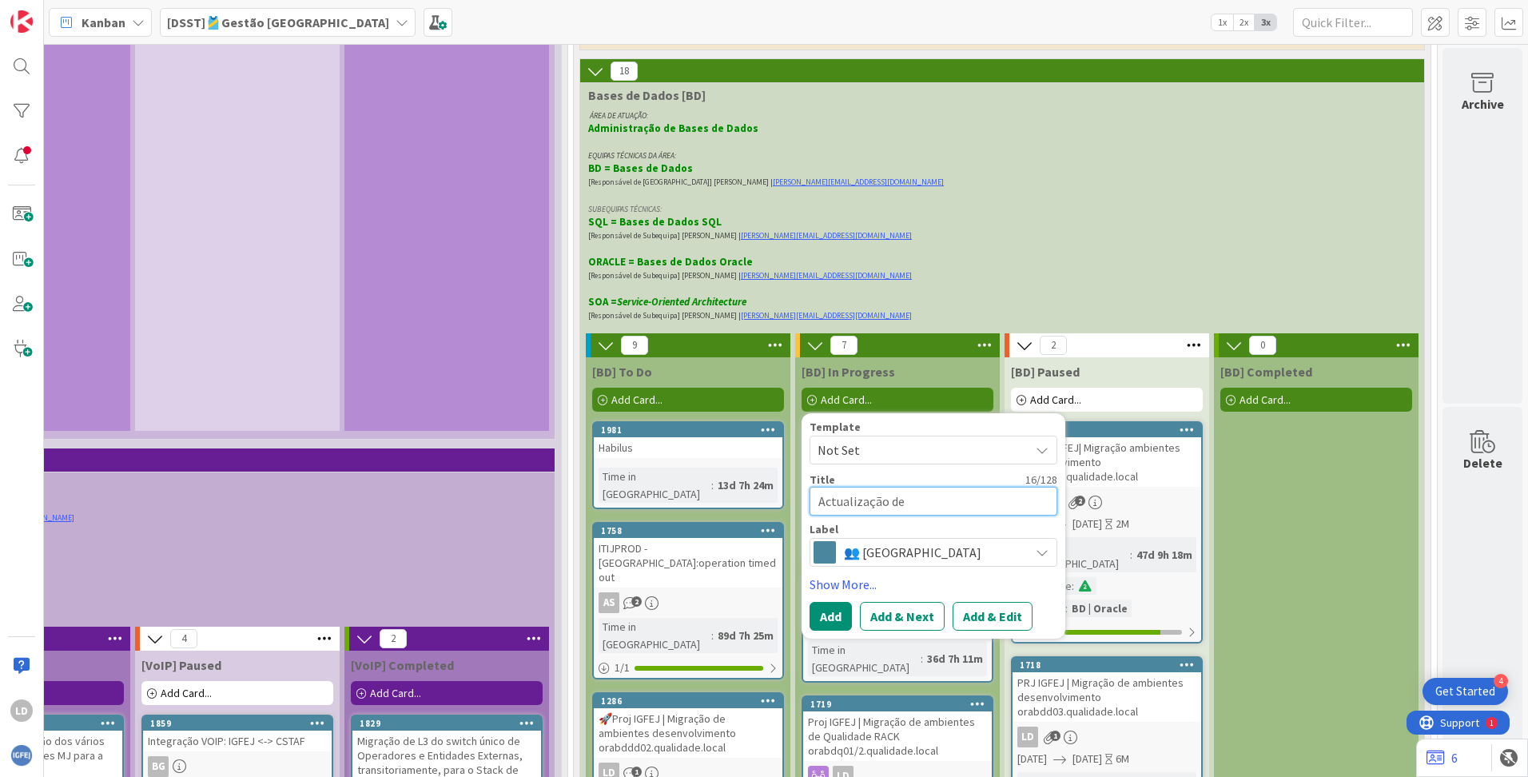
type textarea "Atualização de"
click at [905, 487] on textarea "Atualização de" at bounding box center [933, 501] width 248 height 29
type textarea "x"
type textarea "Atualização de s"
type textarea "x"
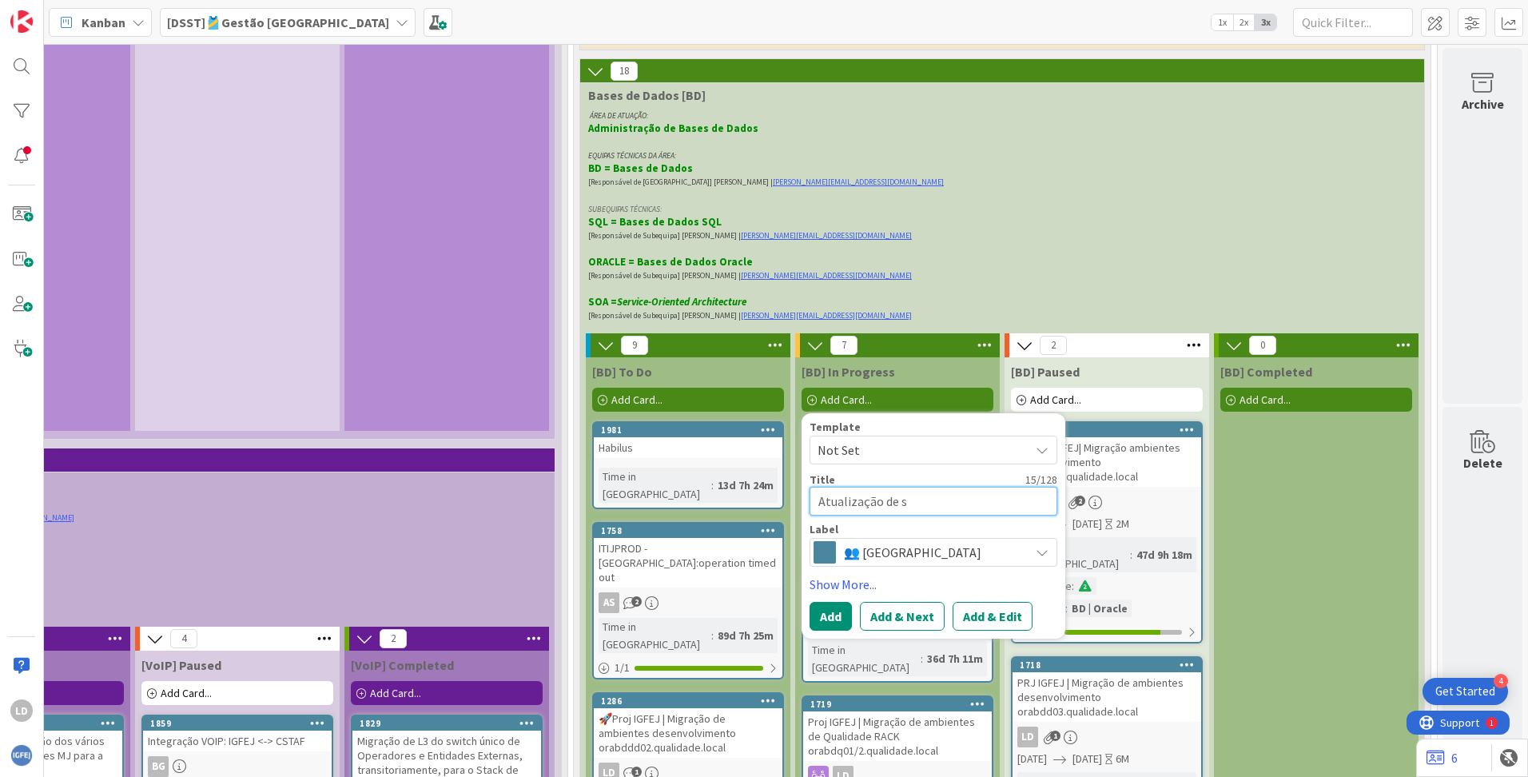
type textarea "Atualização de se"
type textarea "x"
type textarea "Atualização de ser"
type textarea "x"
type textarea "Atualização de serv"
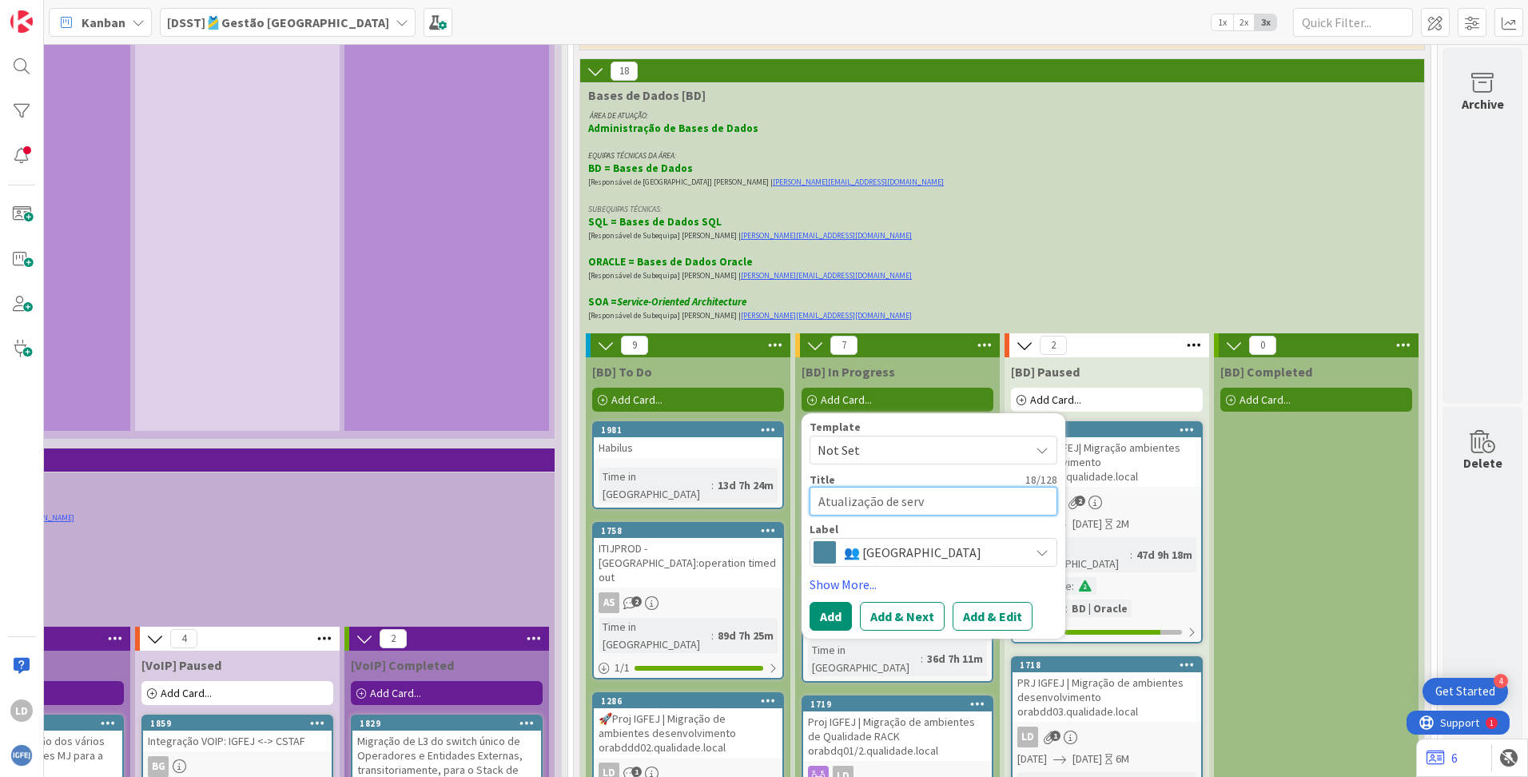
type textarea "x"
type textarea "Atualização de servi"
type textarea "x"
type textarea "Atualização de servid"
type textarea "x"
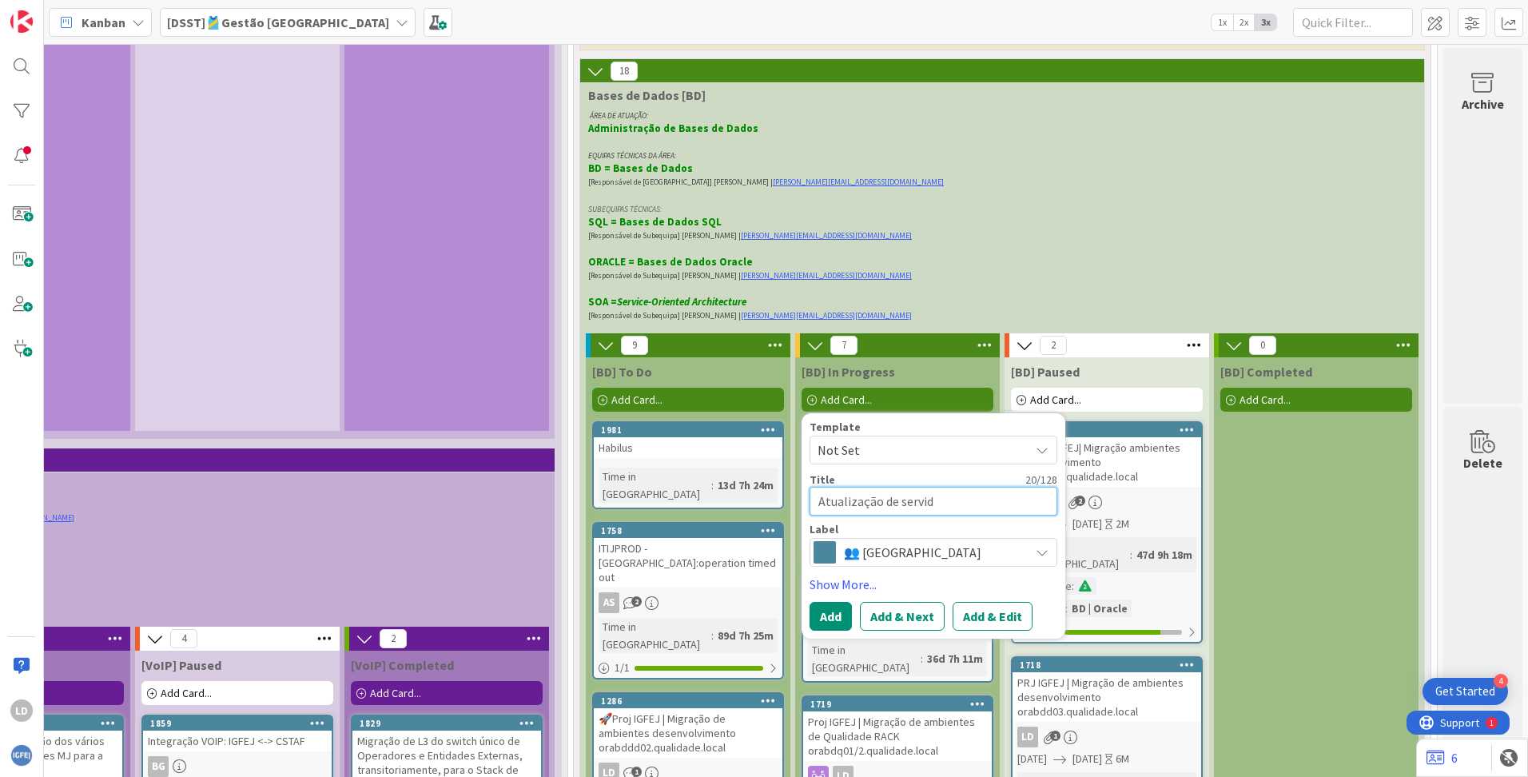
type textarea "Atualização de servido"
type textarea "x"
type textarea "Atualização de servidor"
type textarea "x"
type textarea "Atualização de servidor"
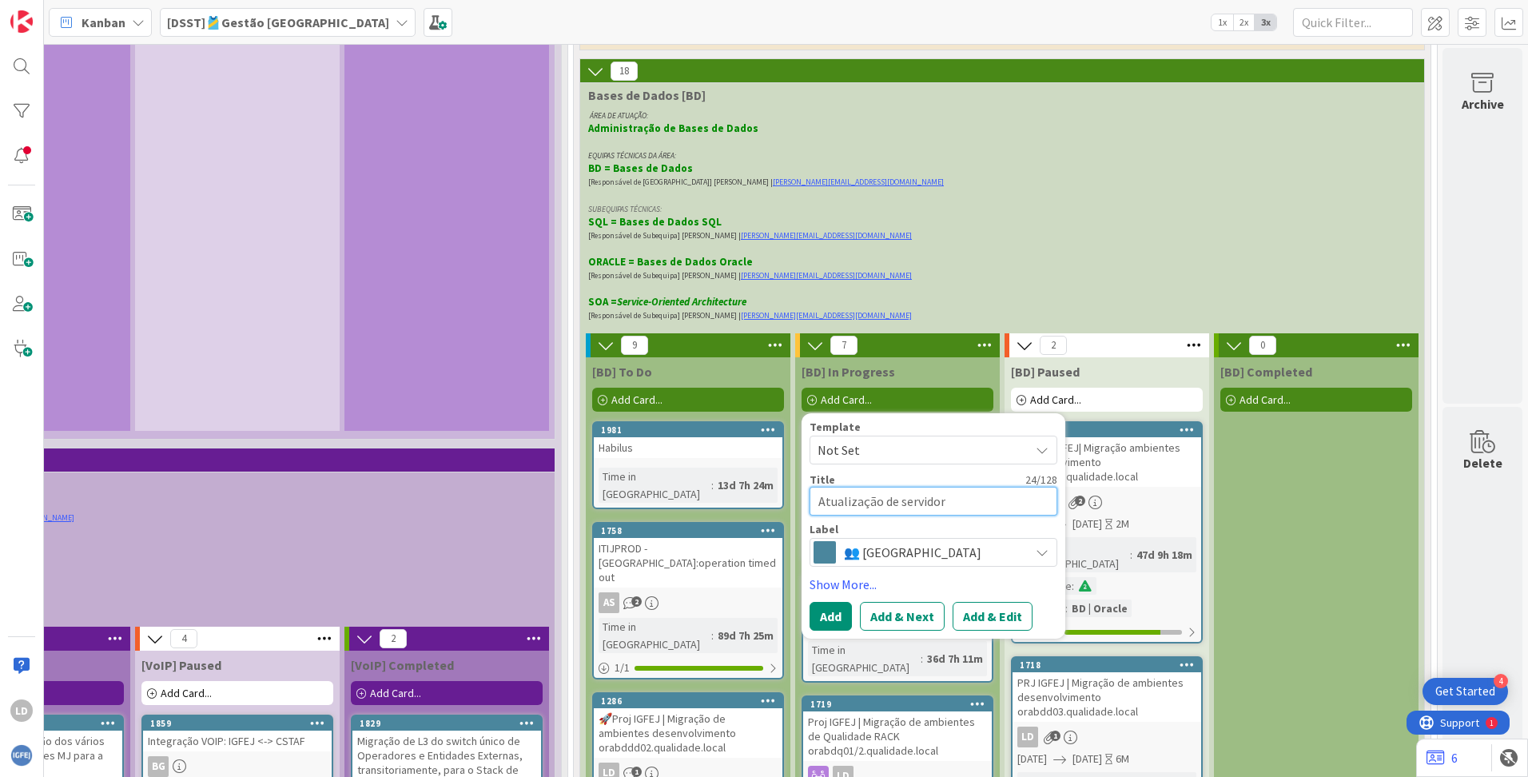
drag, startPoint x: 837, startPoint y: 323, endPoint x: 814, endPoint y: 323, distance: 22.4
click at [814, 487] on textarea "Atualização de servidor" at bounding box center [933, 501] width 248 height 29
click at [938, 487] on textarea "Atualização de servidor" at bounding box center [933, 501] width 248 height 29
click at [946, 487] on textarea "Atualização de servidor" at bounding box center [933, 501] width 248 height 29
type textarea "x"
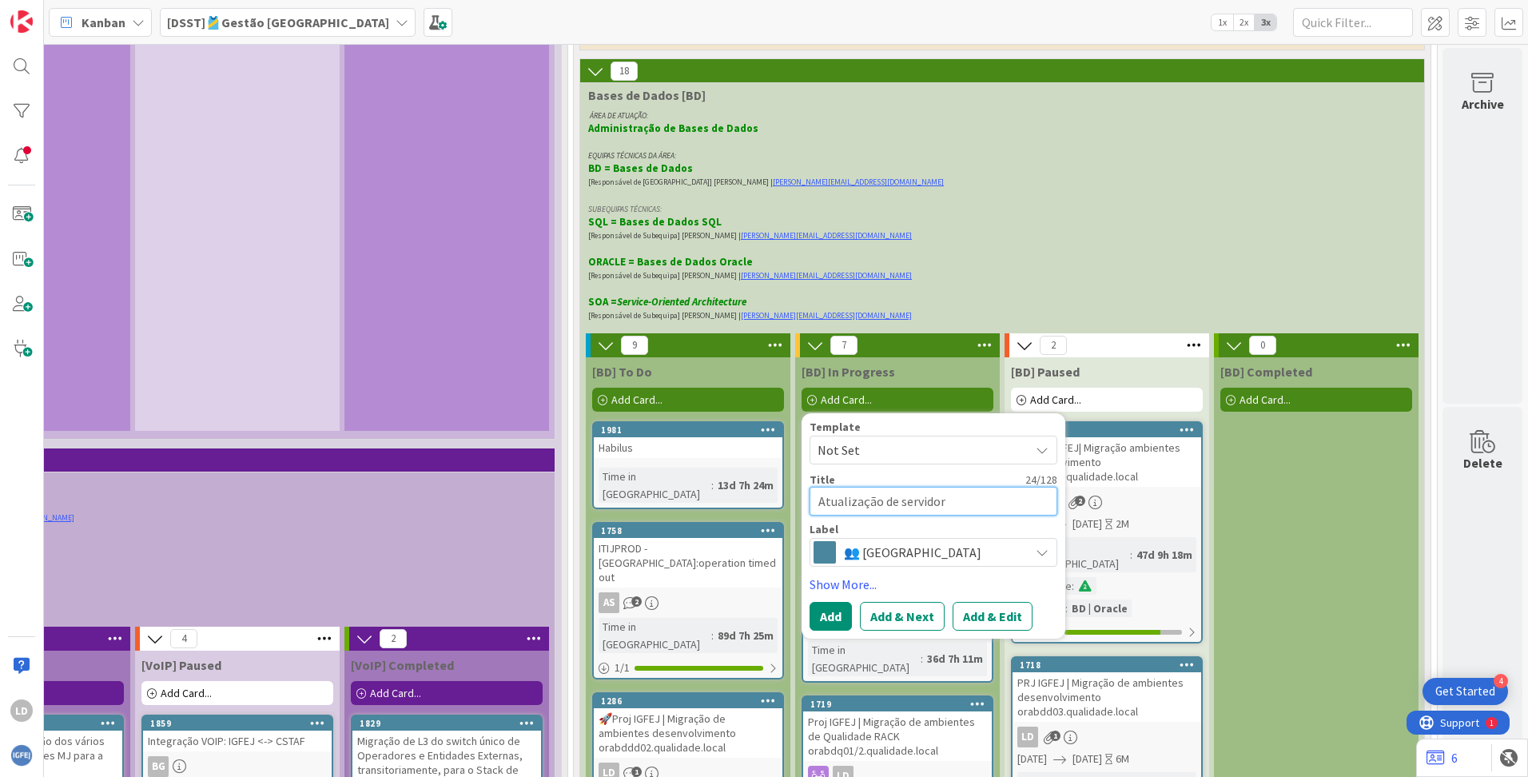
type textarea "Atualização de servidor"
type textarea "x"
type textarea "Atualização de servid"
type textarea "x"
type textarea "Atualização de servi"
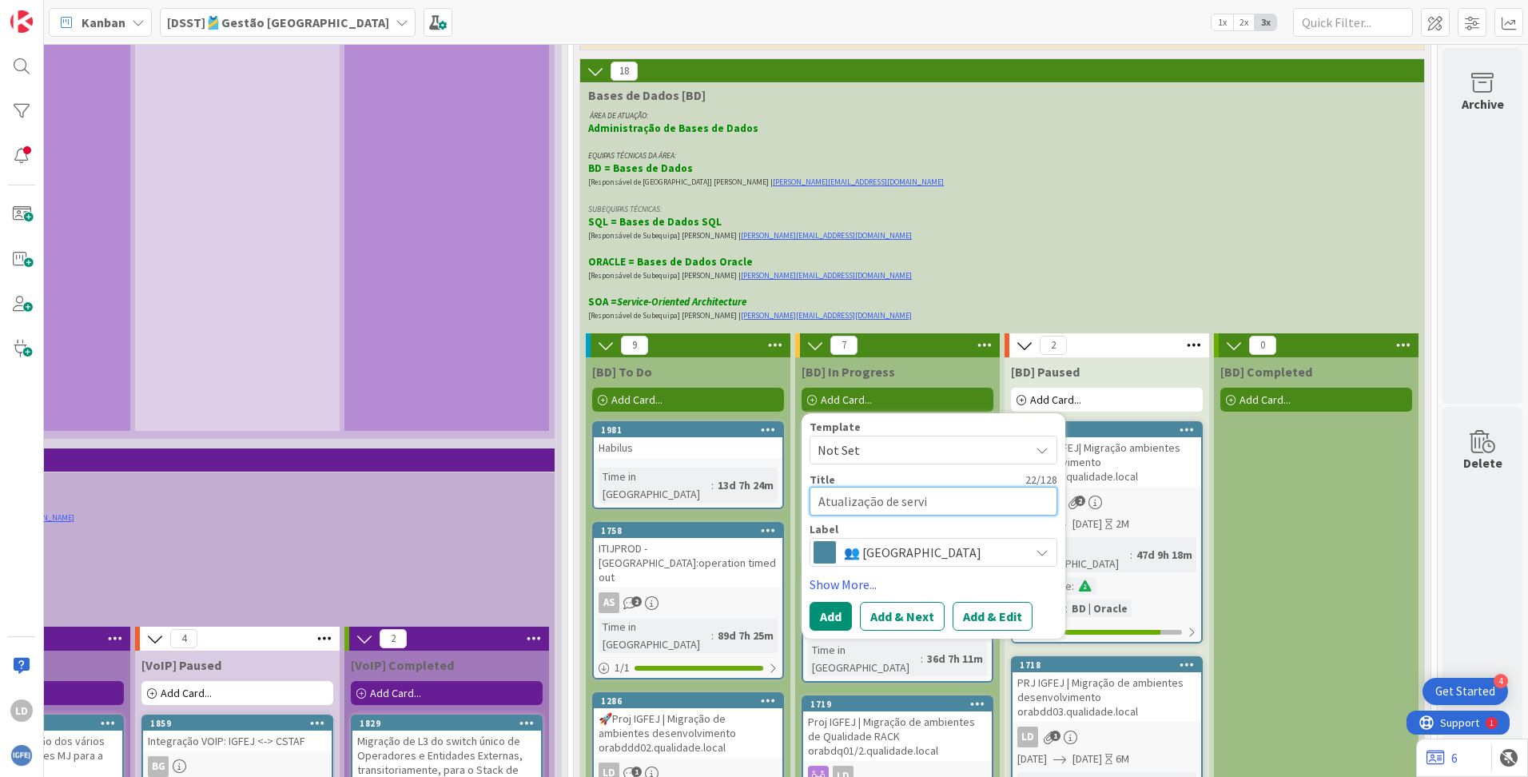
type textarea "x"
type textarea "Atualização de serv"
type textarea "x"
type textarea "Atualização de ser"
type textarea "x"
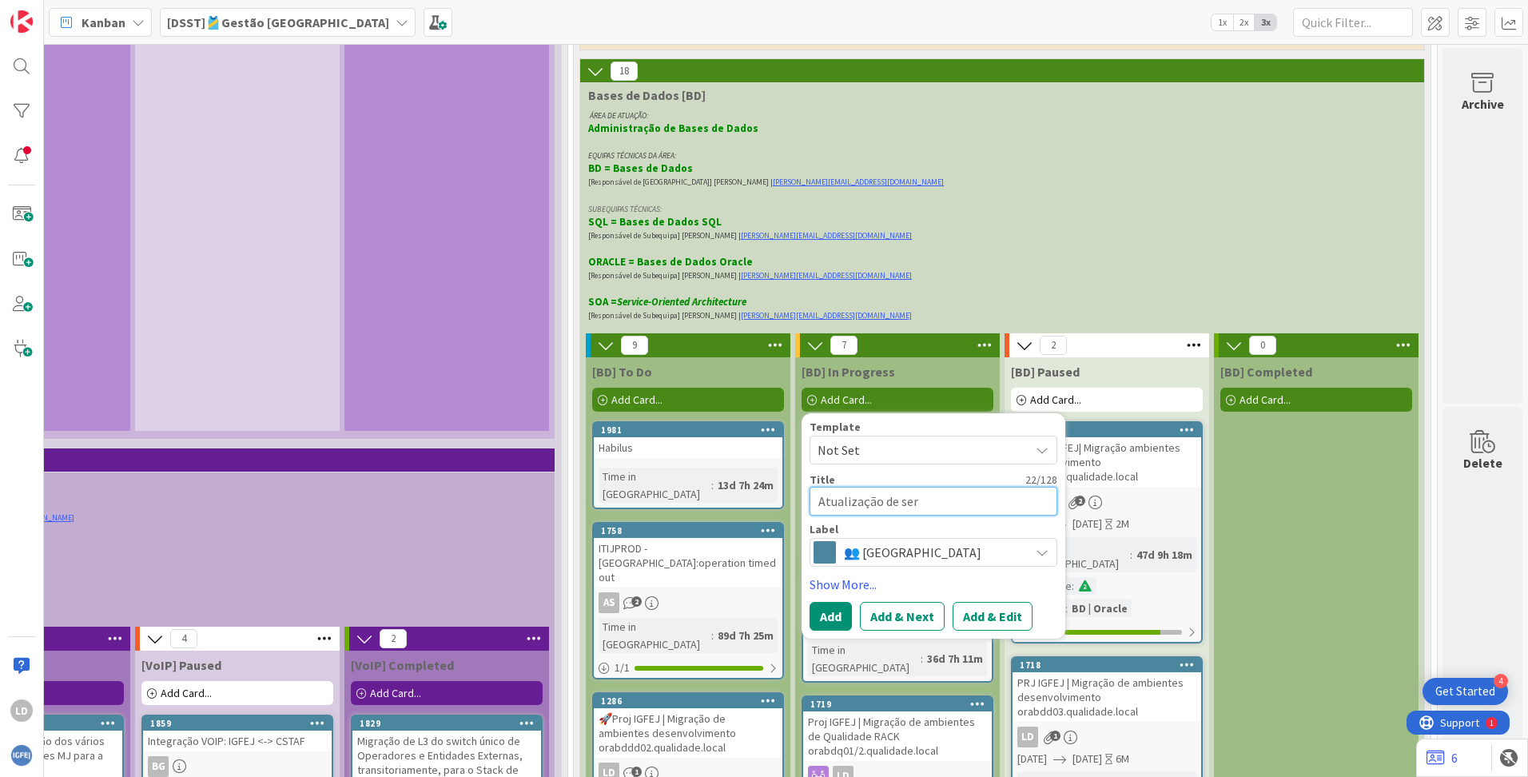
type textarea "Atualização de se"
type textarea "x"
type textarea "Atualização de"
type textarea "x"
type textarea "Atualização de b"
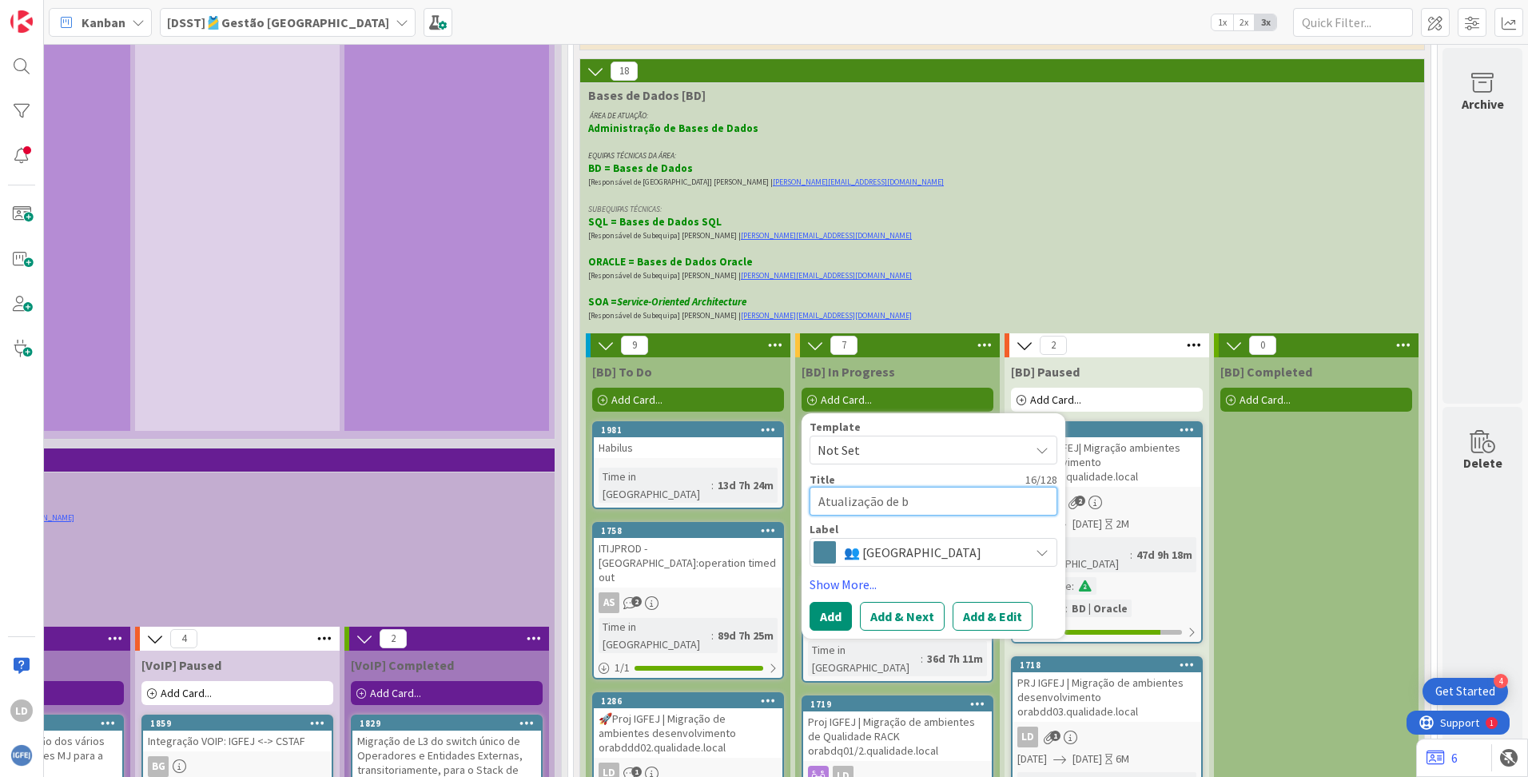
type textarea "x"
type textarea "Atualização de ba"
type textarea "x"
type textarea "Atualização de bas"
type textarea "x"
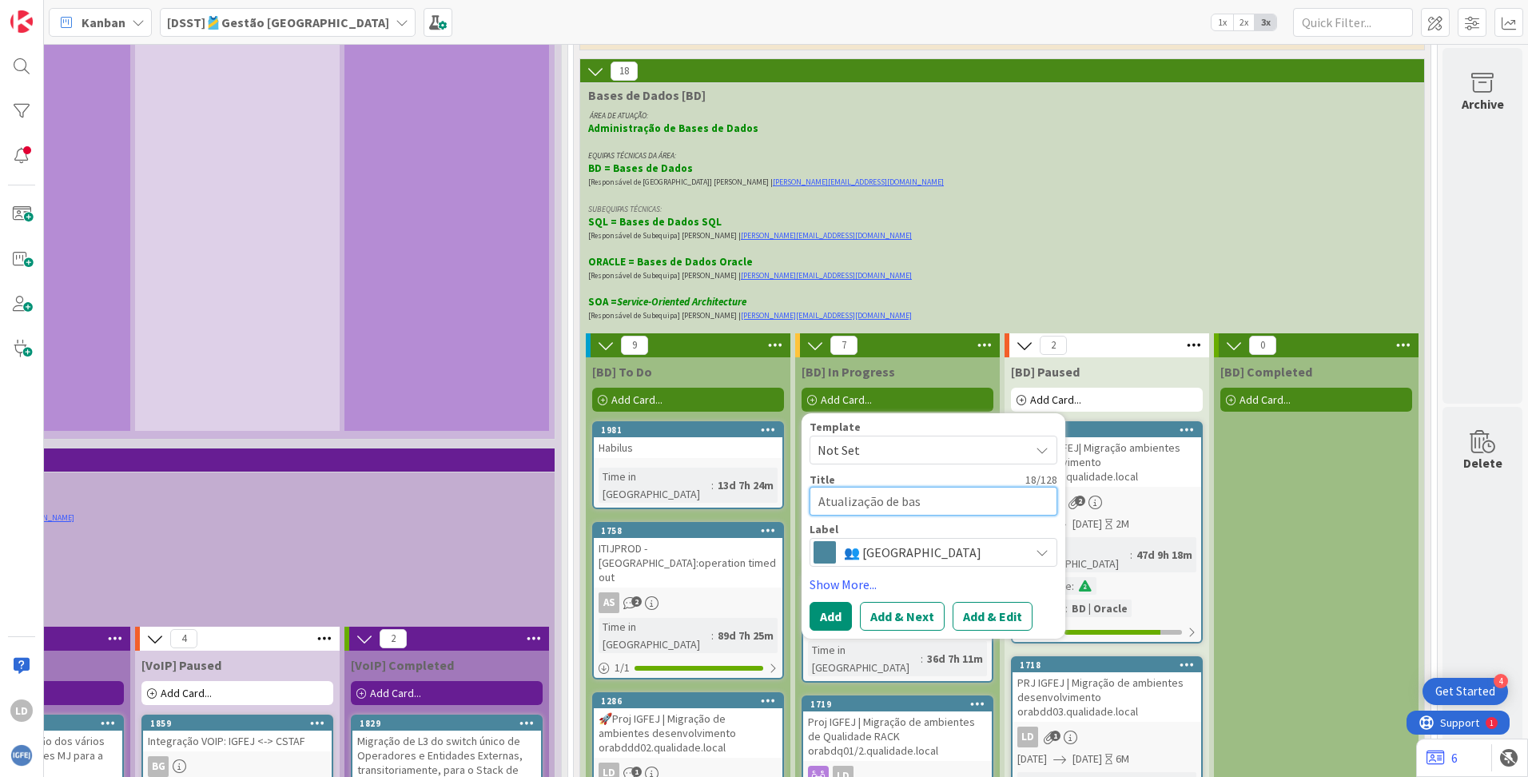
type textarea "Atualização de base"
type textarea "x"
type textarea "Atualização de base"
type textarea "x"
type textarea "Atualização de base d"
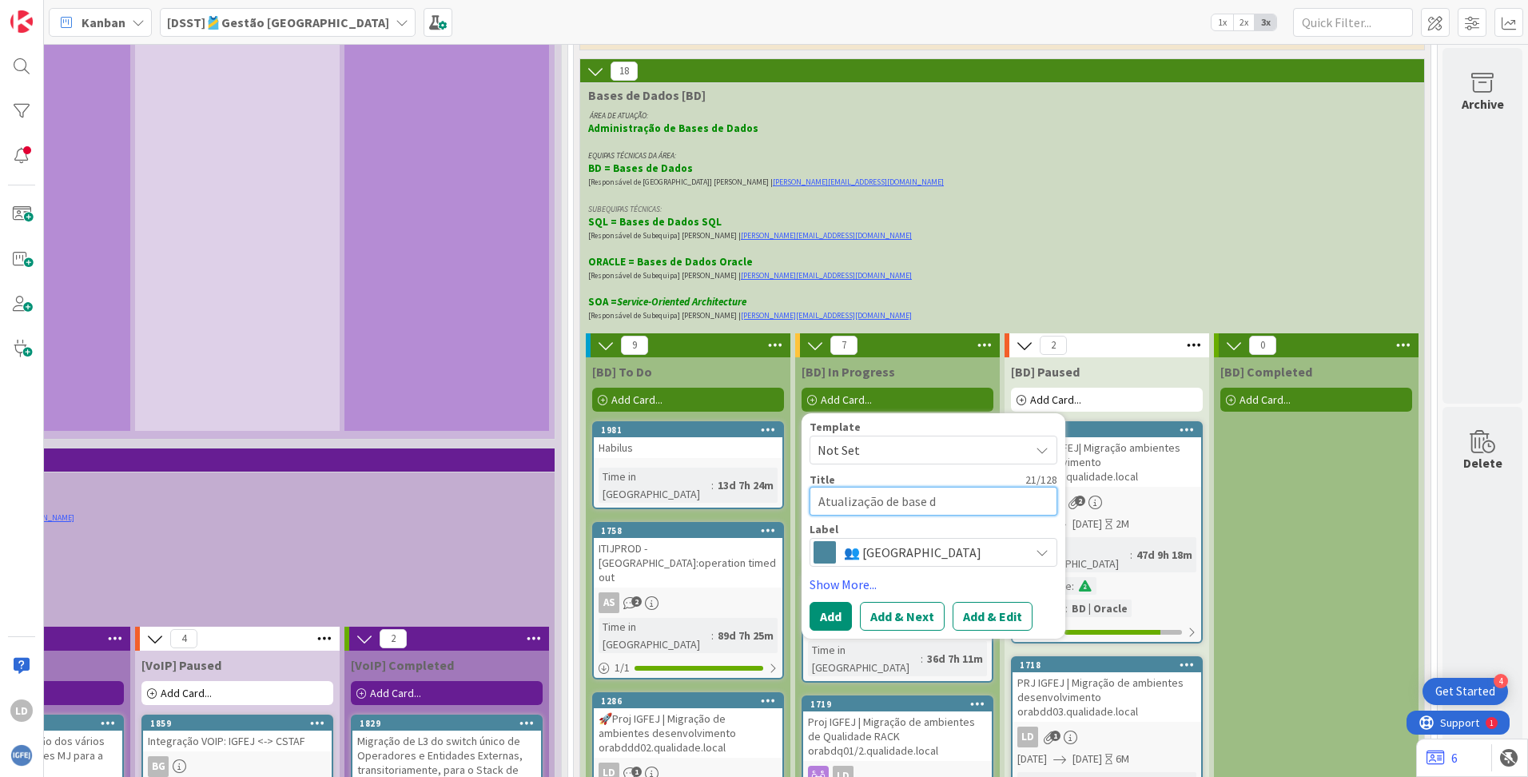
type textarea "x"
type textarea "Atualização de base da"
type textarea "x"
type textarea "Atualização de base dad"
type textarea "x"
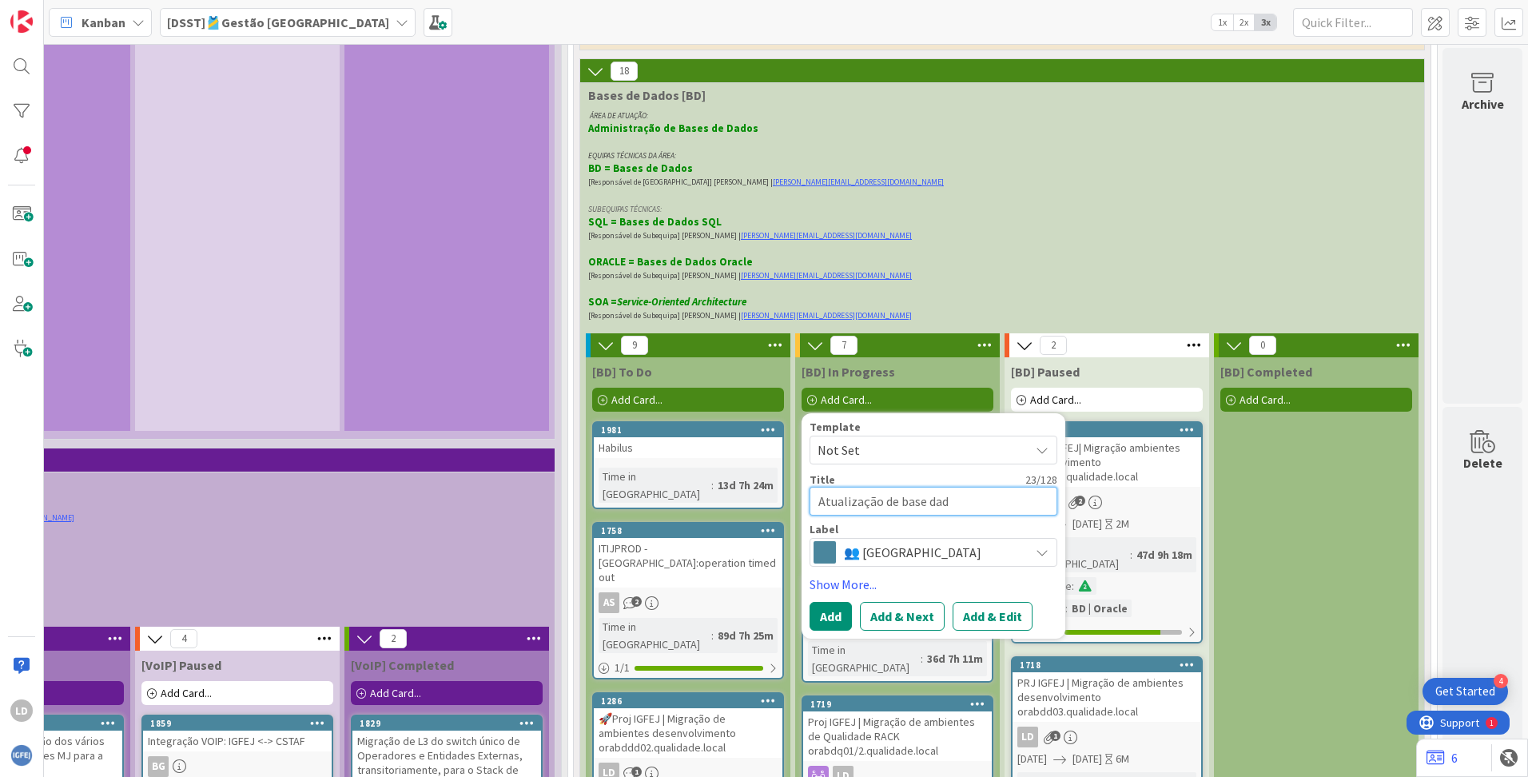
type textarea "Atualização de base dads"
type textarea "x"
type textarea "Atualização de base dad"
type textarea "x"
type textarea "Atualização de base dado"
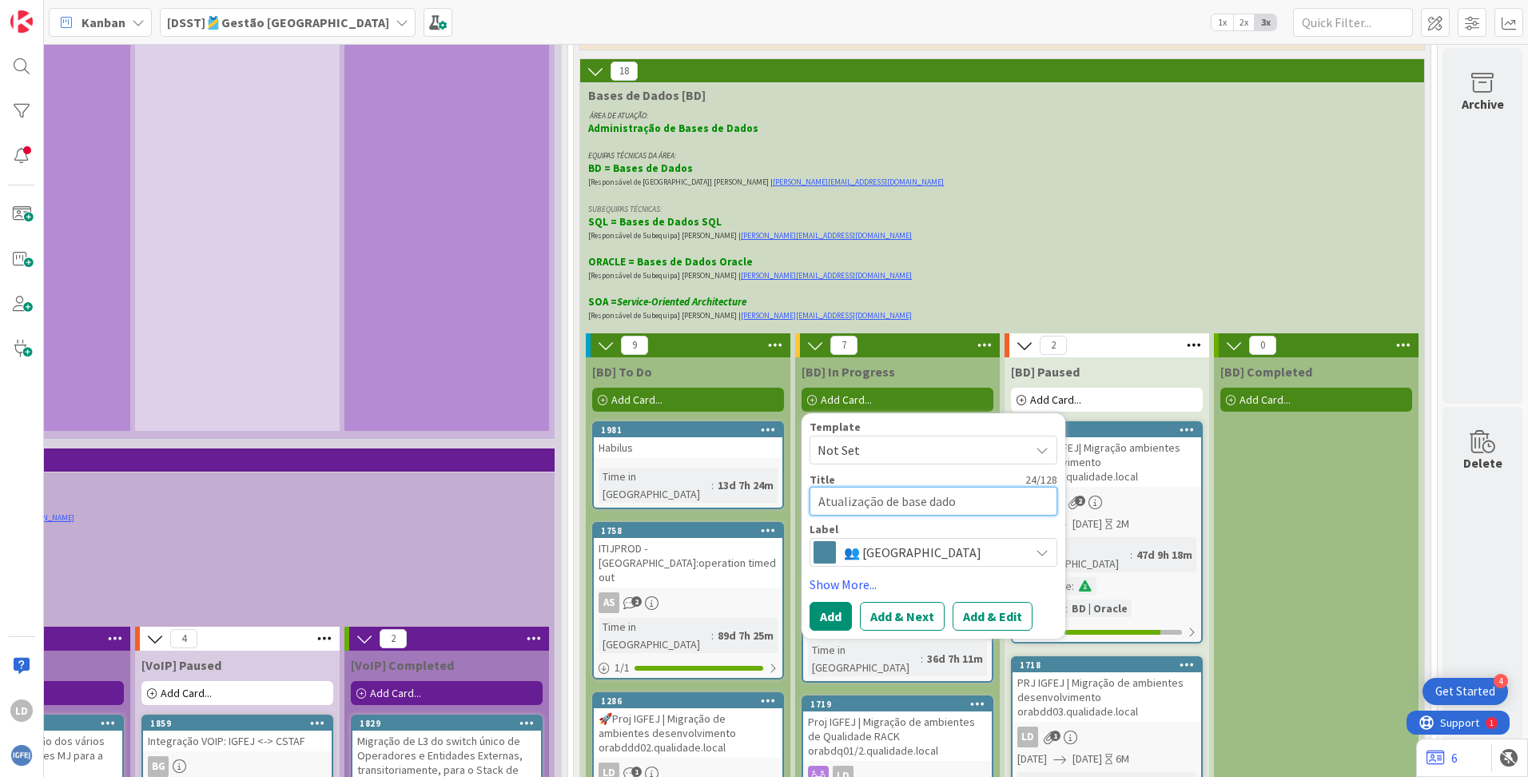
type textarea "x"
type textarea "Atualização de base dados"
type textarea "x"
type textarea "Atualização de base dados"
type textarea "x"
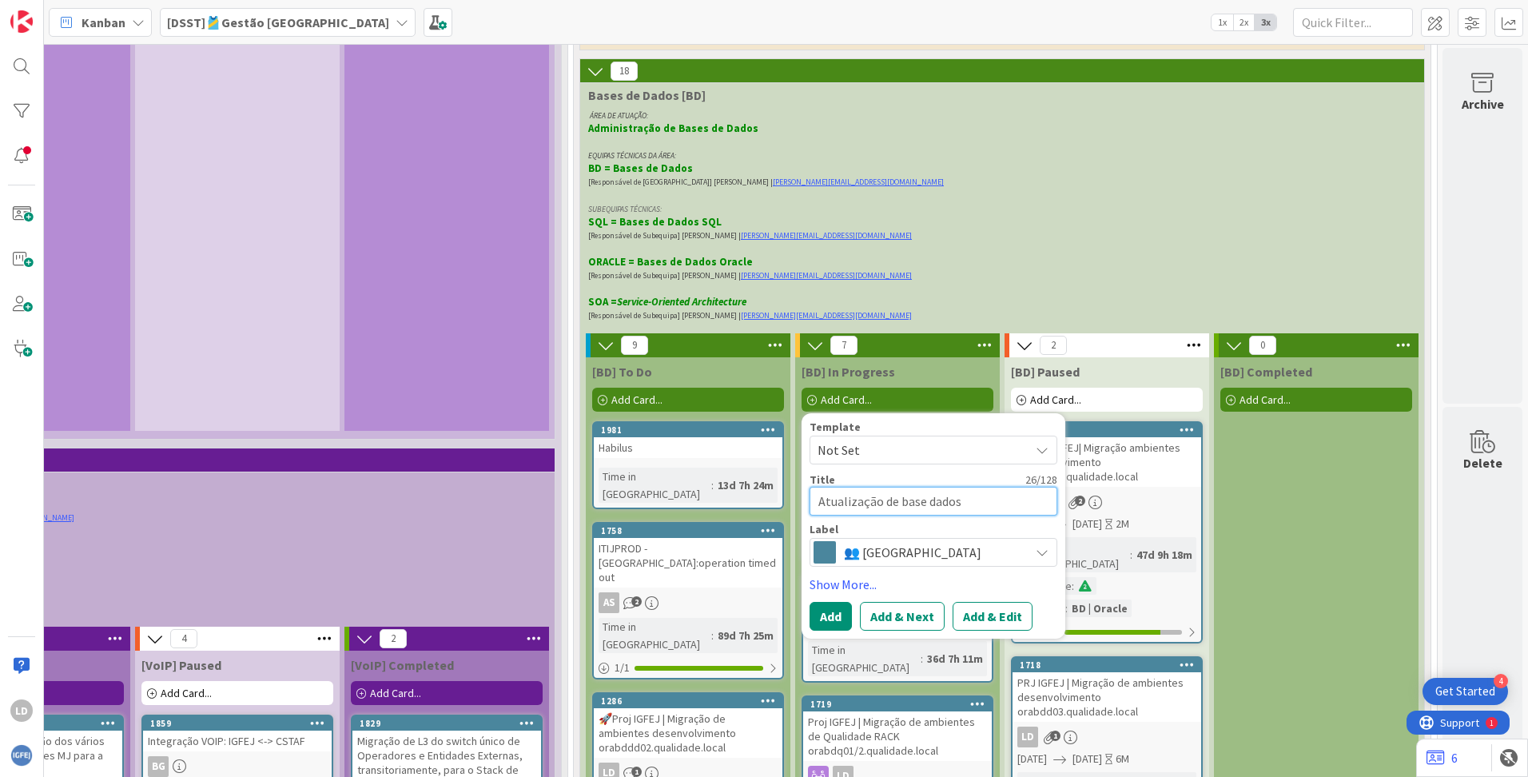
type textarea "Atualização de base dados P"
type textarea "x"
type textarea "Atualização de base dados PR"
type textarea "x"
type textarea "Atualização de base dados PRR"
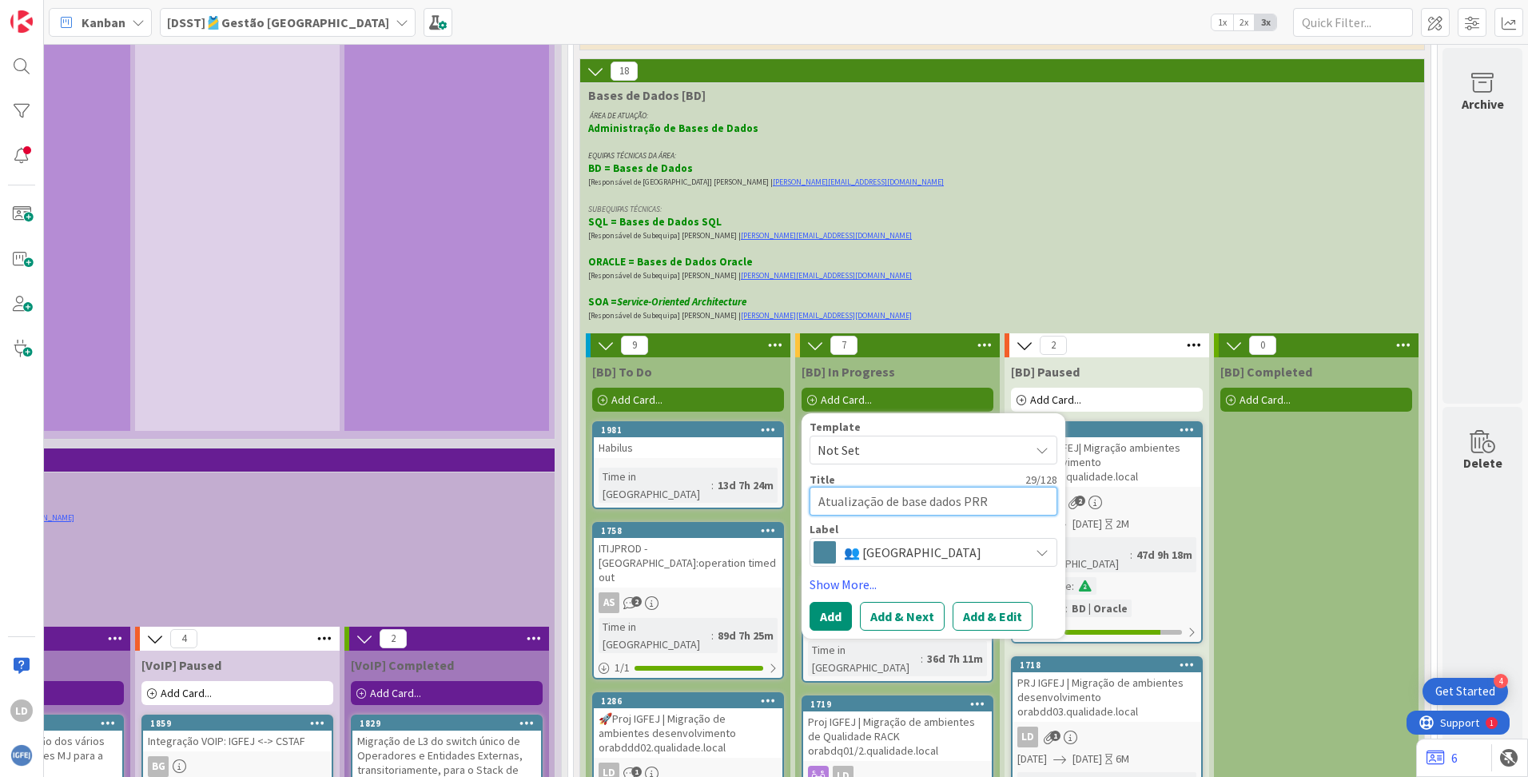
type textarea "x"
type textarea "Atualização de base dados PRRA"
type textarea "x"
type textarea "Atualização de base dados PRRAL"
click at [964, 487] on textarea "Atualização de base dados PRRAL" at bounding box center [933, 501] width 248 height 29
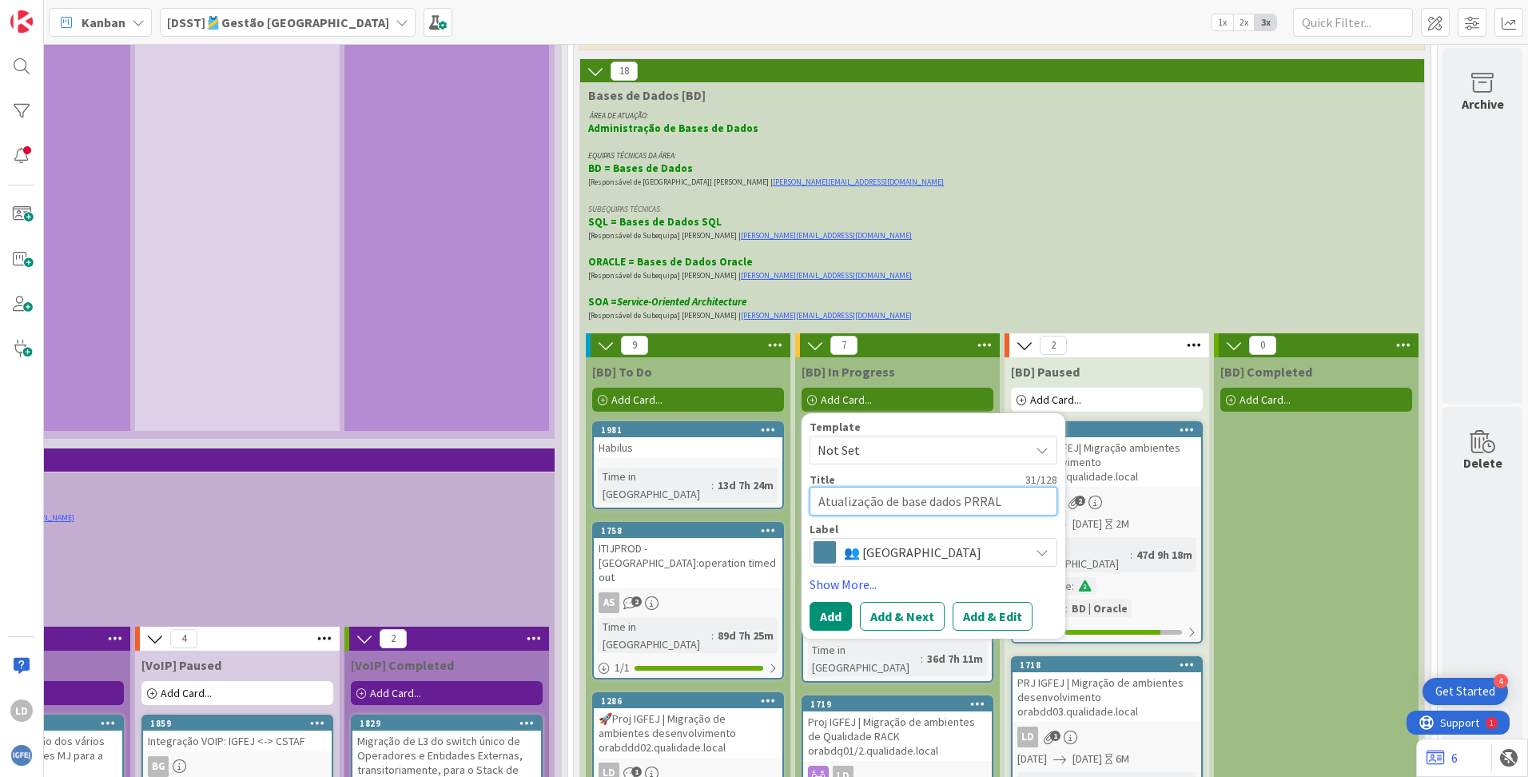
type textarea "x"
type textarea "Atualização de base dados PRDRAL"
click at [817, 560] on button "Add" at bounding box center [830, 616] width 42 height 29
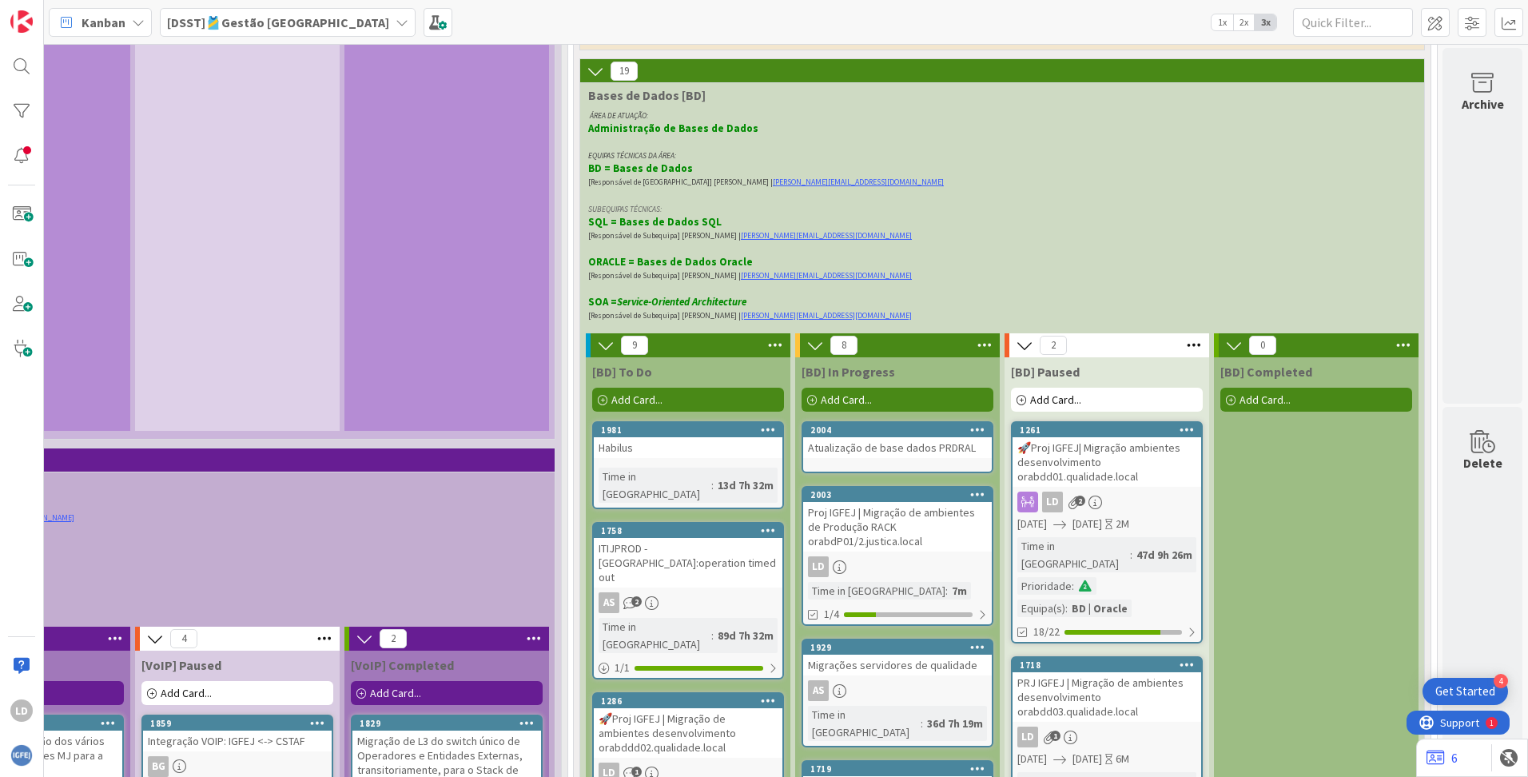
click at [853, 437] on div "Atualização de base dados PRDRAL" at bounding box center [897, 447] width 189 height 21
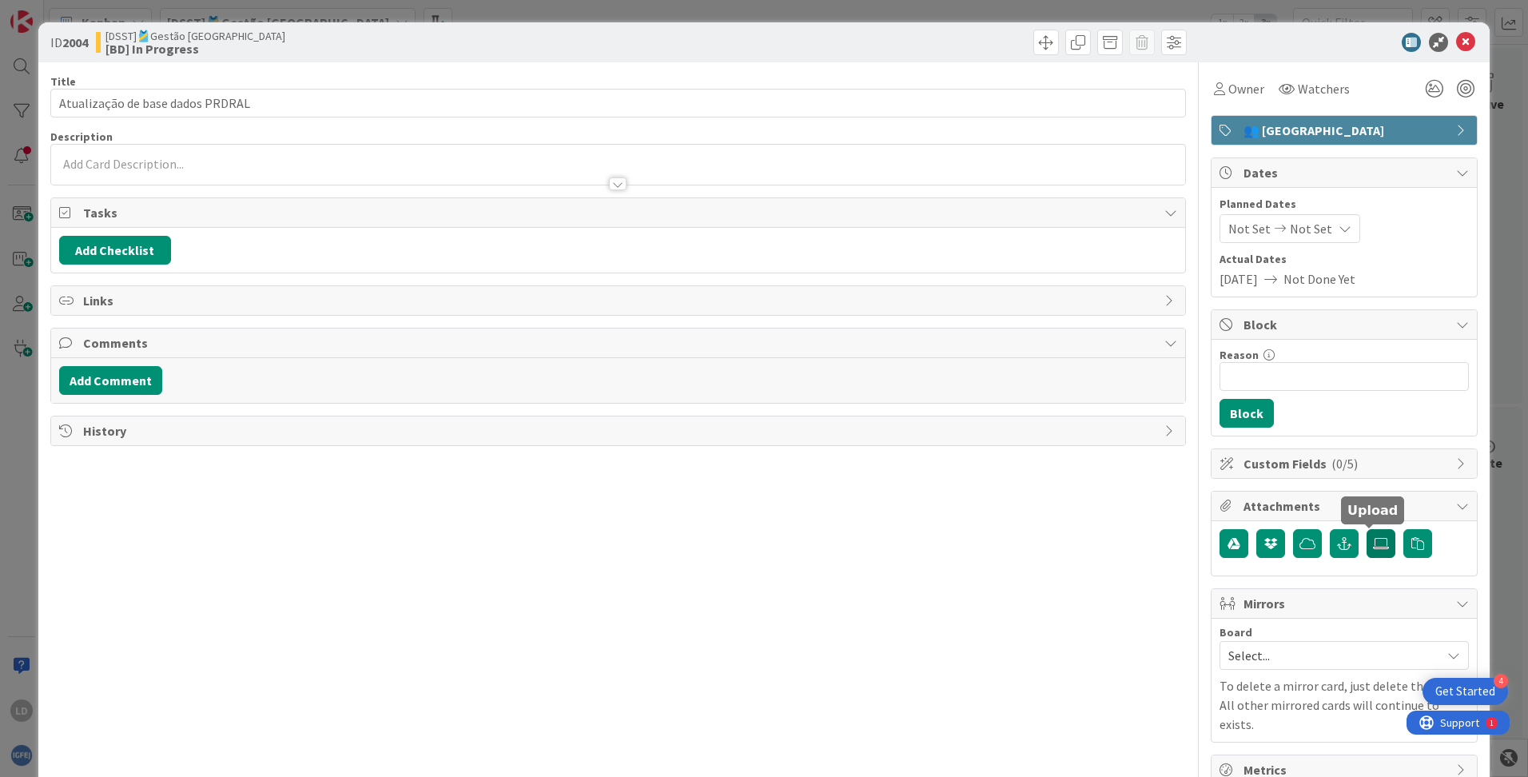
click at [976, 544] on icon at bounding box center [1381, 543] width 16 height 13
click at [976, 529] on input "file" at bounding box center [1366, 529] width 0 height 0
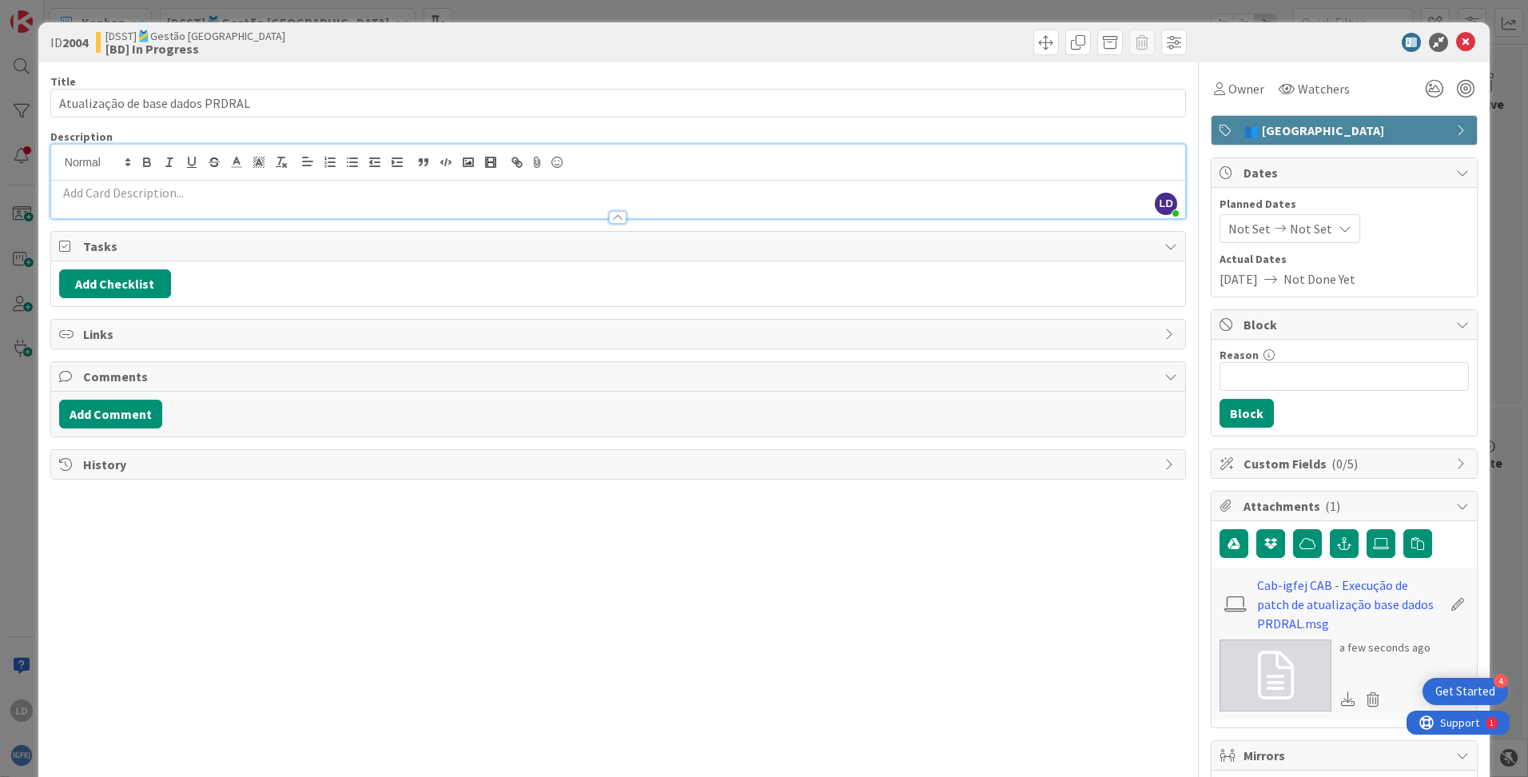
click at [130, 161] on div "LD [PERSON_NAME] just joined" at bounding box center [618, 182] width 1134 height 74
click at [976, 224] on span "Not Set" at bounding box center [1249, 228] width 42 height 19
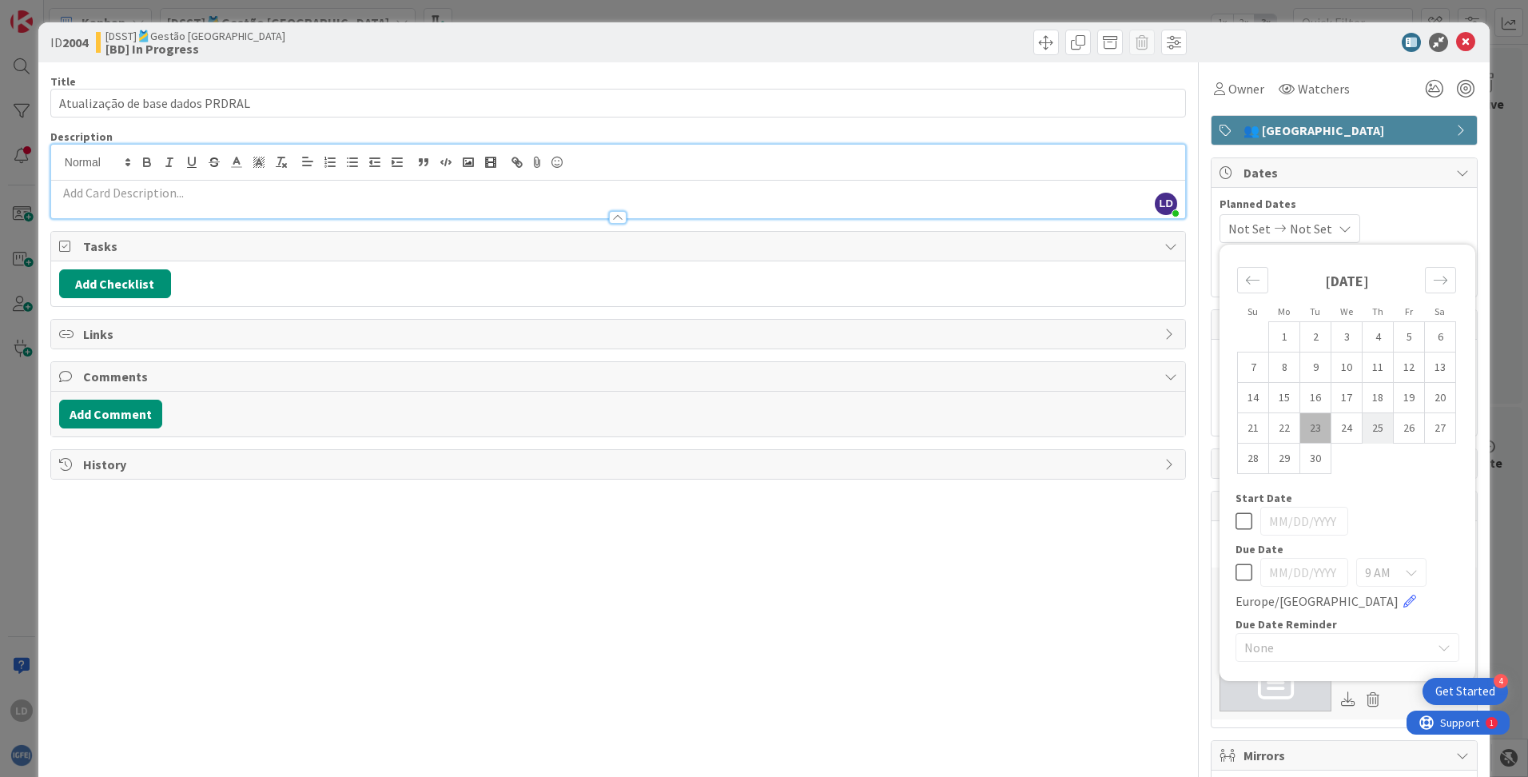
click at [976, 424] on td "25" at bounding box center [1377, 428] width 31 height 30
type input "[DATE]"
click at [976, 419] on td "25" at bounding box center [1377, 428] width 31 height 30
type input "[DATE]"
click at [120, 188] on p at bounding box center [618, 193] width 1118 height 18
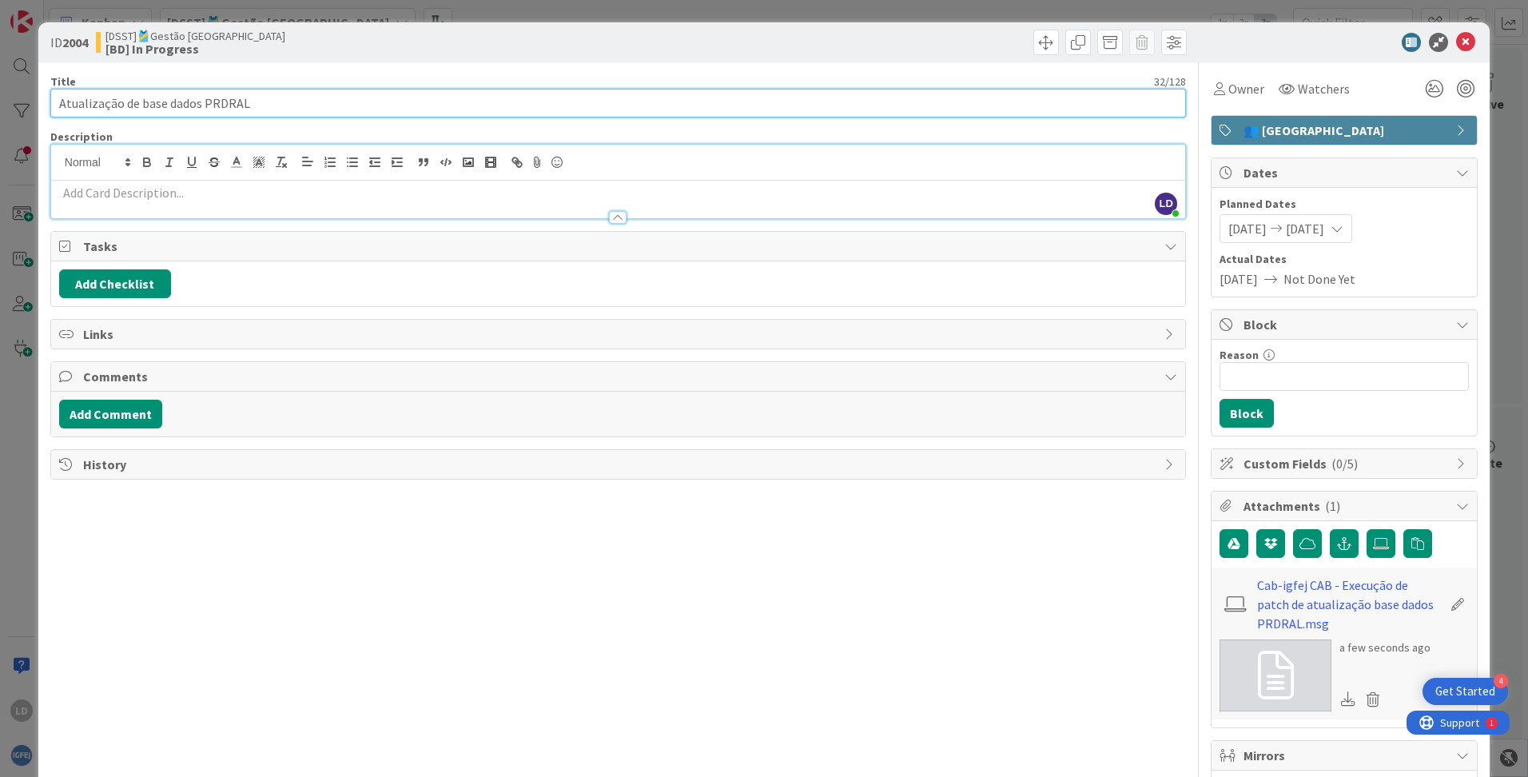
click at [284, 107] on input "Atualização de base dados PRDRAL" at bounding box center [617, 103] width 1135 height 29
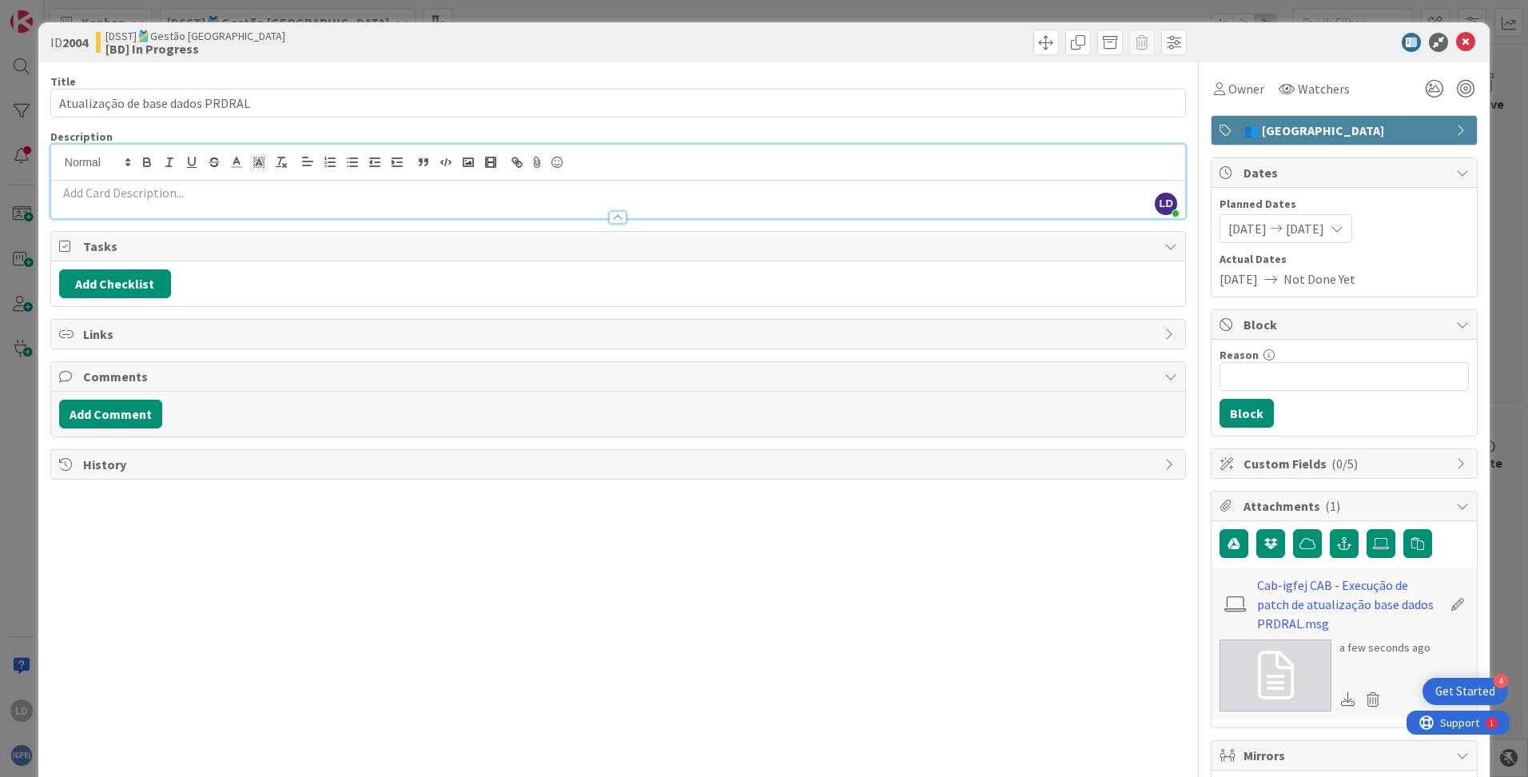
click at [131, 190] on p at bounding box center [618, 193] width 1118 height 18
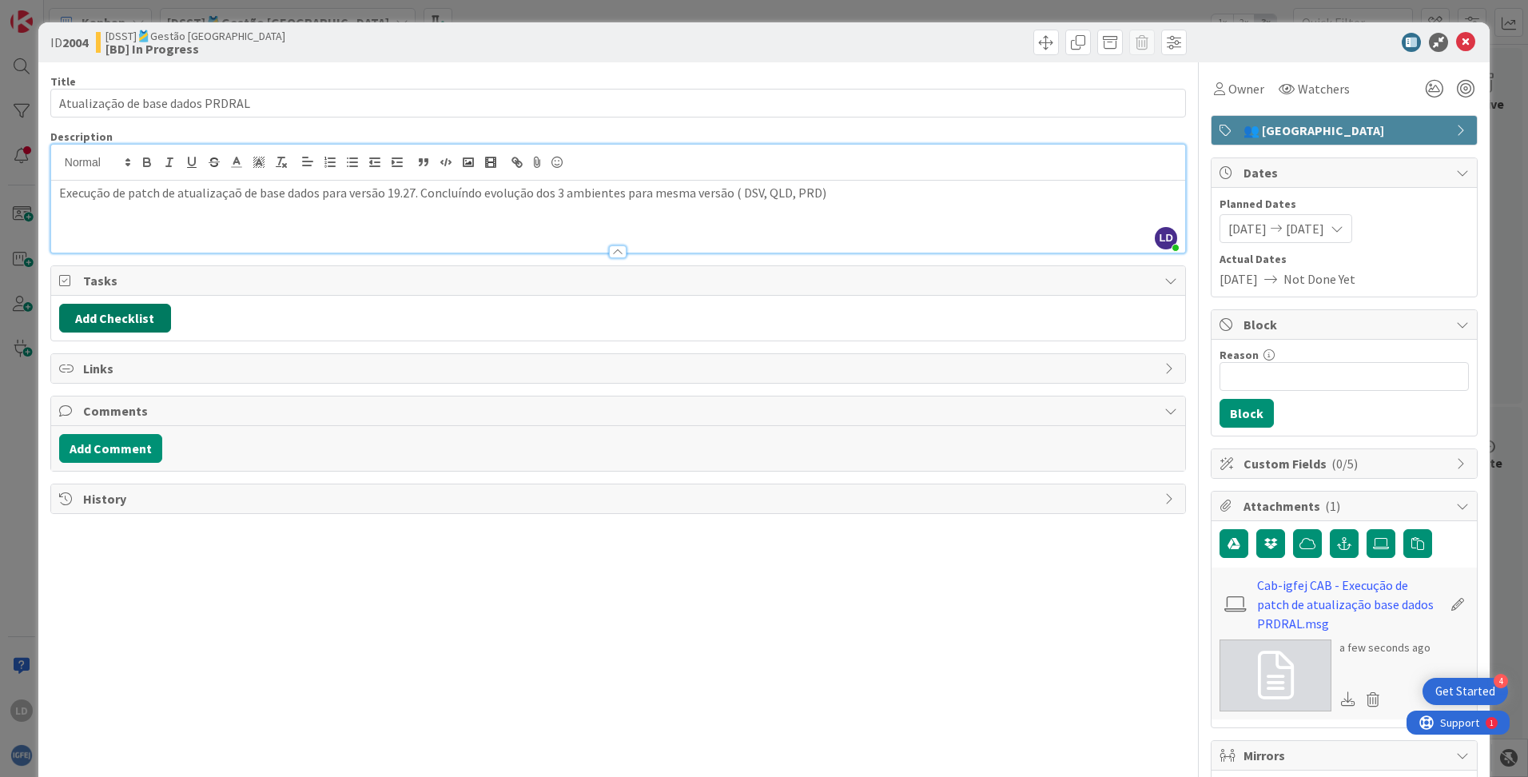
click at [101, 319] on button "Add Checklist" at bounding box center [115, 318] width 112 height 29
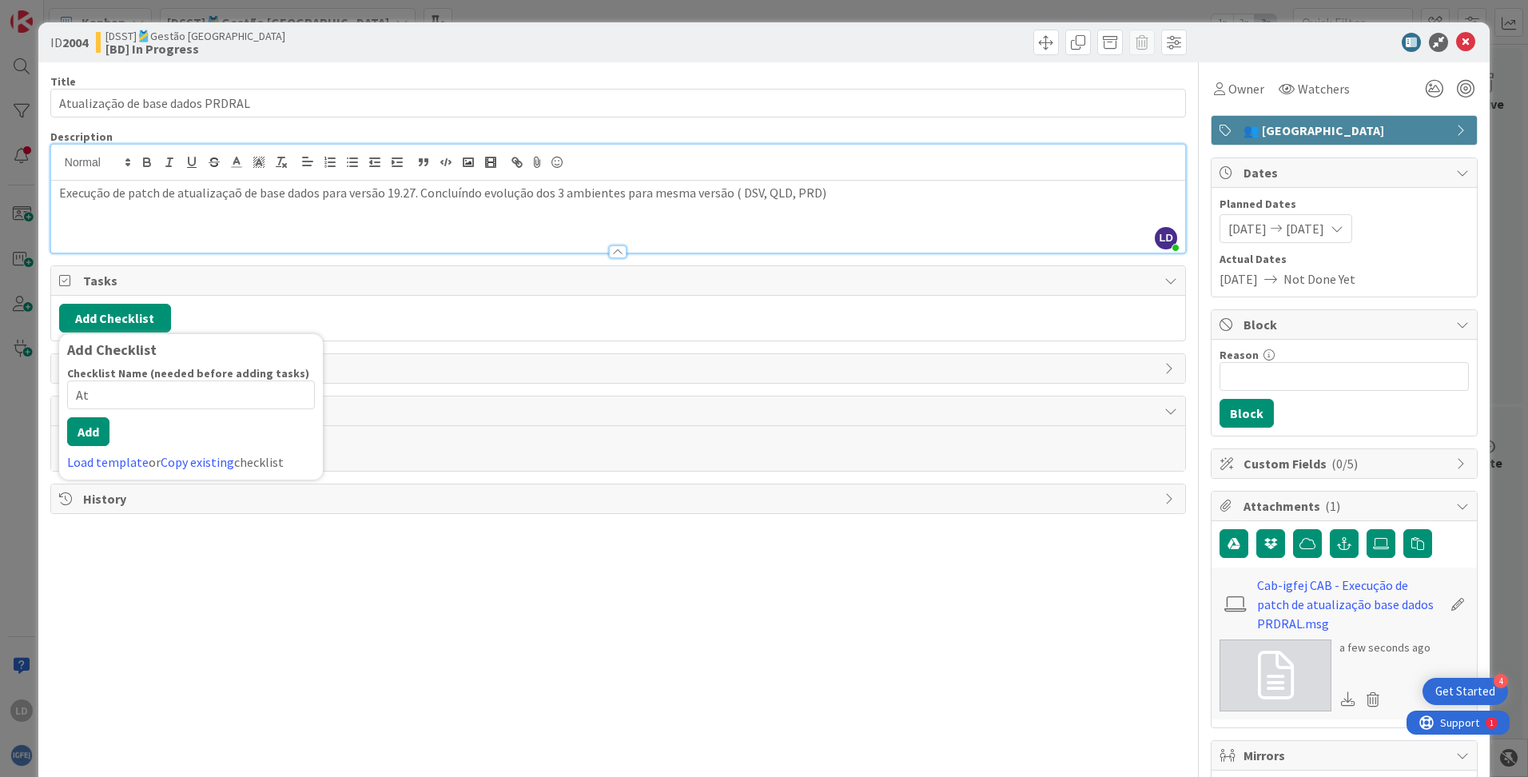
type input "A"
drag, startPoint x: 218, startPoint y: 408, endPoint x: 149, endPoint y: 406, distance: 69.5
click at [149, 406] on input "Instalação de software" at bounding box center [191, 394] width 248 height 29
type input "Instalação de versão 19.27"
click at [89, 443] on button "Add" at bounding box center [88, 431] width 42 height 29
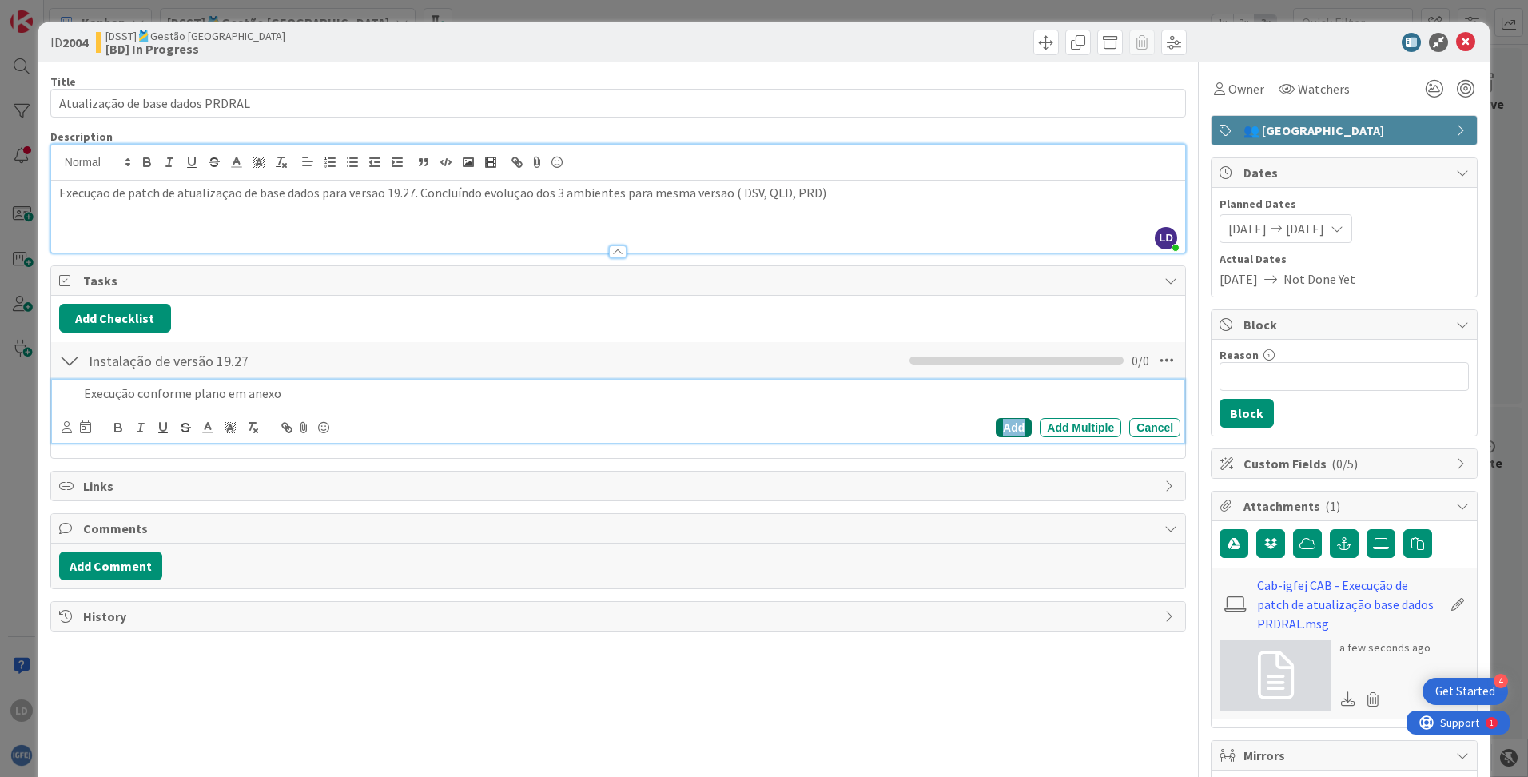
click at [976, 430] on div "Add" at bounding box center [1014, 427] width 36 height 19
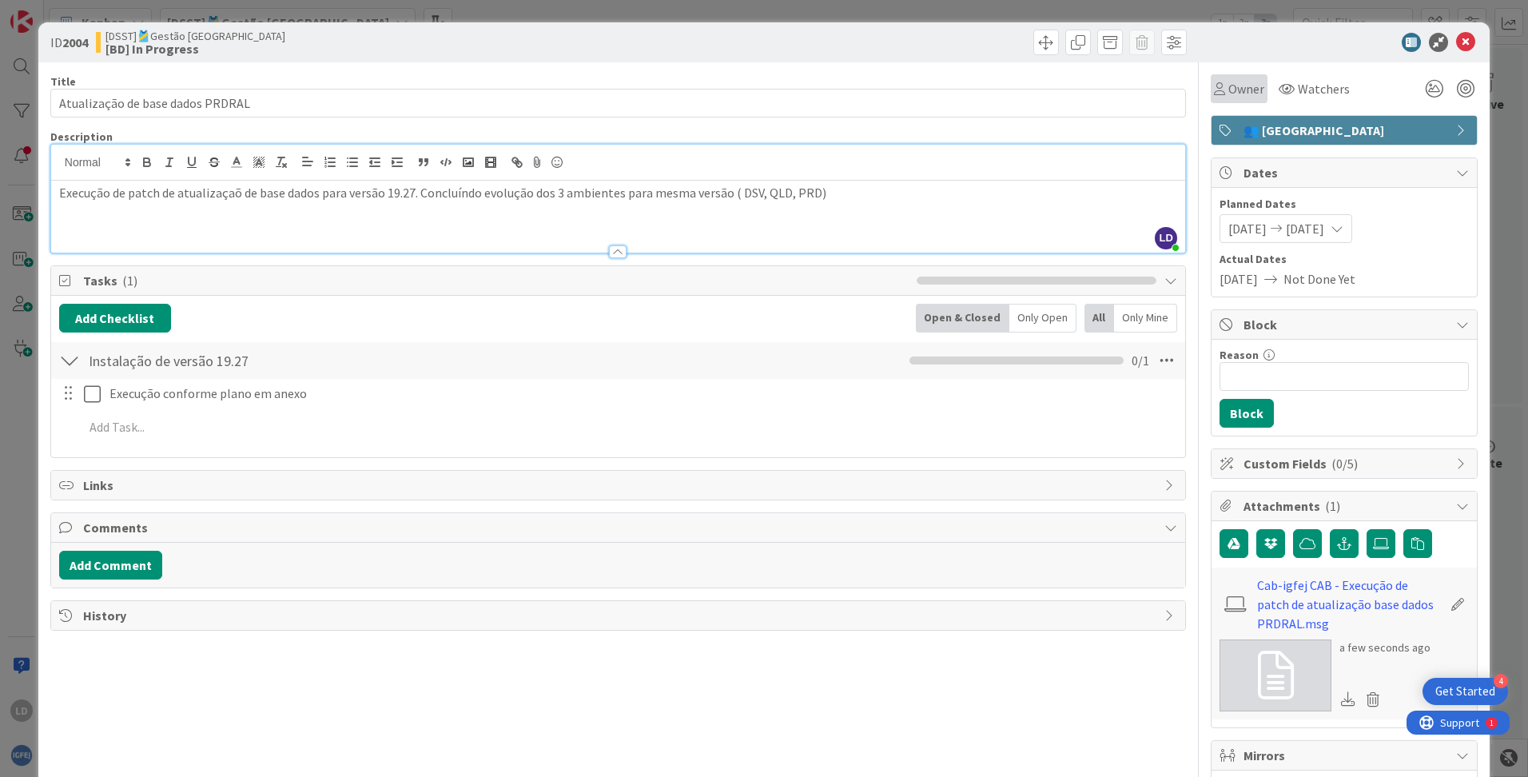
click at [976, 95] on span "Owner" at bounding box center [1246, 88] width 36 height 19
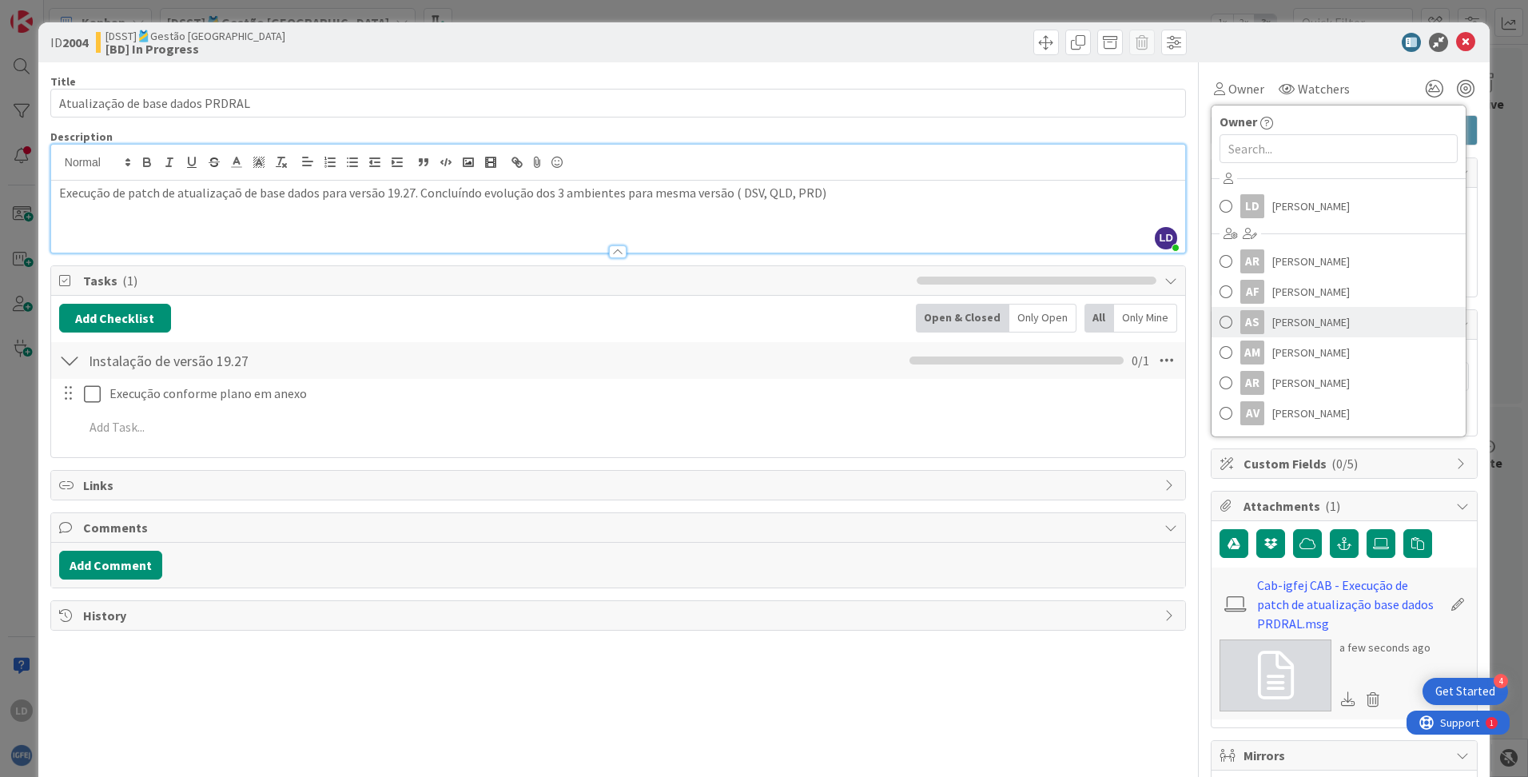
click at [976, 320] on span "[PERSON_NAME]" at bounding box center [1311, 322] width 78 height 24
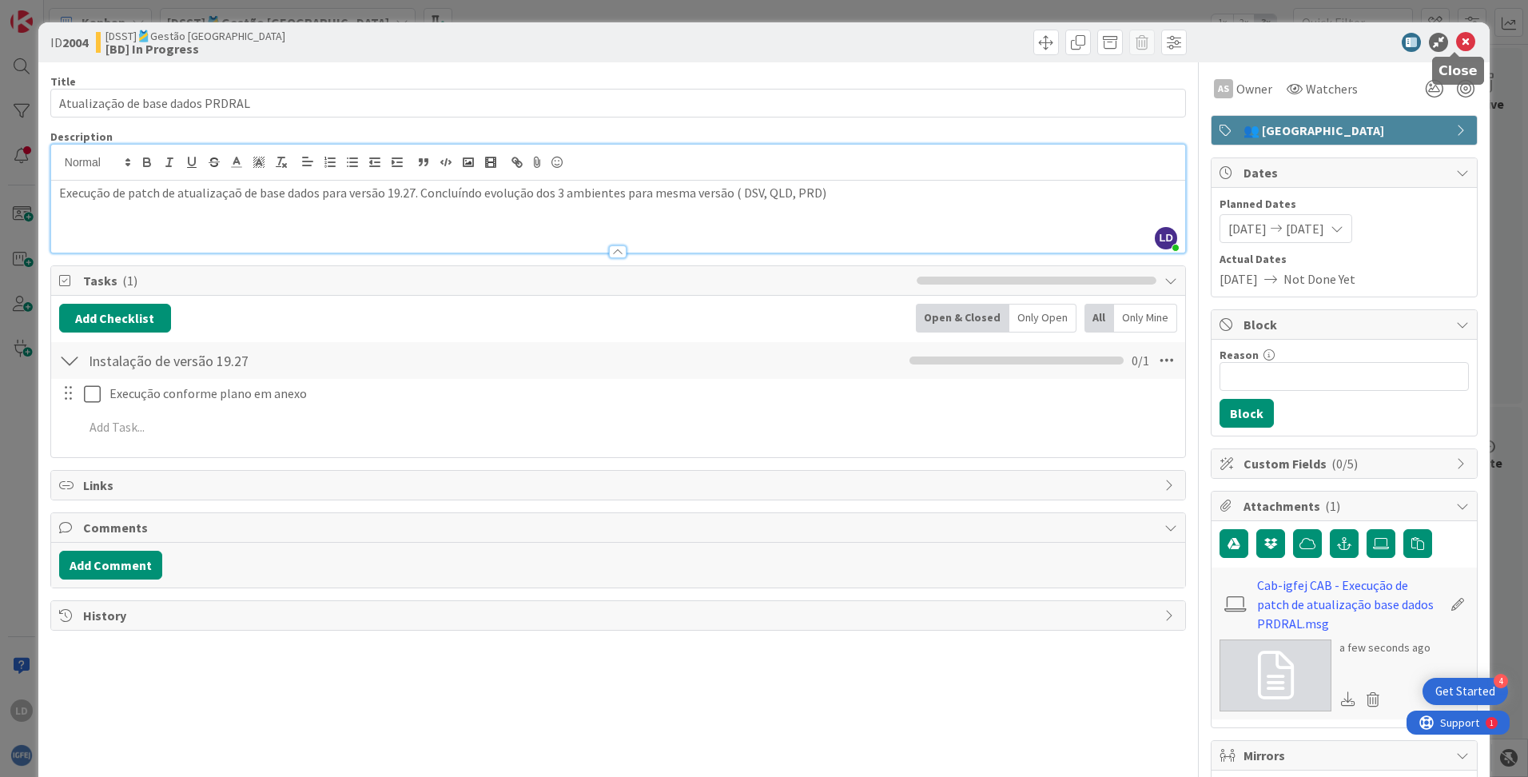
click at [976, 44] on icon at bounding box center [1465, 42] width 19 height 19
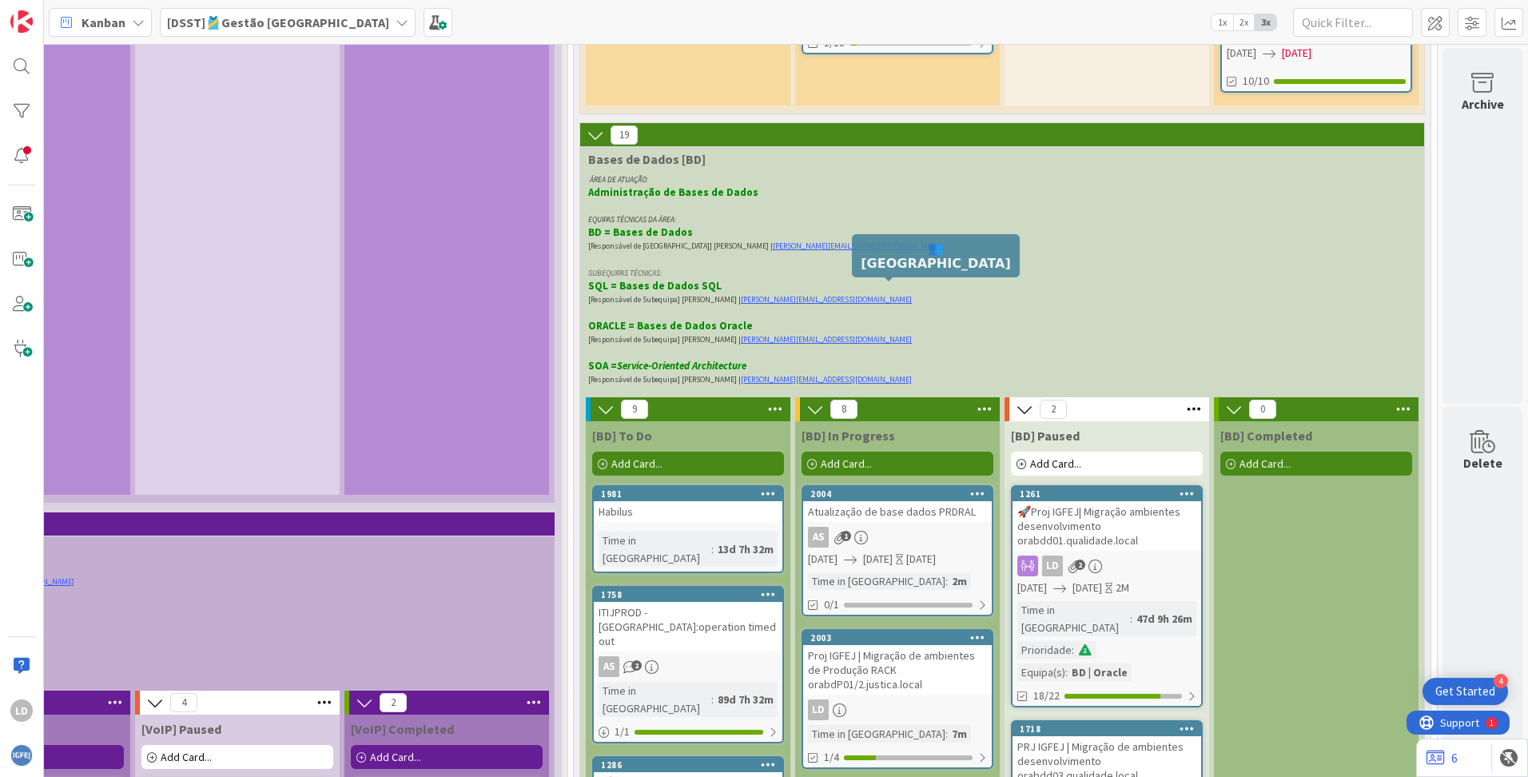
scroll to position [3819, 1247]
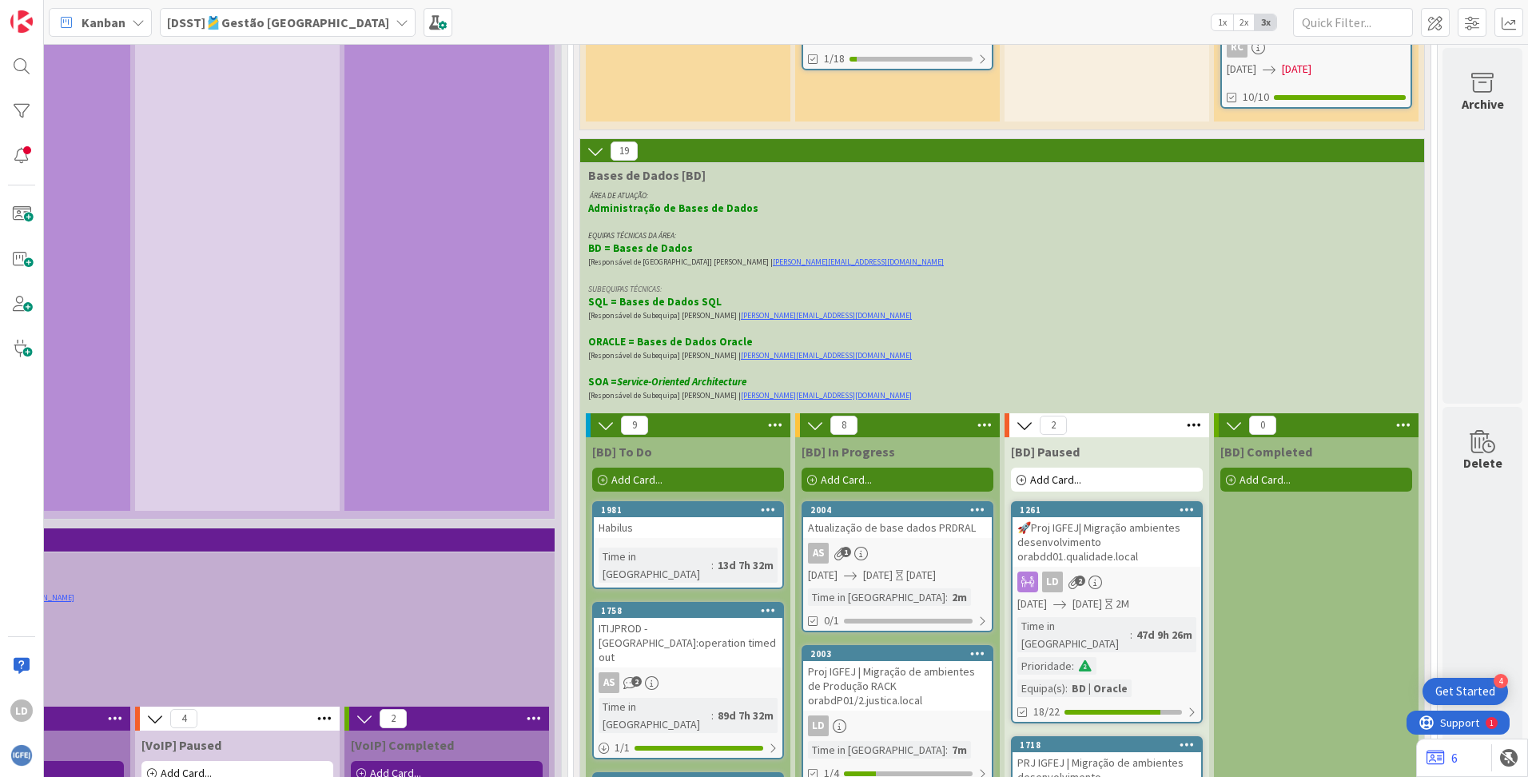
click at [821, 472] on span "Add Card..." at bounding box center [846, 479] width 51 height 14
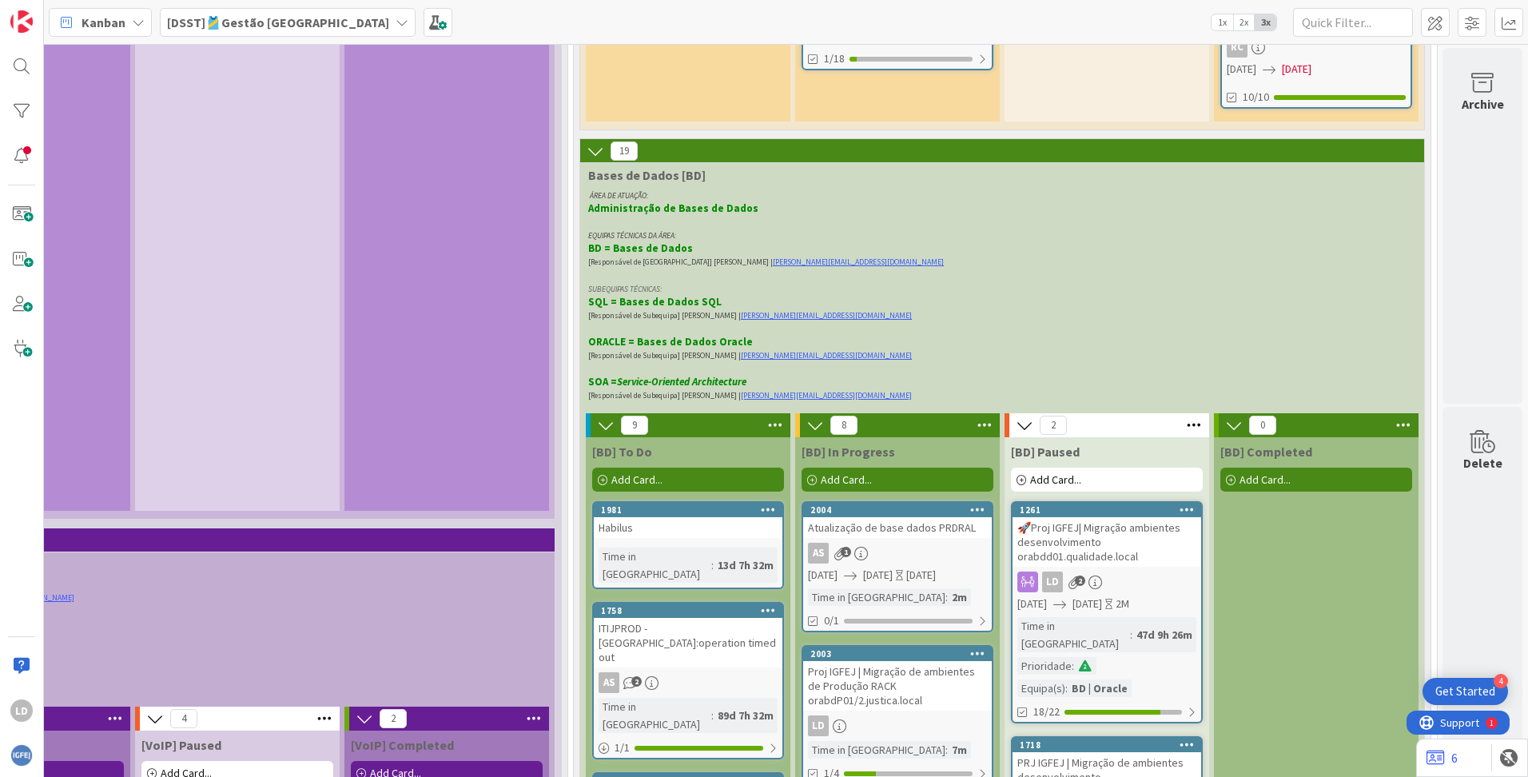
click at [879, 560] on div "Proj IGFEJ | Migração de ambientes de Produção RACK orabdP01/2.justica.local" at bounding box center [897, 686] width 189 height 50
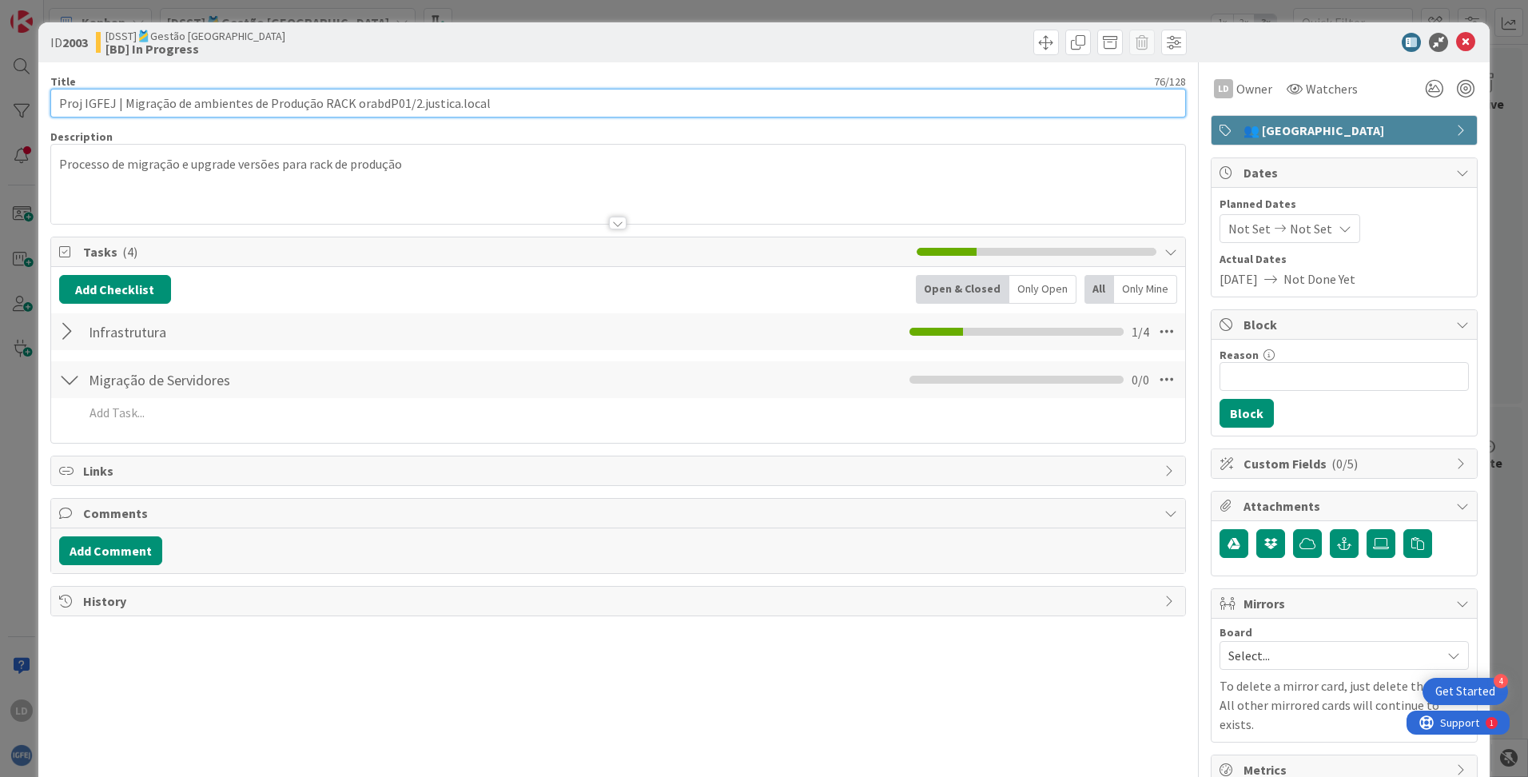
drag, startPoint x: 485, startPoint y: 104, endPoint x: 42, endPoint y: 108, distance: 443.5
click at [42, 108] on div "ID 2003 [DSST]🎽Gestão Equipas [BD] In Progress Title 76 / 128 Proj IGFEJ | Migr…" at bounding box center [763, 409] width 1451 height 774
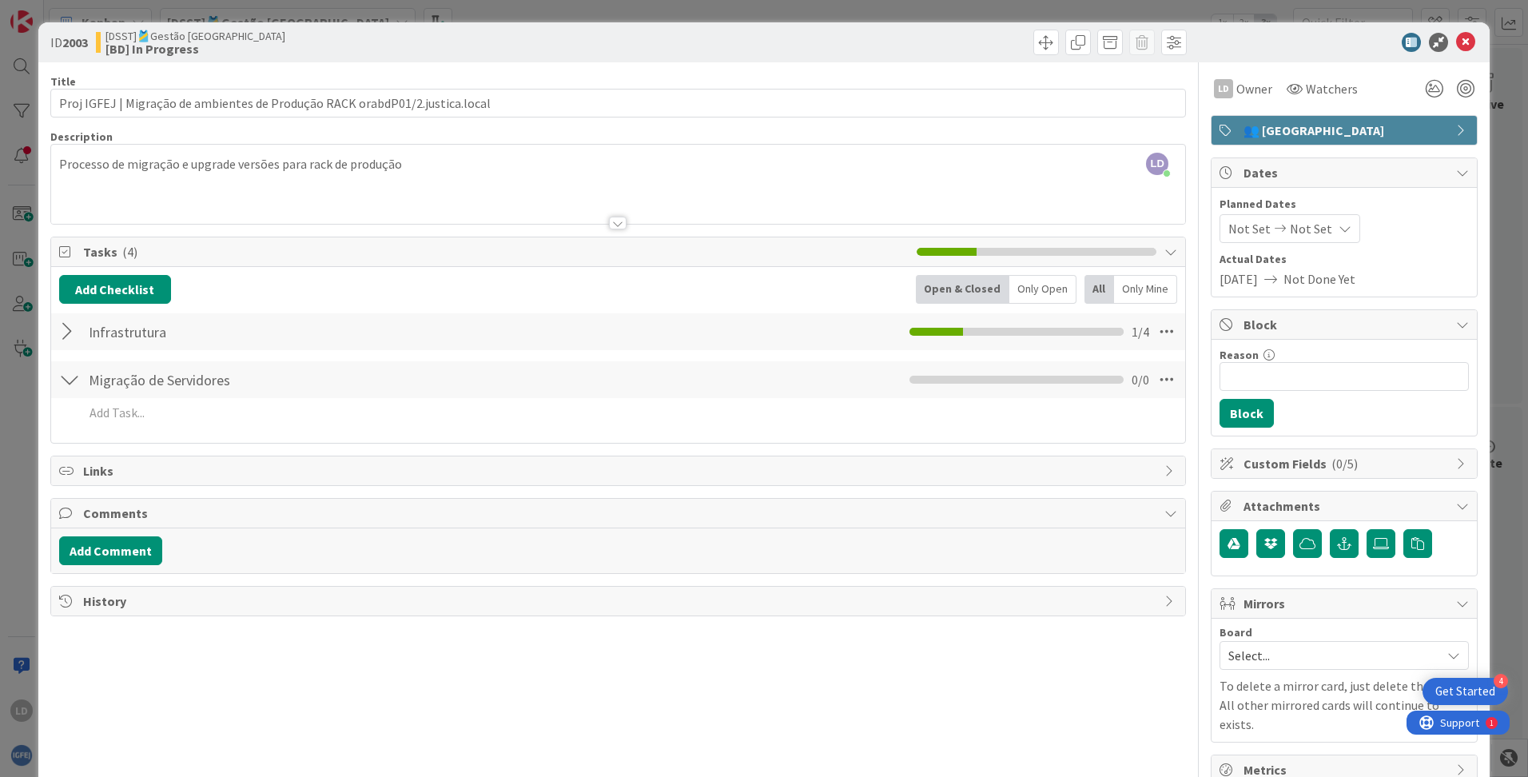
click at [976, 42] on icon at bounding box center [1465, 42] width 19 height 19
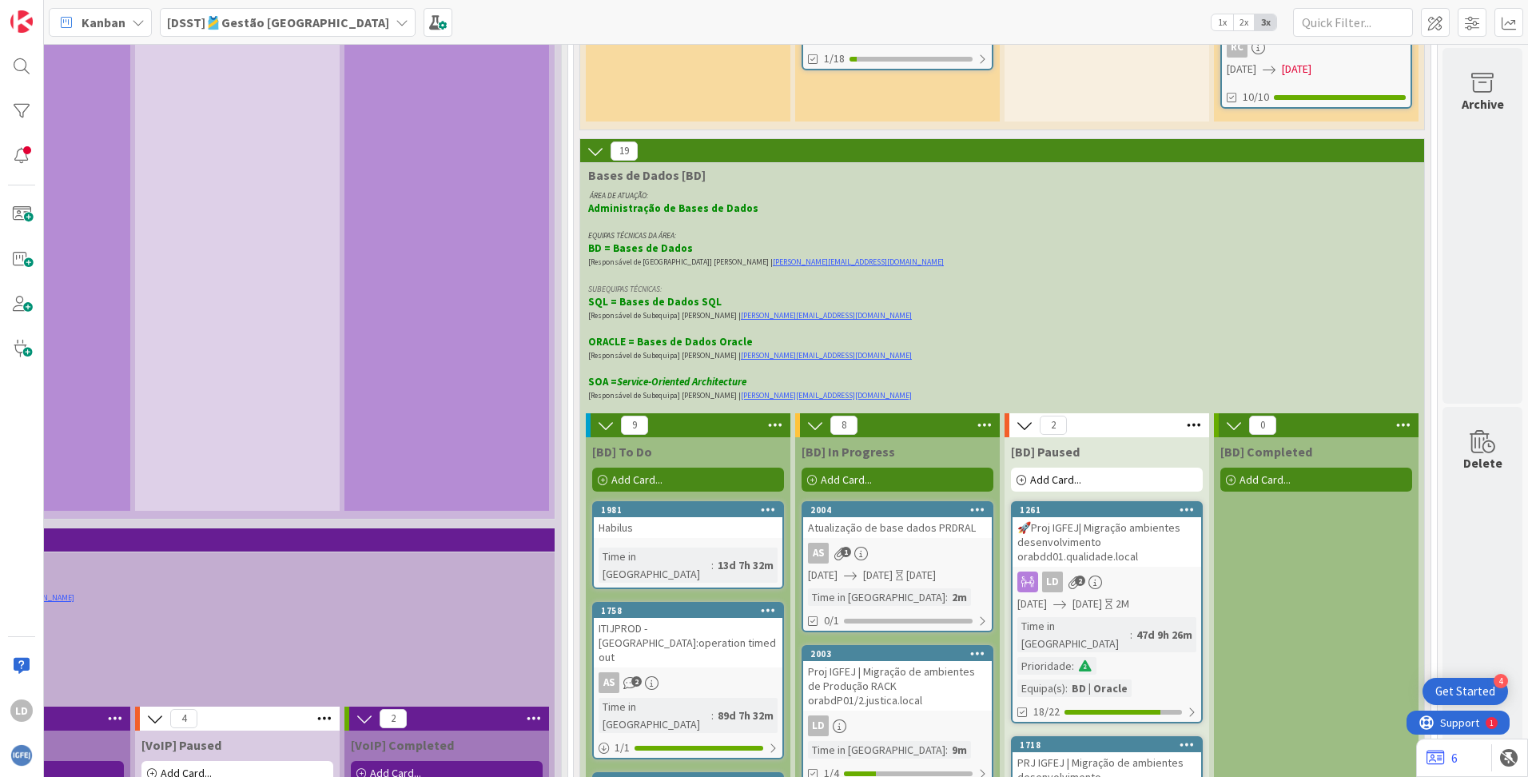
click at [807, 475] on icon at bounding box center [812, 480] width 10 height 10
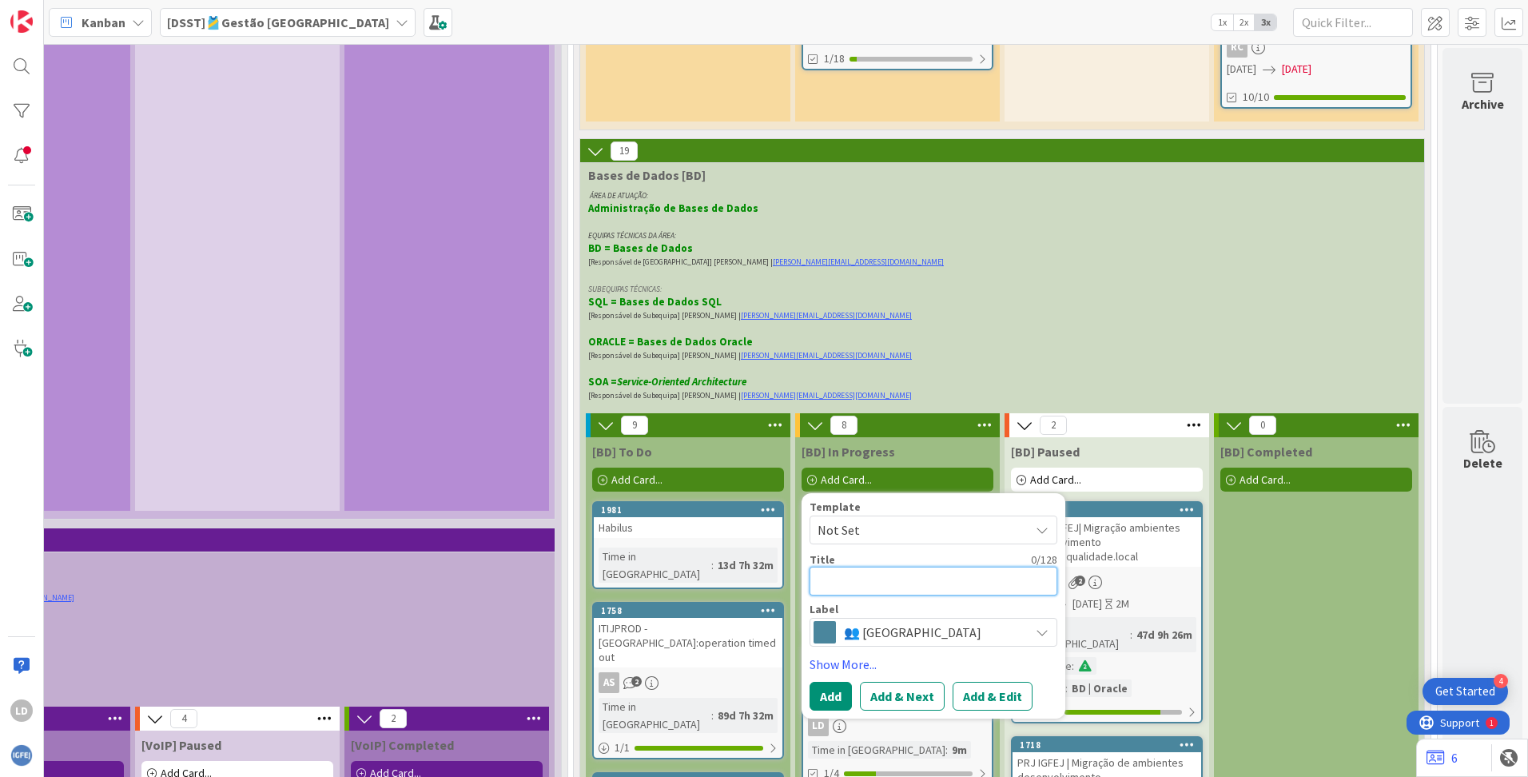
paste textarea "Proj IGFEJ | Migração de ambientes de Produção RACK orabdP01/2.justica.local"
type textarea "x"
type textarea "Proj IGFEJ | Migração de ambientes de Produção RACK orabdP01/2.justica.local"
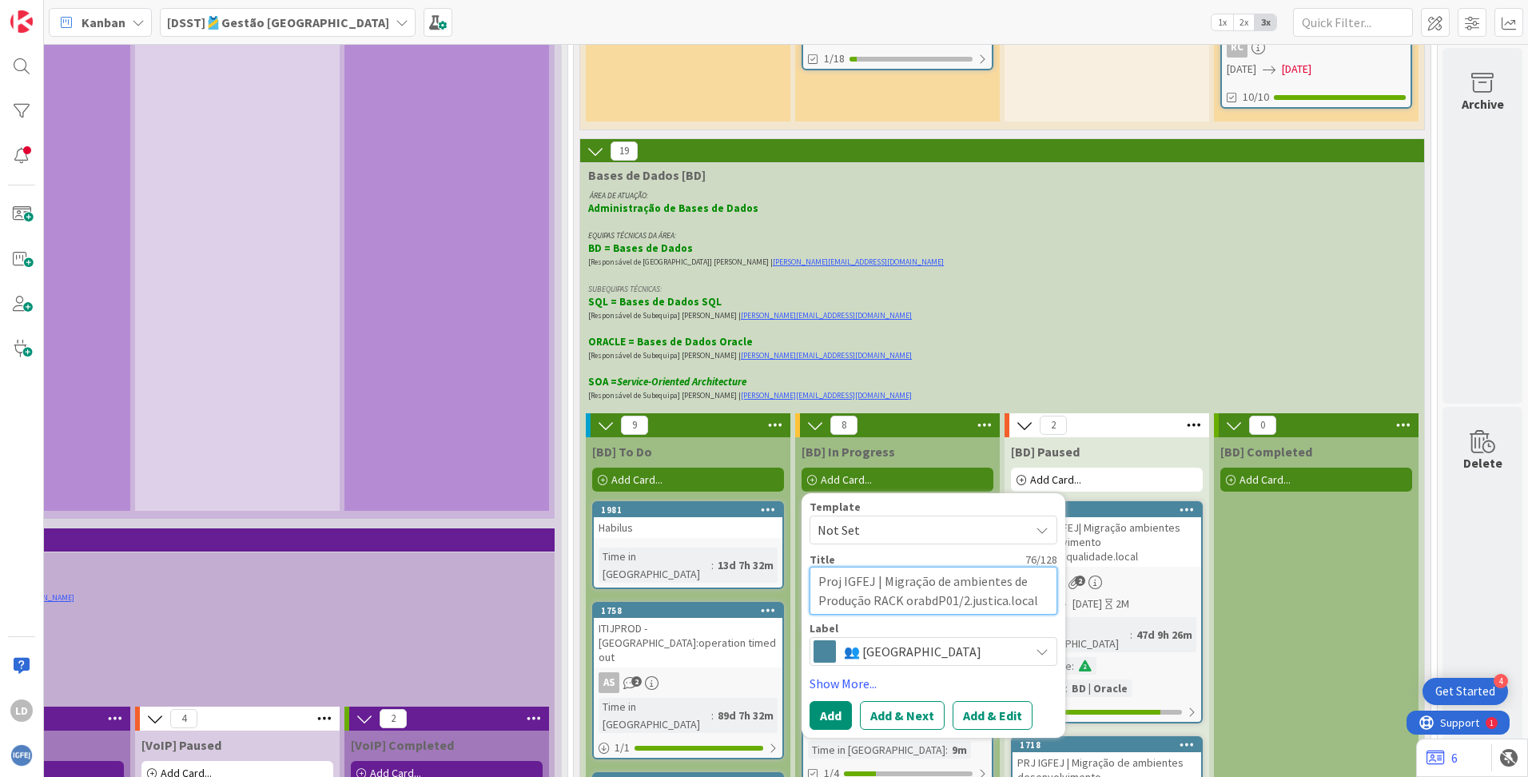
drag, startPoint x: 1024, startPoint y: 426, endPoint x: 896, endPoint y: 420, distance: 128.8
click at [896, 560] on textarea "Proj IGFEJ | Migração de ambientes de Produção RACK orabdP01/2.justica.local" at bounding box center [933, 591] width 248 height 48
type textarea "x"
type textarea "Proj IGFEJ | Migração de ambientes de Produção RACK o"
type textarea "x"
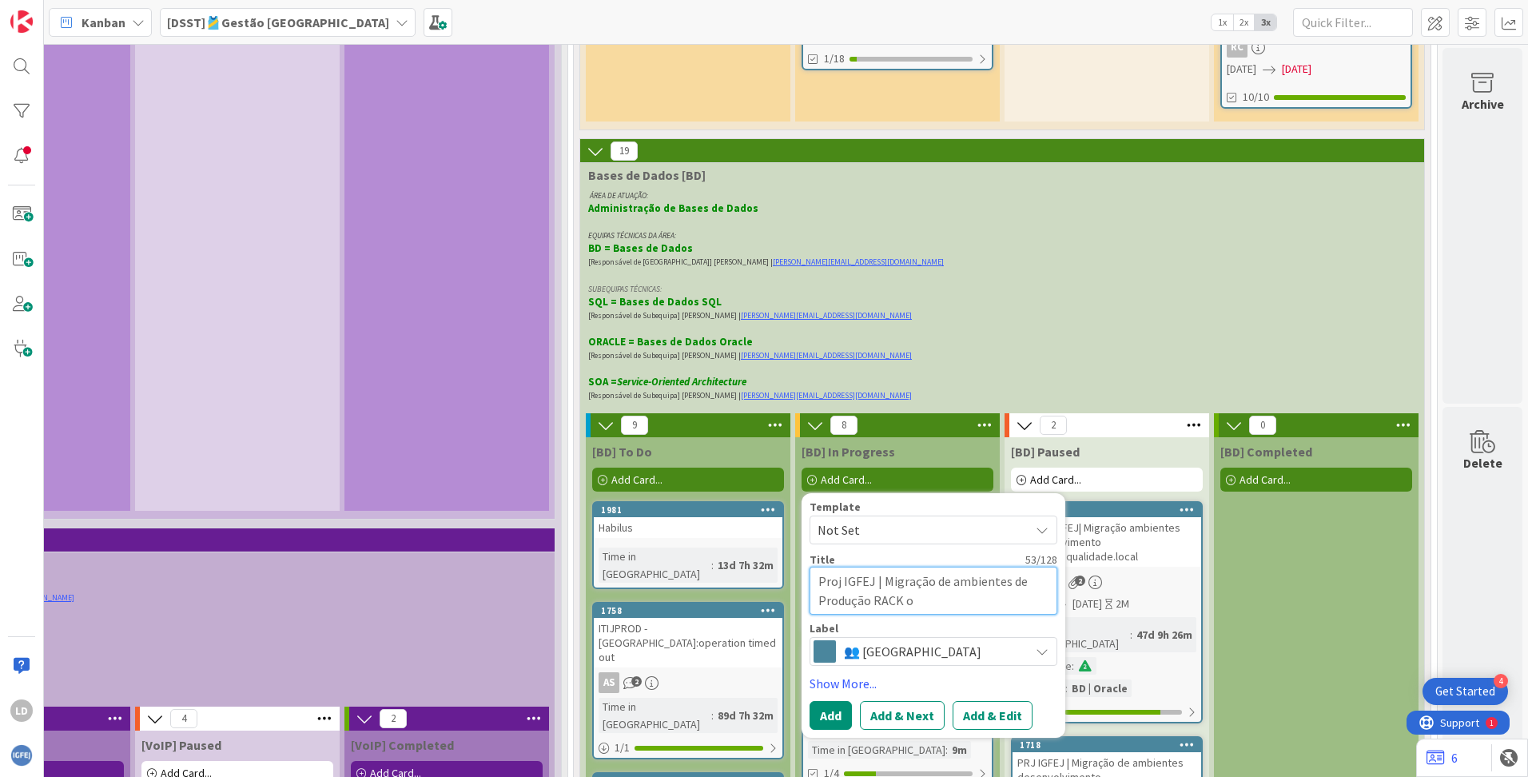
type textarea "Proj IGFEJ | Migração de ambientes de Produção RACK"
type textarea "x"
type textarea "Proj IGFEJ | Migração de ambientes de Produção RACK D"
type textarea "x"
type textarea "Proj IGFEJ | Migração de ambientes de Produção RACK Di"
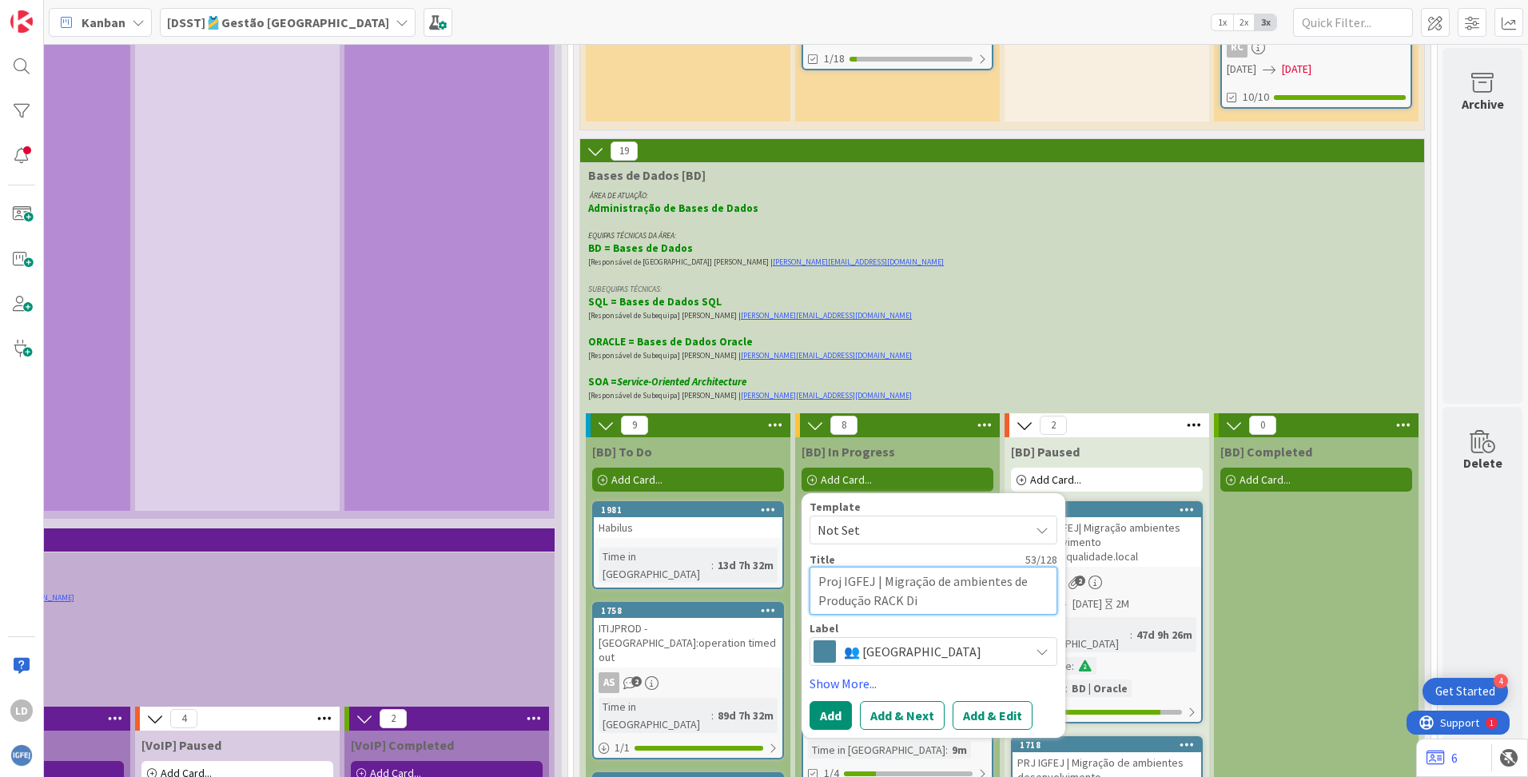
type textarea "x"
type textarea "Proj IGFEJ | Migração de ambientes de Produção RACK Dis"
type textarea "x"
type textarea "Proj IGFEJ | Migração de ambientes de Produção RACK Dist"
type textarea "x"
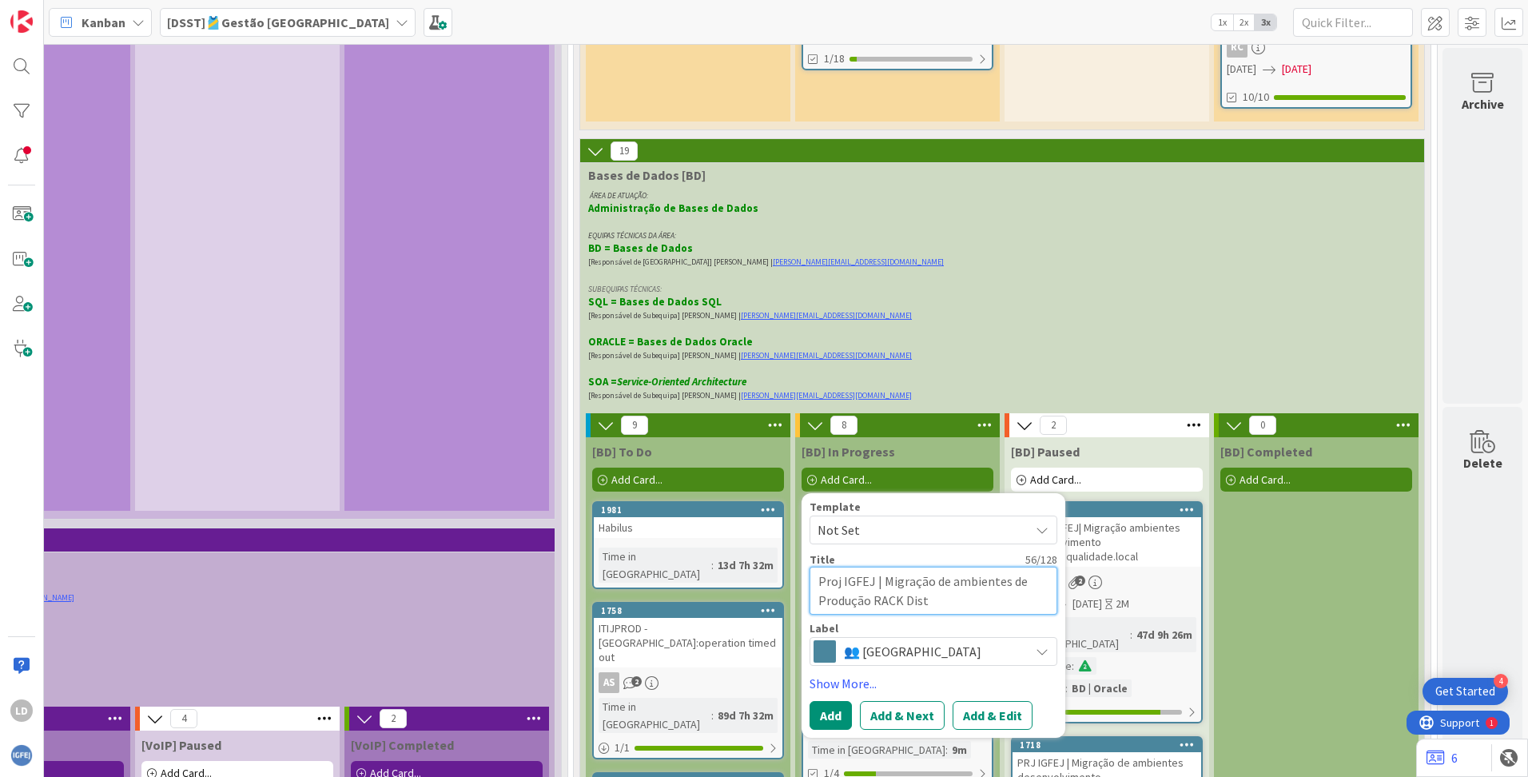
type textarea "Proj IGFEJ | Migração de ambientes de Produção RACK Dista"
type textarea "x"
type textarea "Proj IGFEJ | Migração de ambientes de Produção RACK Distar"
type textarea "x"
type textarea "Proj IGFEJ | Migração de ambientes de Produção RACK Distart"
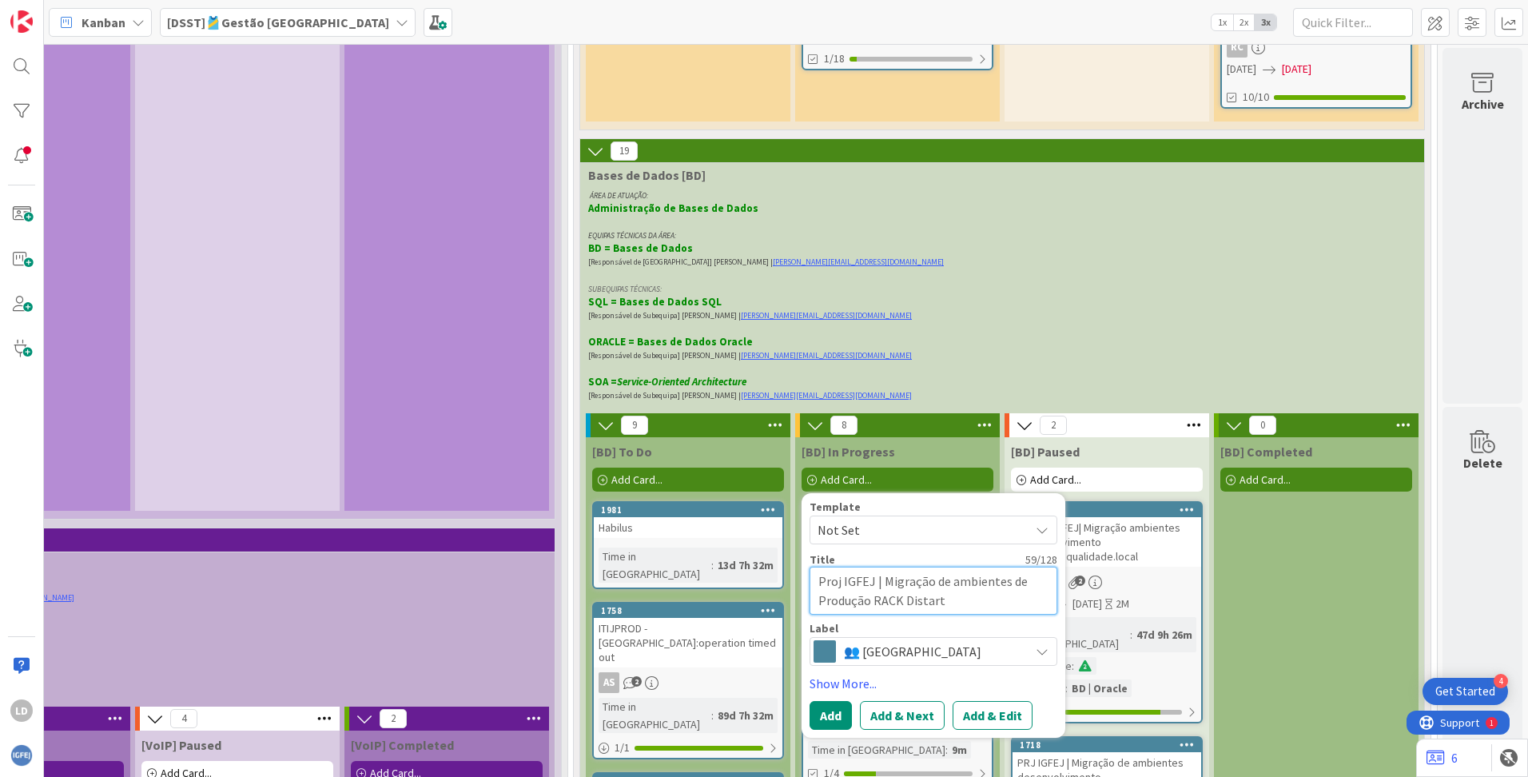
type textarea "x"
type textarea "Proj IGFEJ | Migração de ambientes de Produção RACK Distarte"
type textarea "x"
type textarea "Proj IGFEJ | Migração de ambientes de Produção RACK Distarter"
type textarea "x"
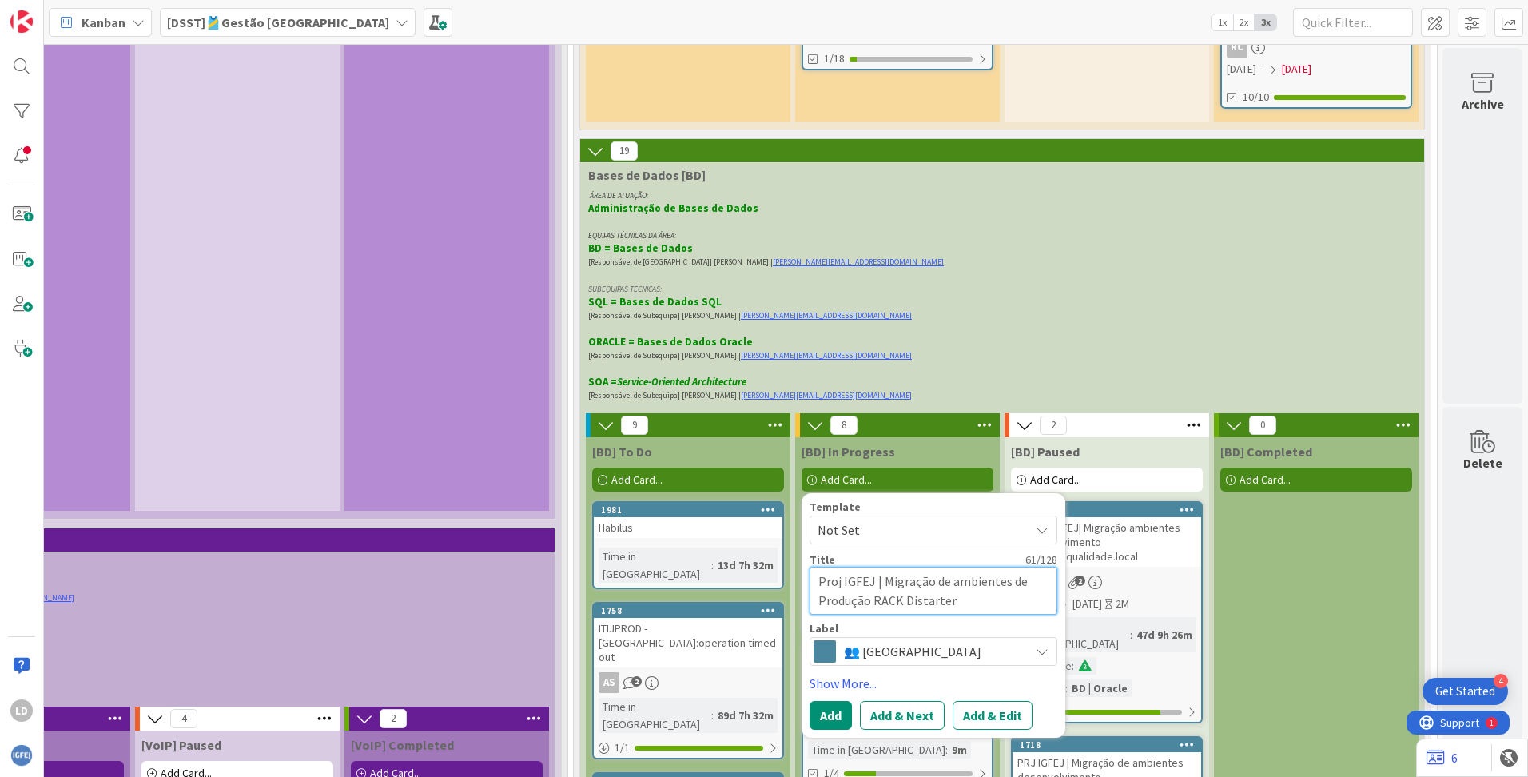
type textarea "Proj IGFEJ | Migração de ambientes de Produção RACK Distarter"
type textarea "x"
type textarea "Proj IGFEJ | Migração de ambientes de Produção RACK Distarter"
type textarea "x"
type textarea "Proj IGFEJ | Migração de ambientes de Produção RACK Distarte"
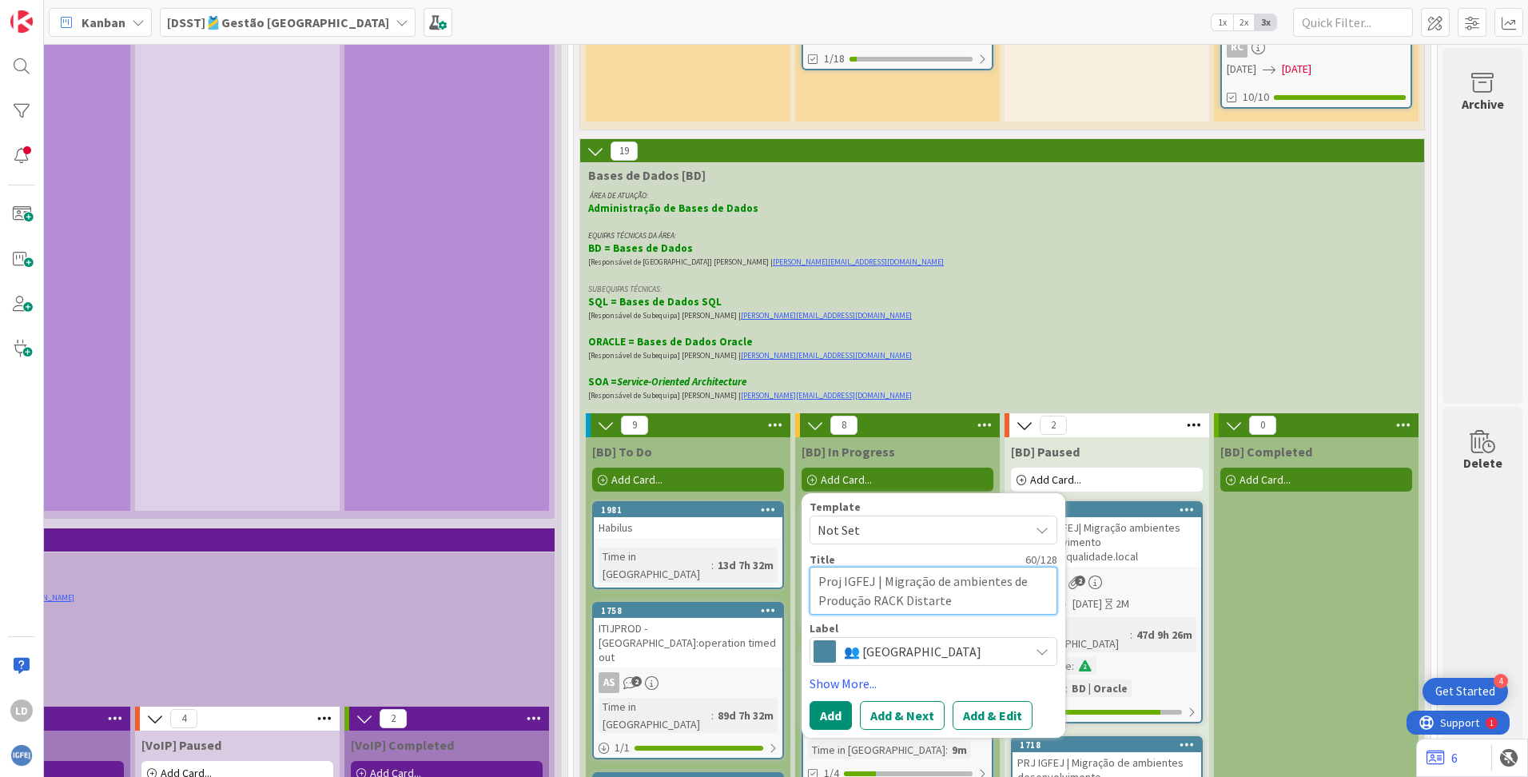
type textarea "x"
type textarea "Proj IGFEJ | Migração de ambientes de Produção RACK Distart"
type textarea "x"
type textarea "Proj IGFEJ | Migração de ambientes de Produção RACK Distar"
type textarea "x"
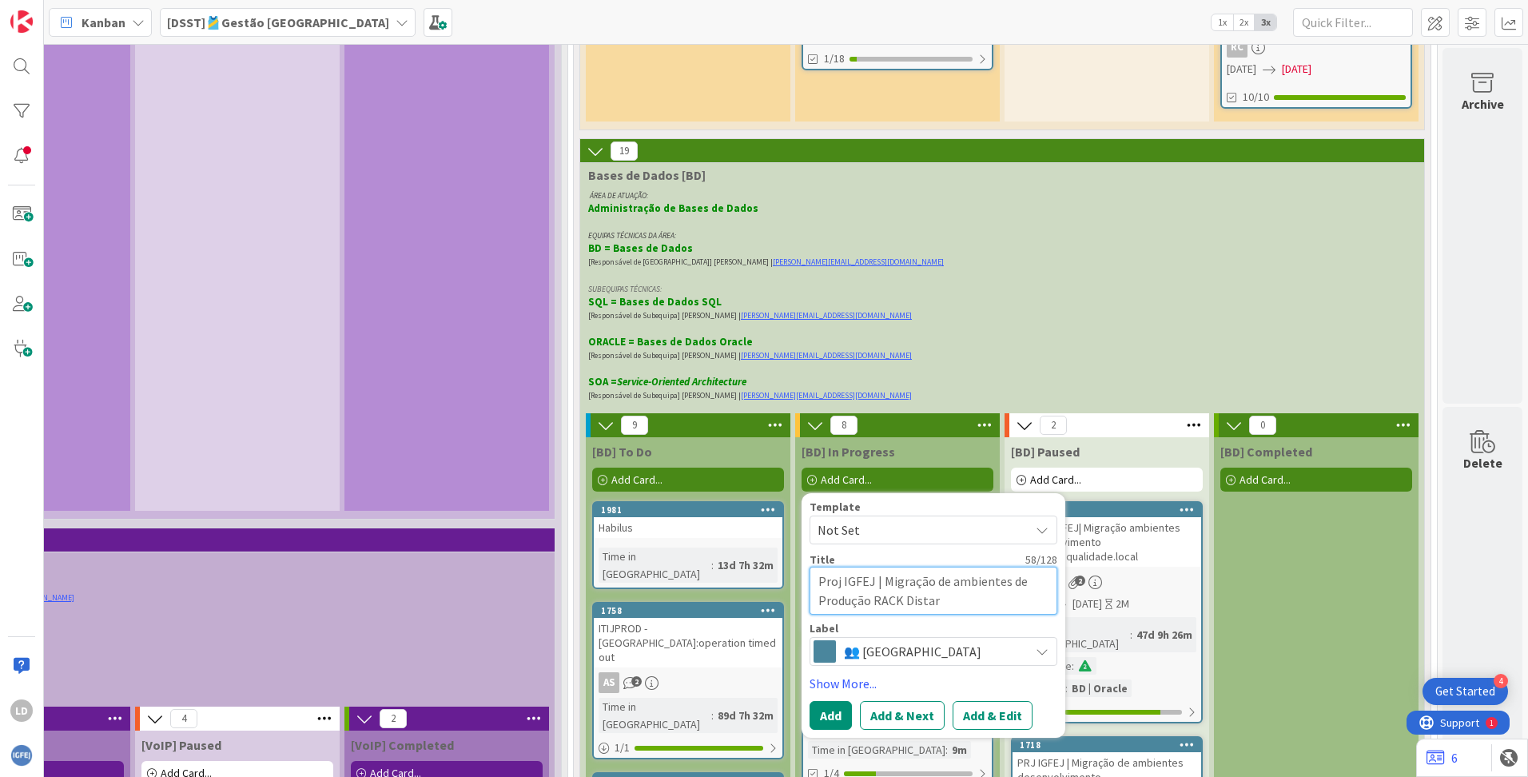
type textarea "Proj IGFEJ | Migração de ambientes de Produção RACK Dista"
type textarea "x"
type textarea "Proj IGFEJ | Migração de ambientes de Produção RACK Dist"
type textarea "x"
type textarea "Proj IGFEJ | Migração de ambientes de Produção RACK Dis"
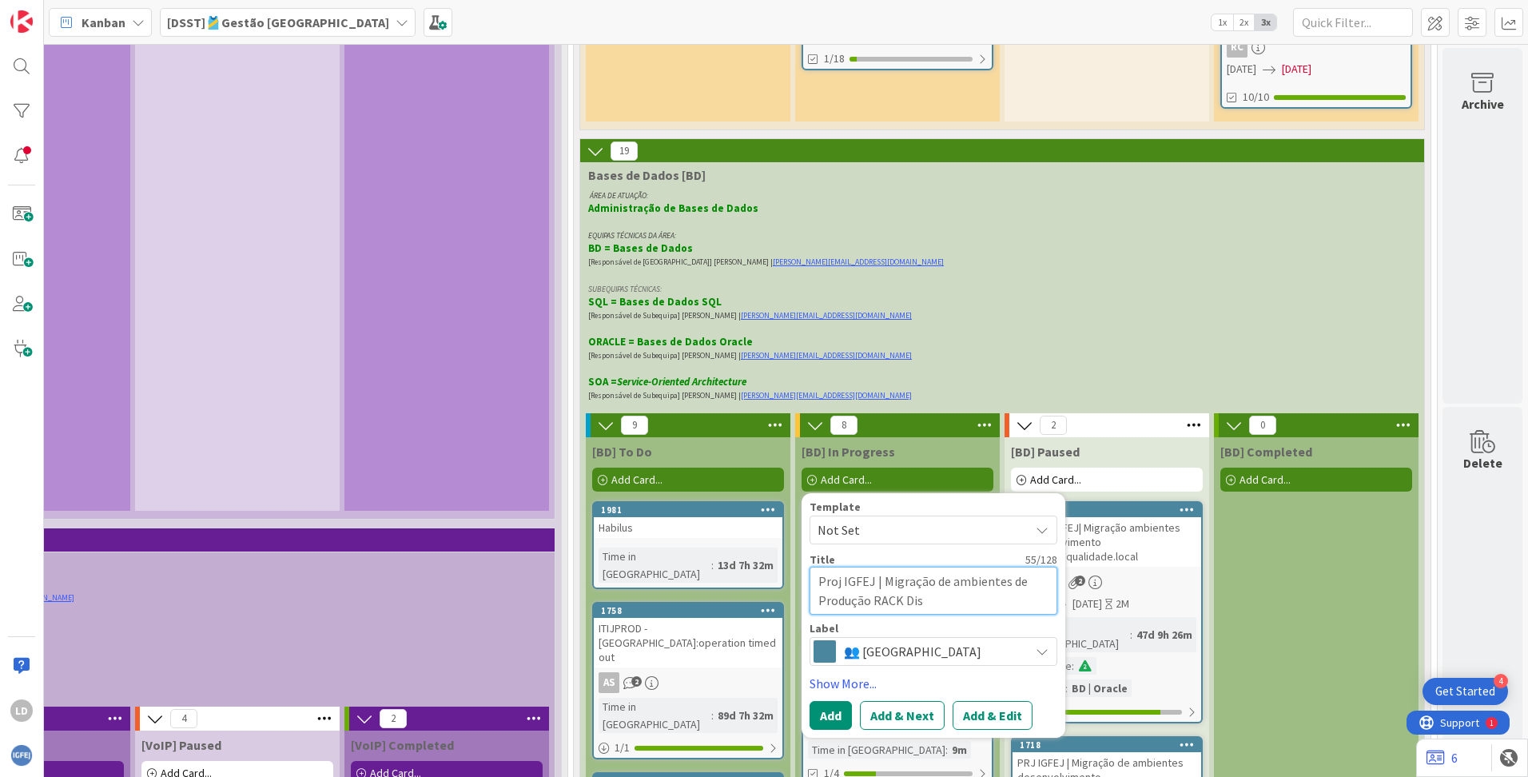
type textarea "x"
type textarea "Proj IGFEJ | Migração de ambientes de Produção RACK Disa"
type textarea "x"
click at [819, 560] on button "Add" at bounding box center [830, 715] width 42 height 29
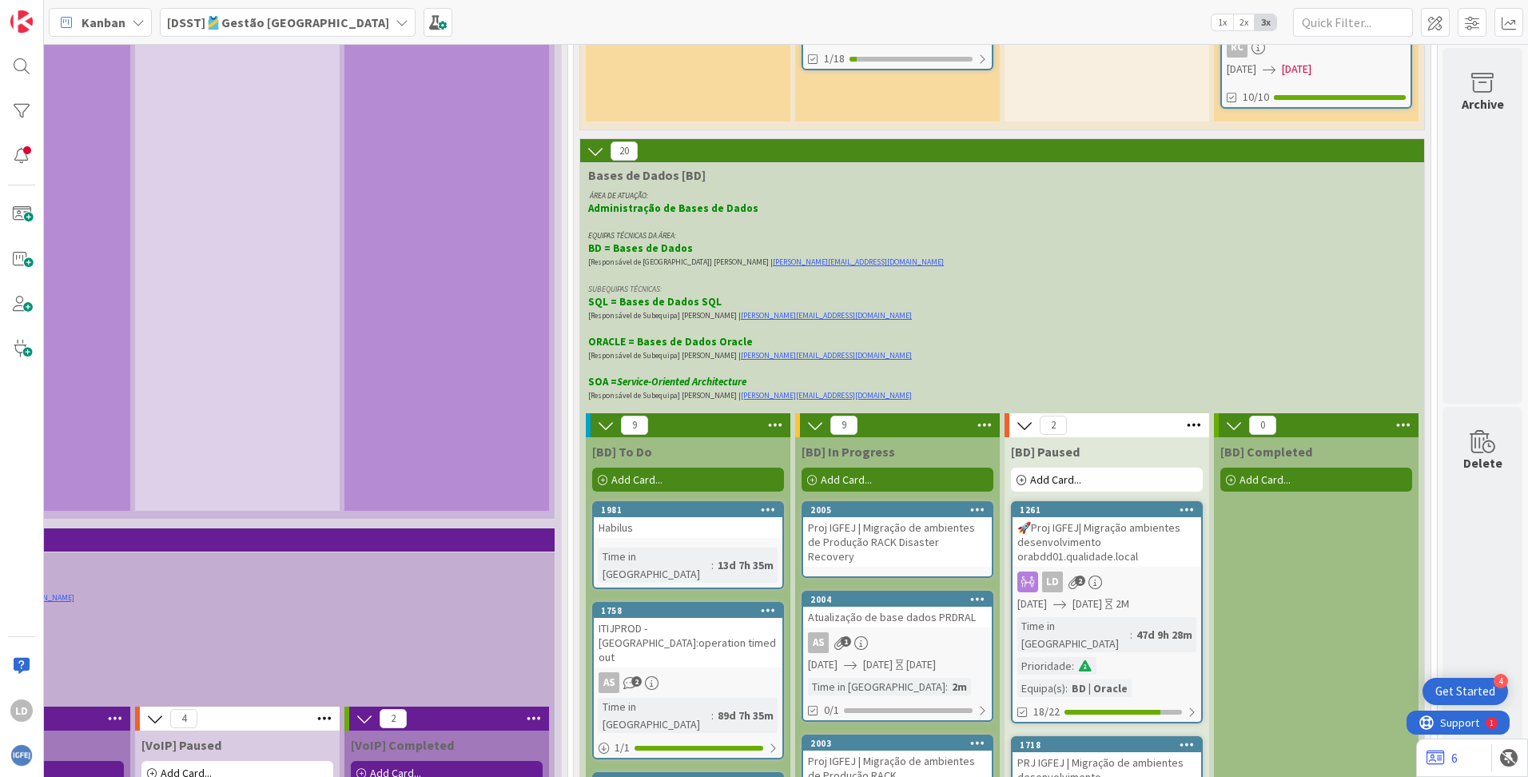
click at [829, 517] on div "Proj IGFEJ | Migração de ambientes de Produção RACK Disaster Recovery" at bounding box center [897, 542] width 189 height 50
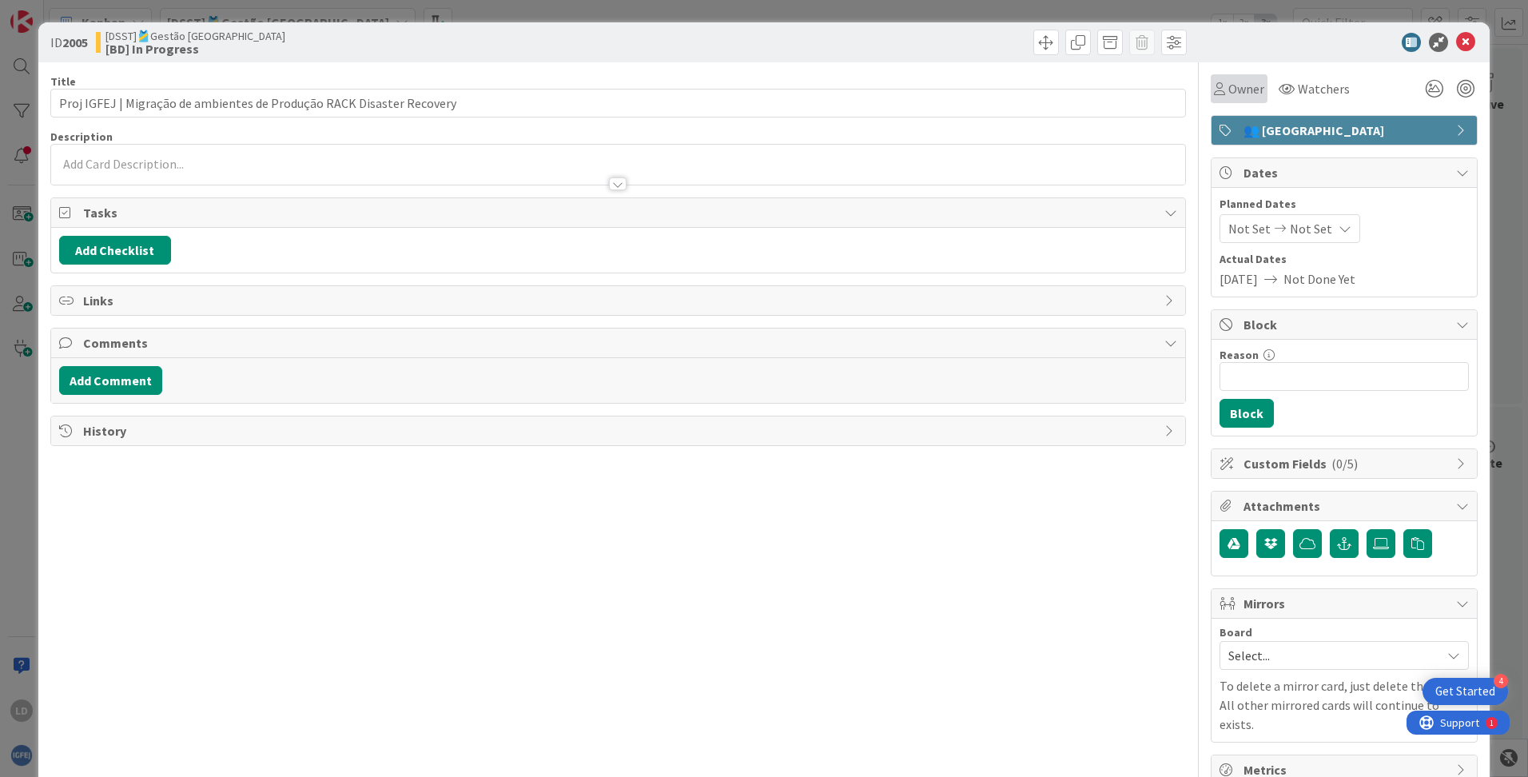
click at [976, 82] on span "Owner" at bounding box center [1246, 88] width 36 height 19
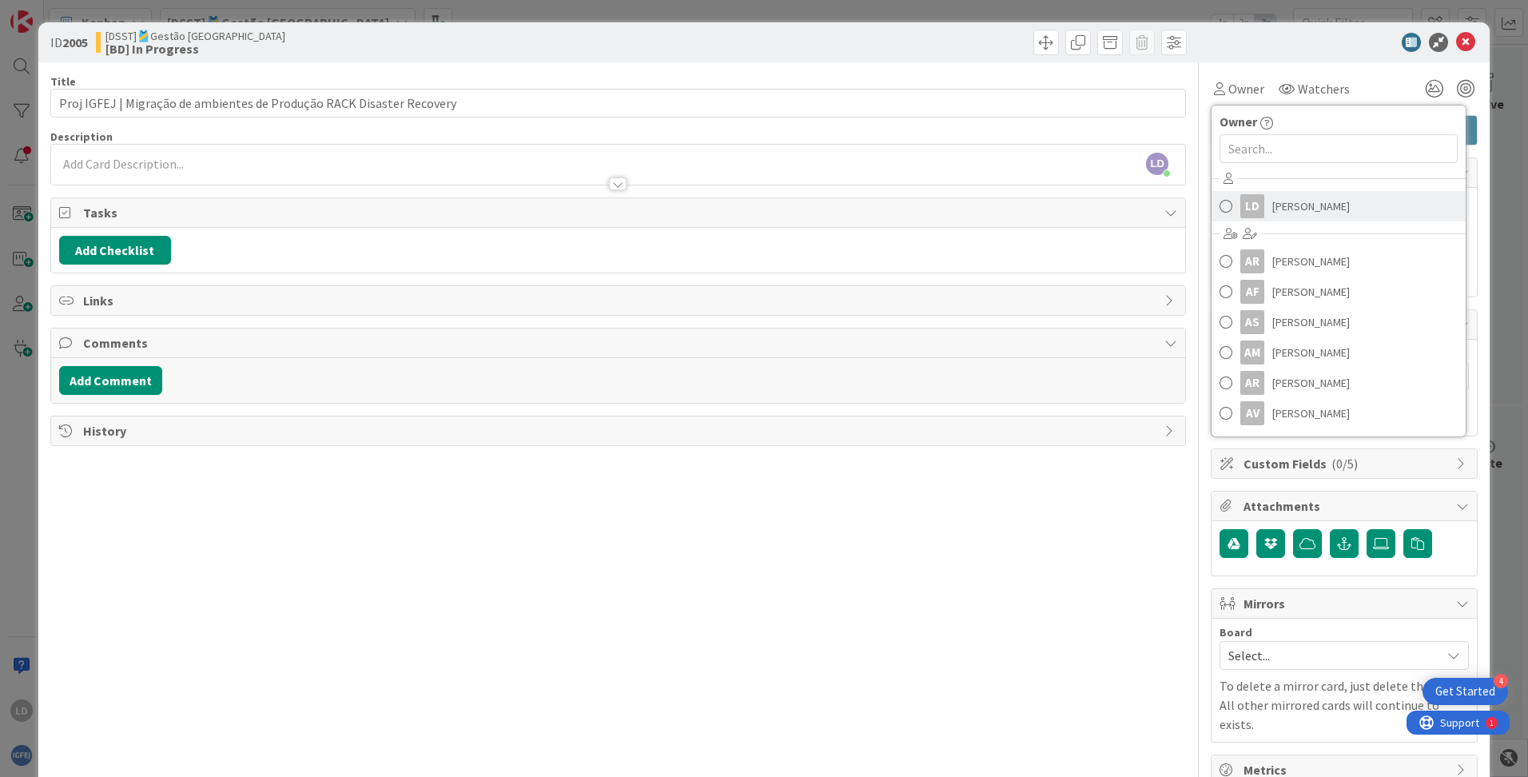
click at [976, 206] on span "[PERSON_NAME]" at bounding box center [1311, 206] width 78 height 24
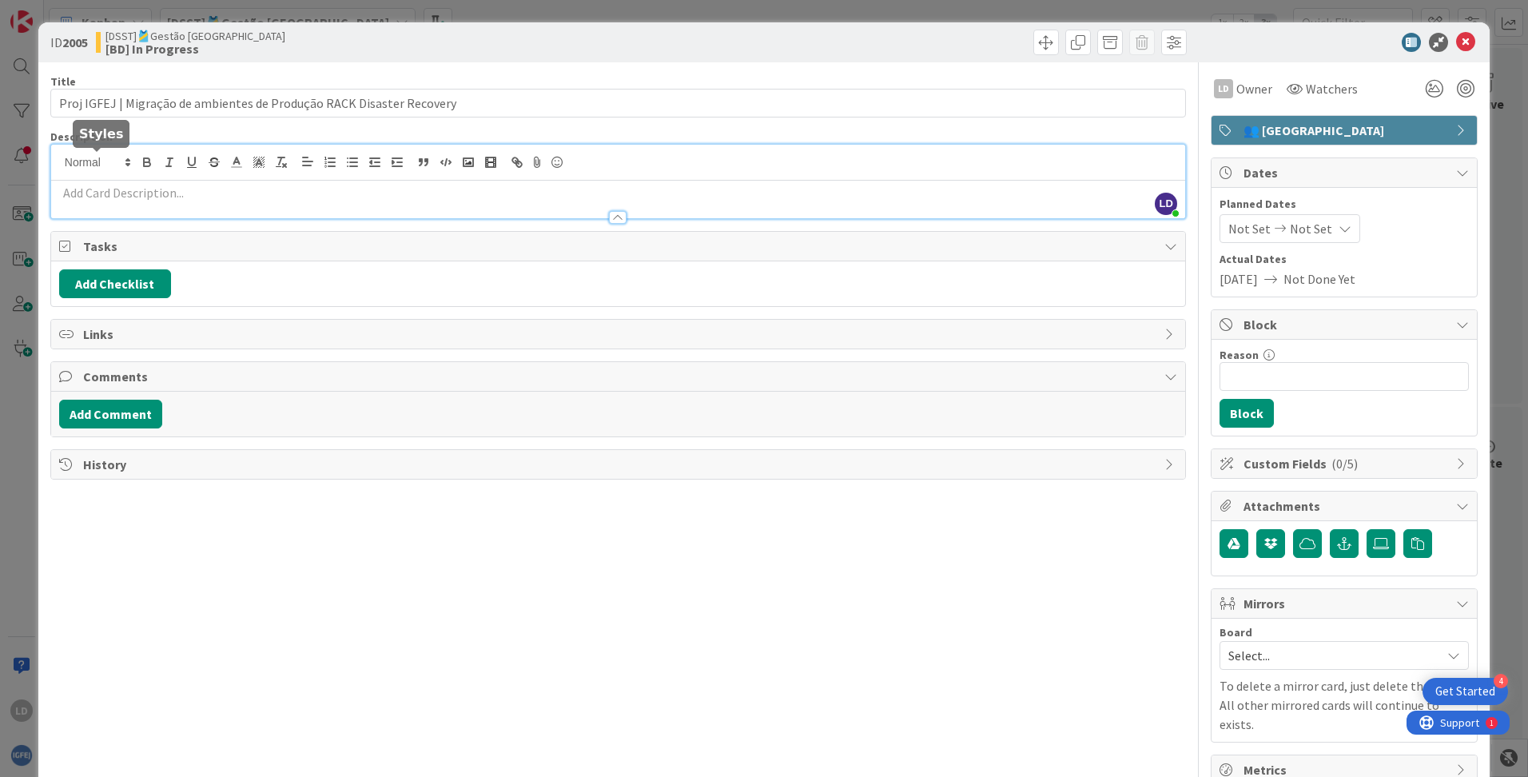
click at [126, 162] on div "LD [PERSON_NAME] just joined" at bounding box center [618, 182] width 1134 height 74
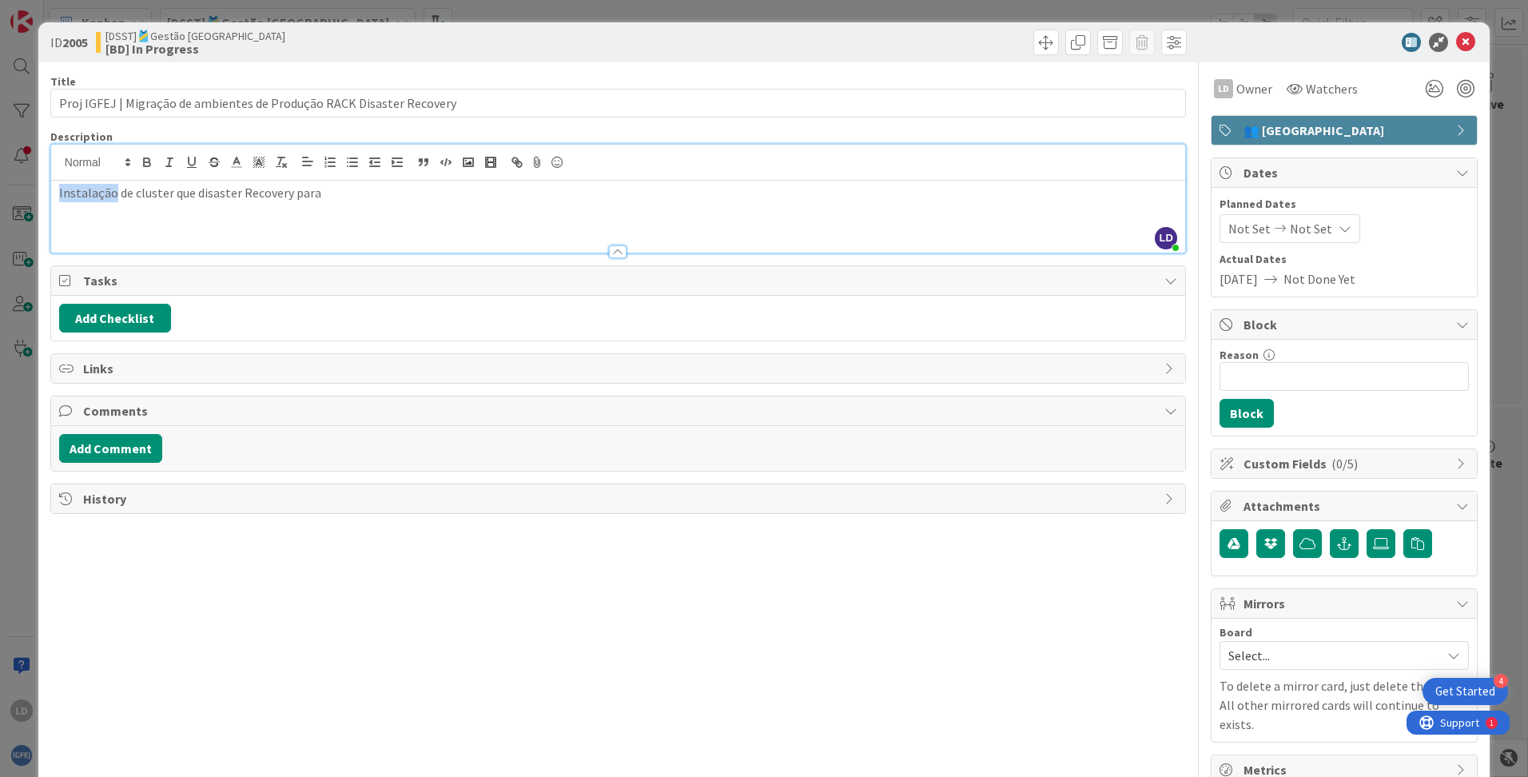
drag, startPoint x: 85, startPoint y: 199, endPoint x: 66, endPoint y: 209, distance: 20.7
click at [66, 209] on div "Instalação de cluster que disaster Recovery para" at bounding box center [618, 217] width 1134 height 72
drag, startPoint x: 59, startPoint y: 196, endPoint x: 390, endPoint y: 190, distance: 330.9
click at [390, 190] on p "Instalação de cluster que disaster Recovery para" at bounding box center [618, 193] width 1118 height 18
drag, startPoint x: 446, startPoint y: 194, endPoint x: 288, endPoint y: 202, distance: 158.4
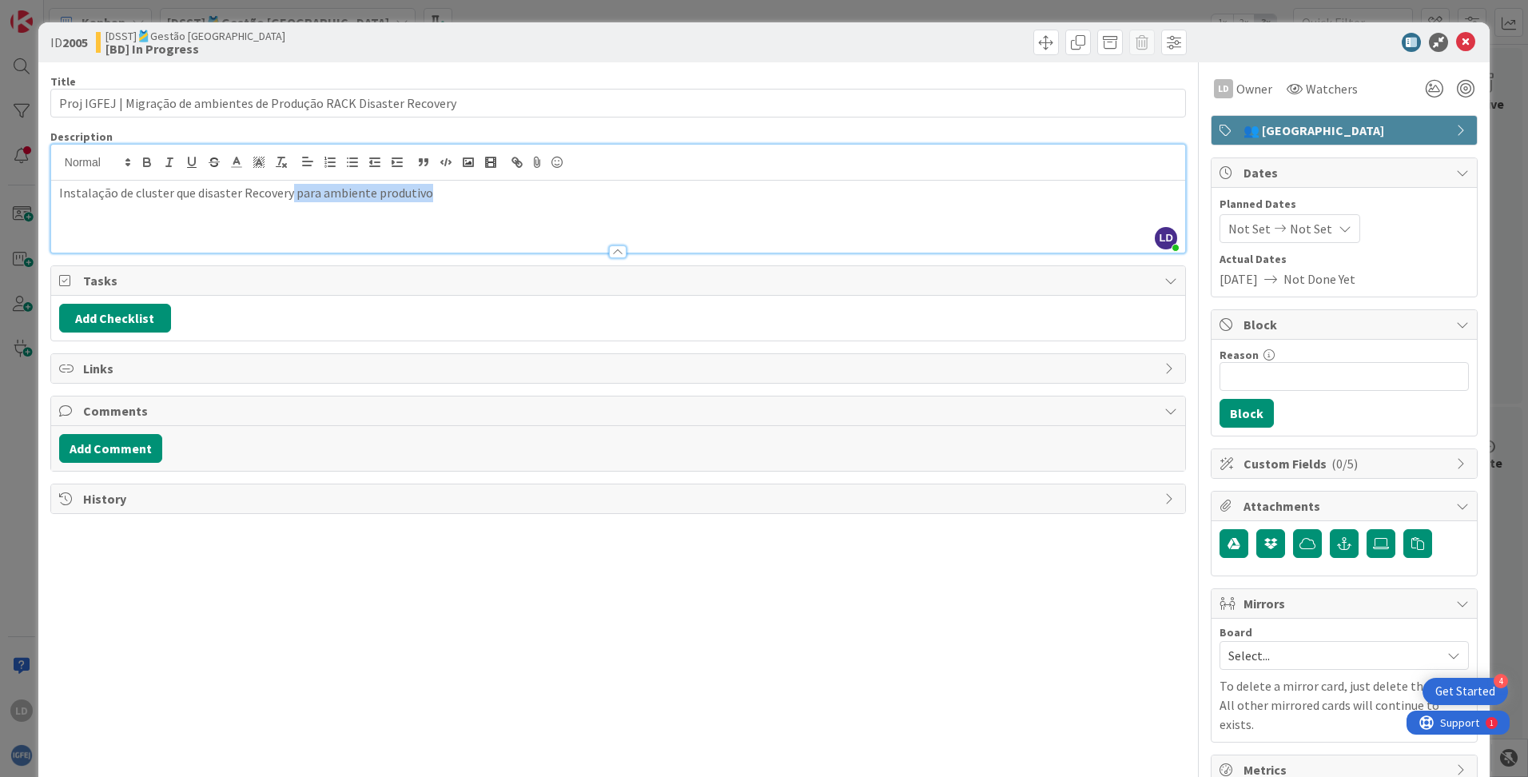
click at [288, 202] on div "Instalação de cluster que disaster Recovery para ambiente produtivo" at bounding box center [618, 217] width 1134 height 72
click at [144, 312] on button "Add Checklist" at bounding box center [115, 318] width 112 height 29
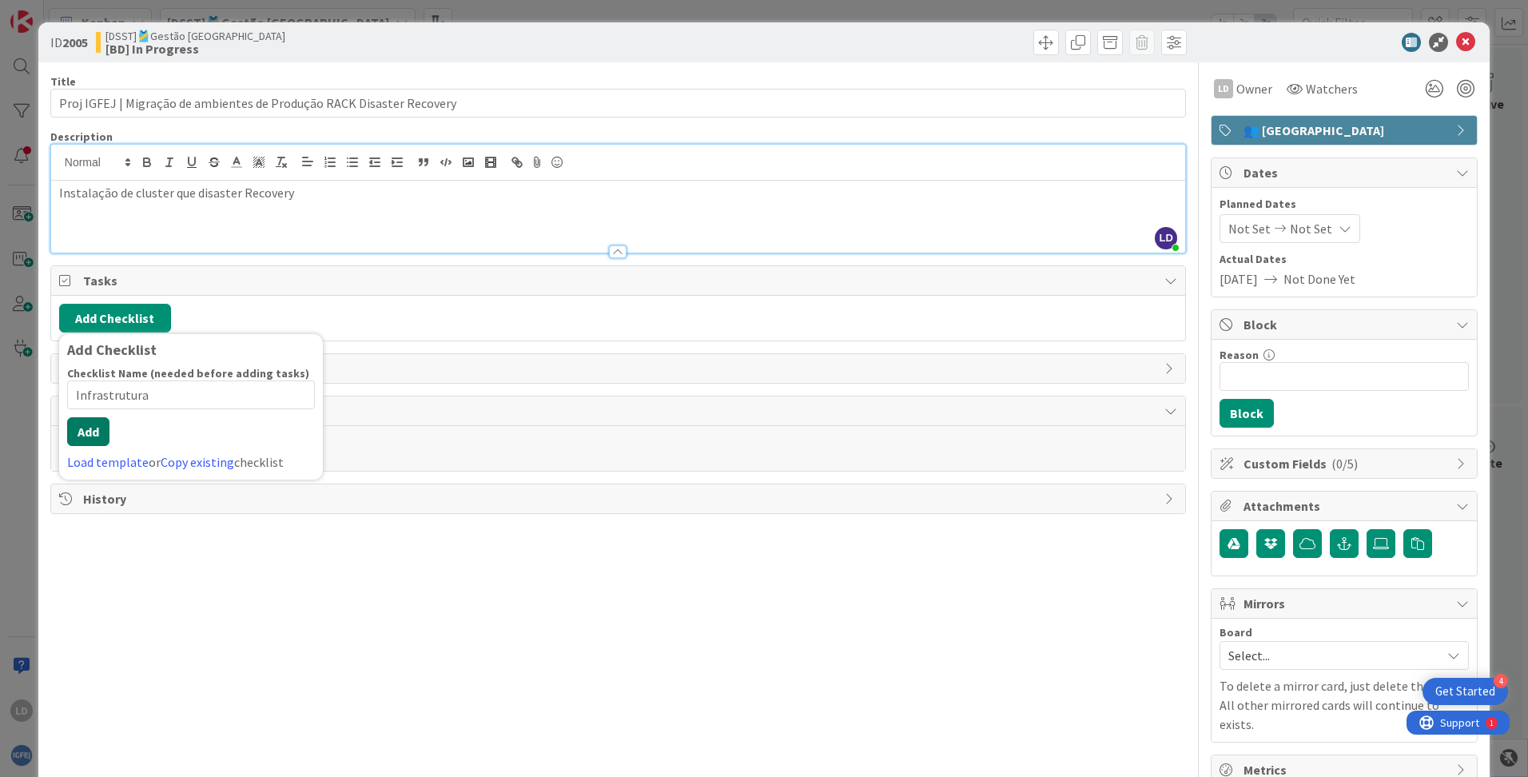
click at [103, 438] on button "Add" at bounding box center [88, 431] width 42 height 29
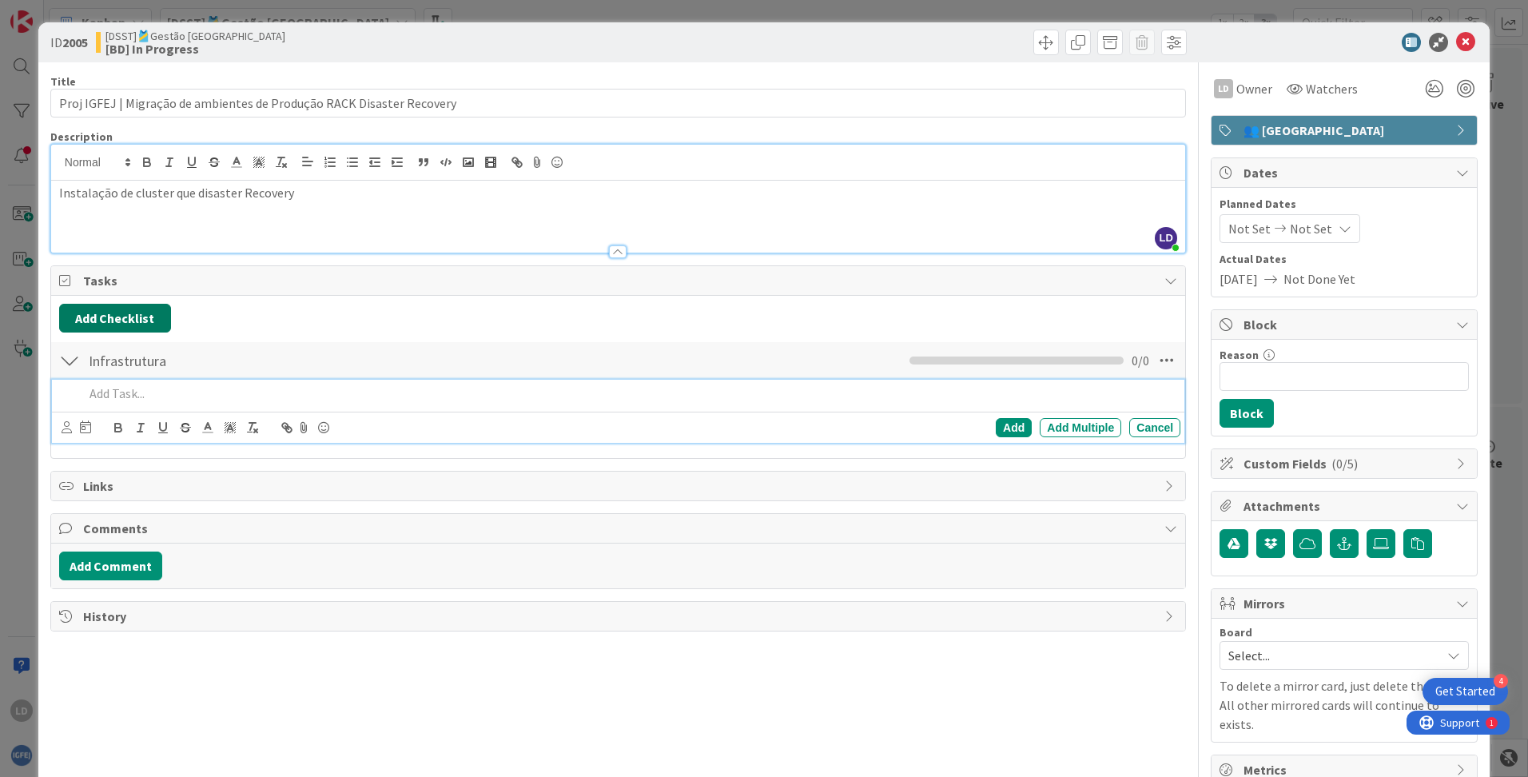
click at [120, 311] on button "Add Checklist" at bounding box center [115, 318] width 112 height 29
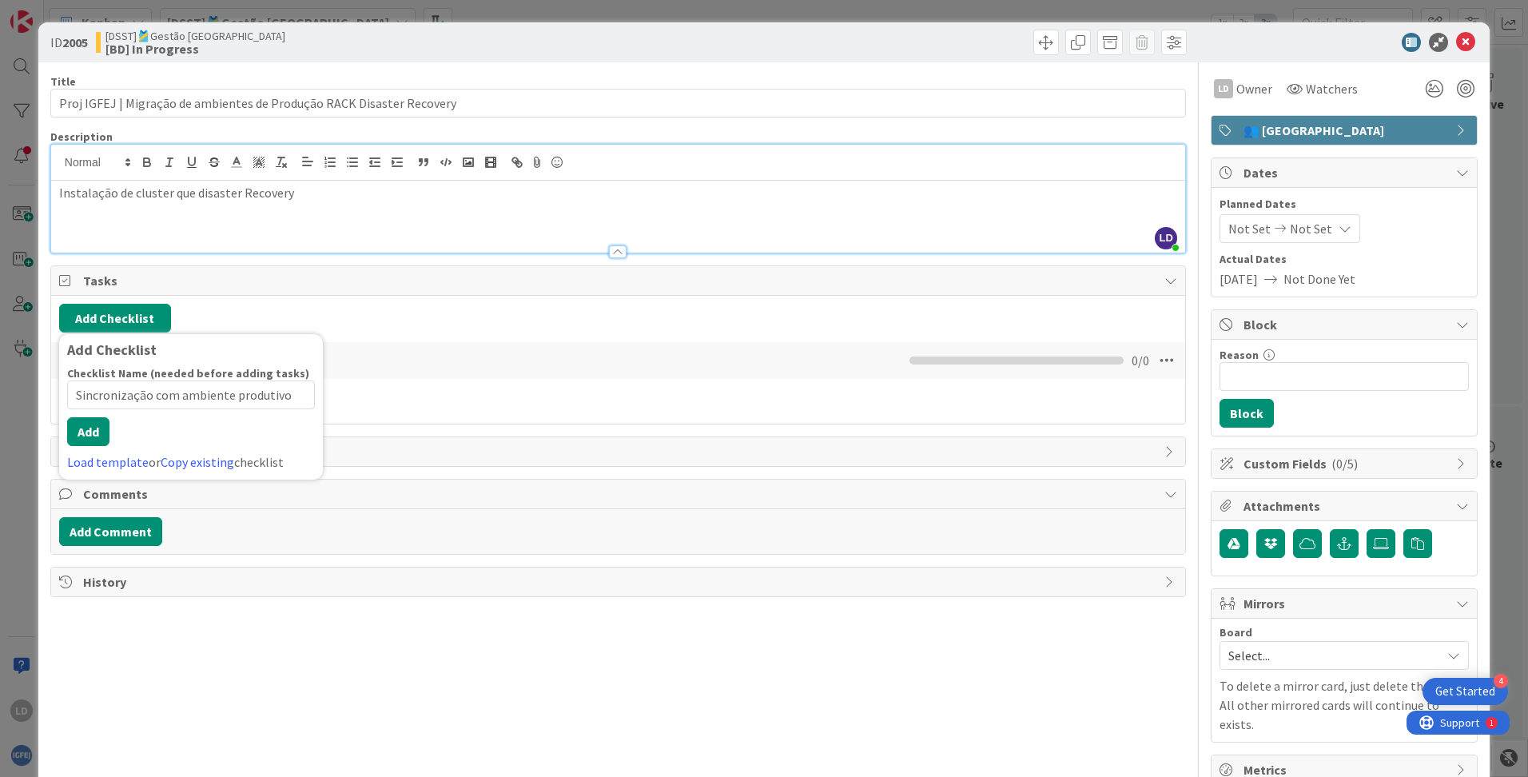
click at [381, 408] on div "Add Add Multiple Cancel" at bounding box center [618, 394] width 1132 height 29
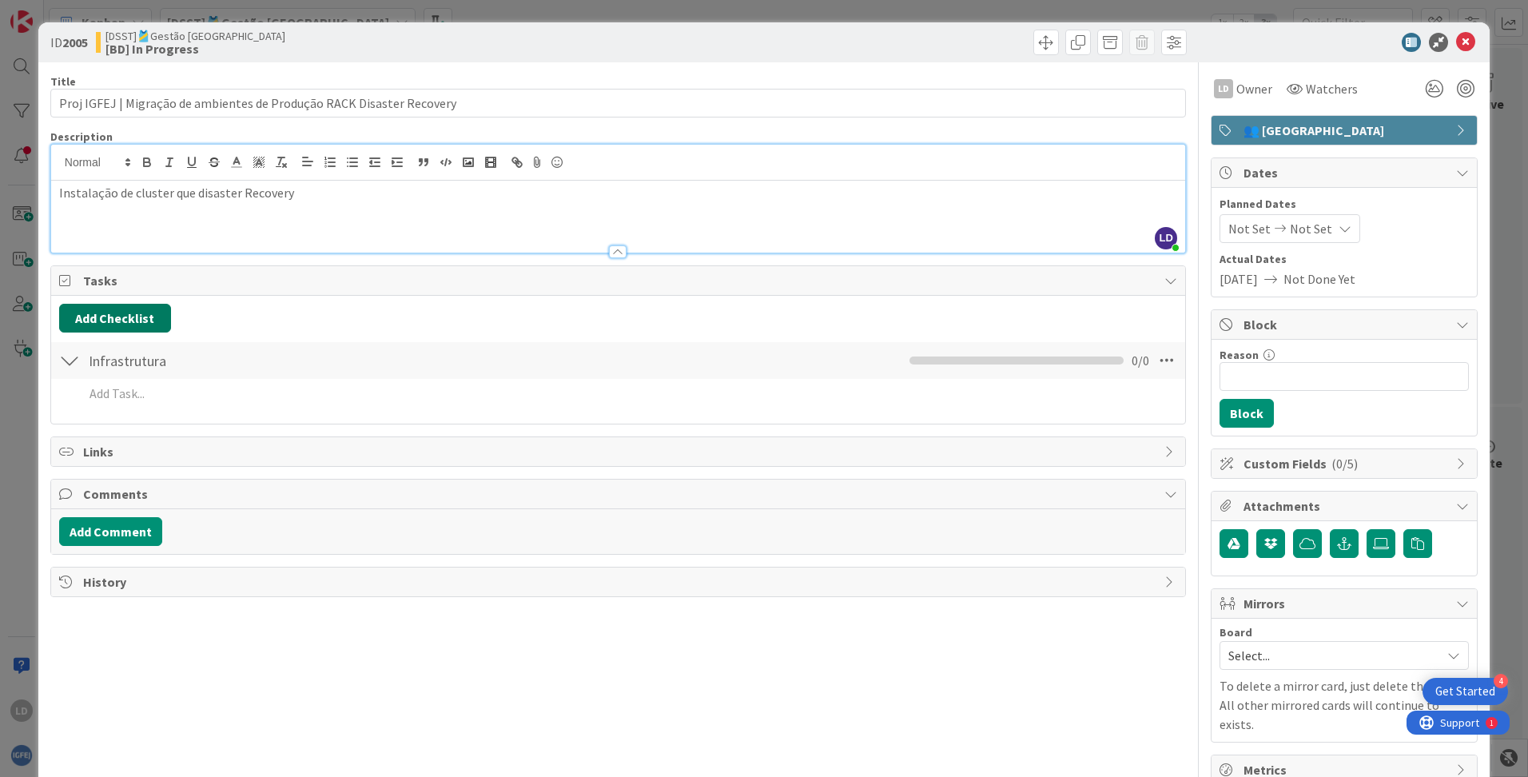
click at [87, 314] on button "Add Checklist" at bounding box center [115, 318] width 112 height 29
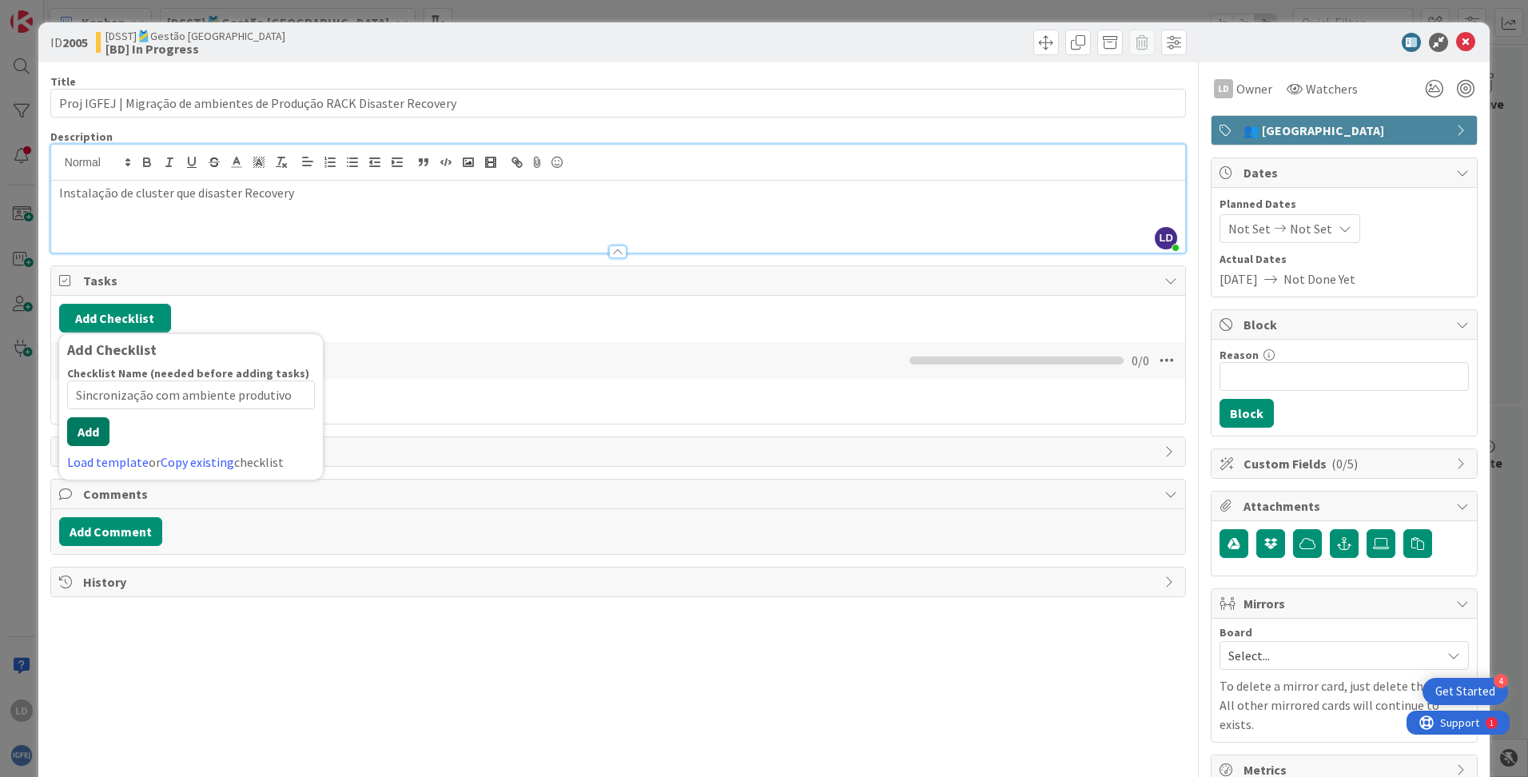
click at [93, 439] on button "Add" at bounding box center [88, 431] width 42 height 29
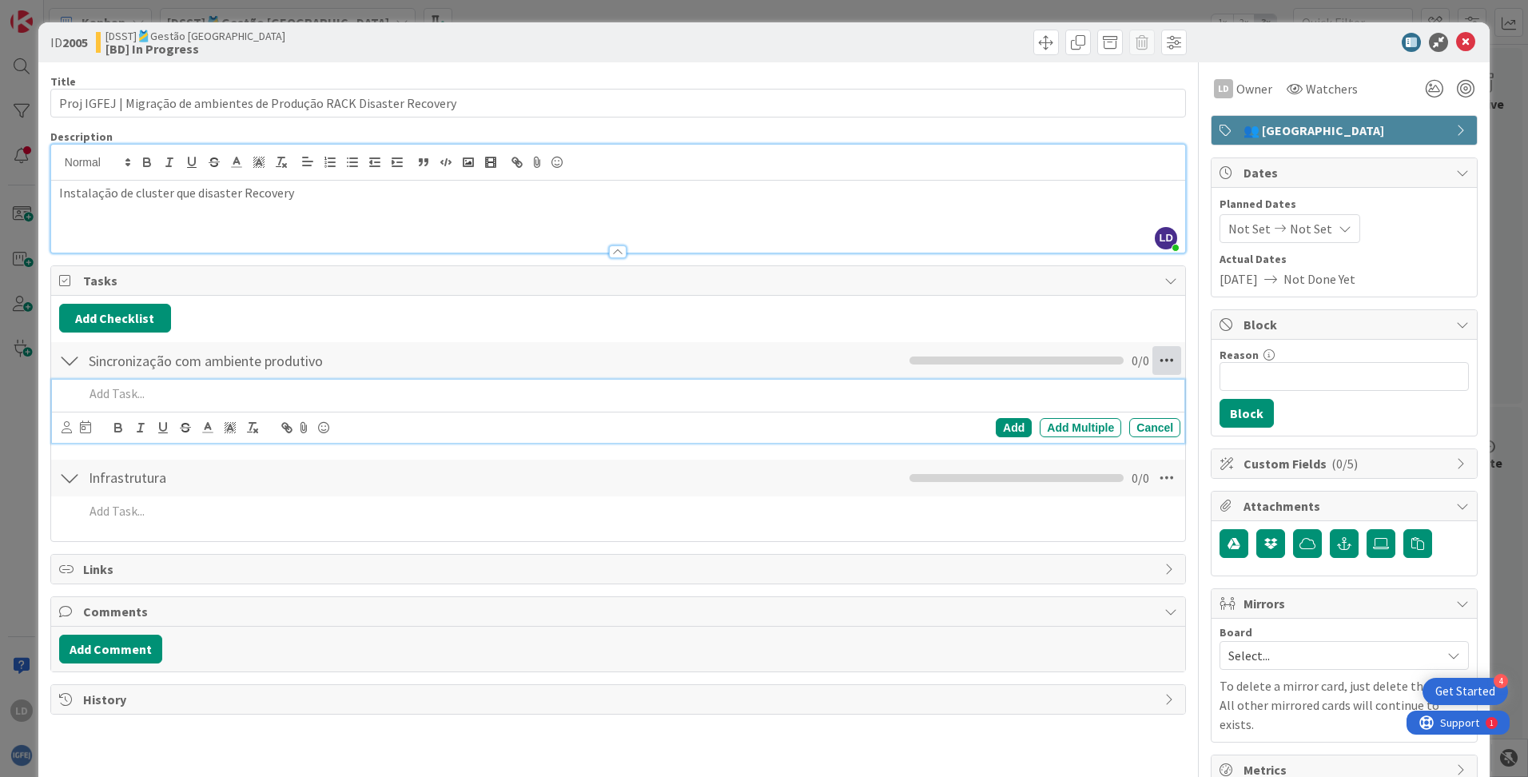
click at [976, 357] on icon at bounding box center [1166, 360] width 29 height 29
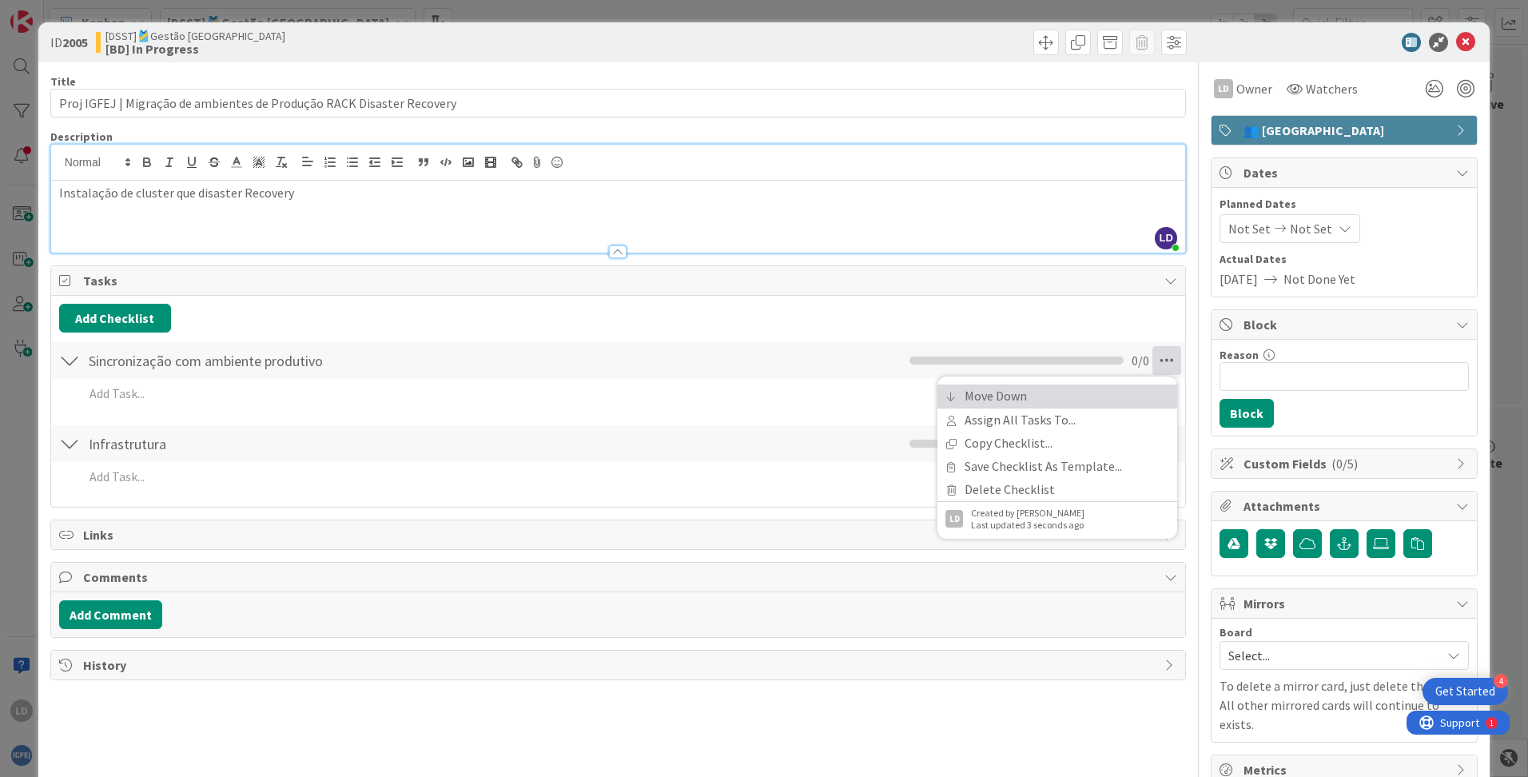
click at [976, 401] on link "Move Down" at bounding box center [1057, 395] width 240 height 23
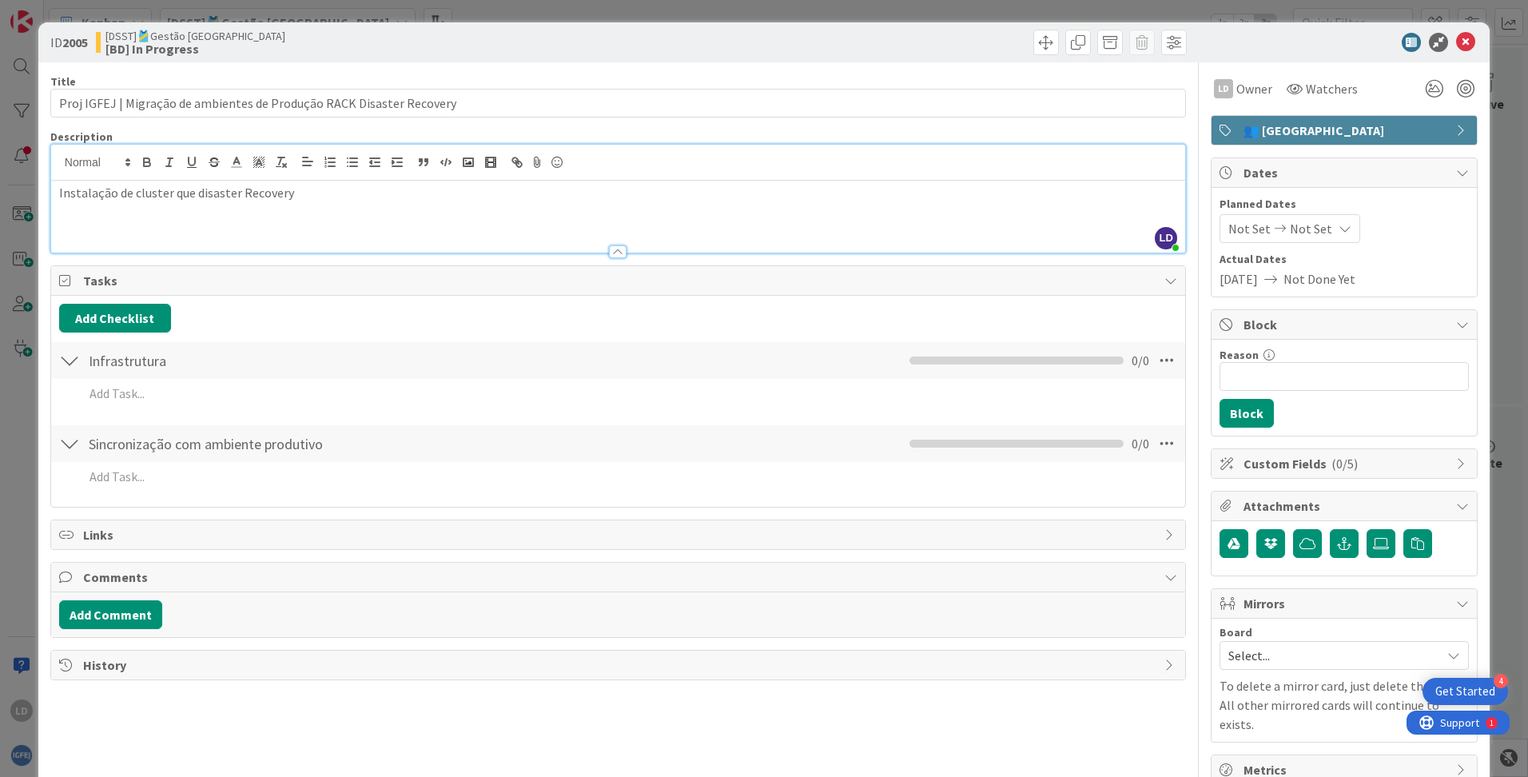
scroll to position [23, 0]
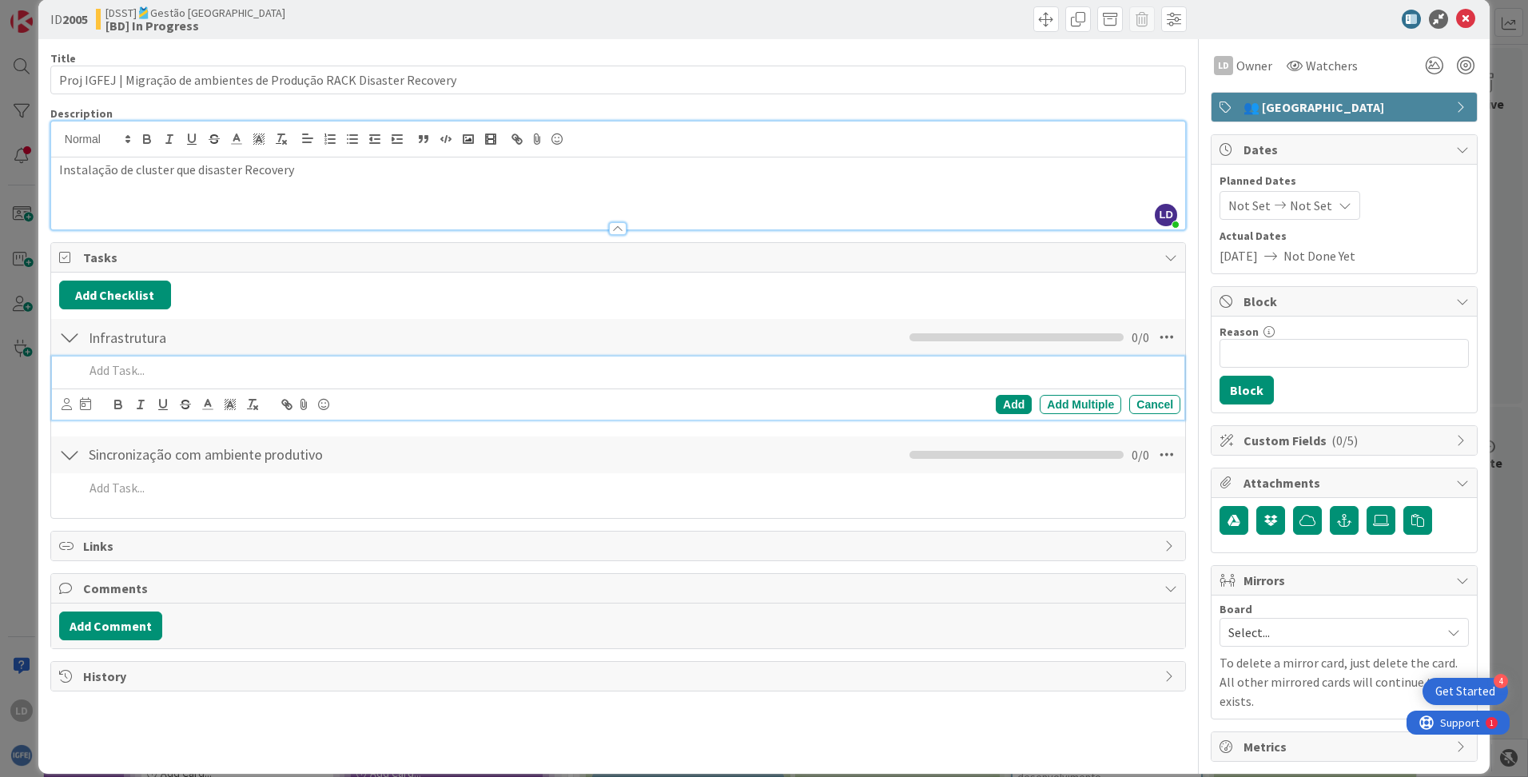
click at [117, 370] on p at bounding box center [629, 370] width 1090 height 18
click at [976, 401] on div "Add" at bounding box center [1014, 404] width 36 height 19
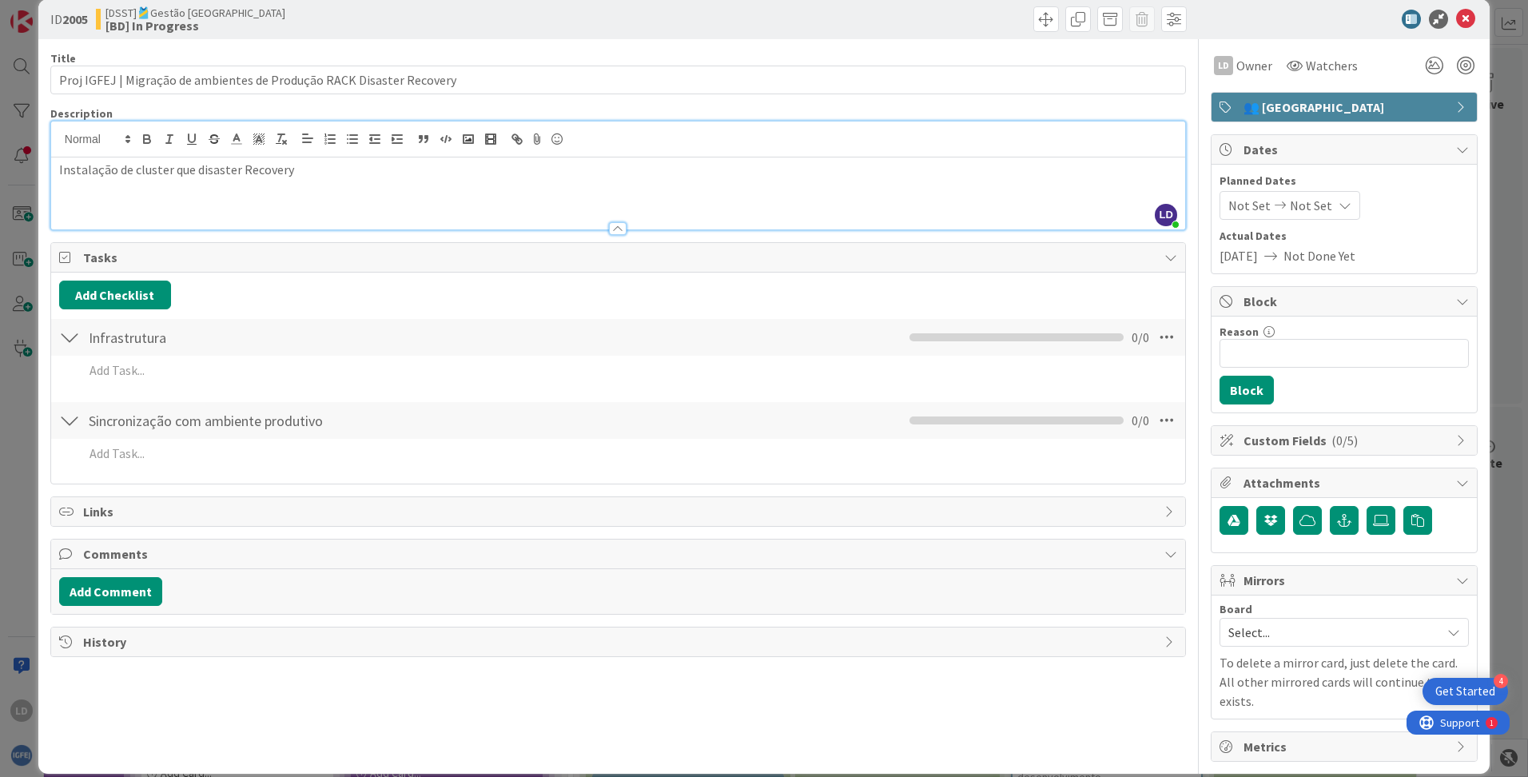
click at [226, 389] on div "Add Add Multiple Cancel" at bounding box center [618, 373] width 1118 height 35
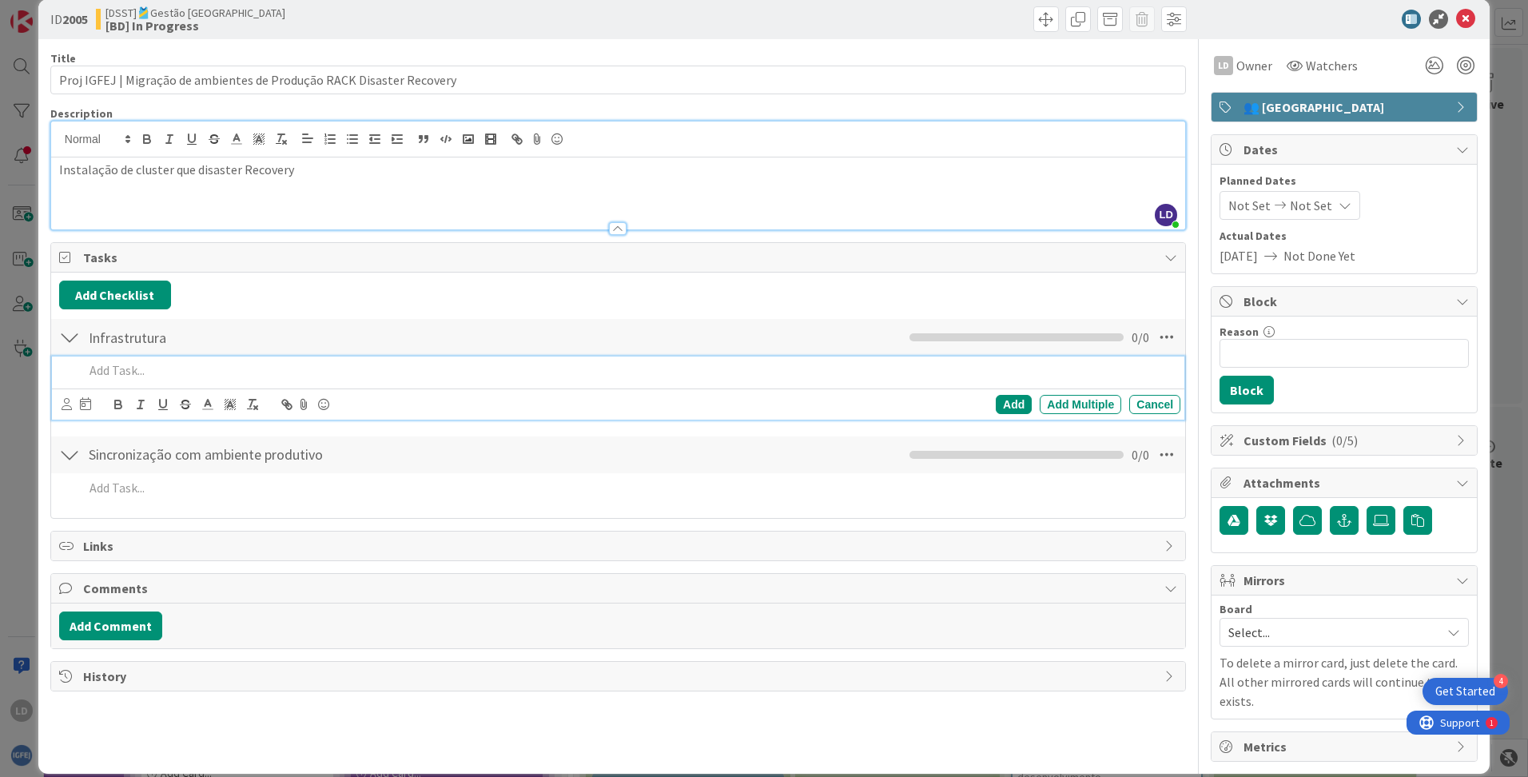
click at [148, 374] on p at bounding box center [629, 370] width 1090 height 18
click at [976, 402] on div "Add" at bounding box center [1014, 404] width 36 height 19
click at [124, 372] on p at bounding box center [629, 370] width 1090 height 18
click at [976, 400] on div "Add" at bounding box center [1014, 404] width 36 height 19
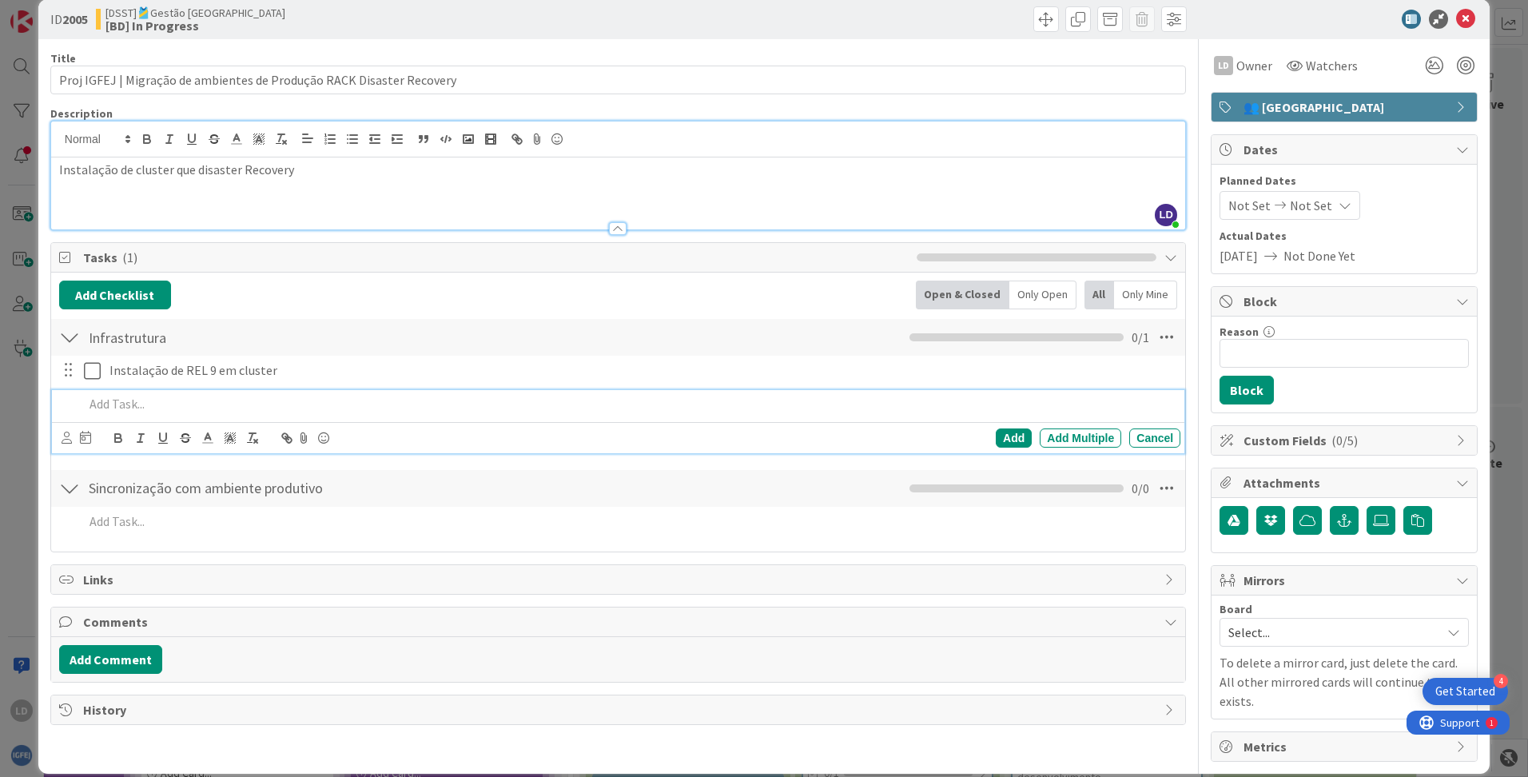
click at [113, 404] on p at bounding box center [629, 404] width 1090 height 18
click at [976, 433] on div "Add" at bounding box center [1014, 437] width 36 height 19
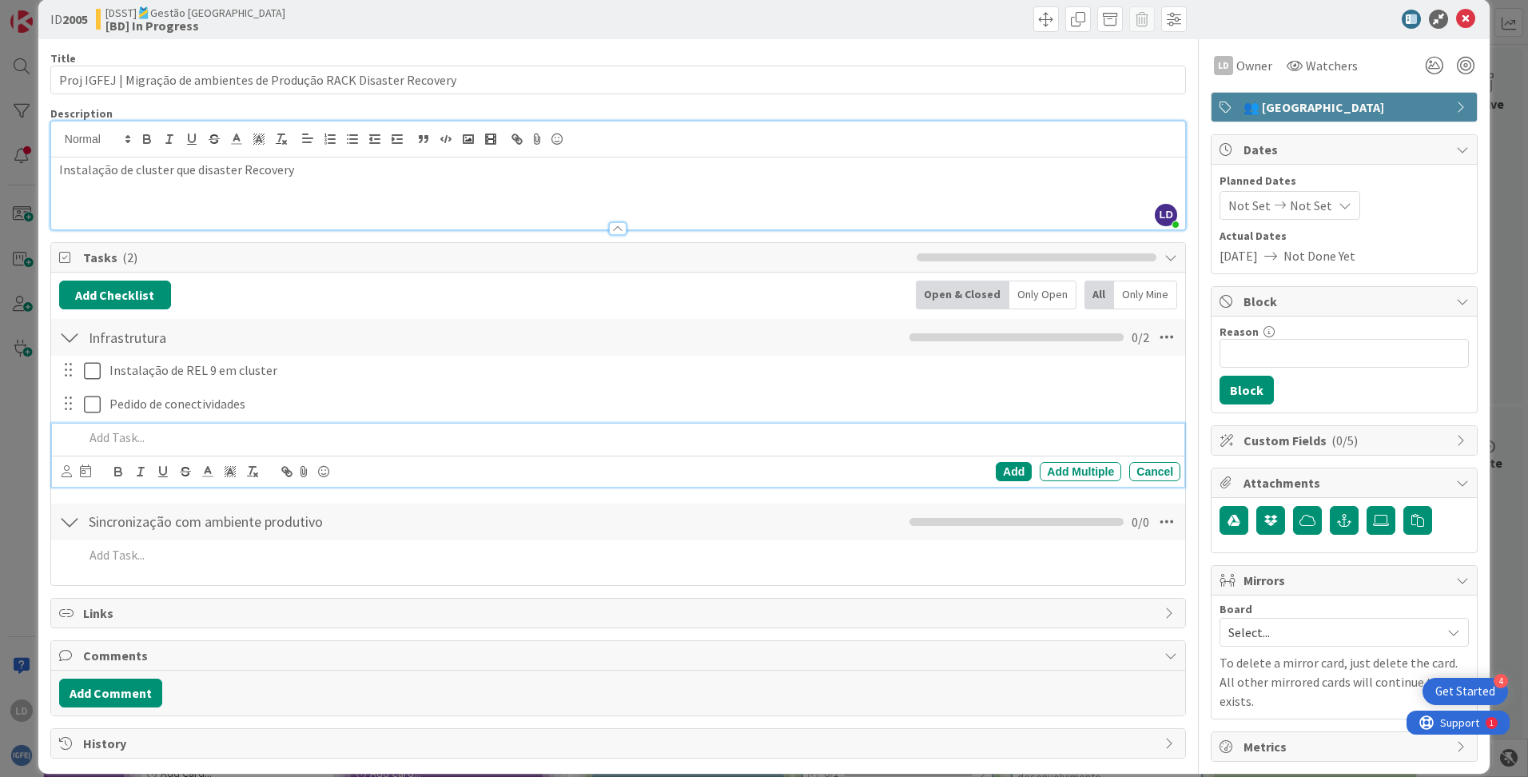
click at [113, 435] on p at bounding box center [629, 437] width 1090 height 18
click at [976, 469] on div "Add" at bounding box center [1014, 471] width 36 height 19
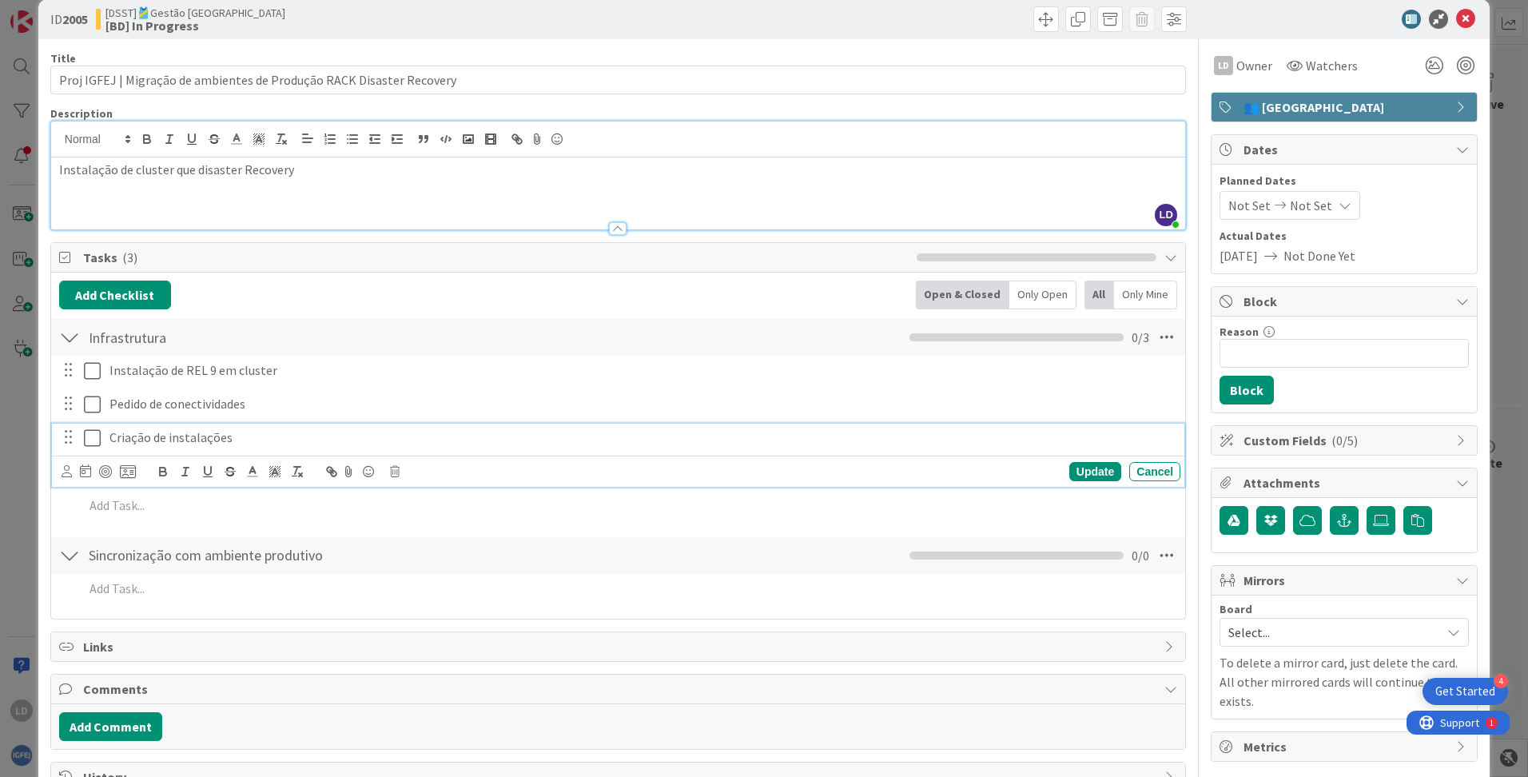
click at [224, 436] on p "Criação de instalações" at bounding box center [641, 437] width 1064 height 18
drag, startPoint x: 239, startPoint y: 438, endPoint x: 167, endPoint y: 440, distance: 72.0
click at [167, 440] on p "Criação de instalações" at bounding box center [641, 437] width 1064 height 18
click at [976, 470] on div "Update" at bounding box center [1095, 471] width 52 height 19
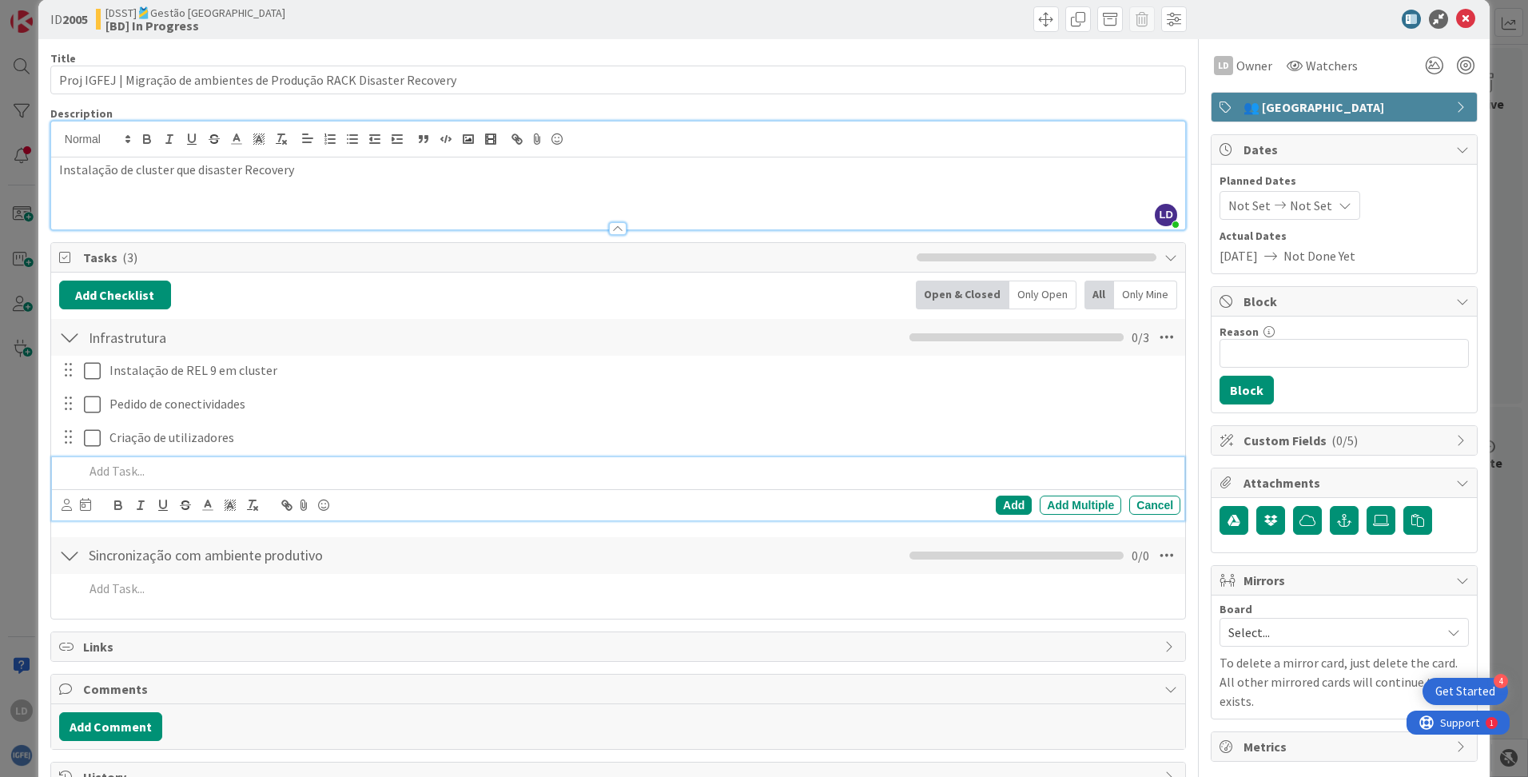
click at [121, 471] on p at bounding box center [629, 471] width 1090 height 18
click at [976, 500] on div "Add" at bounding box center [1014, 504] width 36 height 19
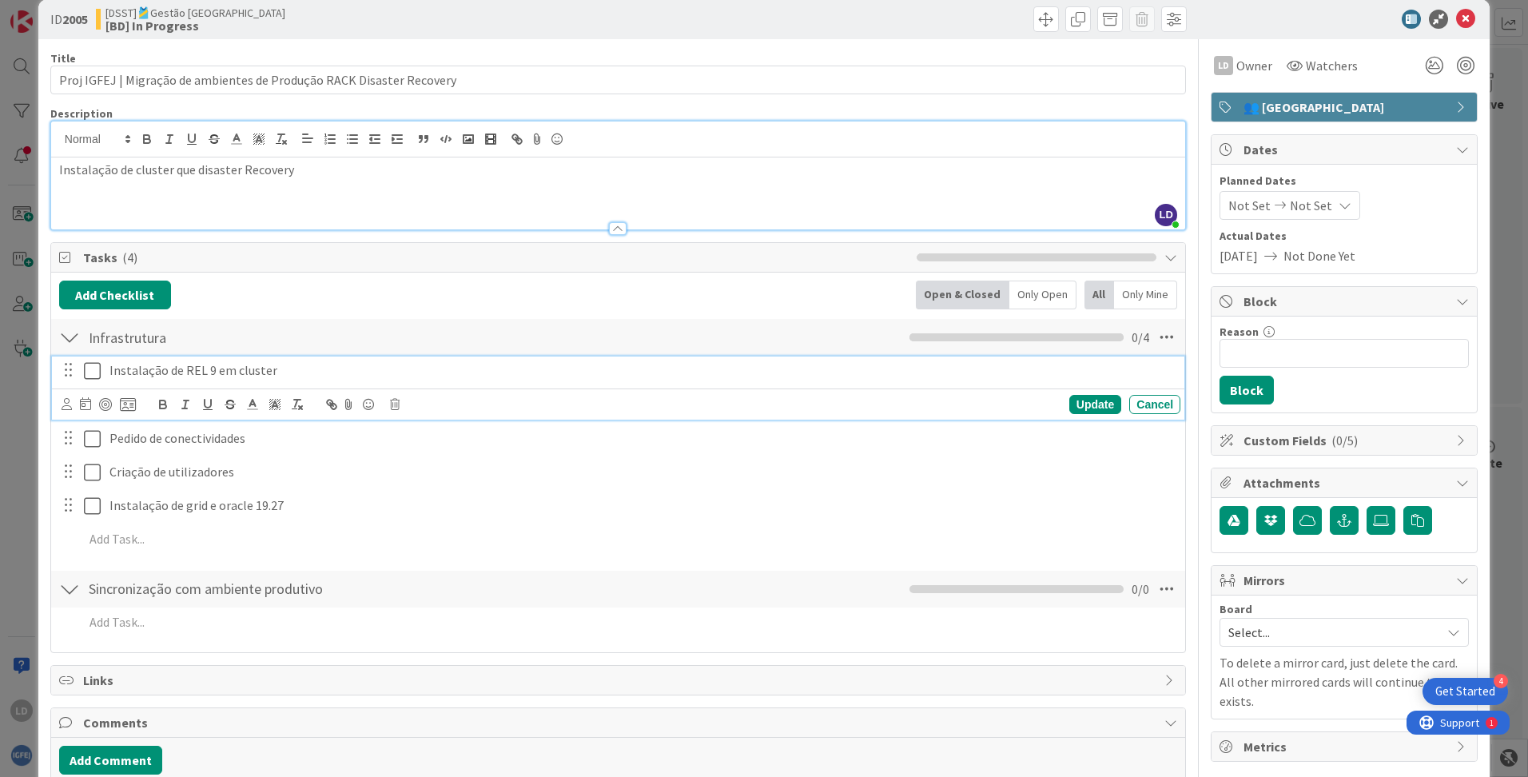
click at [96, 371] on icon at bounding box center [92, 370] width 17 height 19
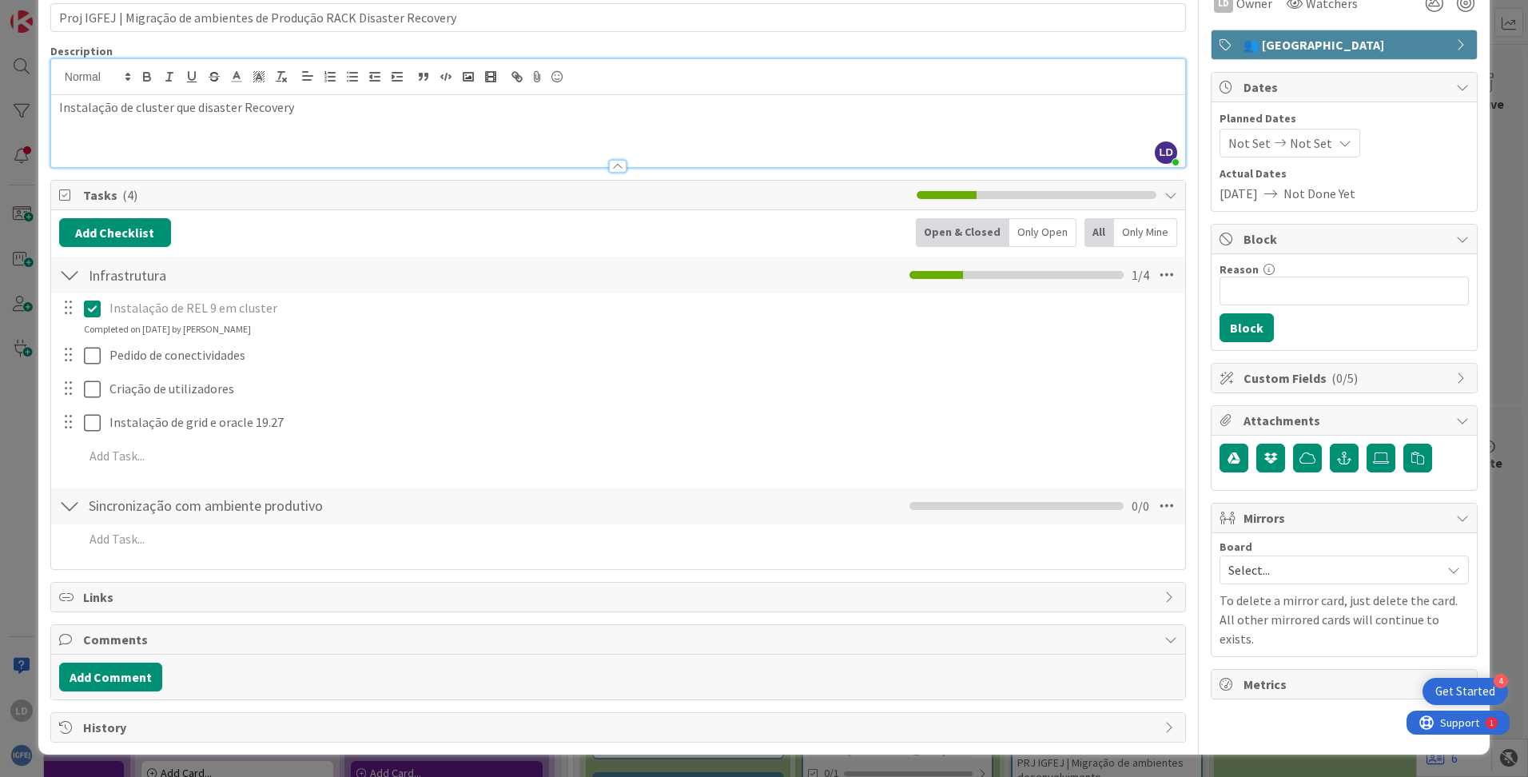
scroll to position [0, 0]
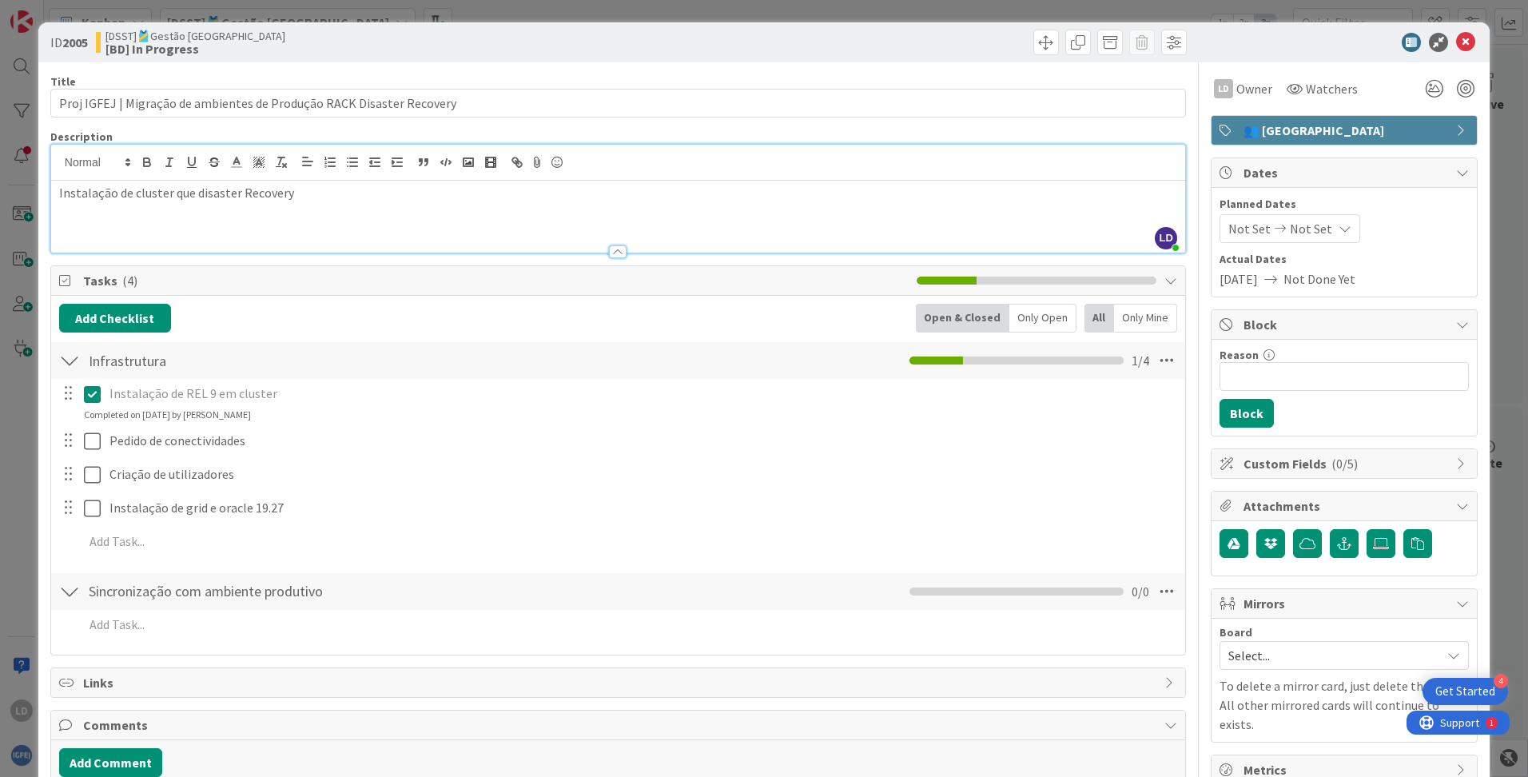
click at [308, 197] on p "Instalação de cluster que disaster Recovery" at bounding box center [618, 193] width 1118 height 18
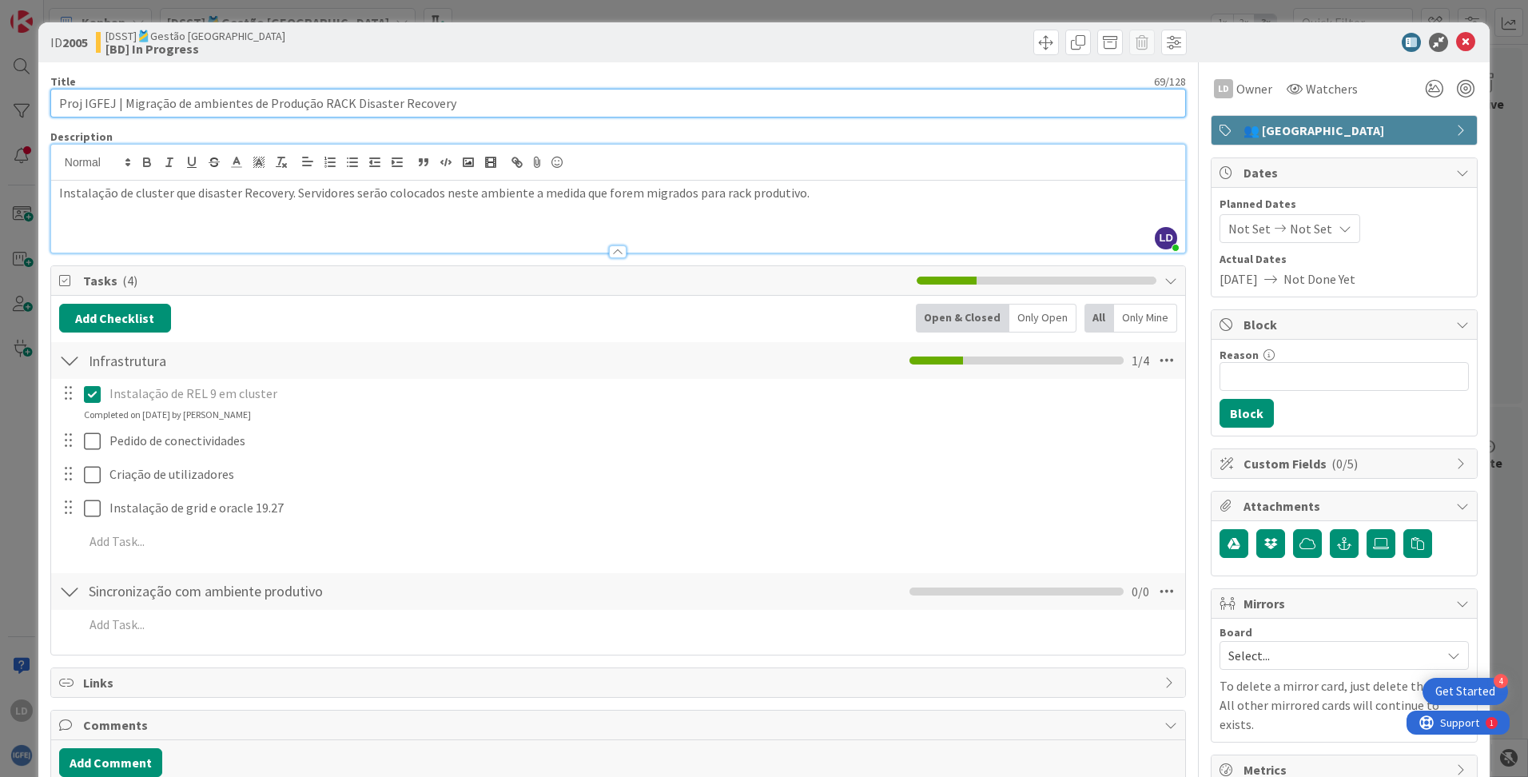
click at [976, 108] on input "Proj IGFEJ | Migração de ambientes de Produção RACK Disaster Recovery" at bounding box center [617, 103] width 1135 height 29
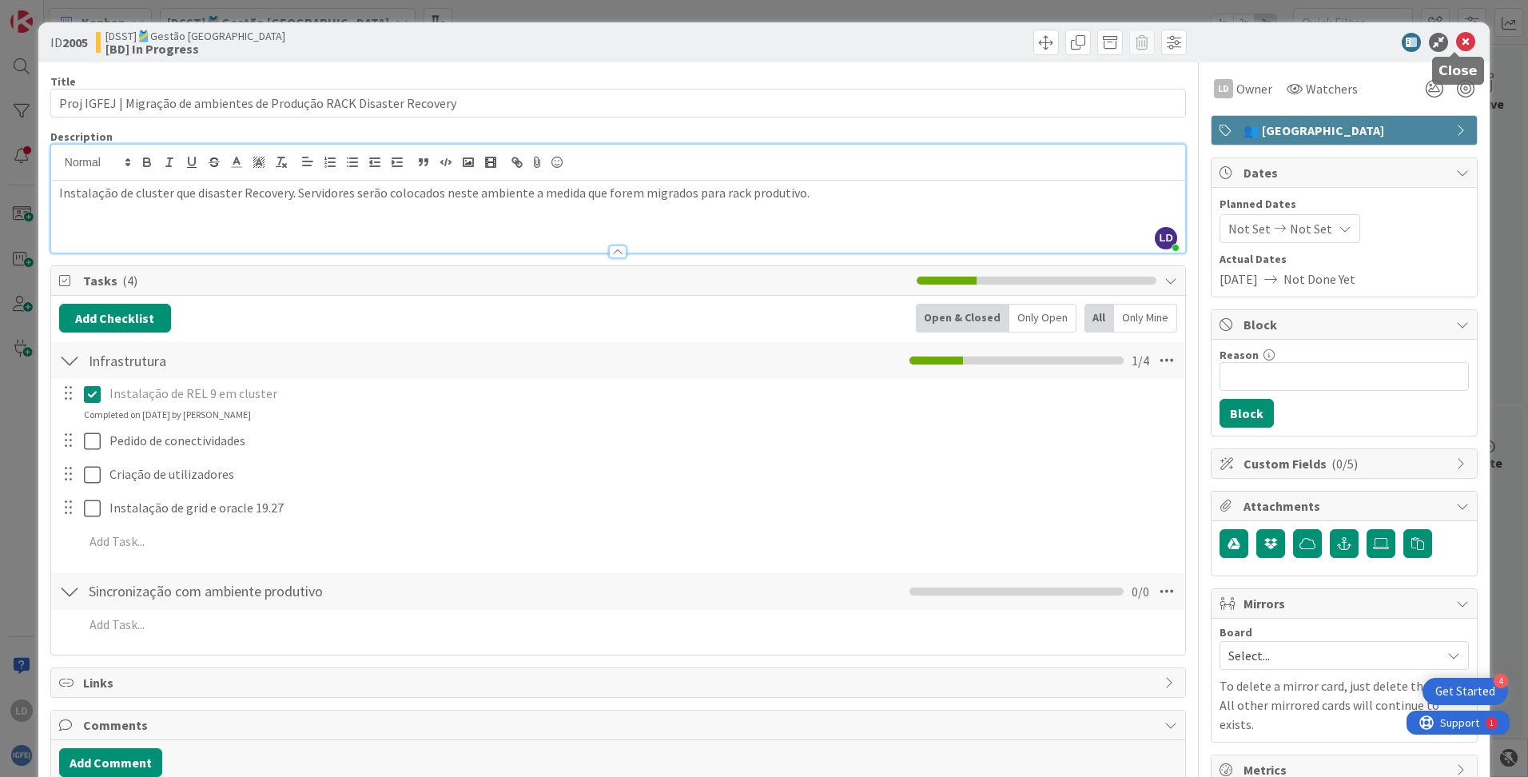
click at [976, 38] on div at bounding box center [1336, 42] width 283 height 19
click at [976, 42] on icon at bounding box center [1465, 42] width 19 height 19
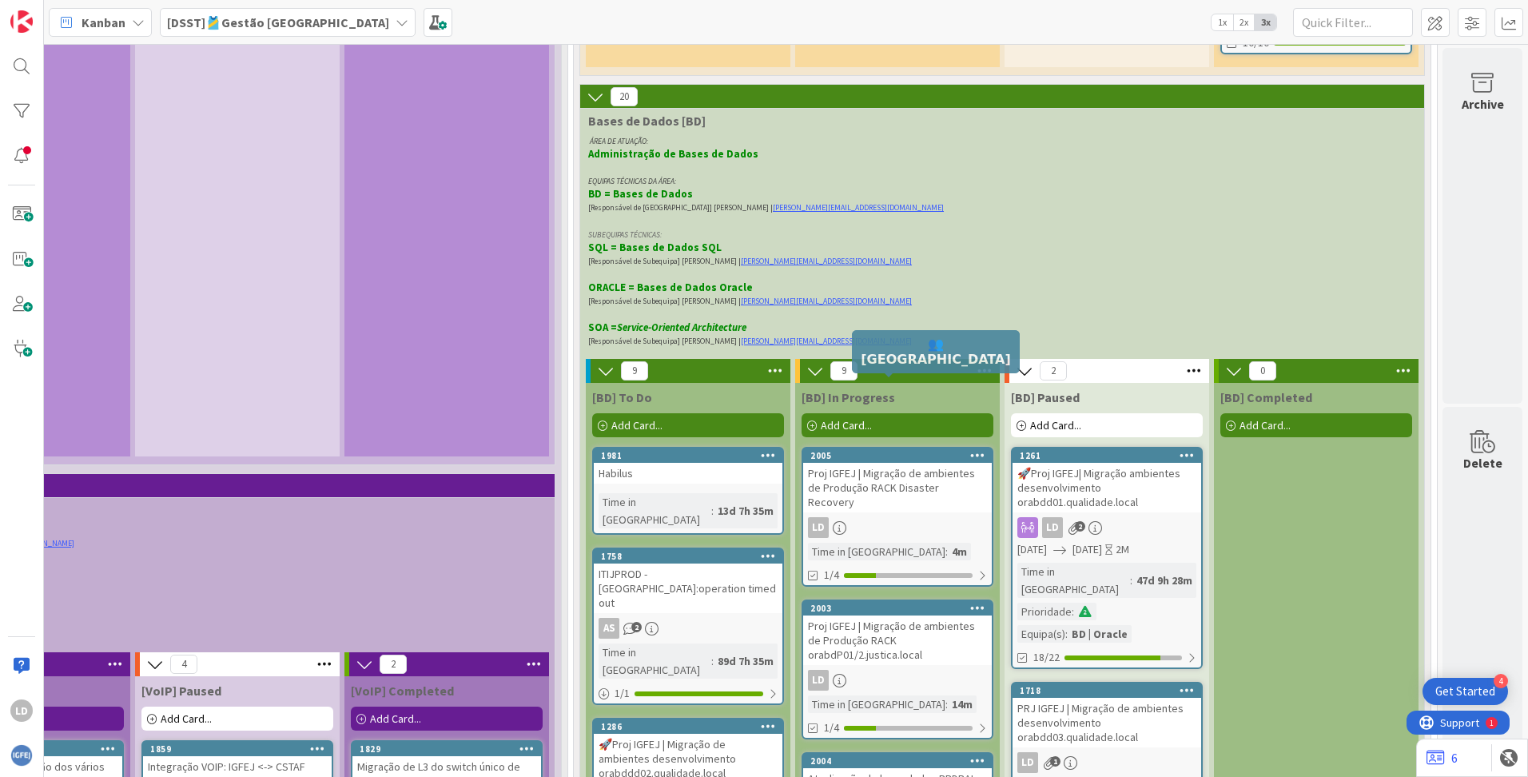
scroll to position [4058, 1247]
